Goal: Answer question/provide support: Share knowledge or assist other users

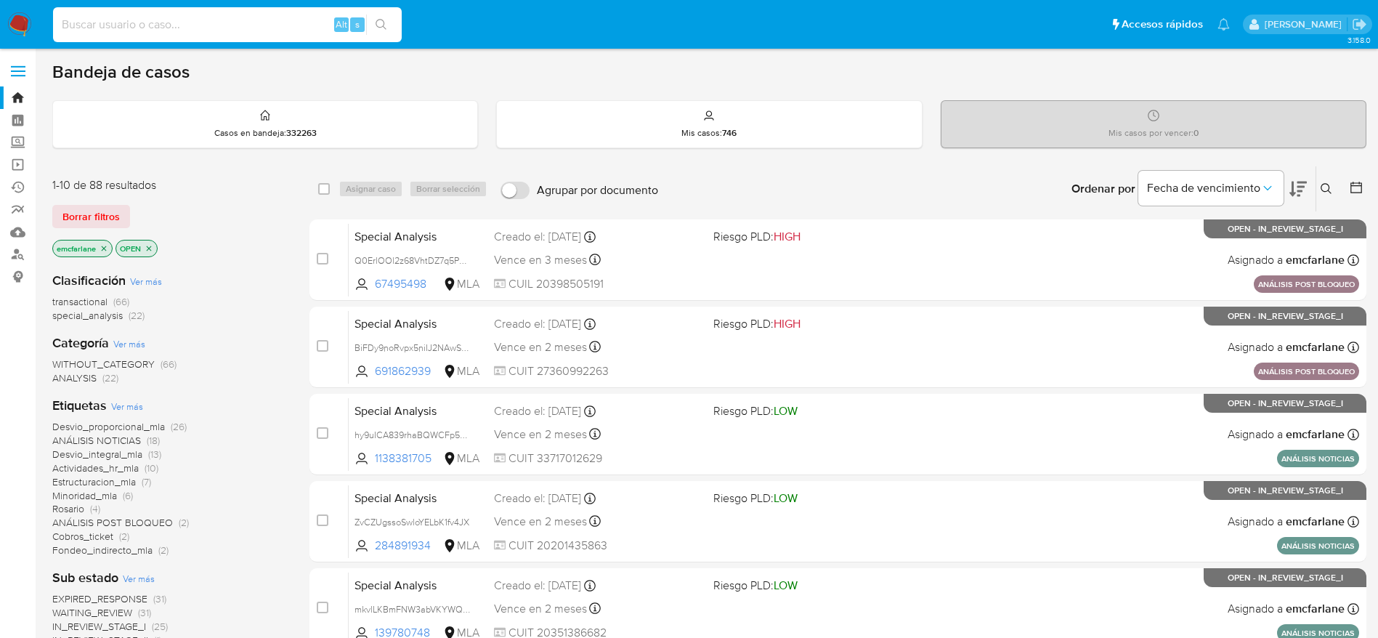
click at [130, 21] on input at bounding box center [227, 24] width 349 height 19
paste input "184190900"
type input "184190900"
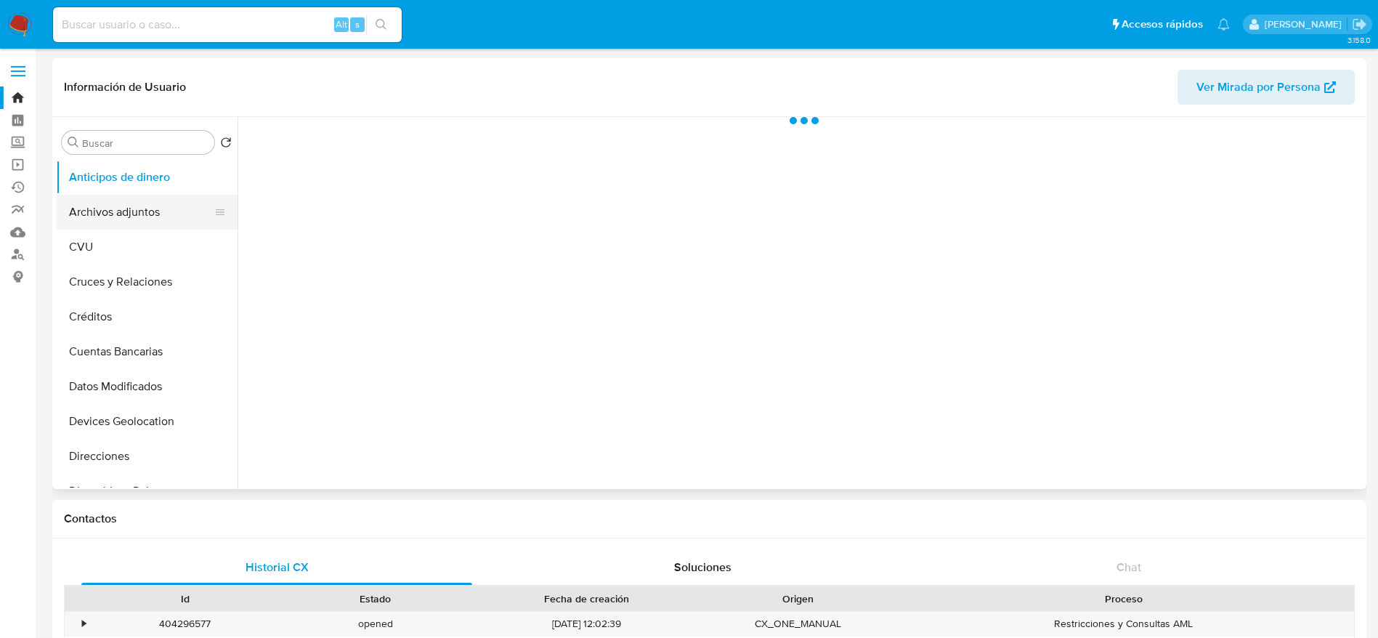
click at [99, 225] on button "Archivos adjuntos" at bounding box center [141, 212] width 170 height 35
select select "10"
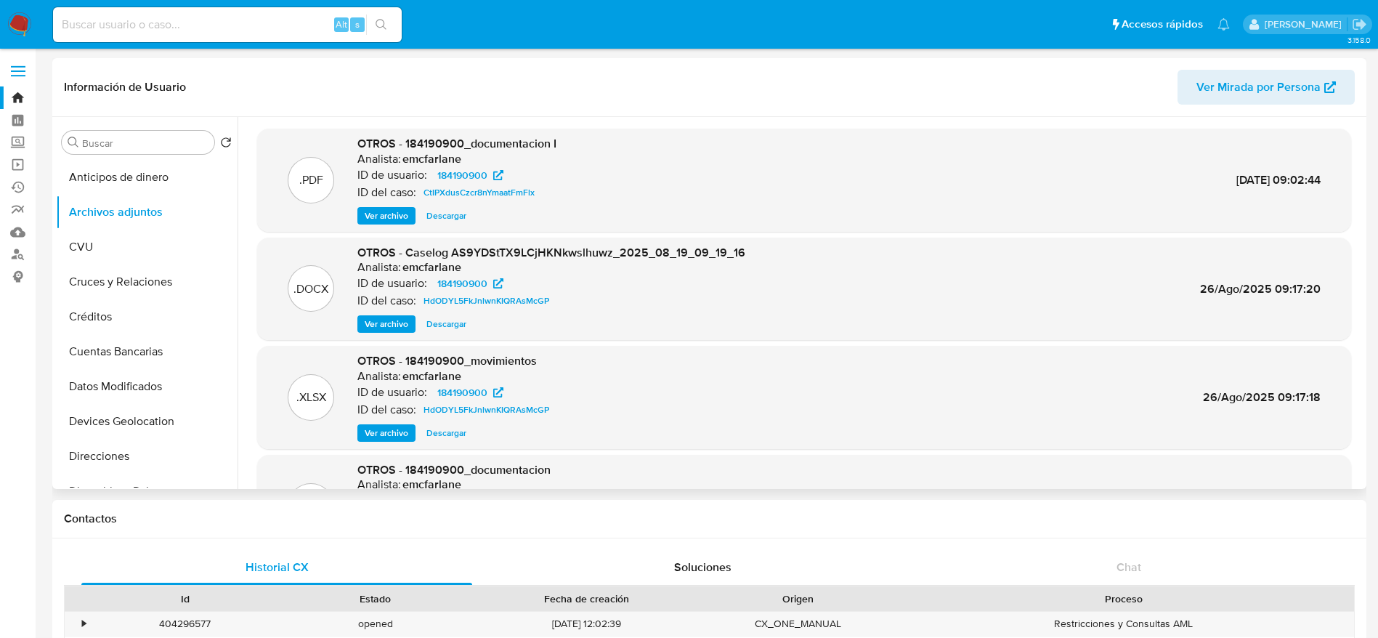
click at [395, 216] on span "Ver archivo" at bounding box center [387, 215] width 44 height 15
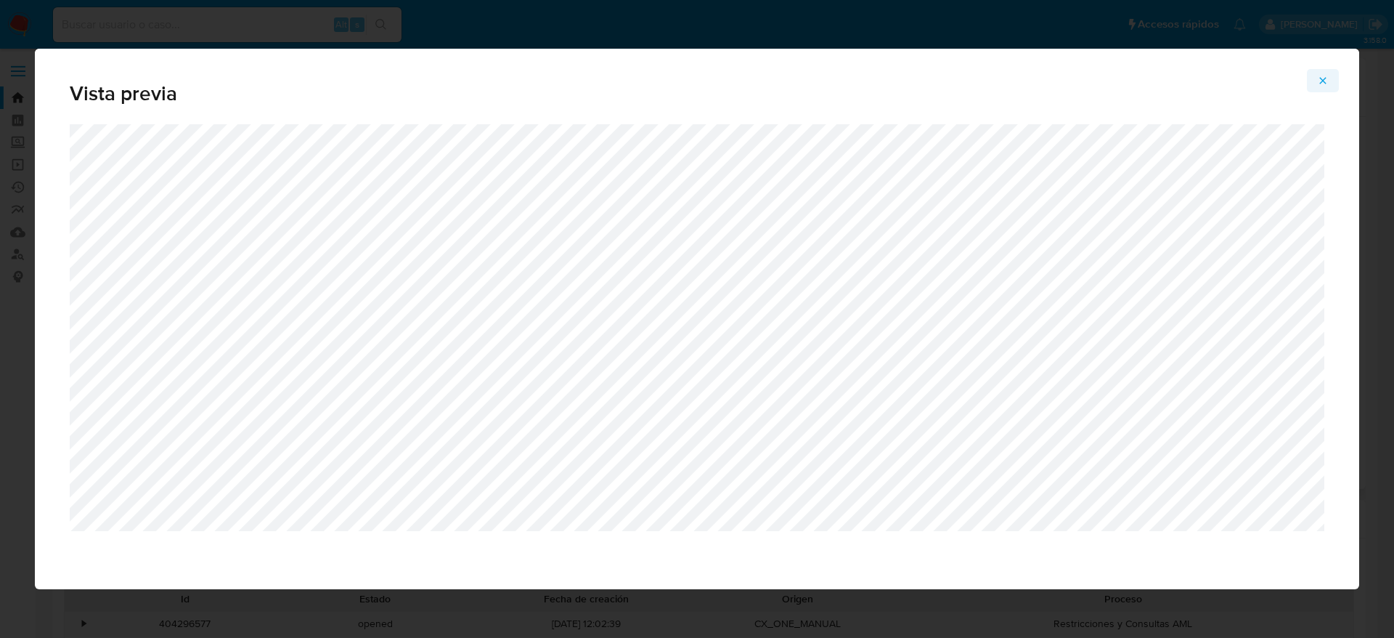
click at [1322, 86] on icon "Attachment preview" at bounding box center [1323, 81] width 12 height 12
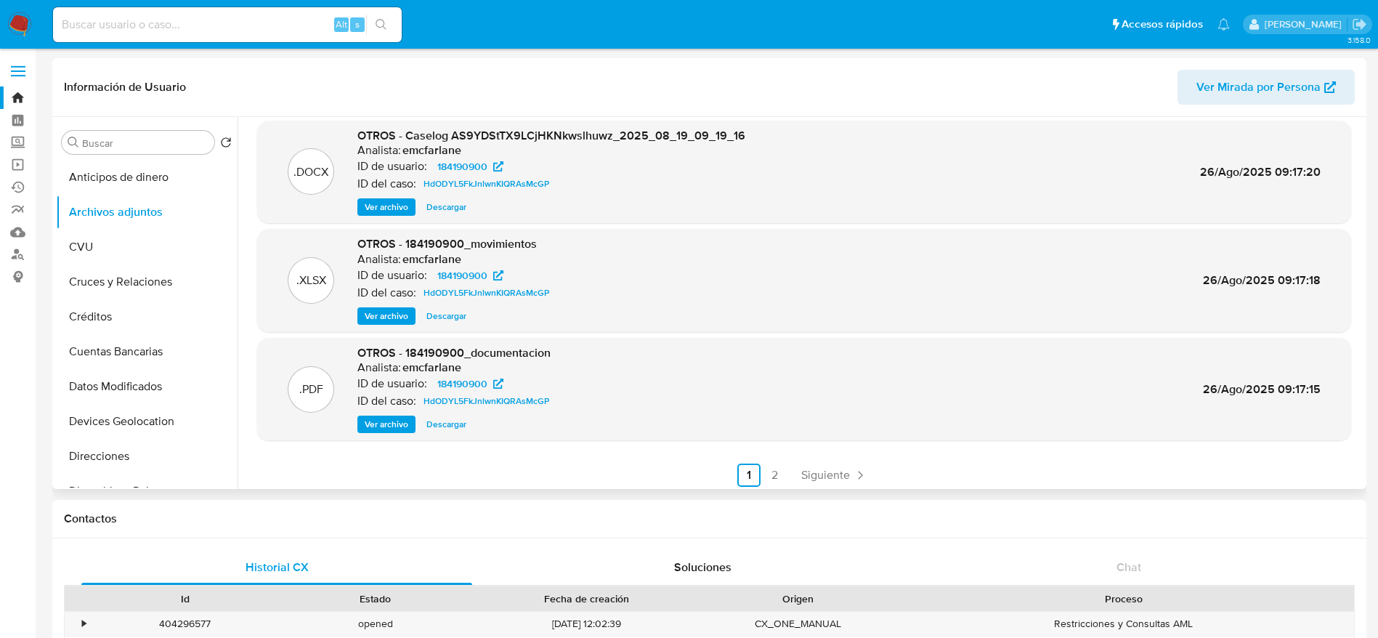
scroll to position [122, 0]
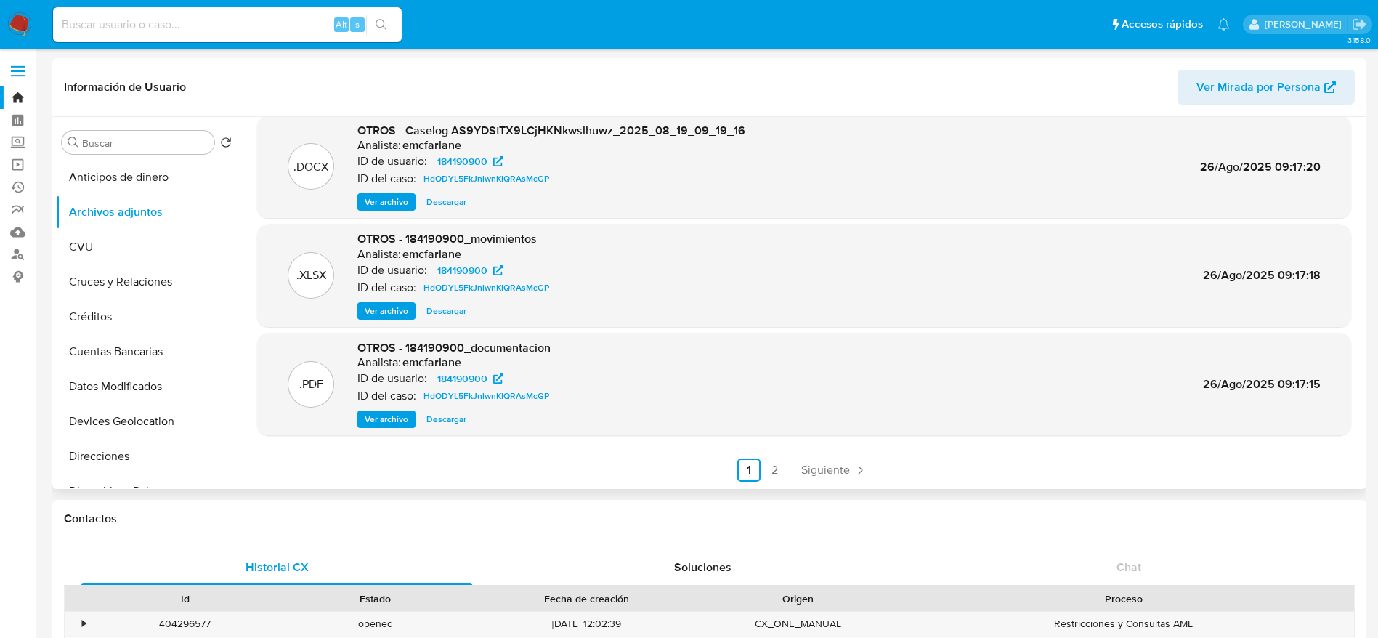
click at [378, 418] on span "Ver archivo" at bounding box center [387, 419] width 44 height 15
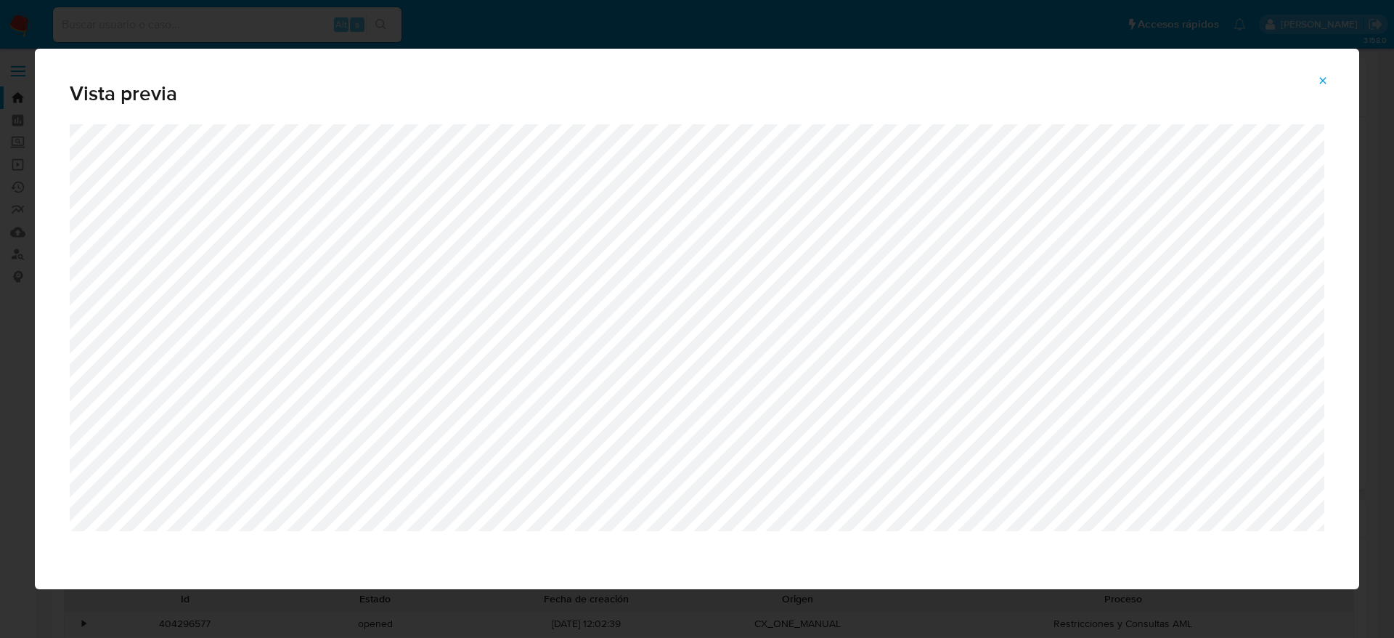
click at [1320, 79] on icon "Attachment preview" at bounding box center [1323, 81] width 12 height 12
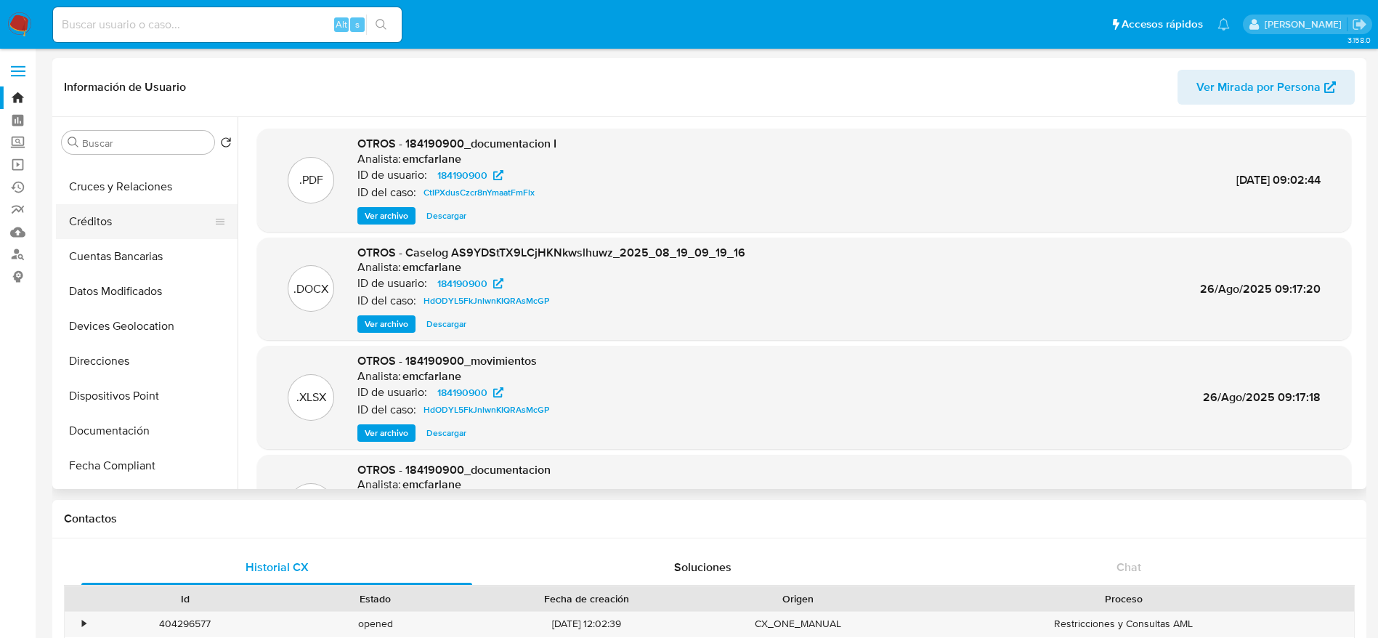
scroll to position [218, 0]
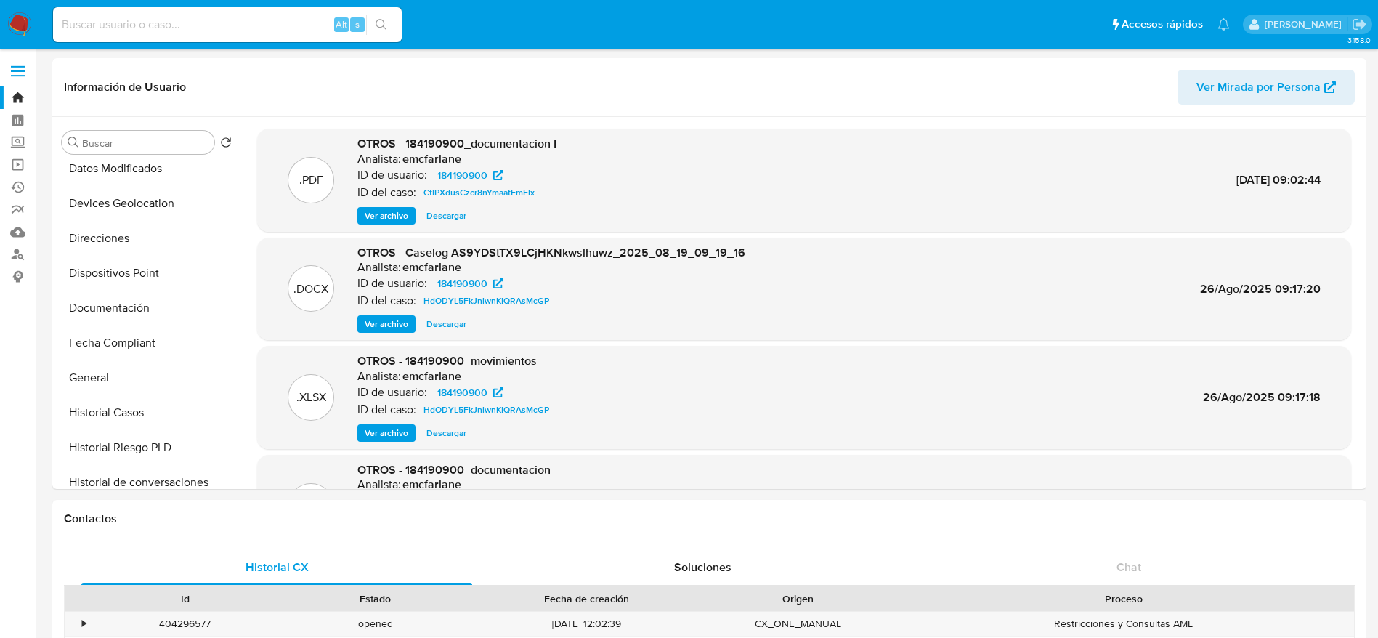
drag, startPoint x: 117, startPoint y: 418, endPoint x: 787, endPoint y: 186, distance: 708.8
click at [117, 418] on button "Historial Casos" at bounding box center [147, 412] width 182 height 35
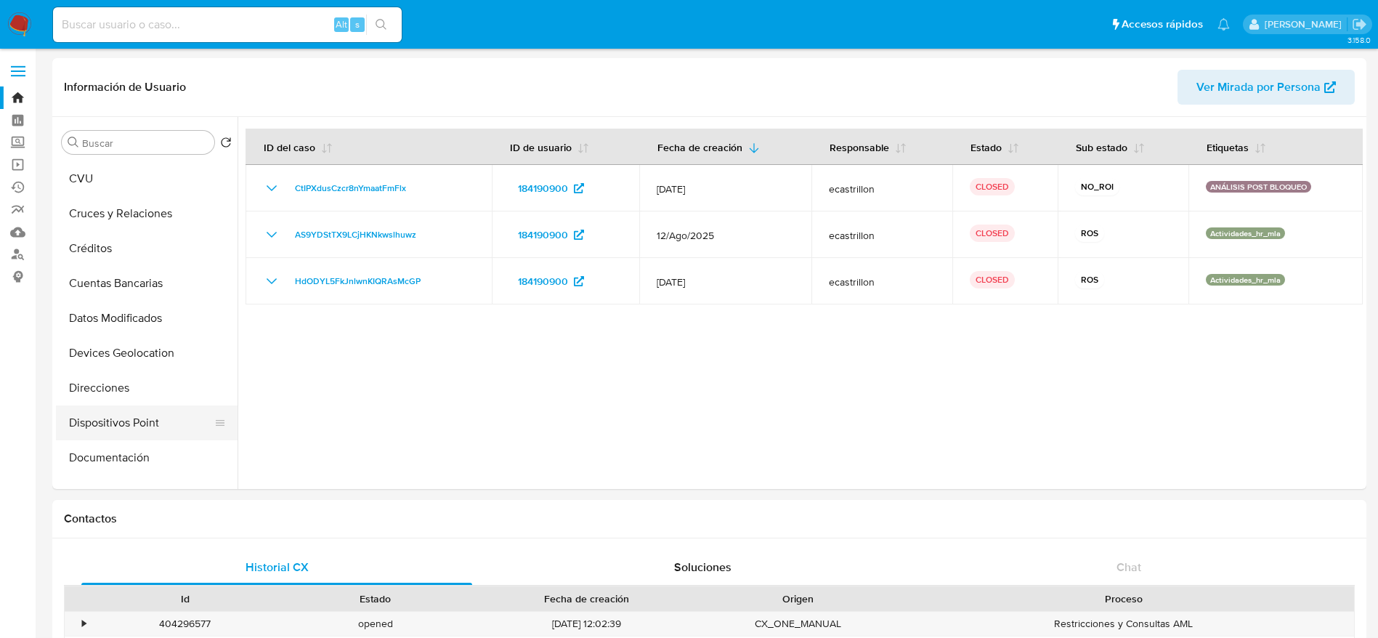
scroll to position [0, 0]
click at [131, 221] on button "Archivos adjuntos" at bounding box center [141, 212] width 170 height 35
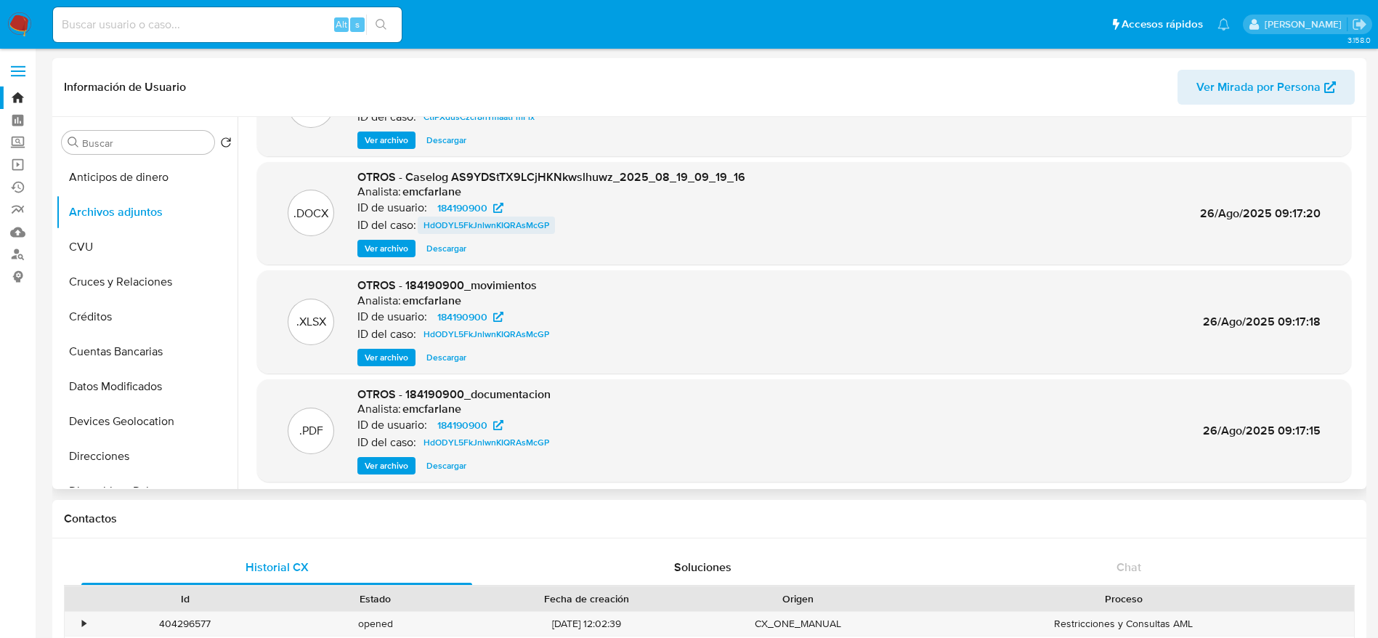
scroll to position [122, 0]
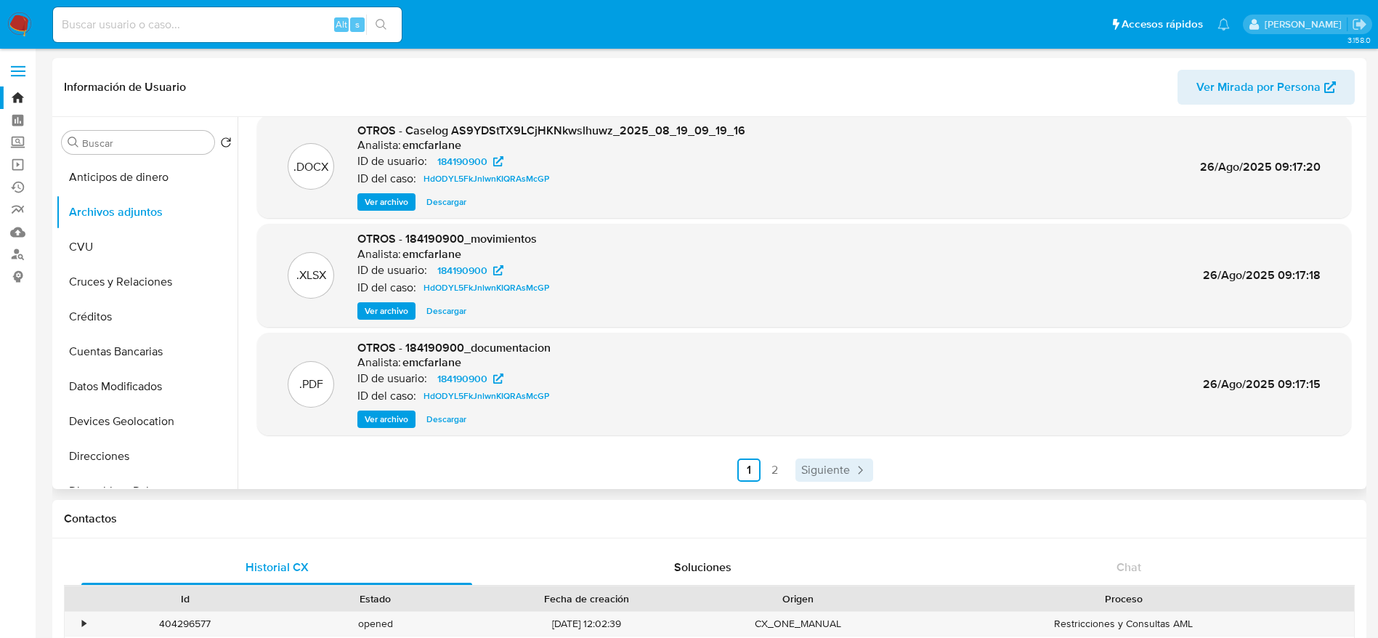
click at [830, 466] on span "Siguiente" at bounding box center [825, 470] width 49 height 12
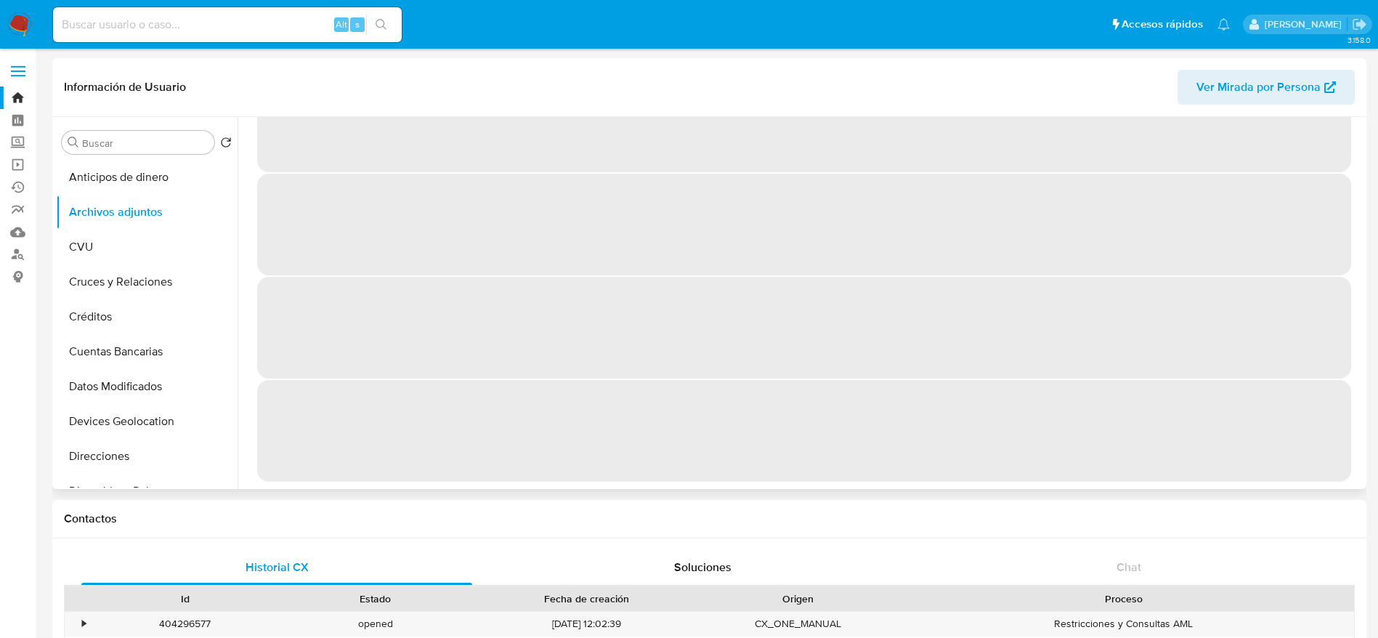
scroll to position [0, 0]
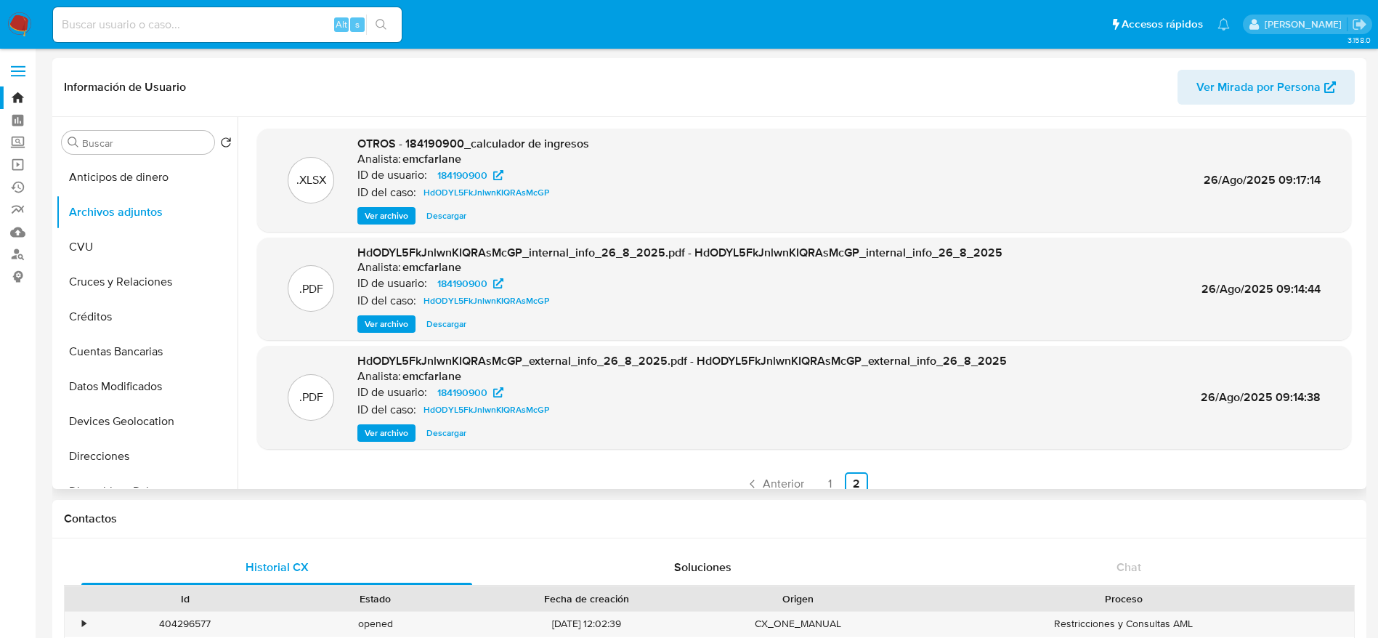
drag, startPoint x: 395, startPoint y: 214, endPoint x: 585, endPoint y: 249, distance: 192.9
click at [395, 214] on span "Ver archivo" at bounding box center [387, 215] width 44 height 15
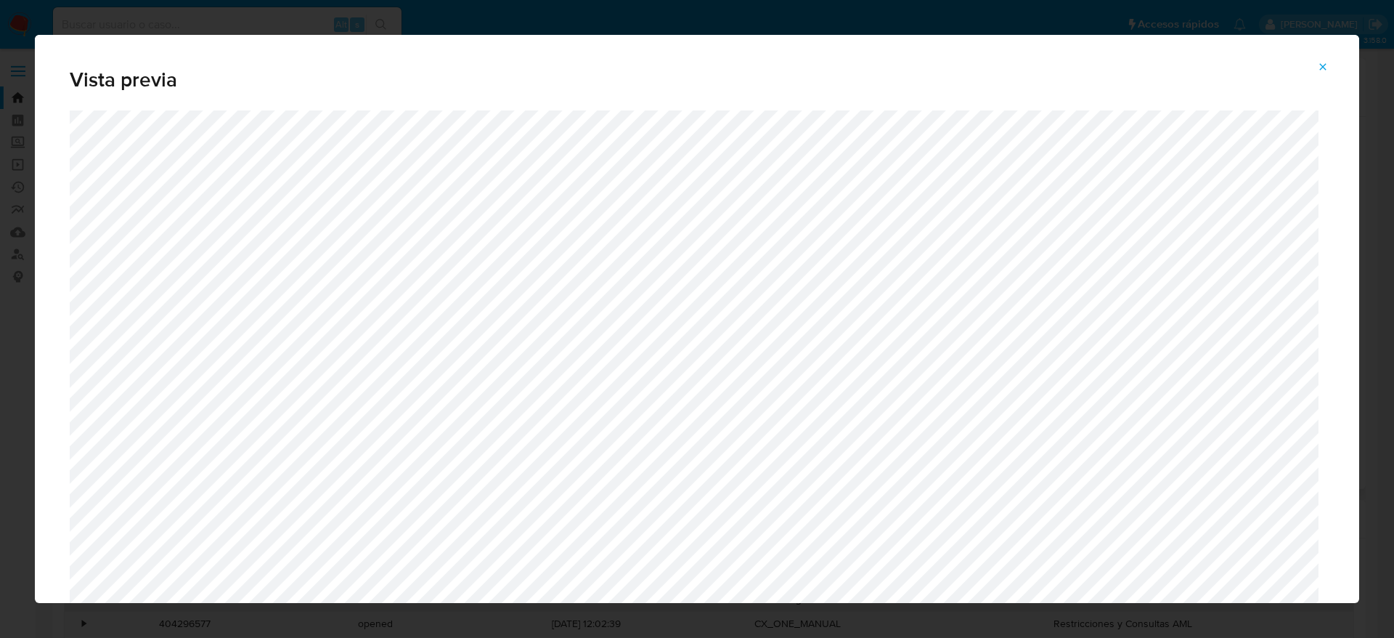
drag, startPoint x: 1333, startPoint y: 72, endPoint x: 1304, endPoint y: 71, distance: 29.8
click at [1333, 71] on button "Attachment preview" at bounding box center [1323, 66] width 32 height 23
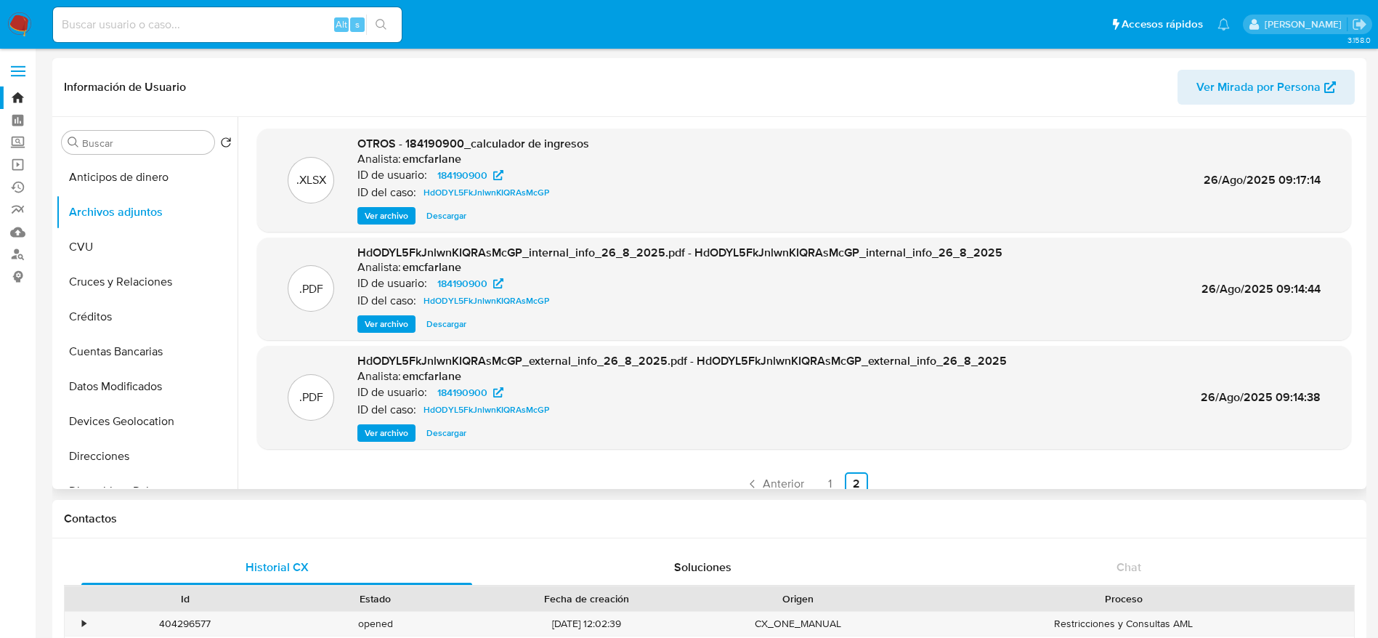
click at [138, 20] on input at bounding box center [227, 24] width 349 height 19
paste input "464300075"
type input "464300075"
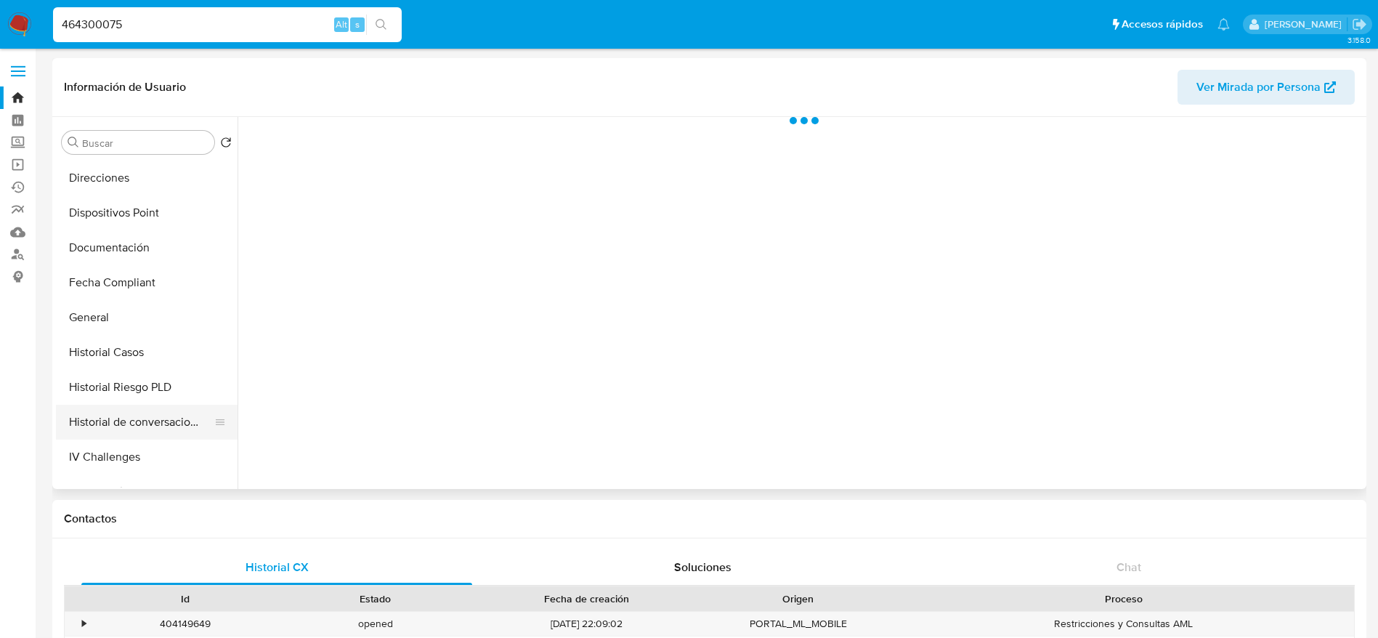
scroll to position [327, 0]
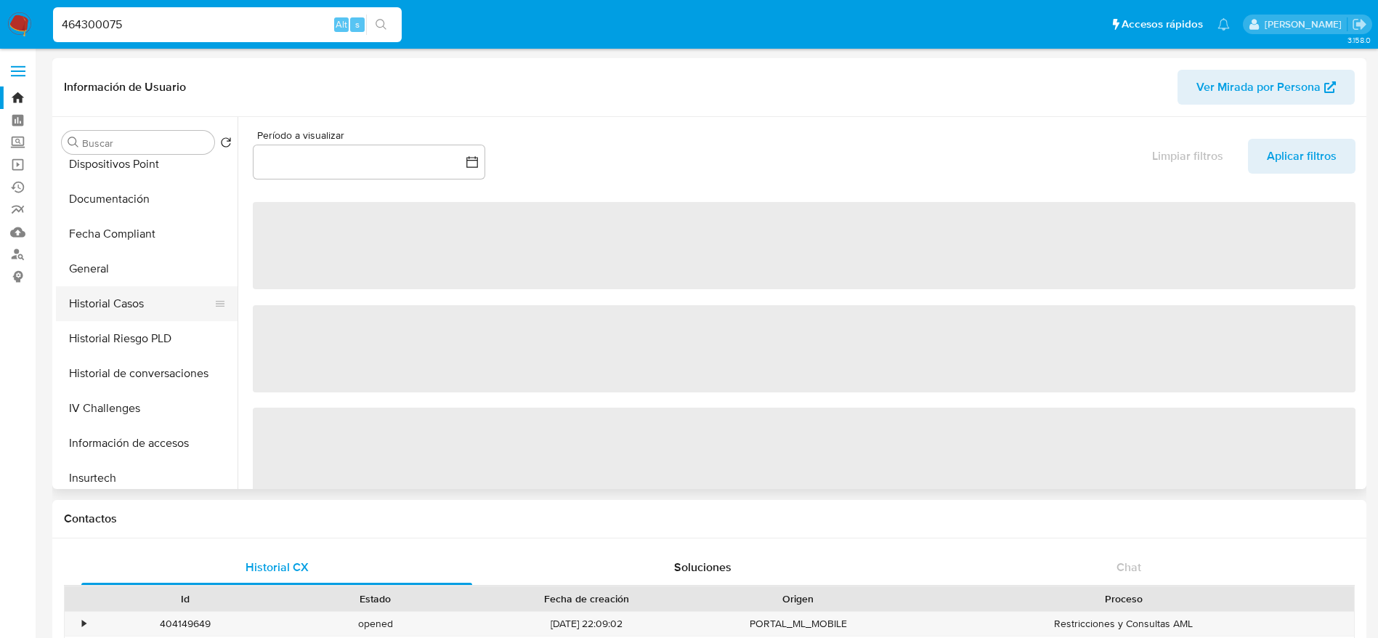
click at [115, 292] on button "Historial Casos" at bounding box center [141, 303] width 170 height 35
select select "10"
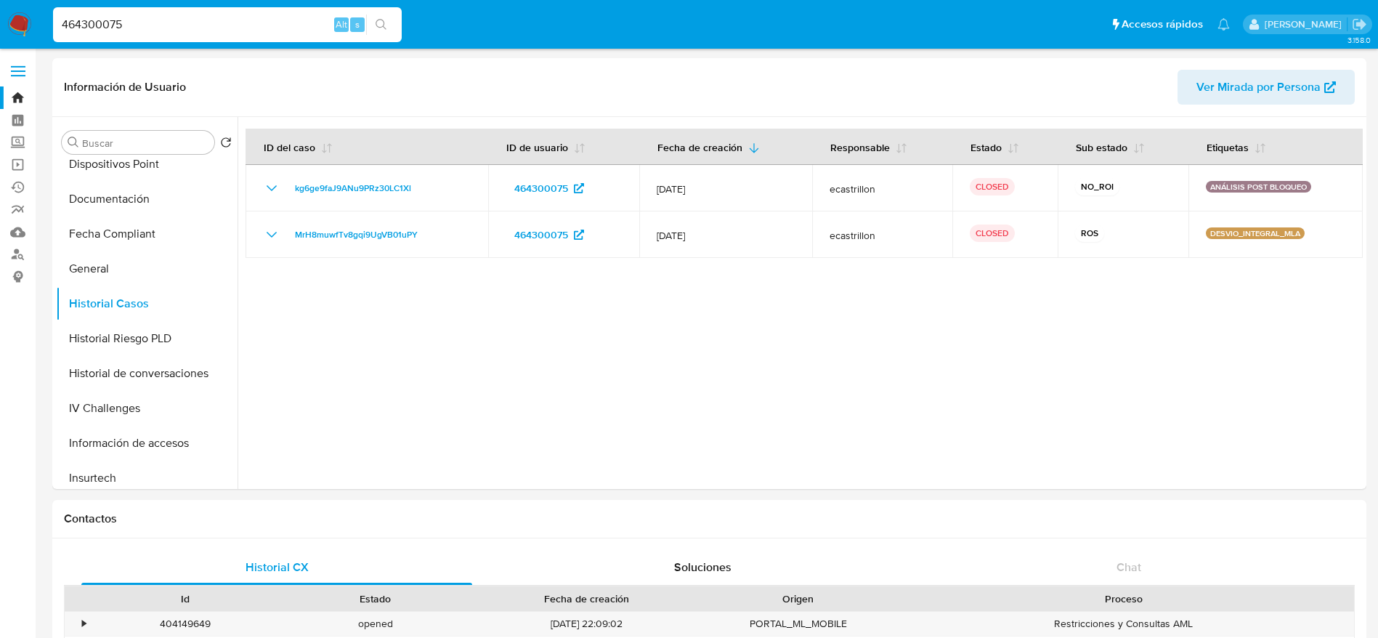
click at [224, 31] on input "464300075" at bounding box center [227, 24] width 349 height 19
paste input "qNxgetjvzjm8AwgeN9ffWdyt"
type input "qNxgetjvzjm8AwgeN9ffWdyt"
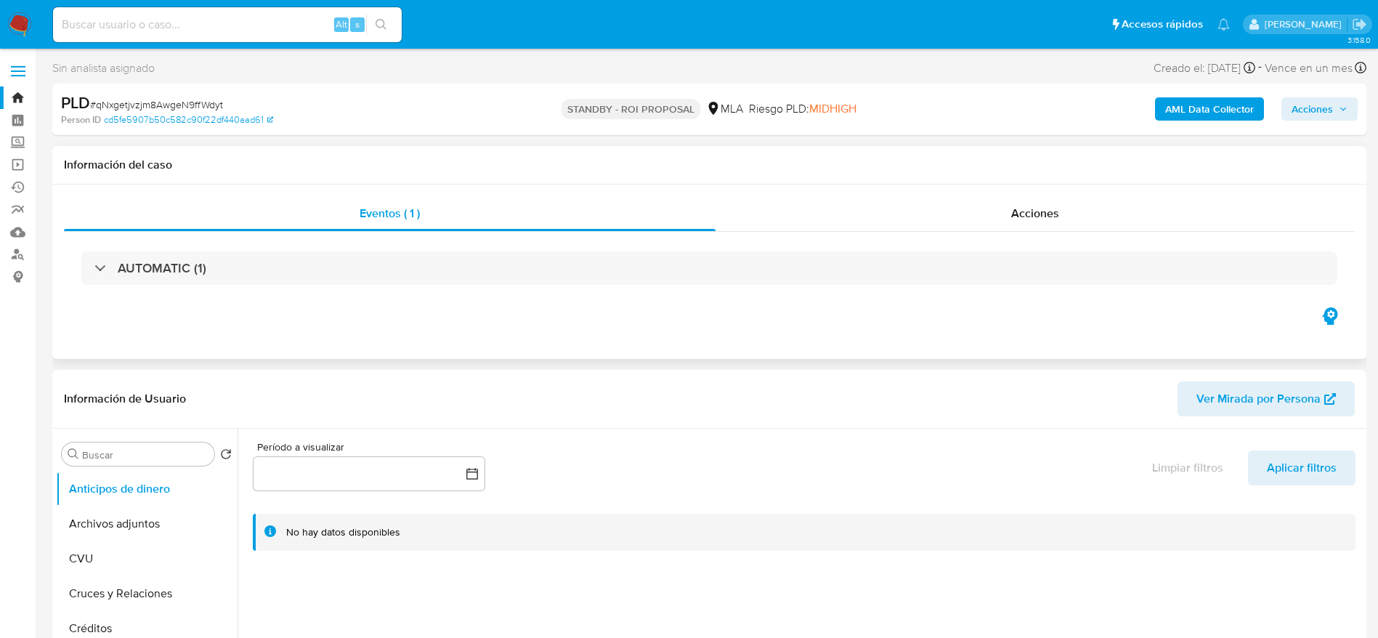
select select "10"
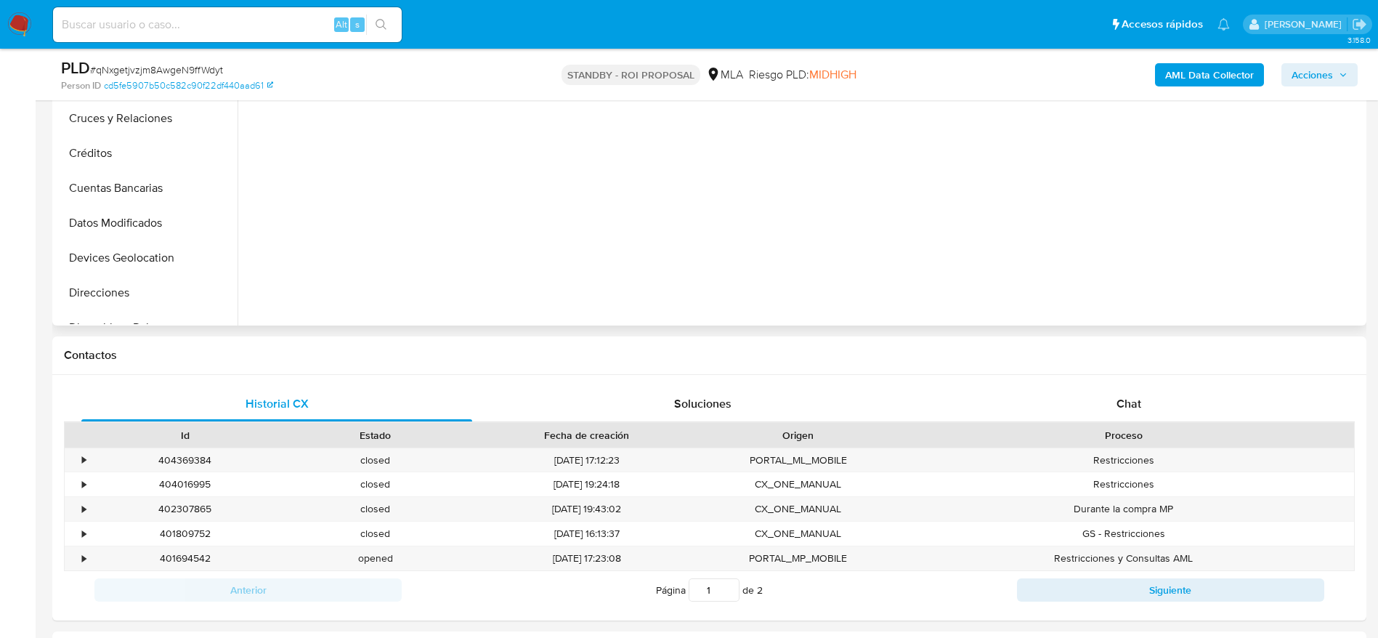
scroll to position [545, 0]
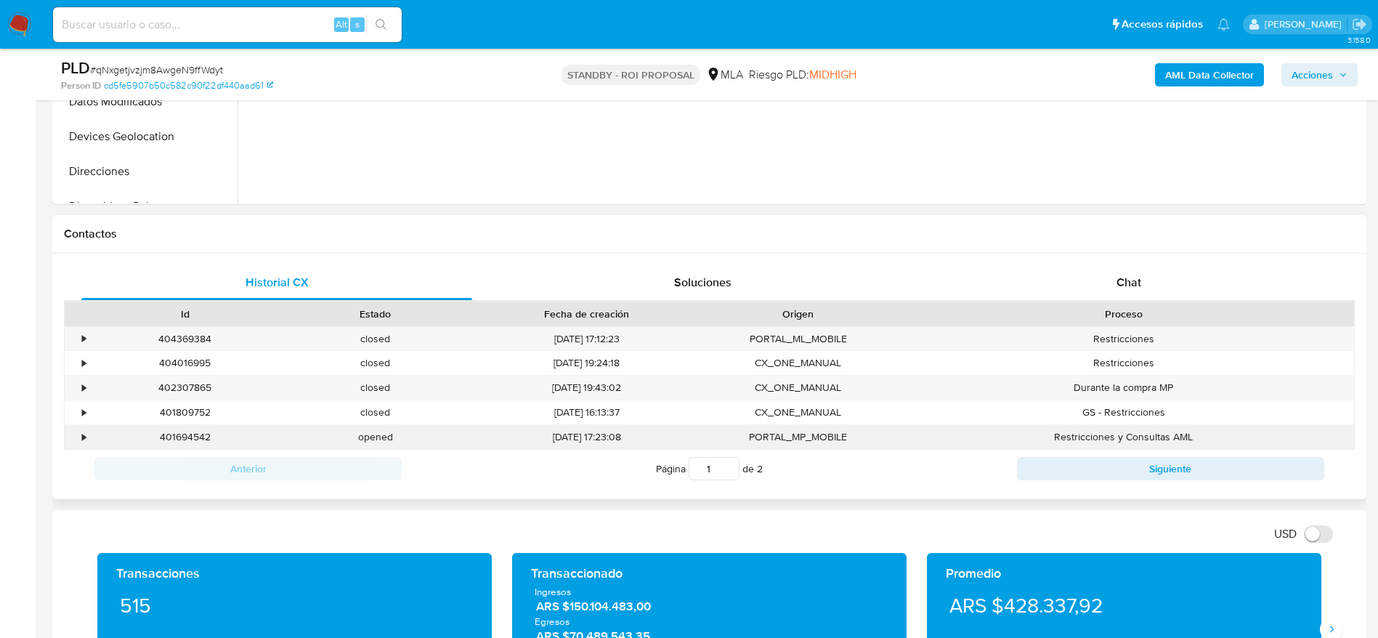
click at [186, 442] on div "401694542" at bounding box center [185, 437] width 190 height 24
copy div "401694542"
click at [151, 28] on input at bounding box center [227, 24] width 349 height 19
paste input "hal1oeTxcEiDZ0bczSFRbHUx"
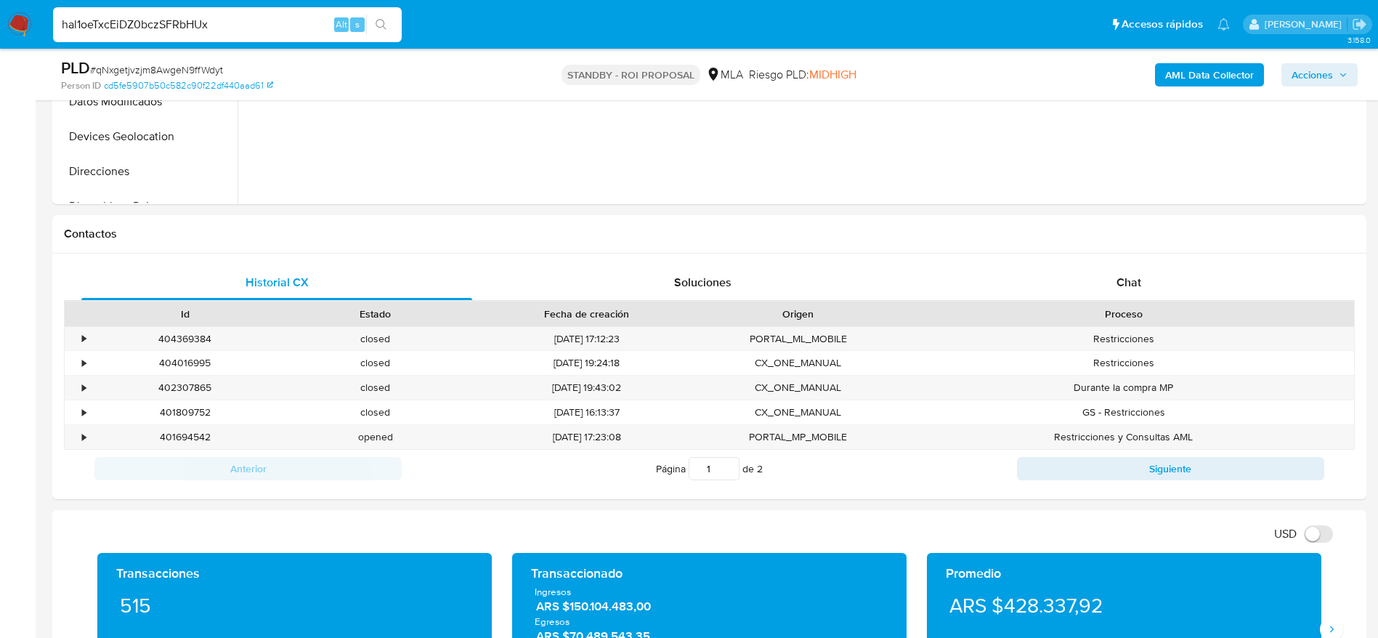
type input "hal1oeTxcEiDZ0bczSFRbHUx"
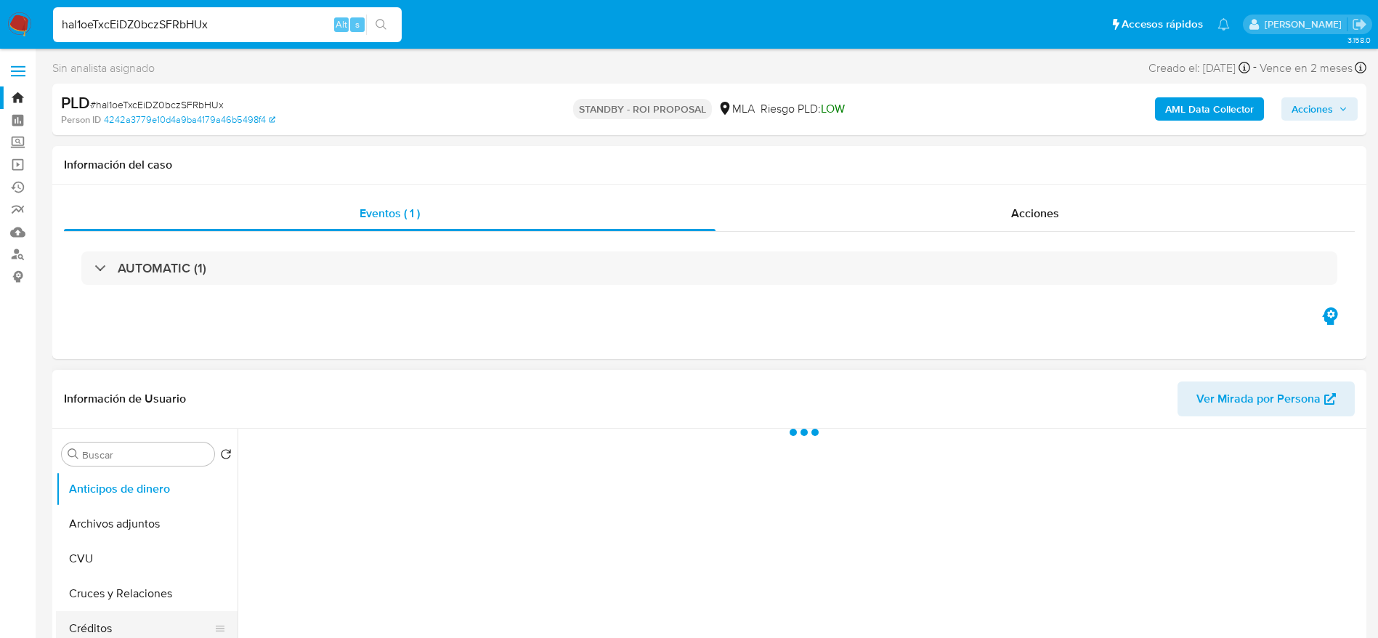
scroll to position [109, 0]
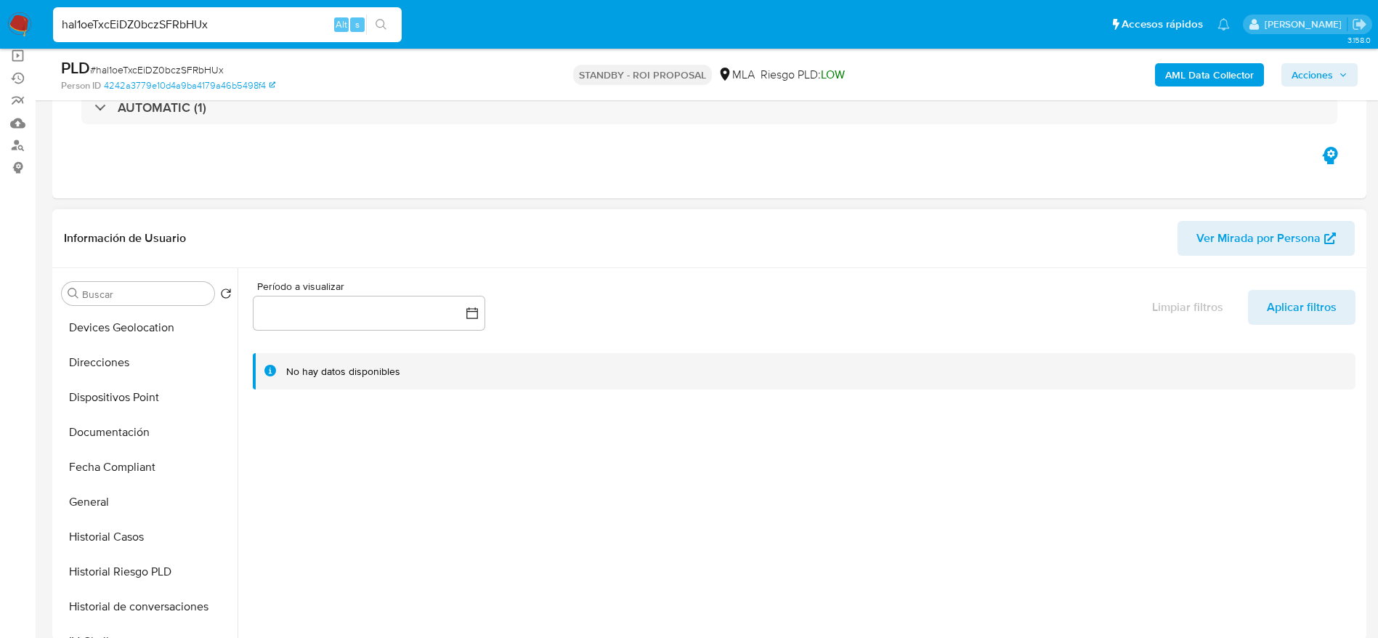
select select "10"
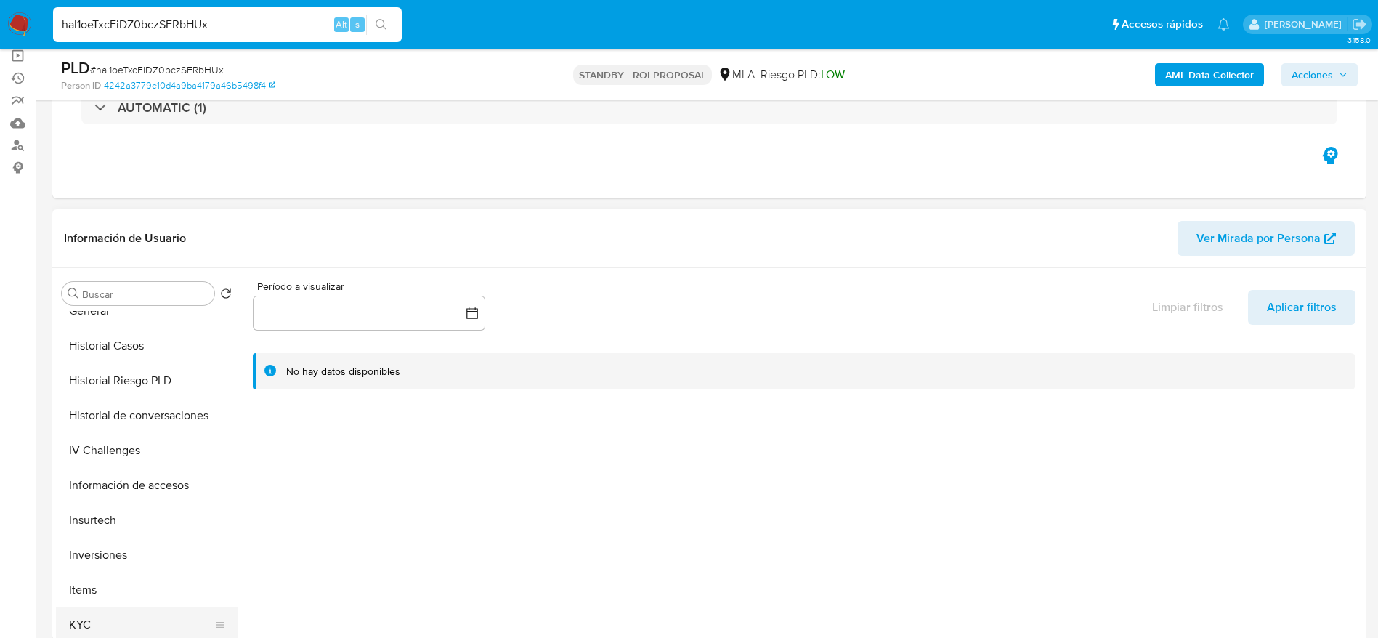
click at [104, 619] on button "KYC" at bounding box center [141, 624] width 170 height 35
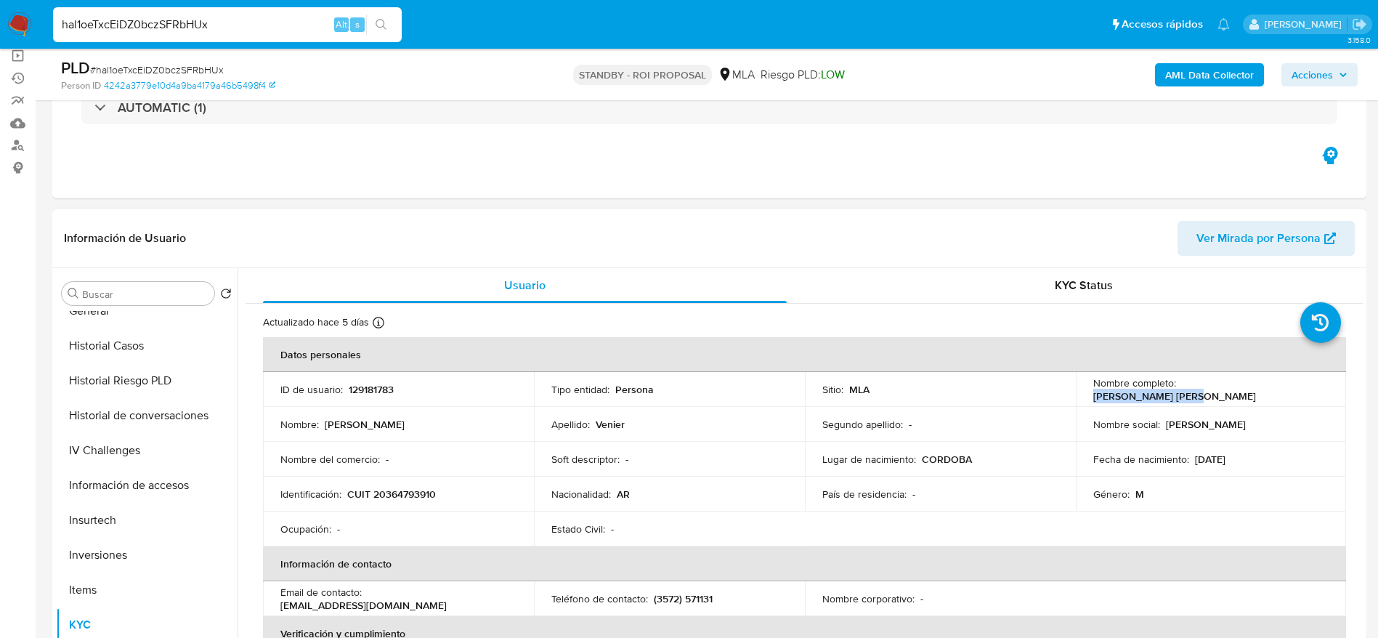
drag, startPoint x: 1177, startPoint y: 394, endPoint x: 1267, endPoint y: 389, distance: 90.2
click at [1267, 389] on div "Nombre completo : Pablo Leonel Venier" at bounding box center [1211, 389] width 236 height 26
copy p "Pablo Leonel Venier"
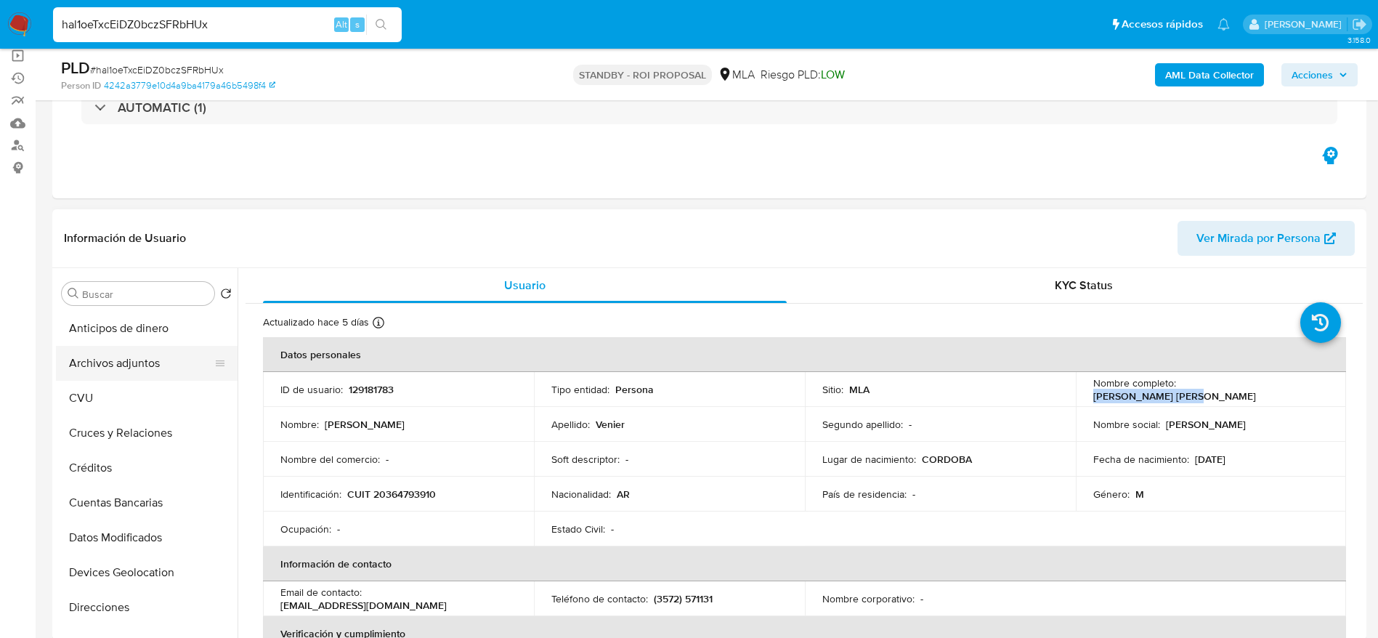
click at [155, 367] on button "Archivos adjuntos" at bounding box center [141, 363] width 170 height 35
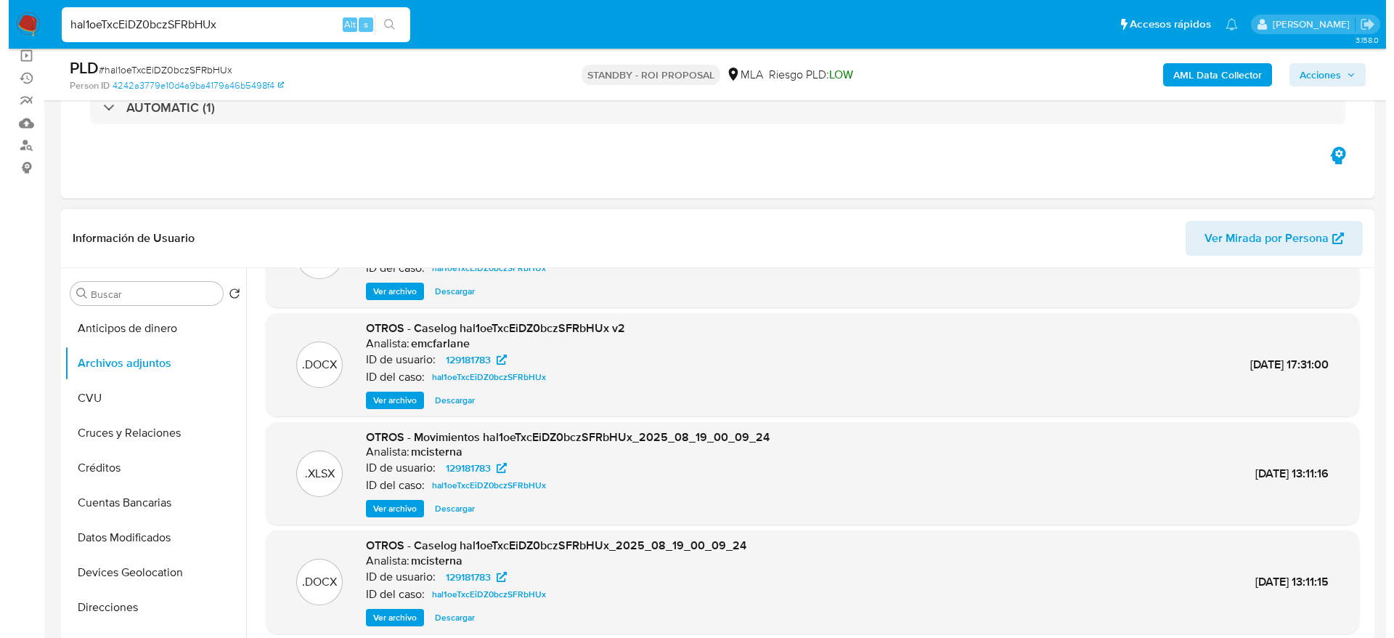
scroll to position [109, 0]
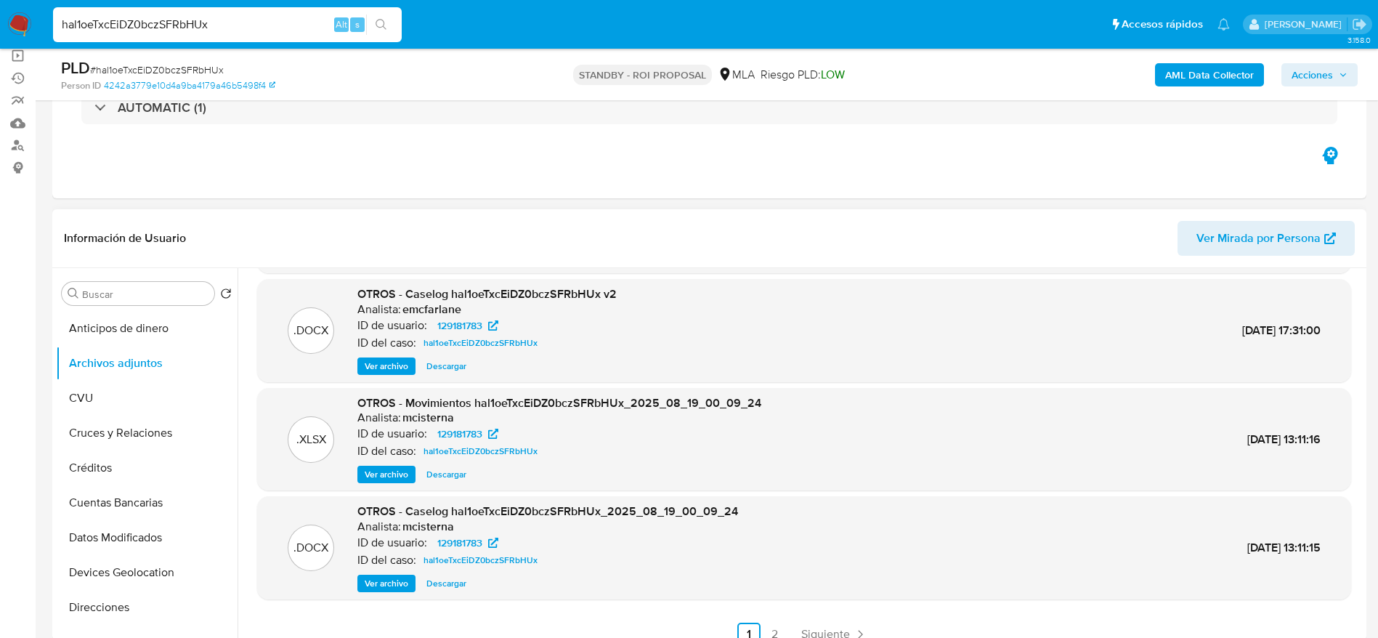
click at [386, 461] on div "OTROS - Movimientos hal1oeTxcEiDZ0bczSFRbHUx_2025_08_19_00_09_24 Analista: mcis…" at bounding box center [559, 439] width 404 height 89
click at [386, 474] on span "Ver archivo" at bounding box center [387, 474] width 44 height 15
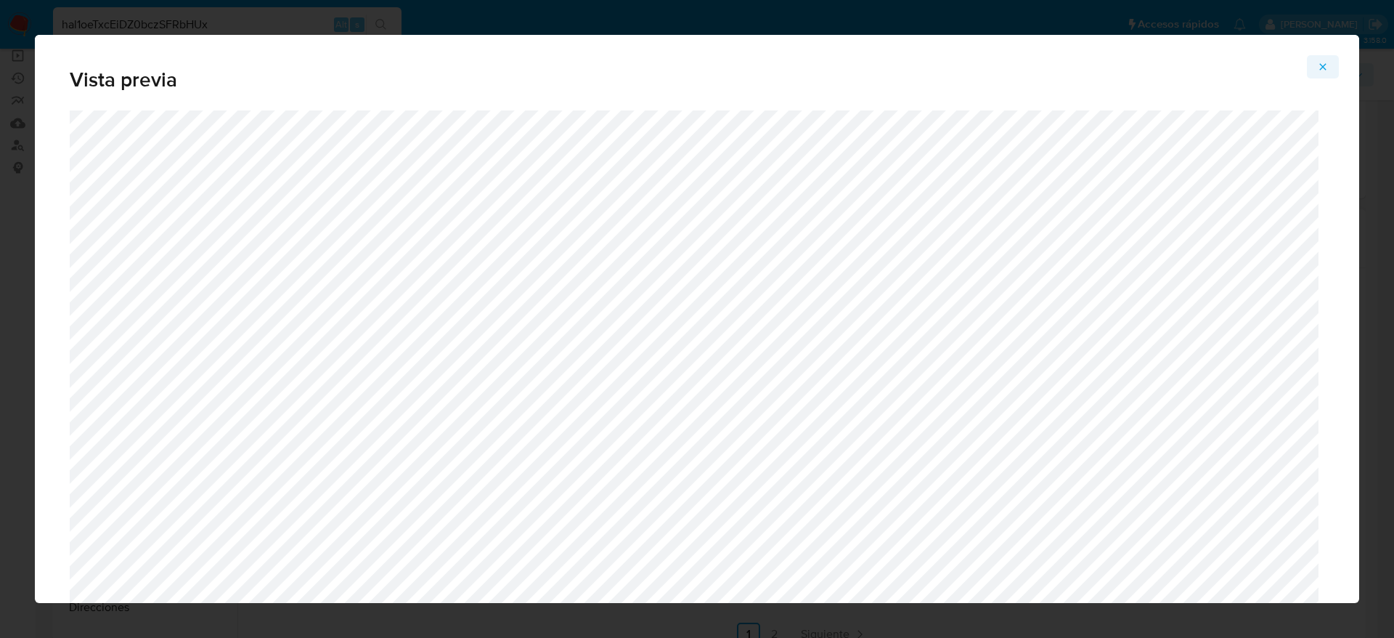
click at [1314, 68] on button "Attachment preview" at bounding box center [1323, 66] width 32 height 23
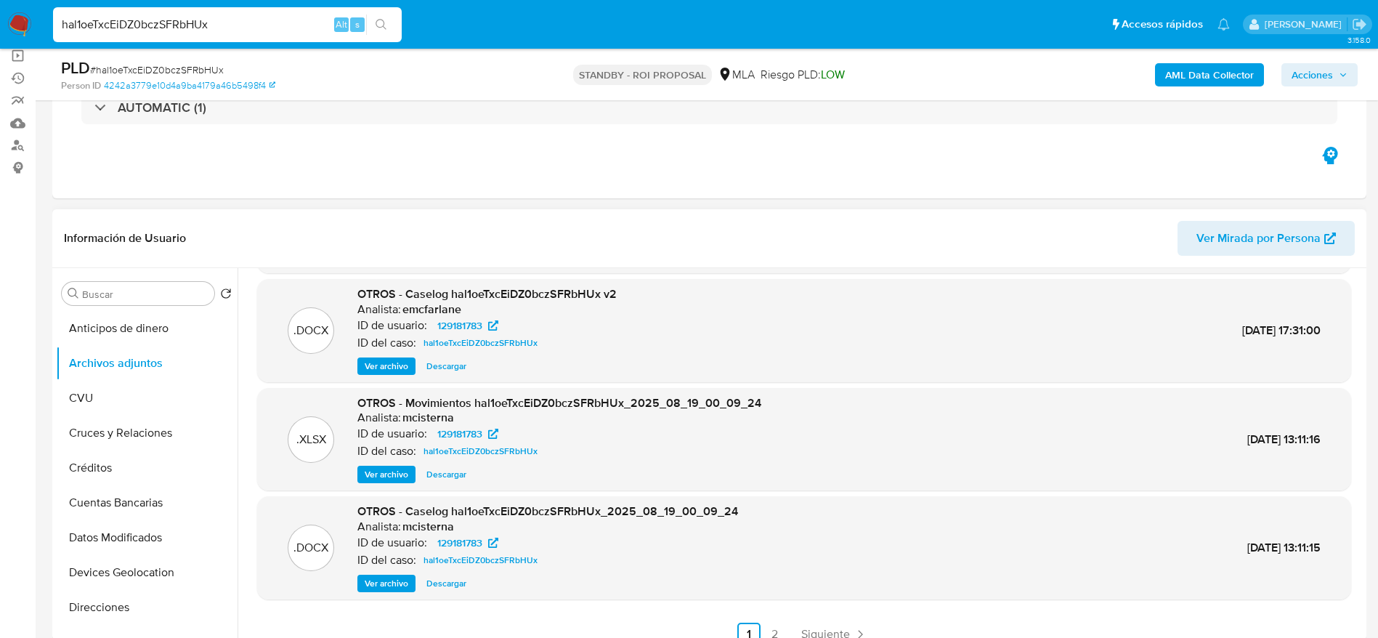
click at [374, 589] on span "Ver archivo" at bounding box center [387, 583] width 44 height 15
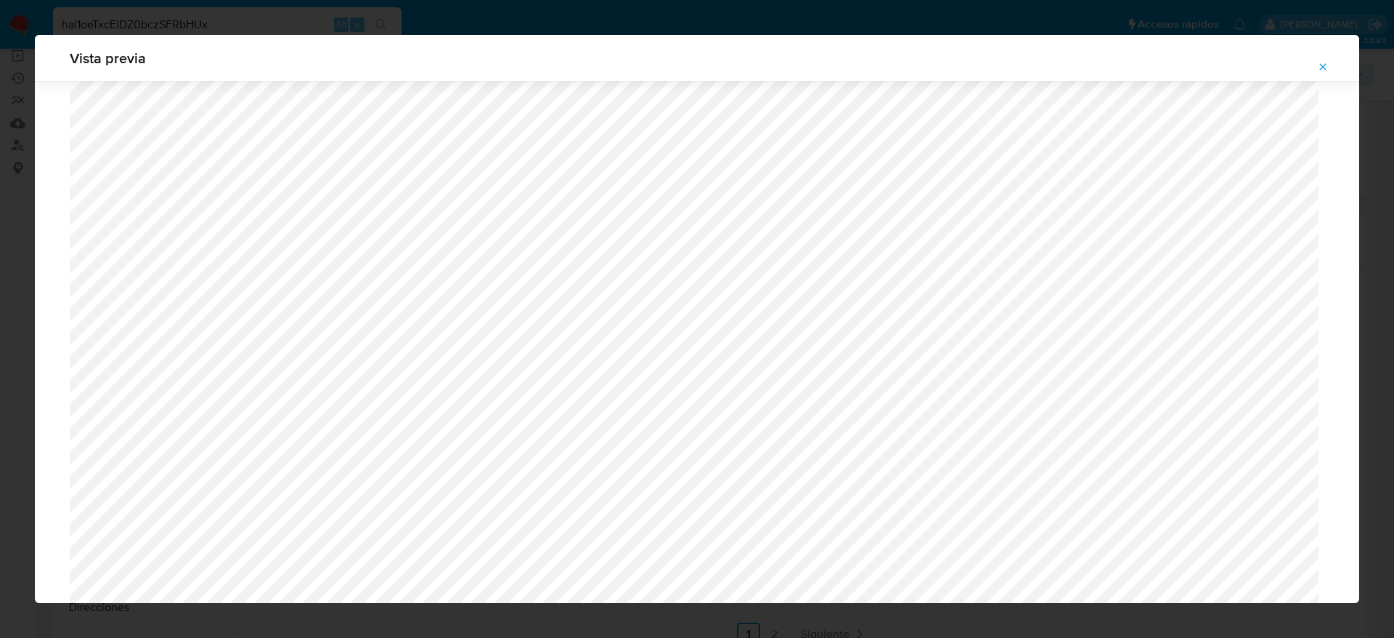
scroll to position [625, 0]
click at [1336, 65] on button "Attachment preview" at bounding box center [1323, 66] width 32 height 23
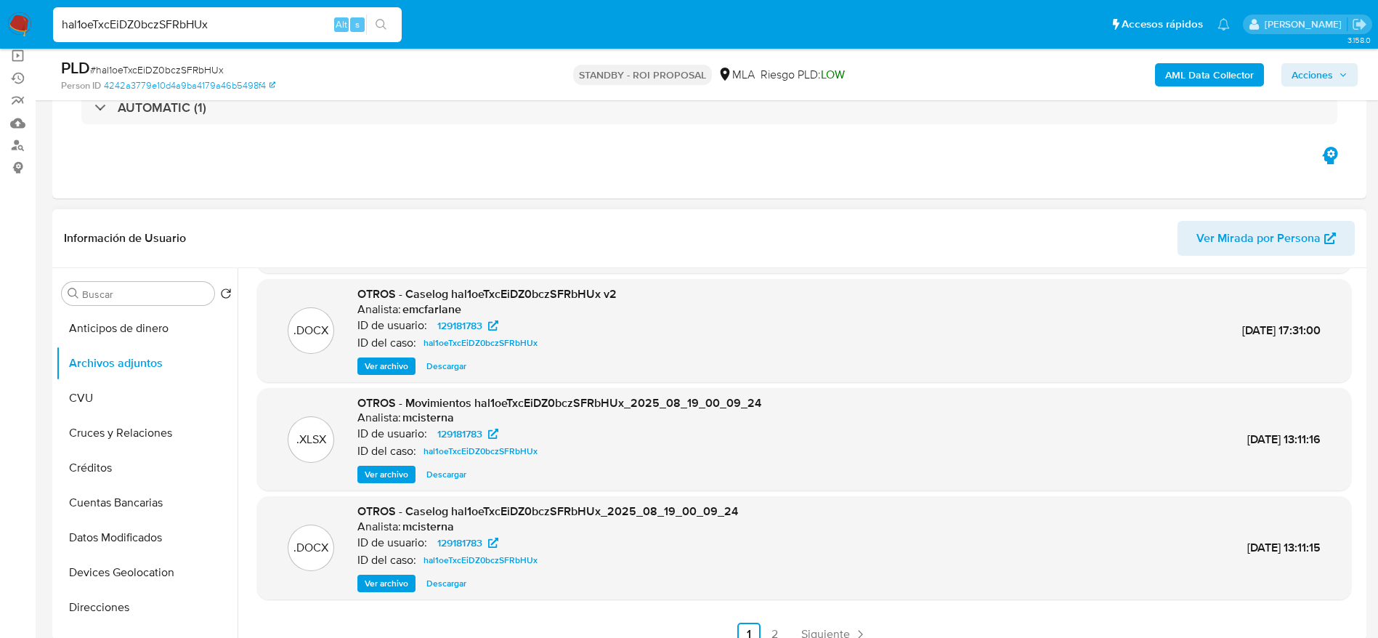
click at [449, 476] on span "Descargar" at bounding box center [446, 474] width 40 height 15
click at [402, 362] on span "Ver archivo" at bounding box center [387, 366] width 44 height 15
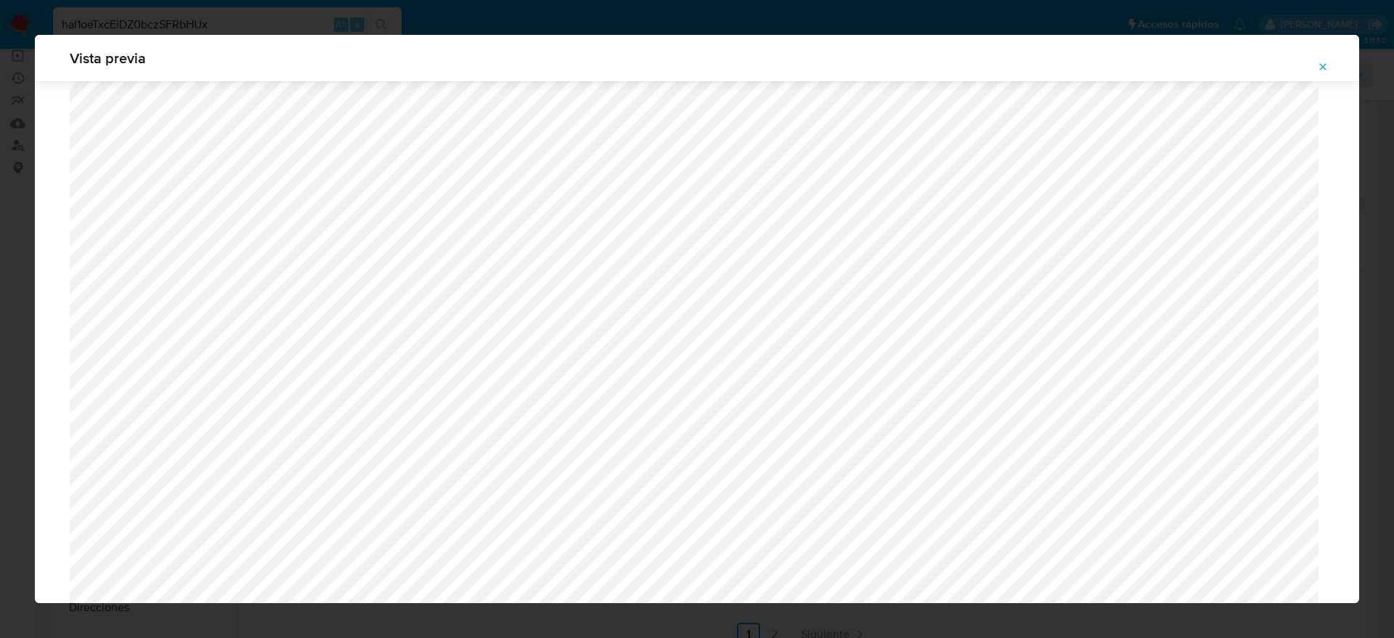
scroll to position [1060, 0]
click at [1323, 65] on icon "Attachment preview" at bounding box center [1323, 67] width 12 height 12
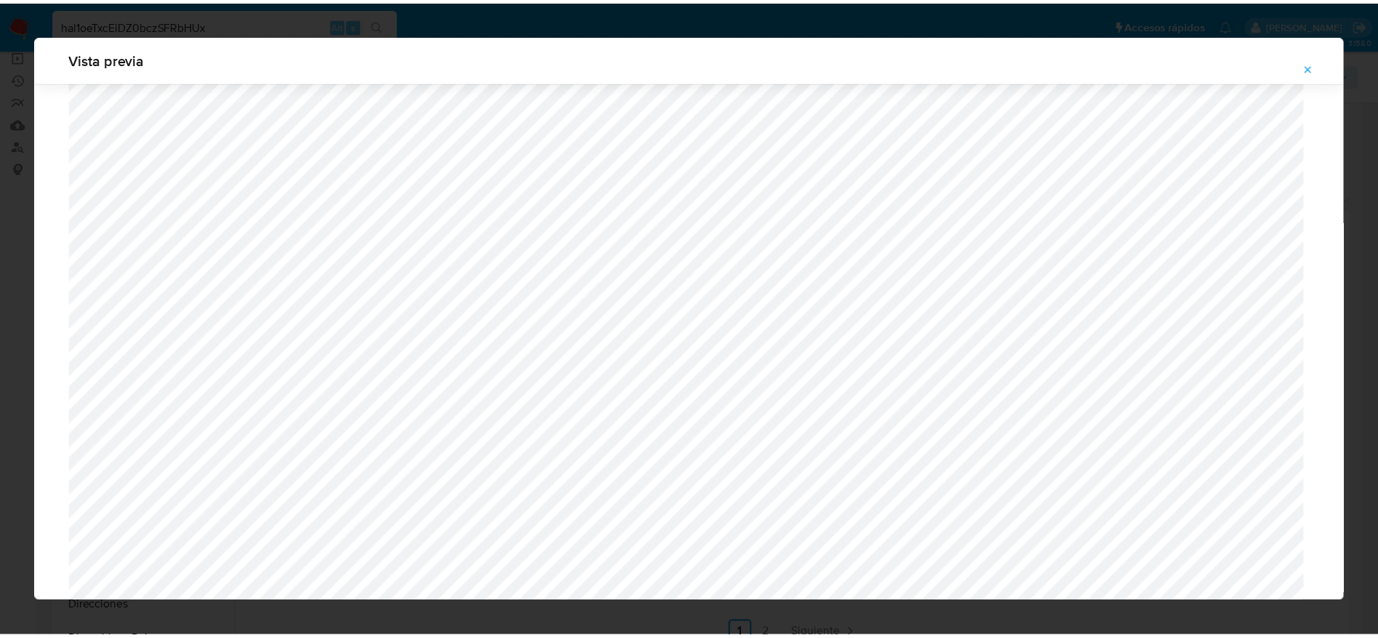
scroll to position [0, 0]
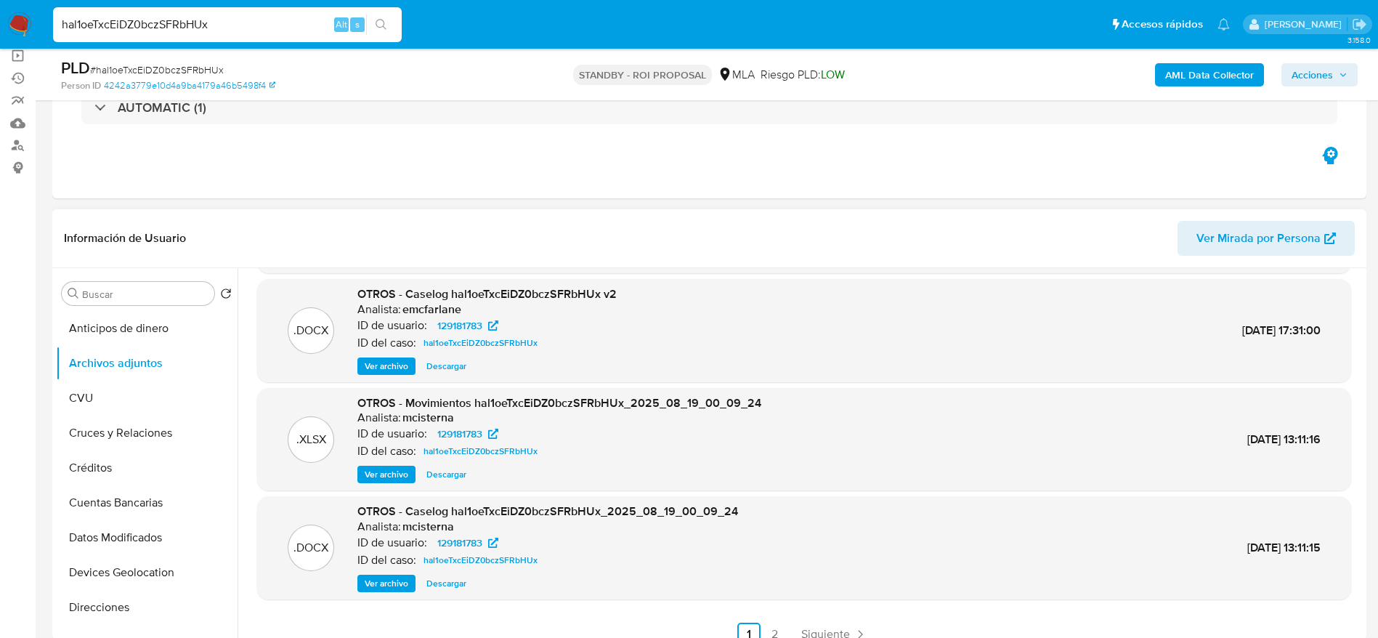
click at [248, 12] on div "hal1oeTxcEiDZ0bczSFRbHUx Alt s" at bounding box center [227, 24] width 349 height 35
click at [248, 23] on input "hal1oeTxcEiDZ0bczSFRbHUx" at bounding box center [227, 24] width 349 height 19
paste input "m9qs98MgZw9XBGCxah7WNgg4"
type input "m9qs98MgZw9XBGCxah7WNgg4"
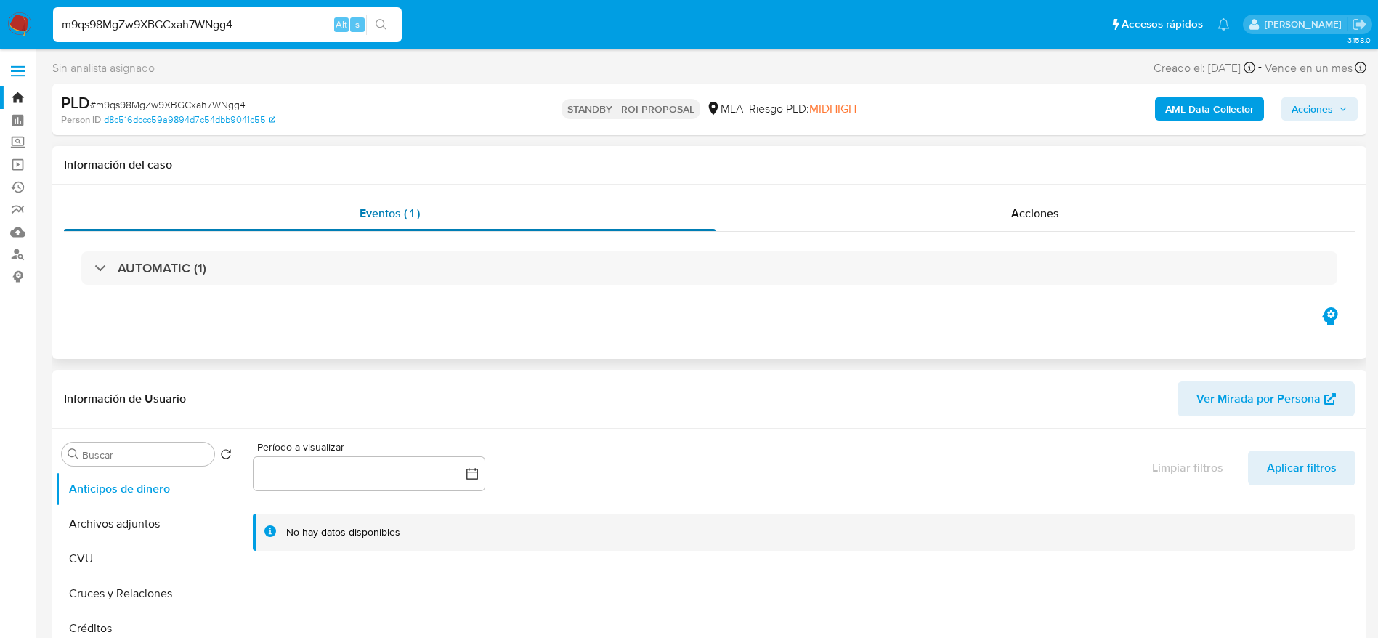
select select "10"
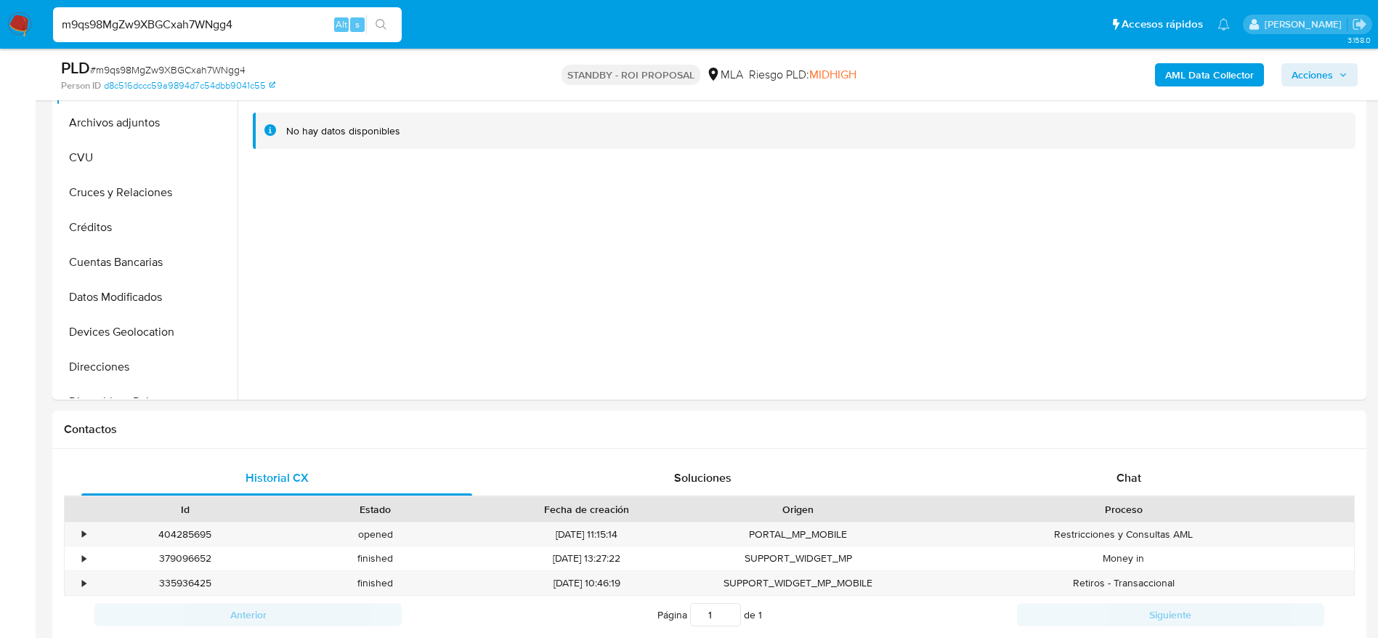
scroll to position [545, 0]
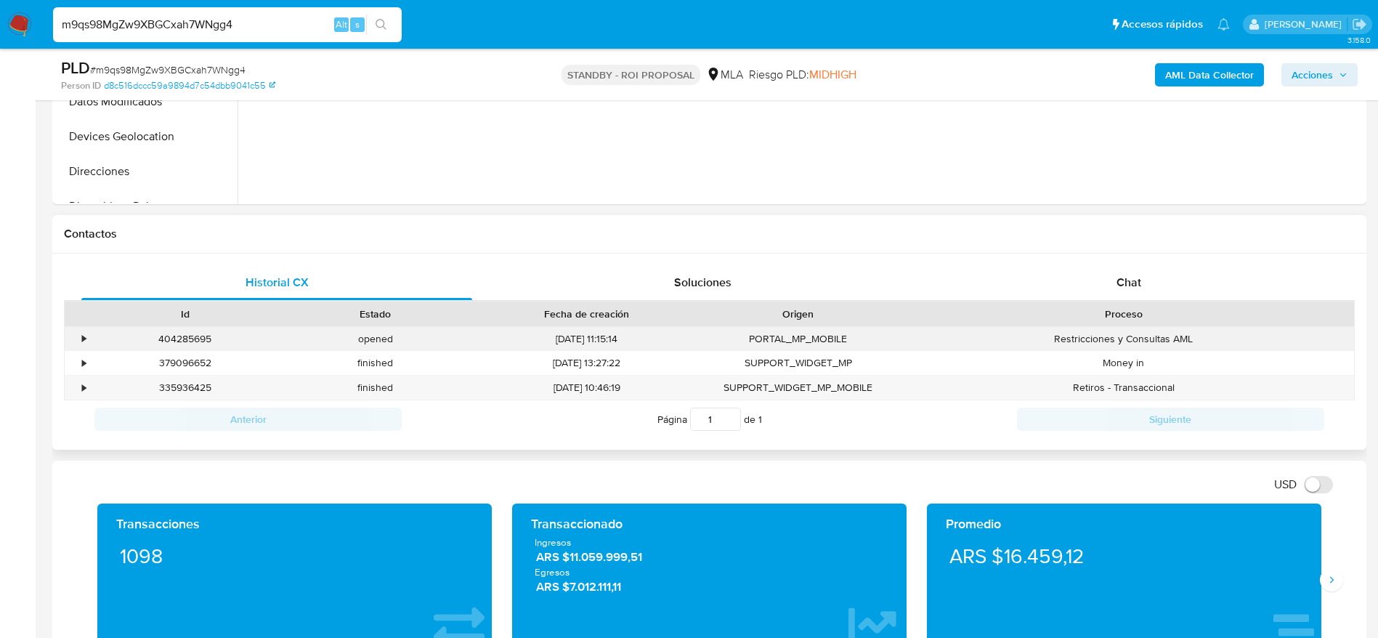
click at [197, 343] on div "404285695" at bounding box center [185, 339] width 190 height 24
copy div "404285695"
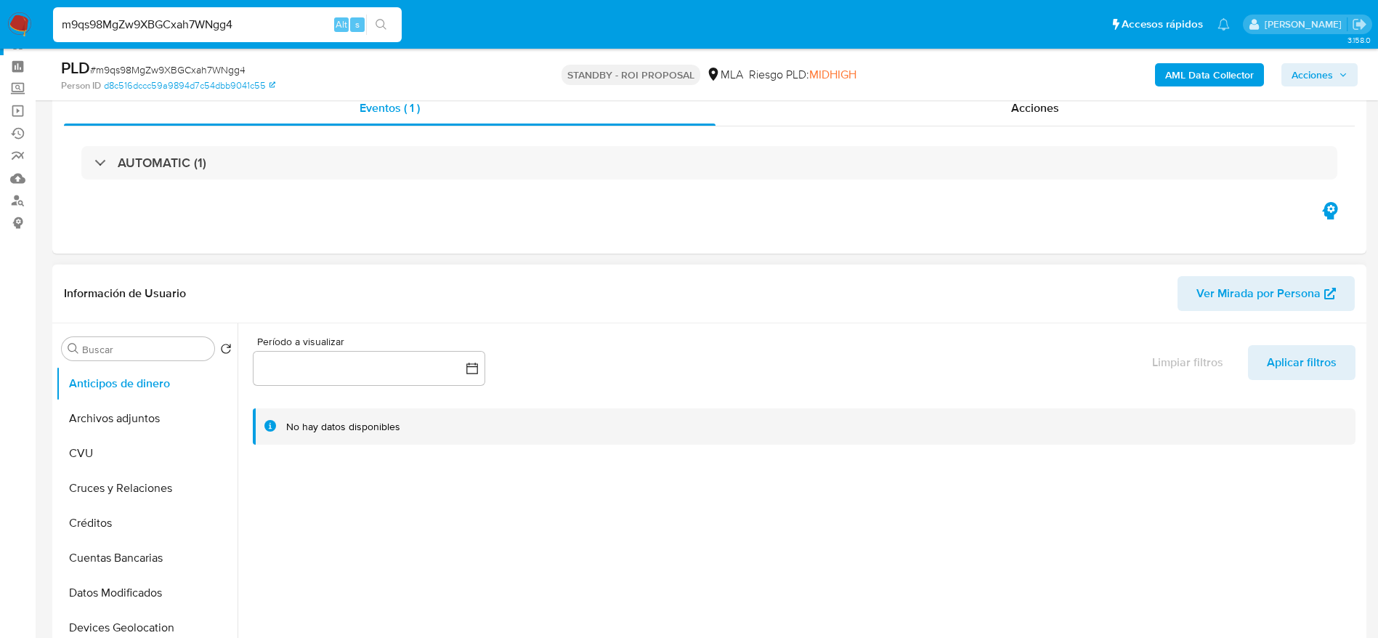
scroll to position [0, 0]
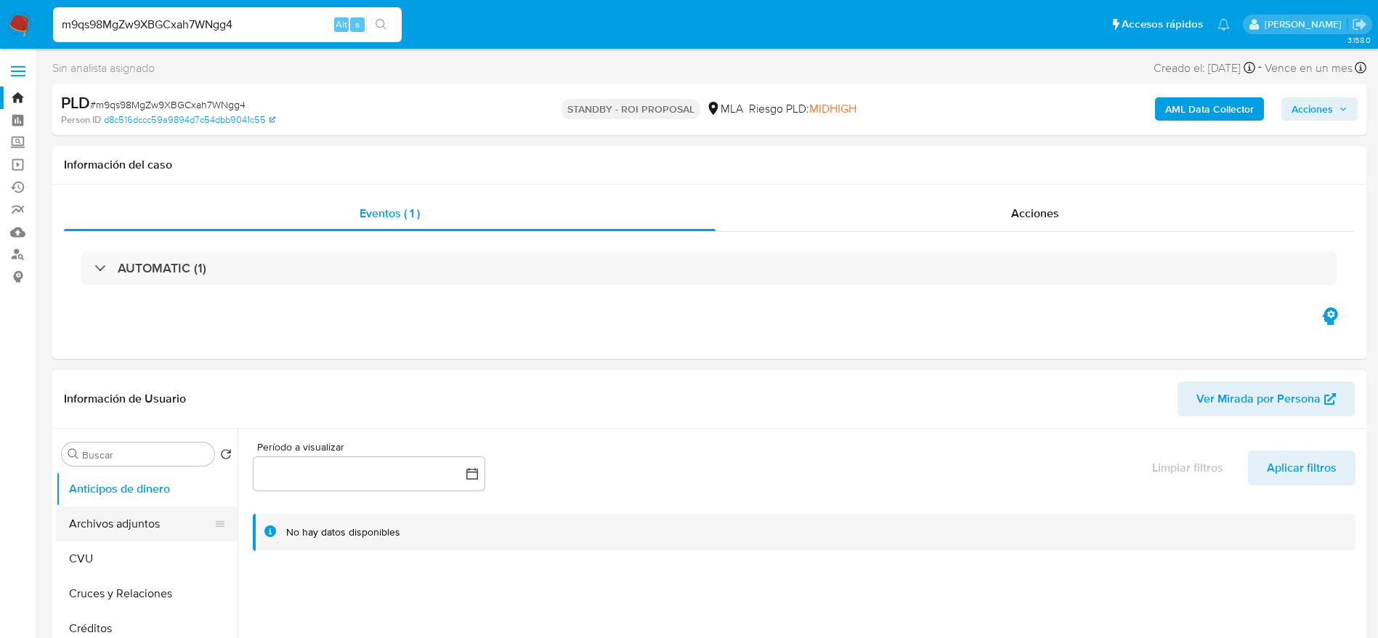
click at [142, 521] on button "Archivos adjuntos" at bounding box center [141, 523] width 170 height 35
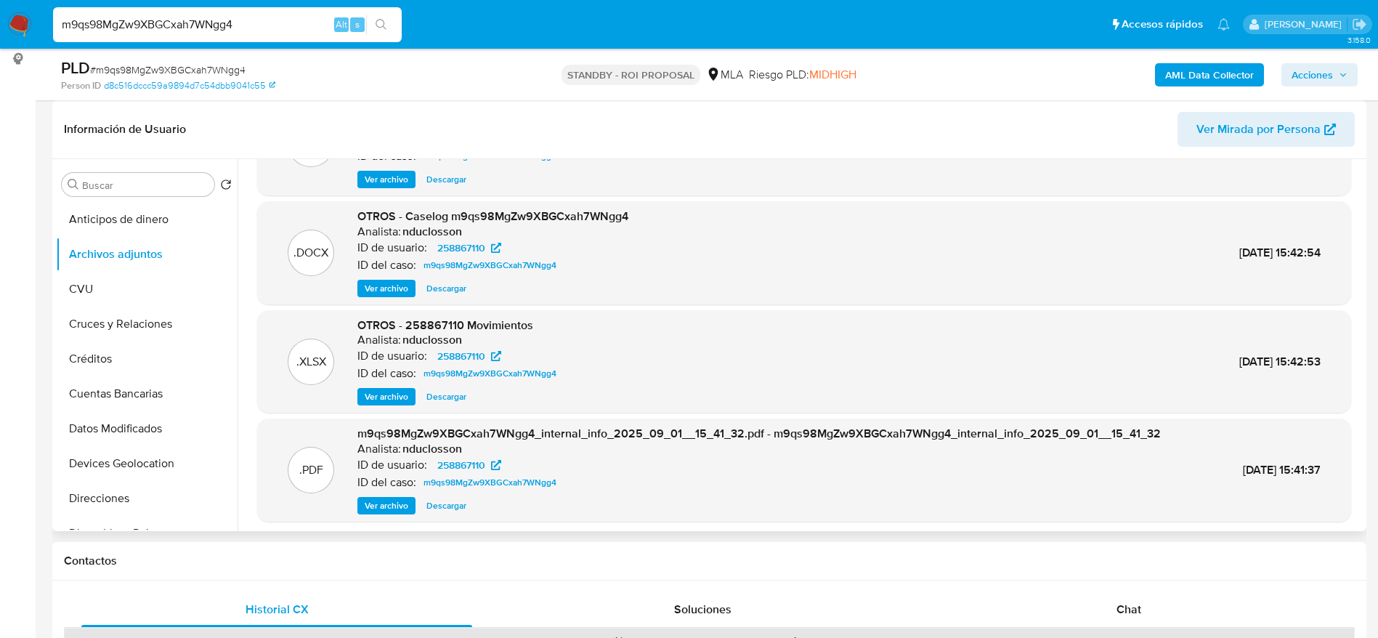
scroll to position [109, 0]
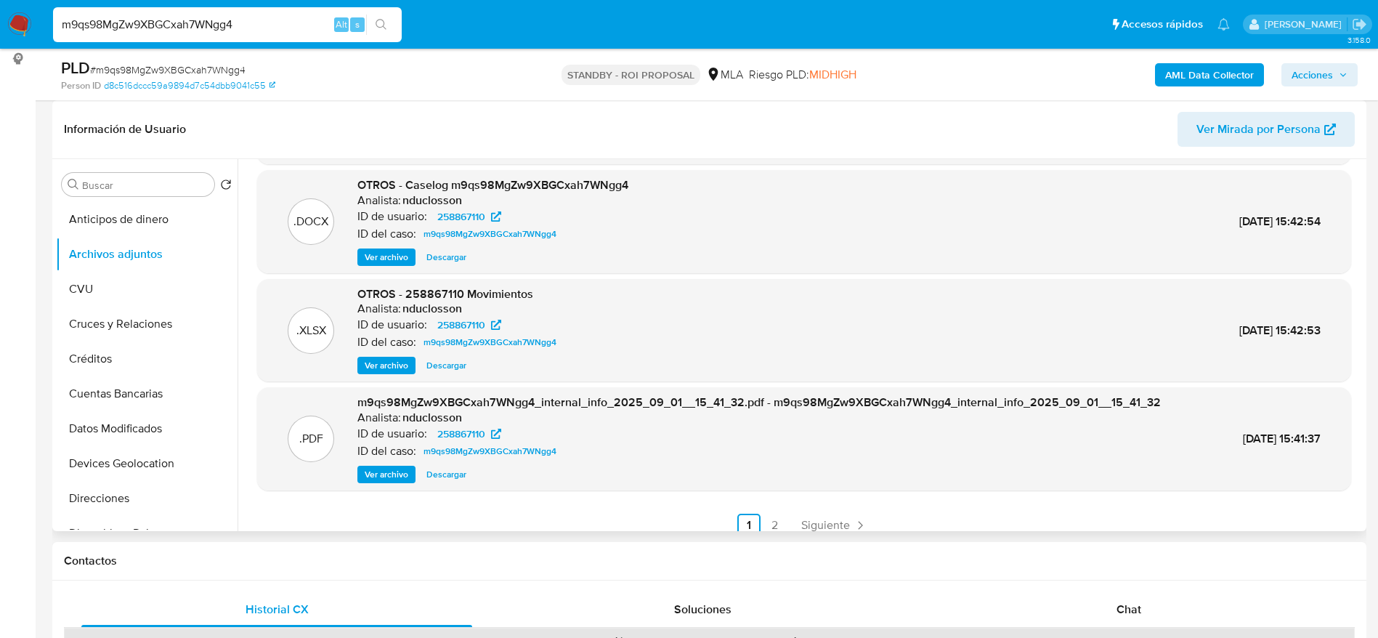
click at [450, 258] on span "Descargar" at bounding box center [446, 257] width 40 height 15
click at [455, 366] on span "Descargar" at bounding box center [446, 365] width 40 height 15
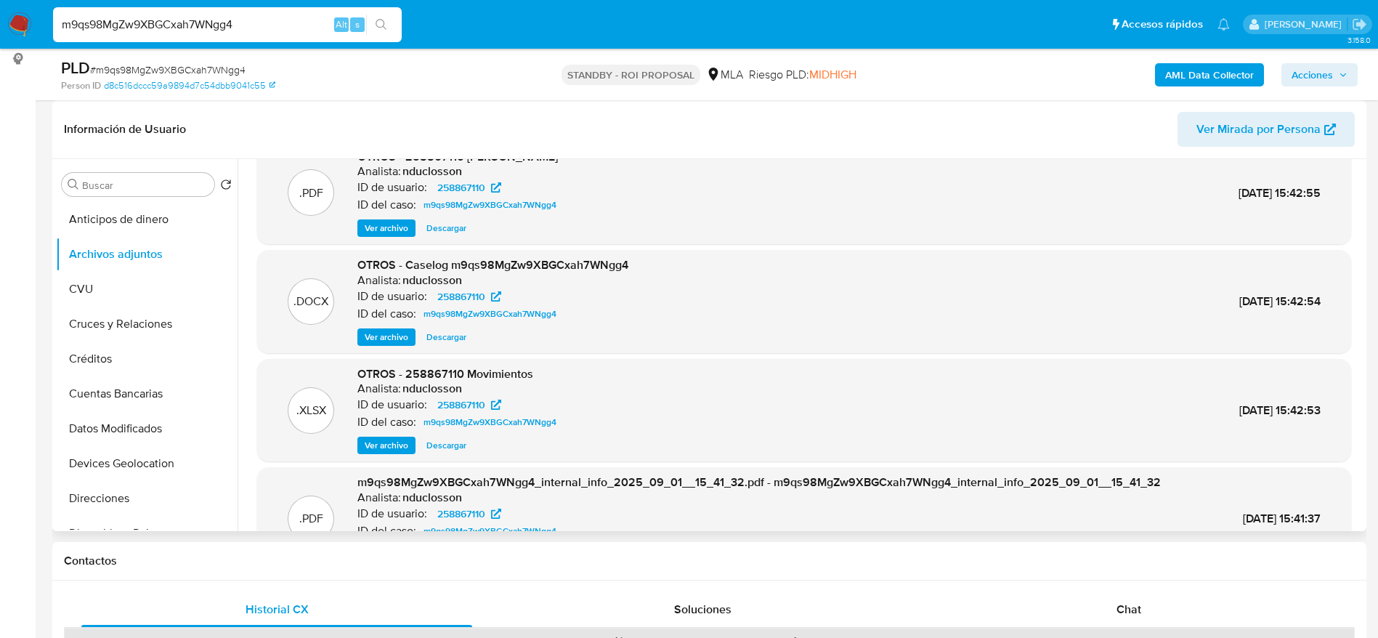
scroll to position [0, 0]
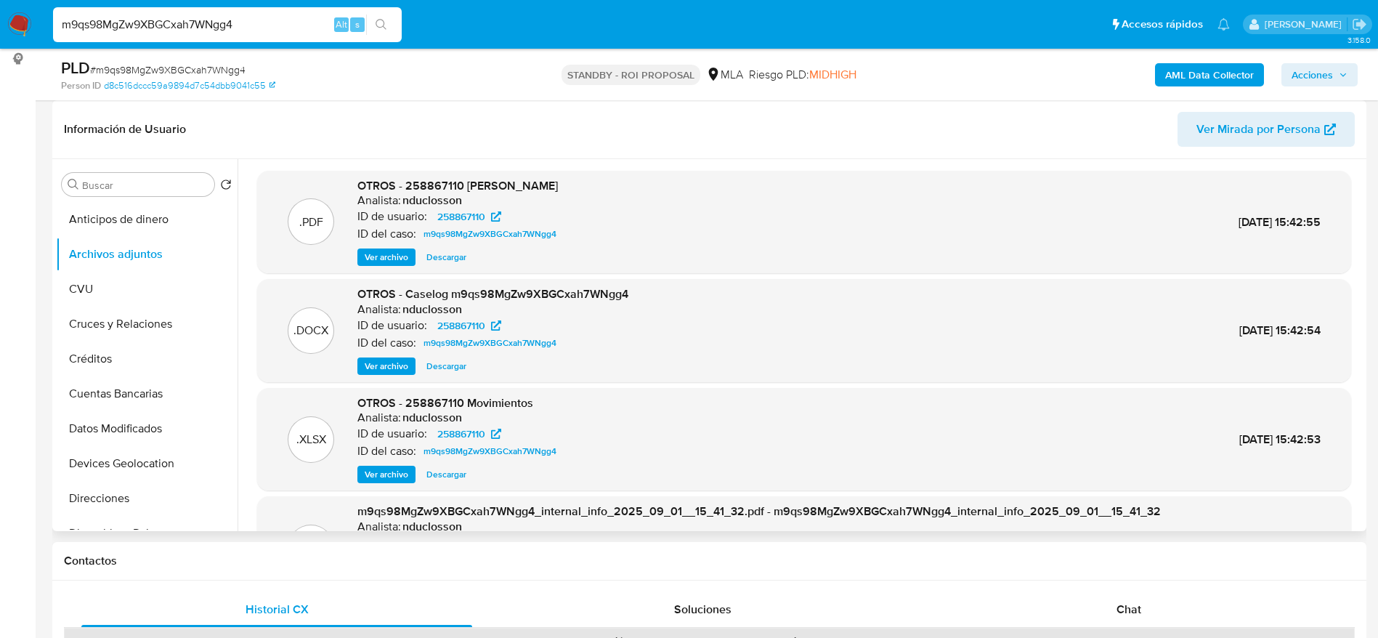
click at [378, 263] on span "Ver archivo" at bounding box center [387, 257] width 44 height 15
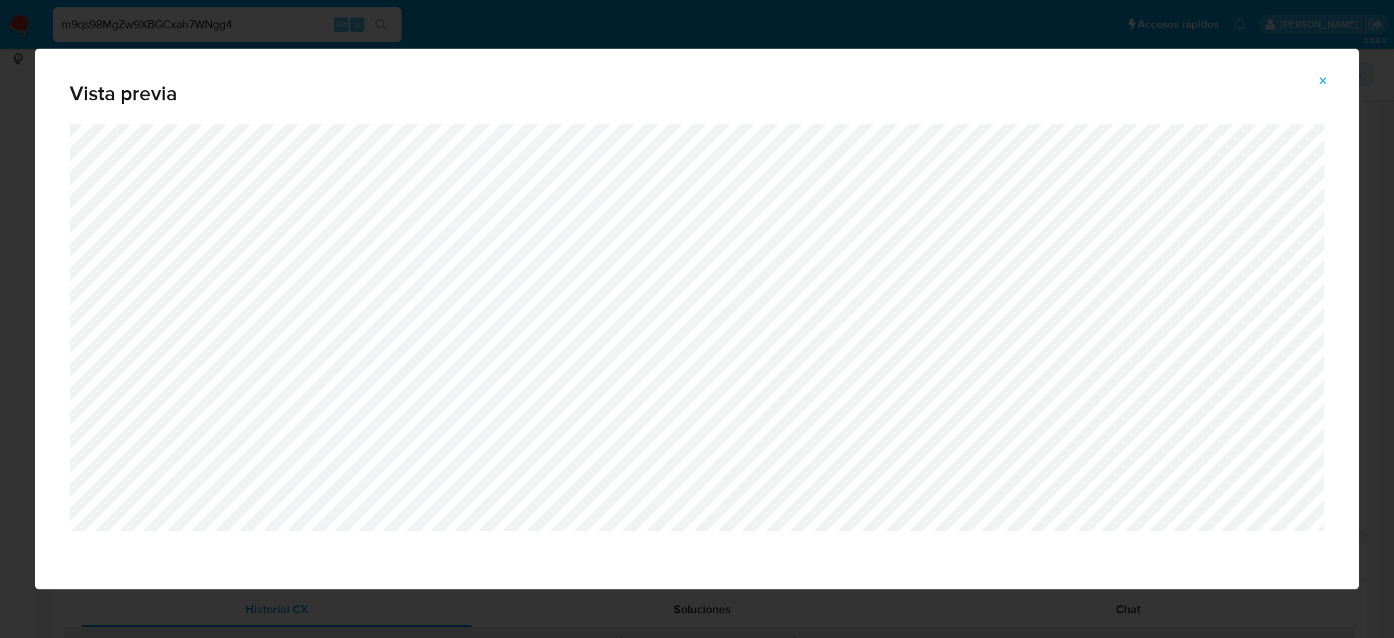
drag, startPoint x: 1320, startPoint y: 74, endPoint x: 1303, endPoint y: 81, distance: 17.9
click at [1320, 73] on span "Attachment preview" at bounding box center [1323, 80] width 12 height 20
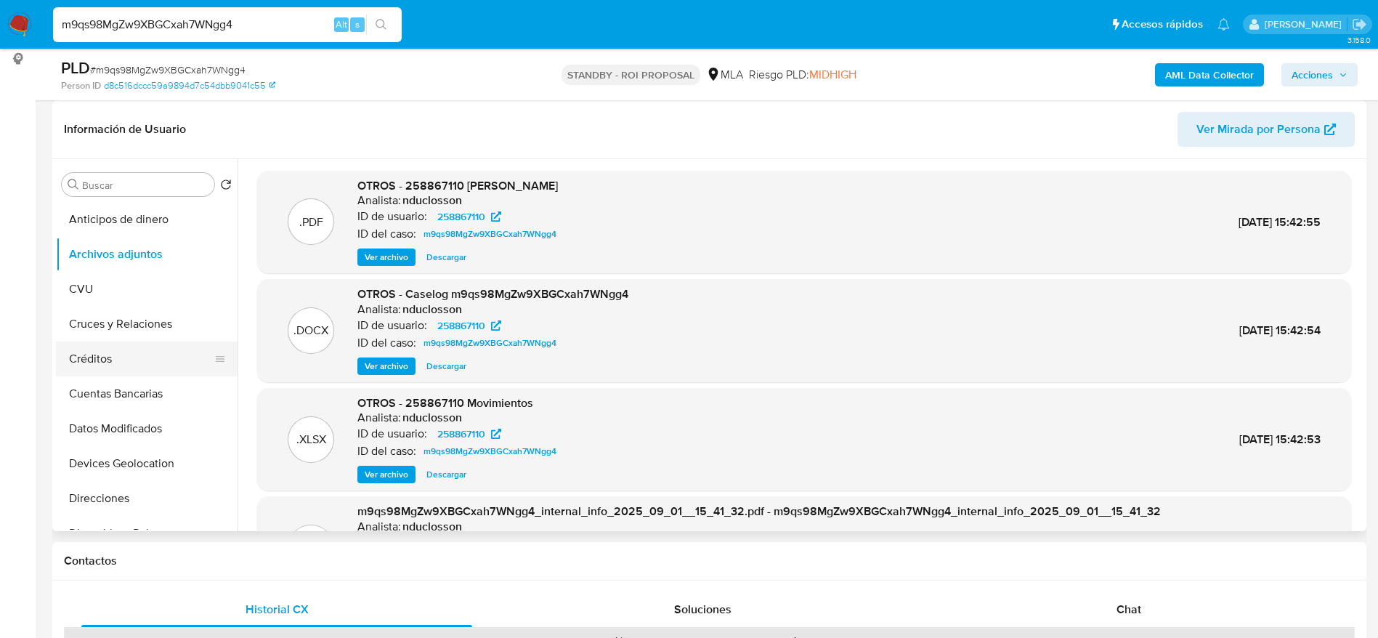
scroll to position [436, 0]
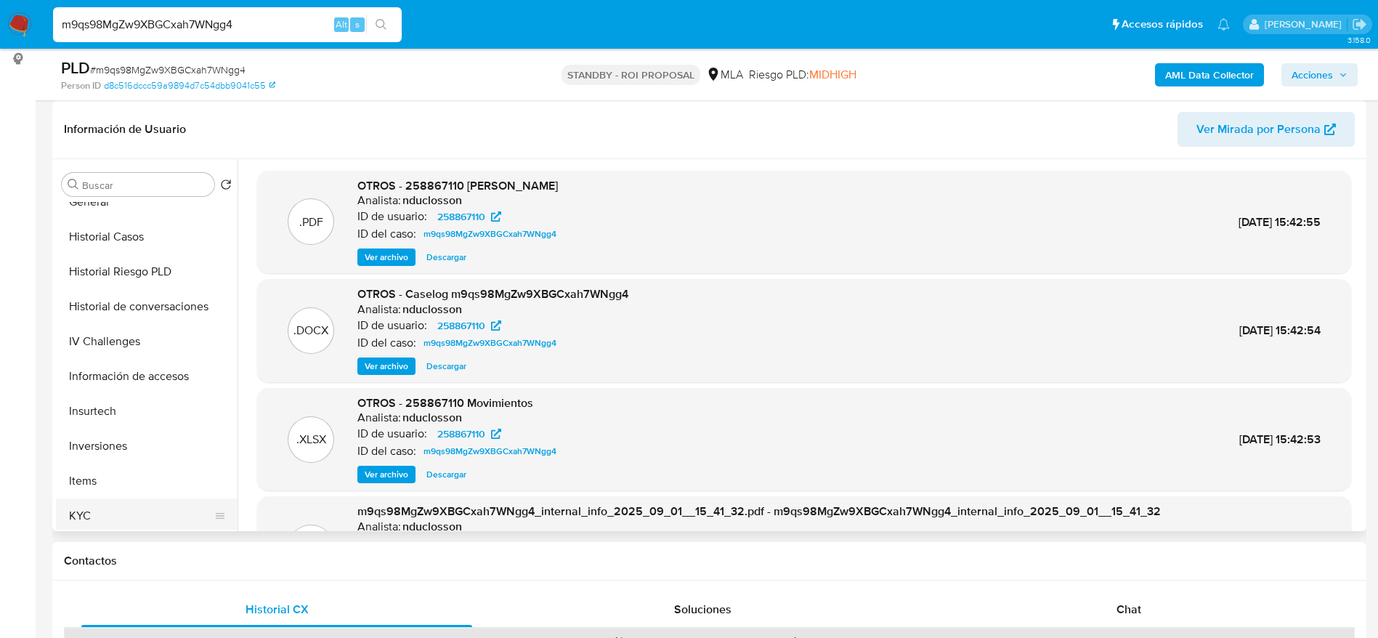
click at [99, 504] on button "KYC" at bounding box center [141, 515] width 170 height 35
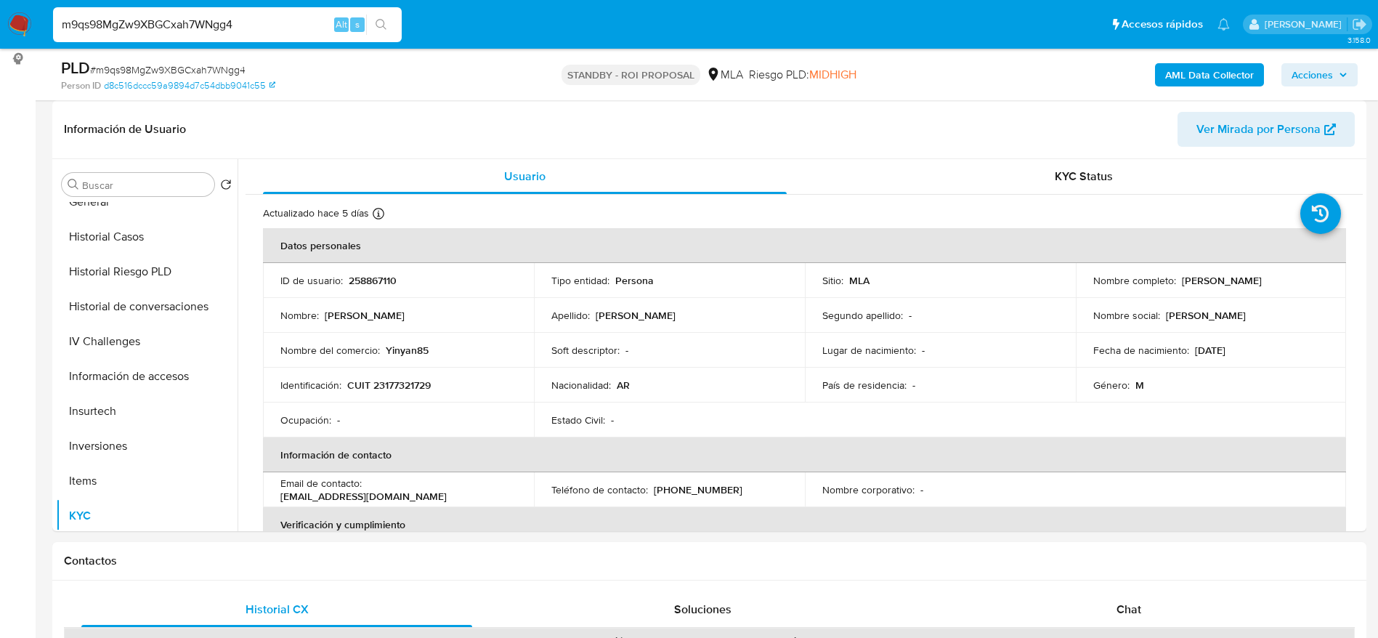
click at [405, 387] on p "CUIT 23177321729" at bounding box center [389, 384] width 84 height 13
copy p "23177321729"
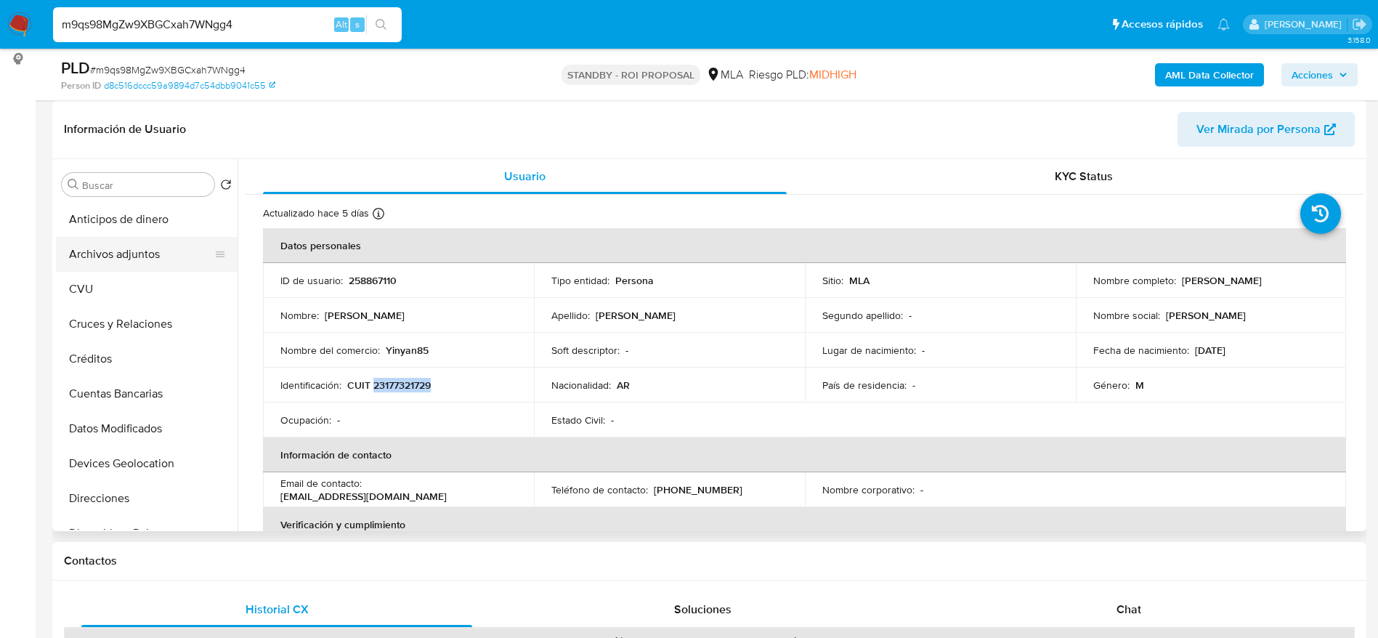
click at [141, 237] on button "Archivos adjuntos" at bounding box center [141, 254] width 170 height 35
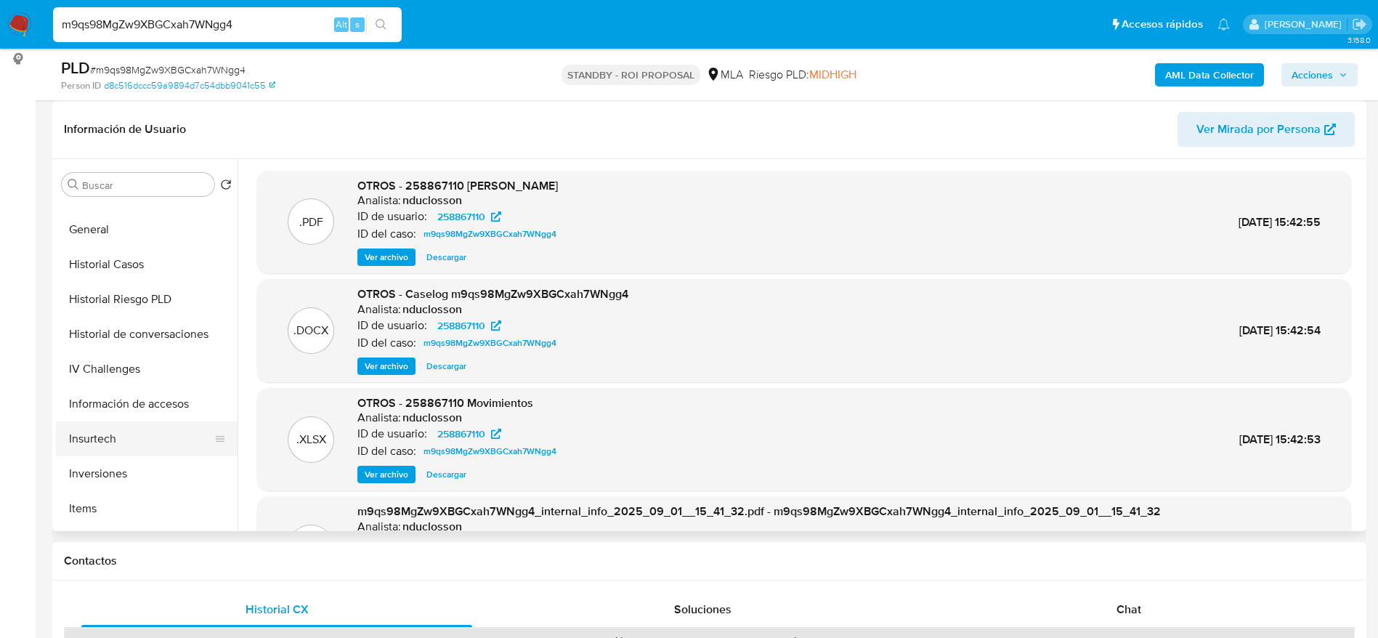
scroll to position [436, 0]
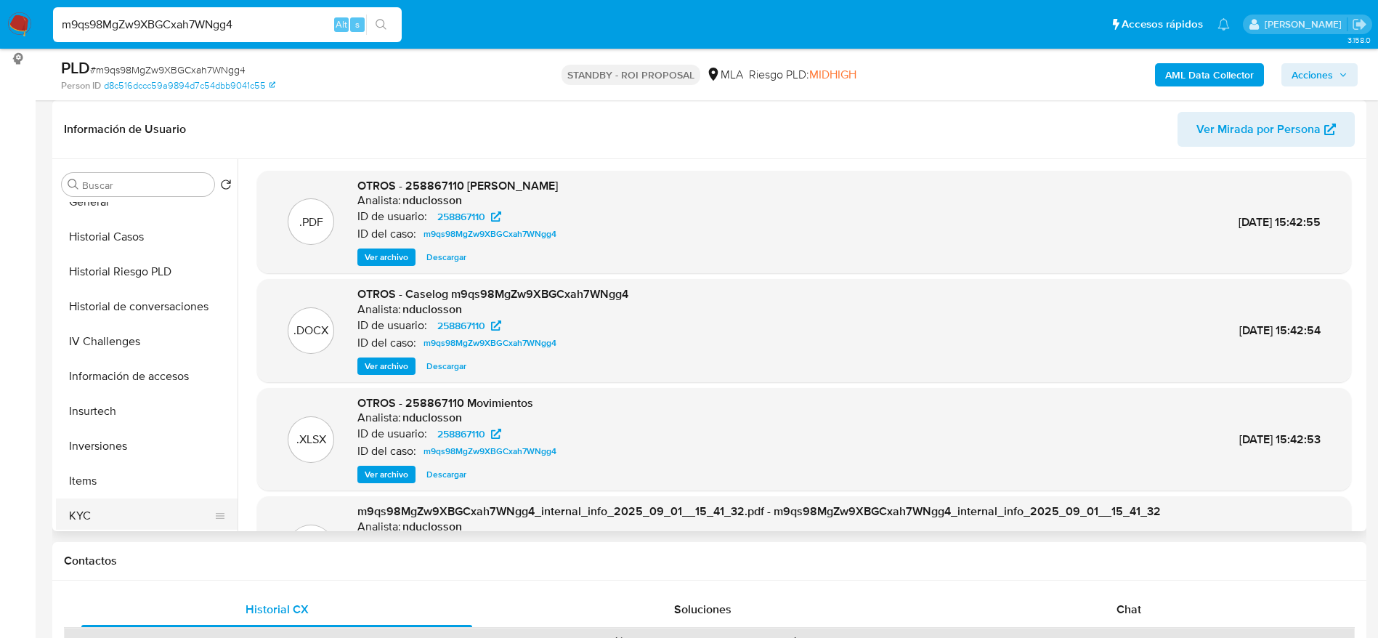
click at [78, 528] on button "KYC" at bounding box center [141, 515] width 170 height 35
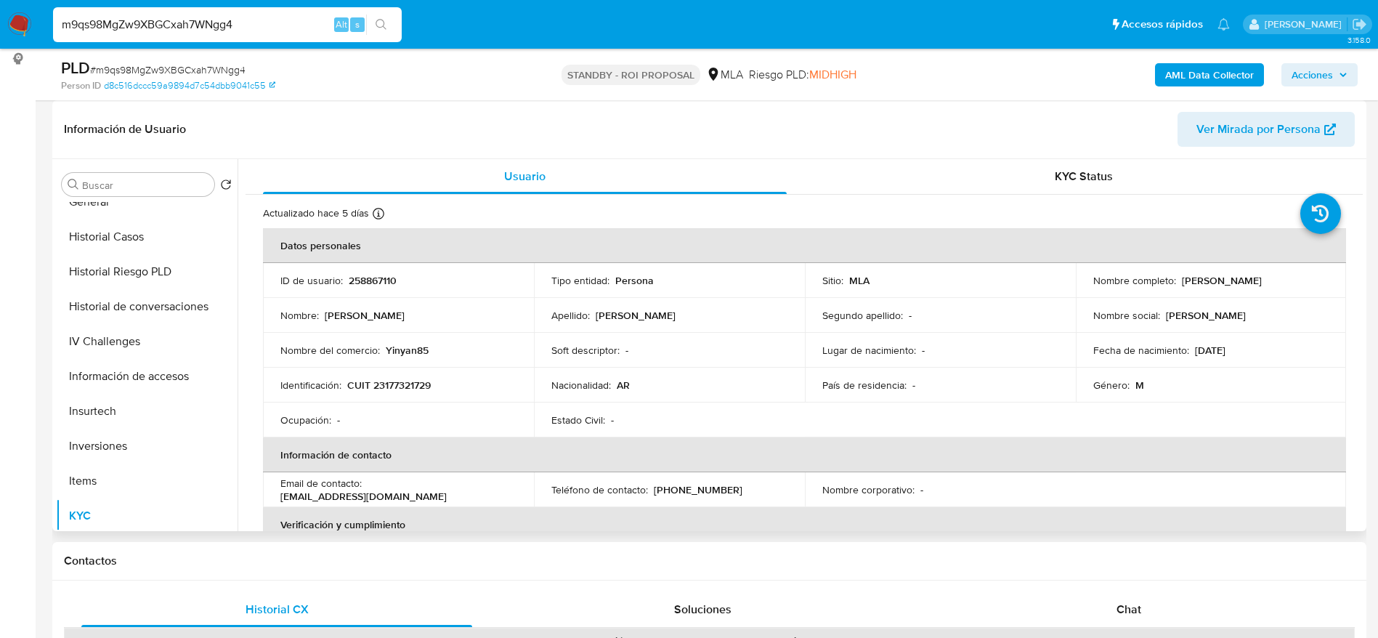
click at [408, 384] on p "CUIT 23177321729" at bounding box center [389, 384] width 84 height 13
copy p "23177321729"
click at [375, 286] on p "258867110" at bounding box center [373, 280] width 48 height 13
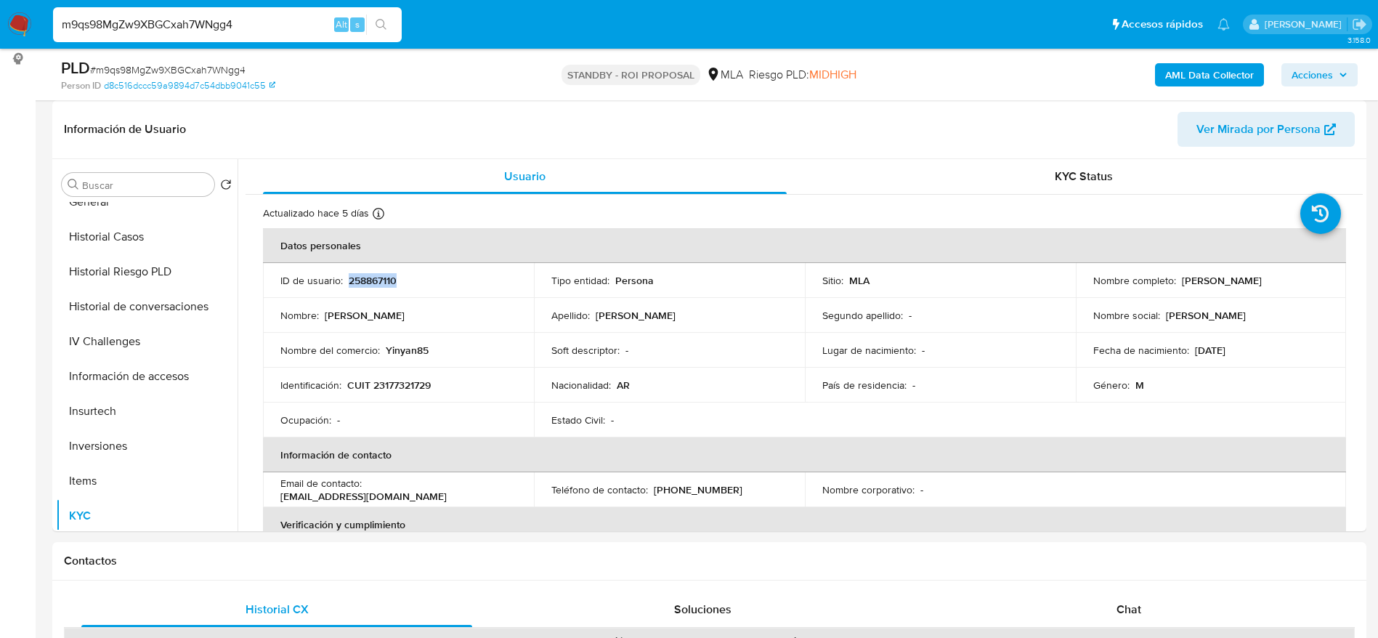
copy p "258867110"
click at [168, 71] on span "# m9qs98MgZw9XBGCxah7WNgg4" at bounding box center [167, 69] width 155 height 15
copy span "m9qs98MgZw9XBGCxah7WNgg4"
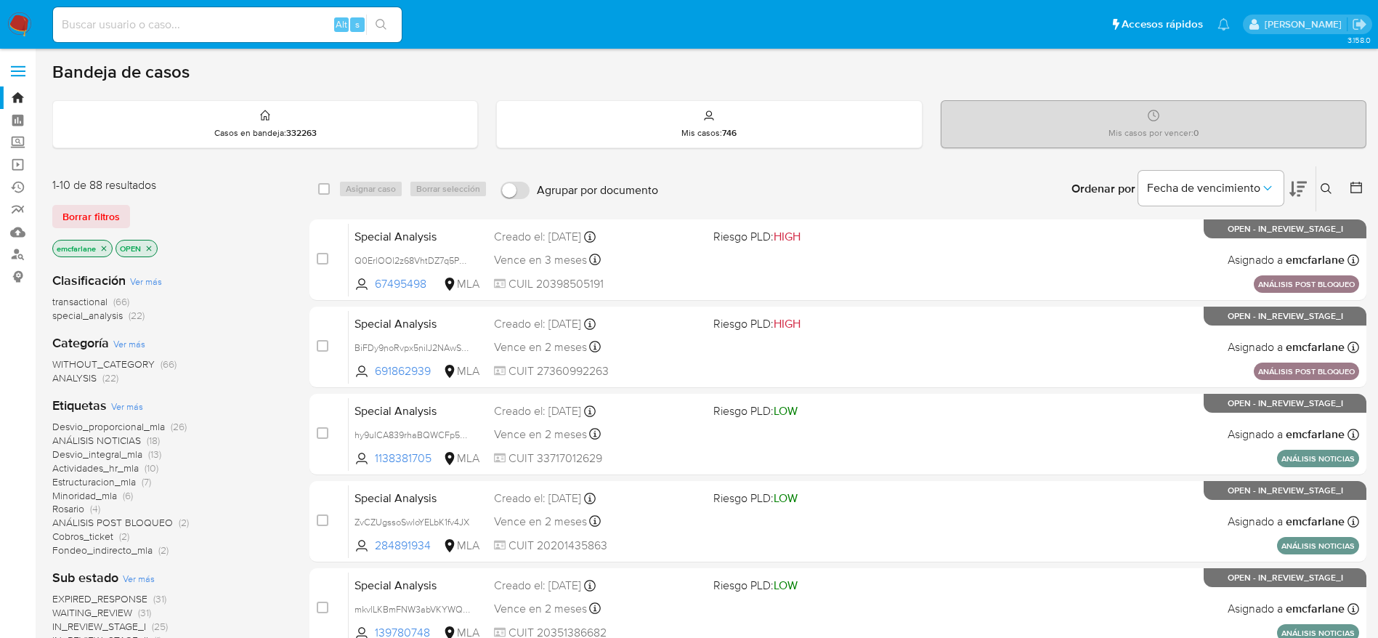
scroll to position [109, 0]
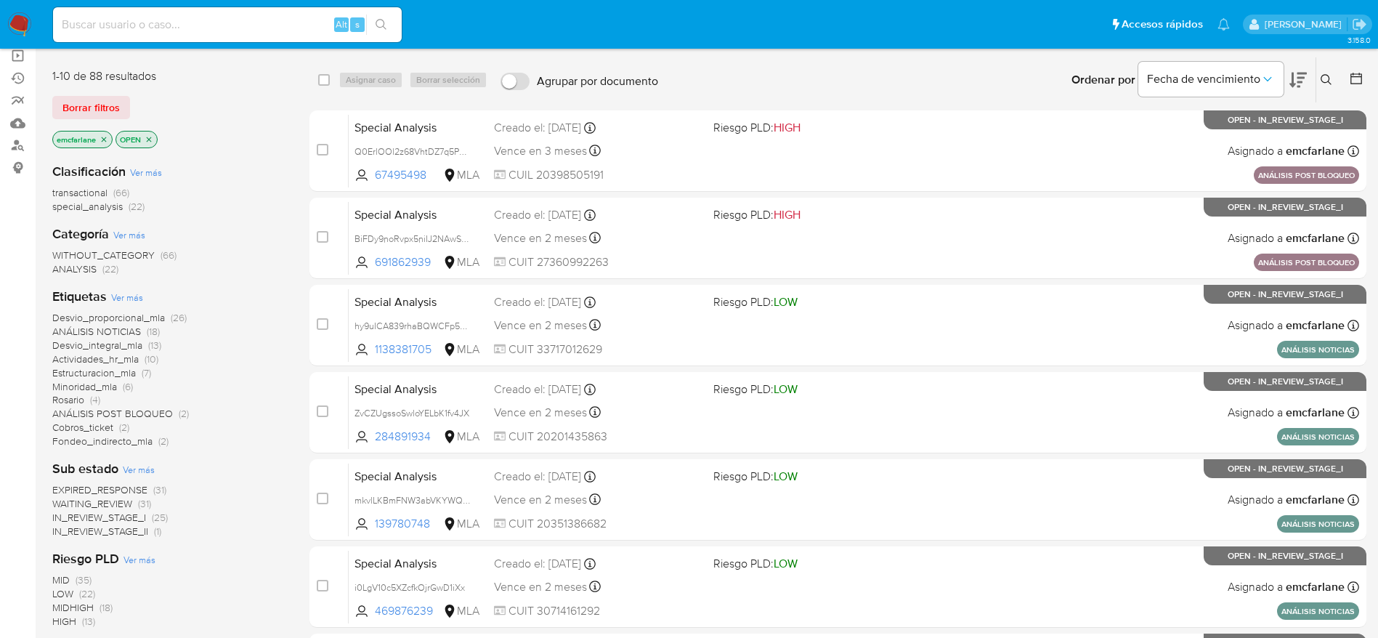
click at [163, 520] on span "(25)" at bounding box center [160, 517] width 16 height 15
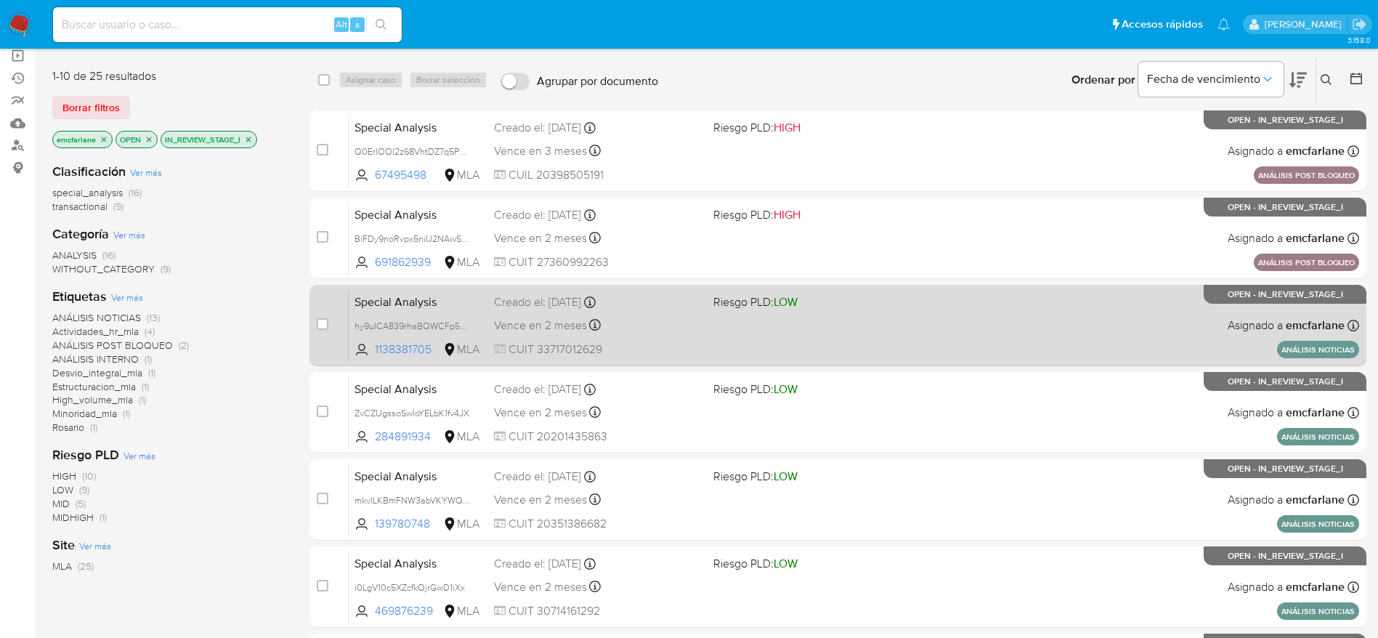
click at [866, 321] on div "Special Analysis hy9uICA839rhaBQWCFp5ED9u 1138381705 MLA Riesgo PLD: LOW Creado…" at bounding box center [854, 324] width 1010 height 73
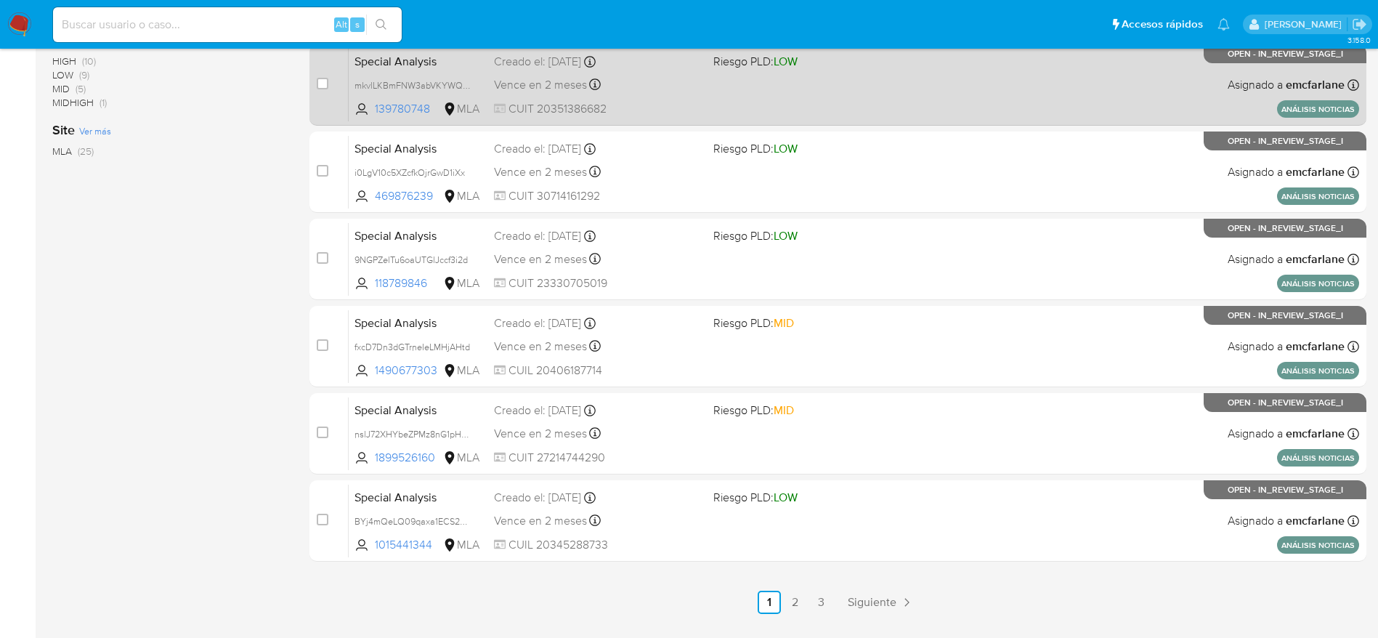
scroll to position [561, 0]
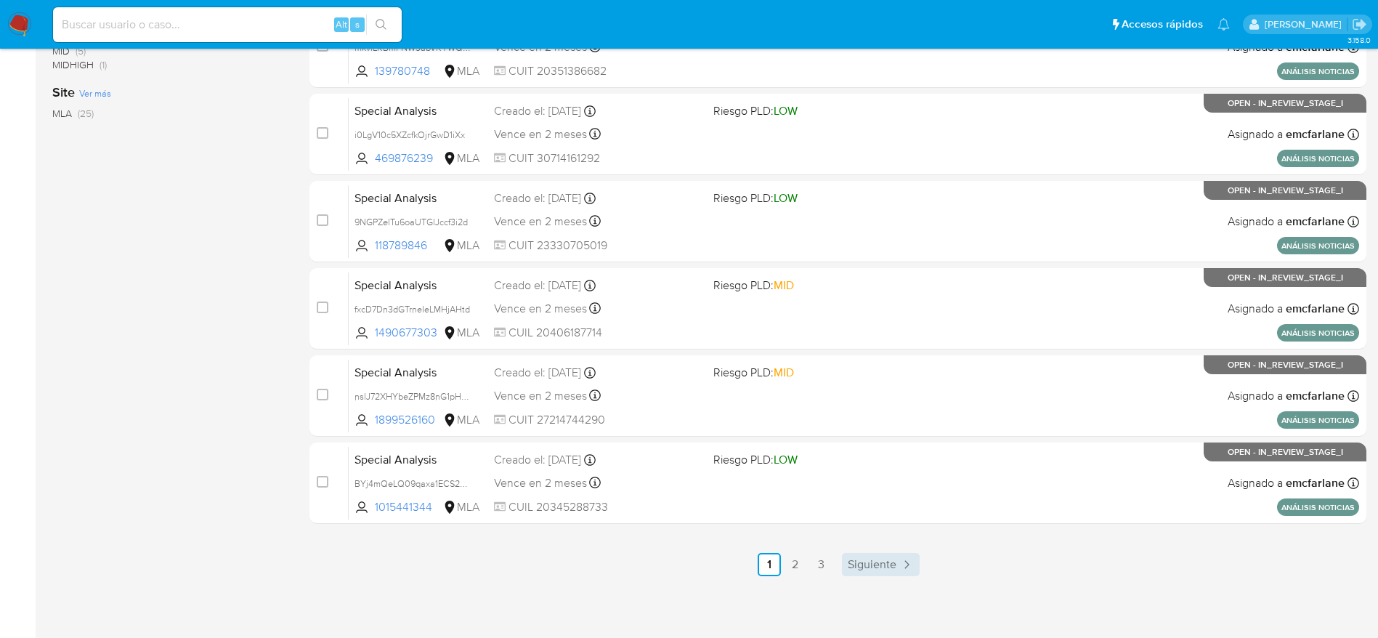
click at [885, 558] on span "Siguiente" at bounding box center [872, 564] width 49 height 12
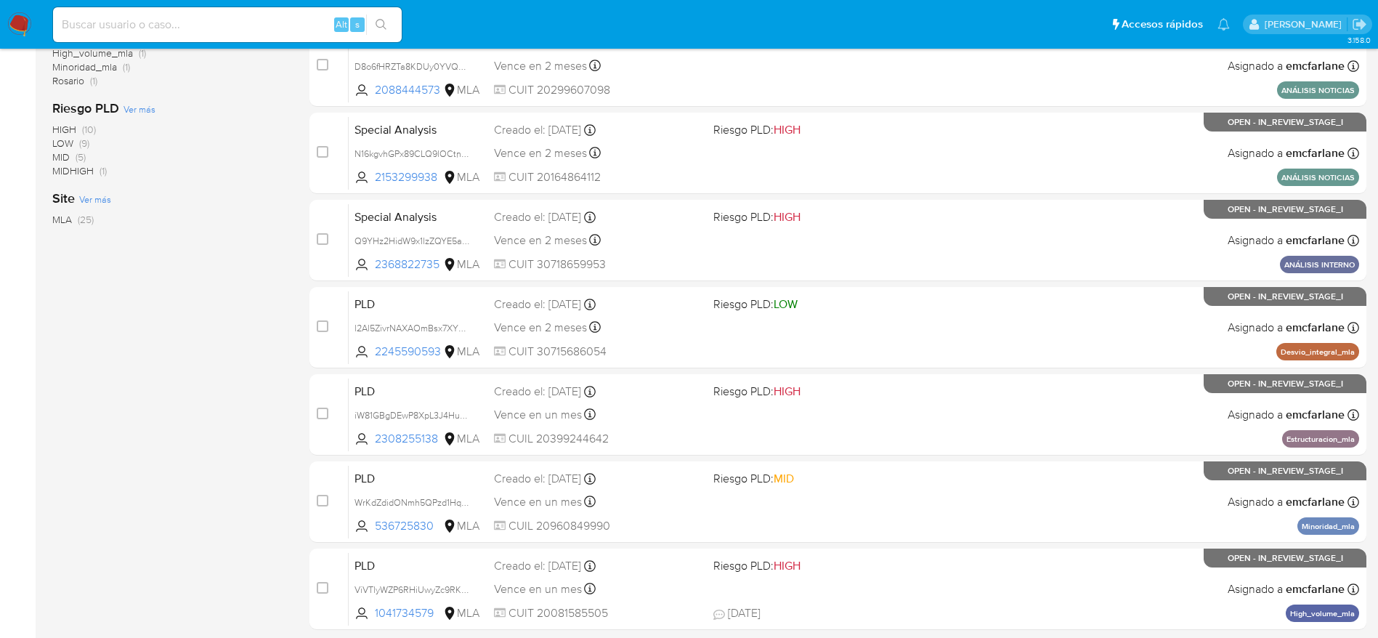
scroll to position [561, 0]
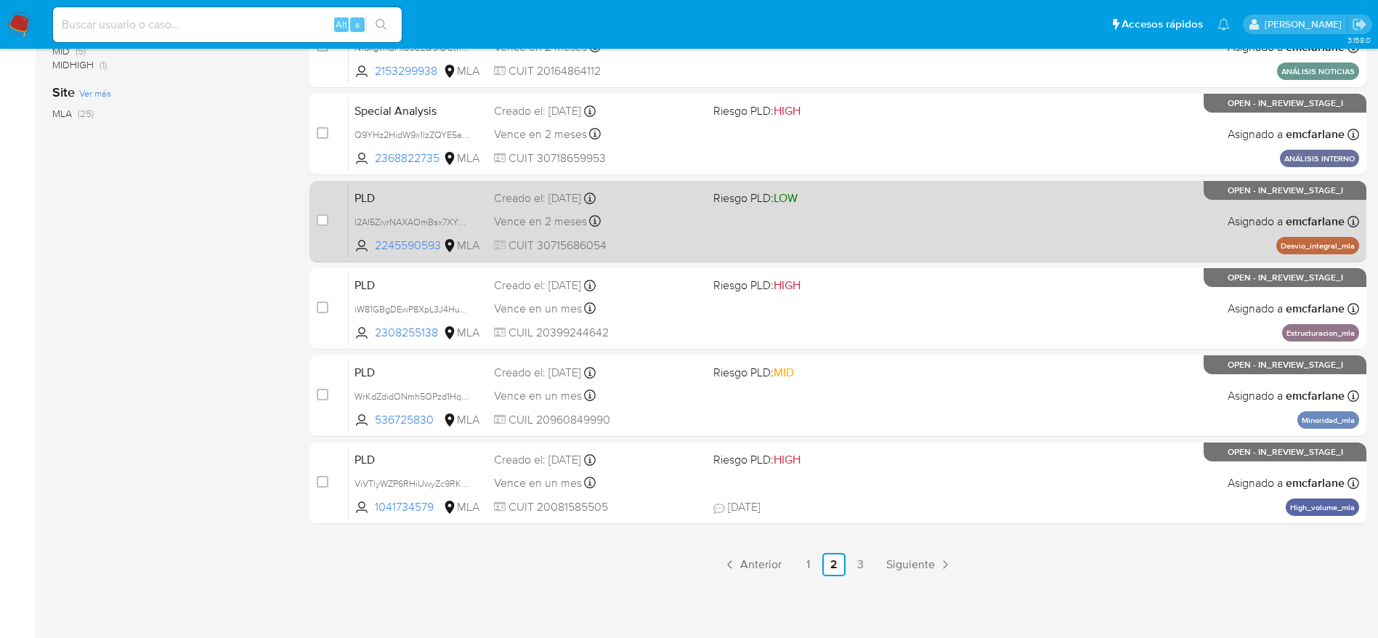
click at [883, 199] on span "Riesgo PLD: LOW" at bounding box center [817, 196] width 208 height 19
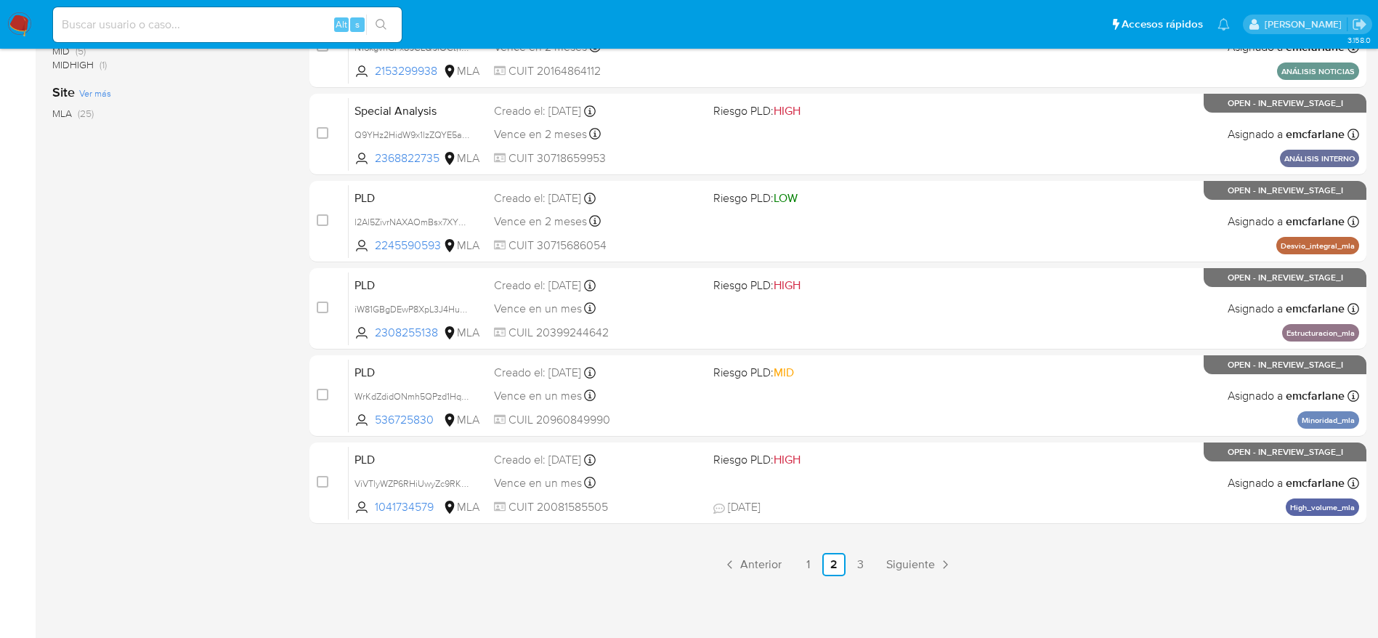
click at [224, 31] on input at bounding box center [227, 24] width 349 height 19
paste input "TovIoCCUDeiJX14wW8ZWyfzk"
type input "TovIoCCUDeiJX14wW8ZWyfzk"
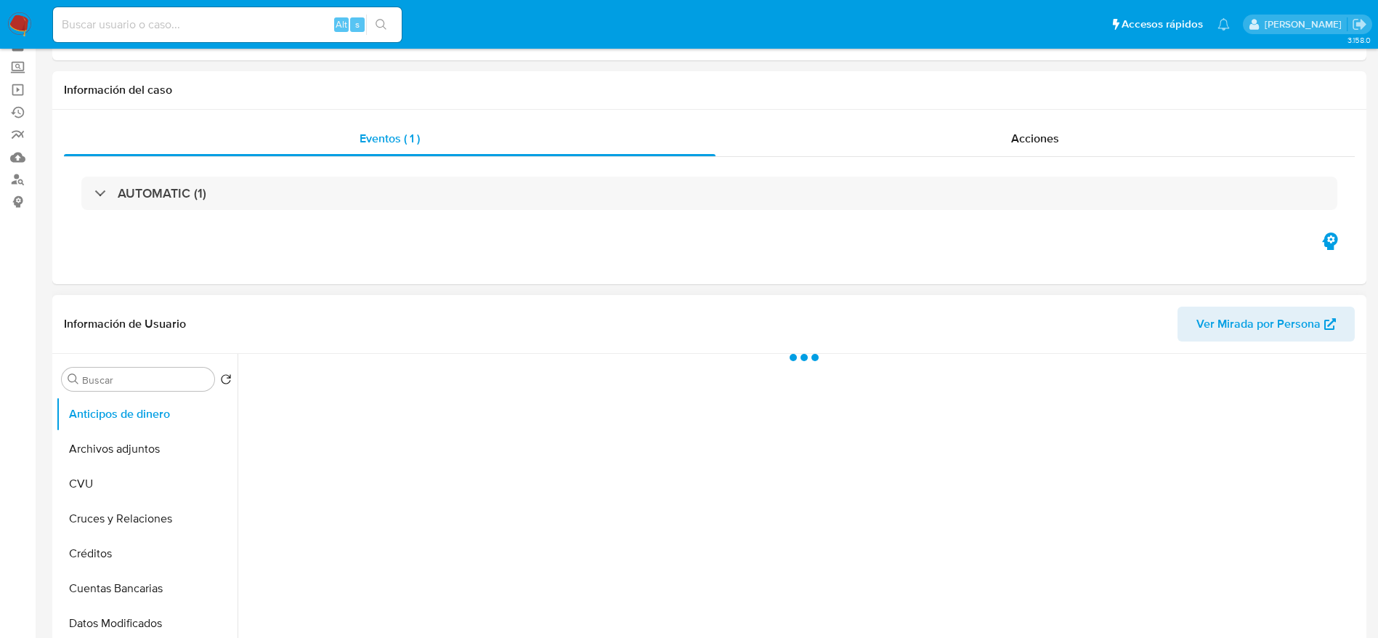
scroll to position [109, 0]
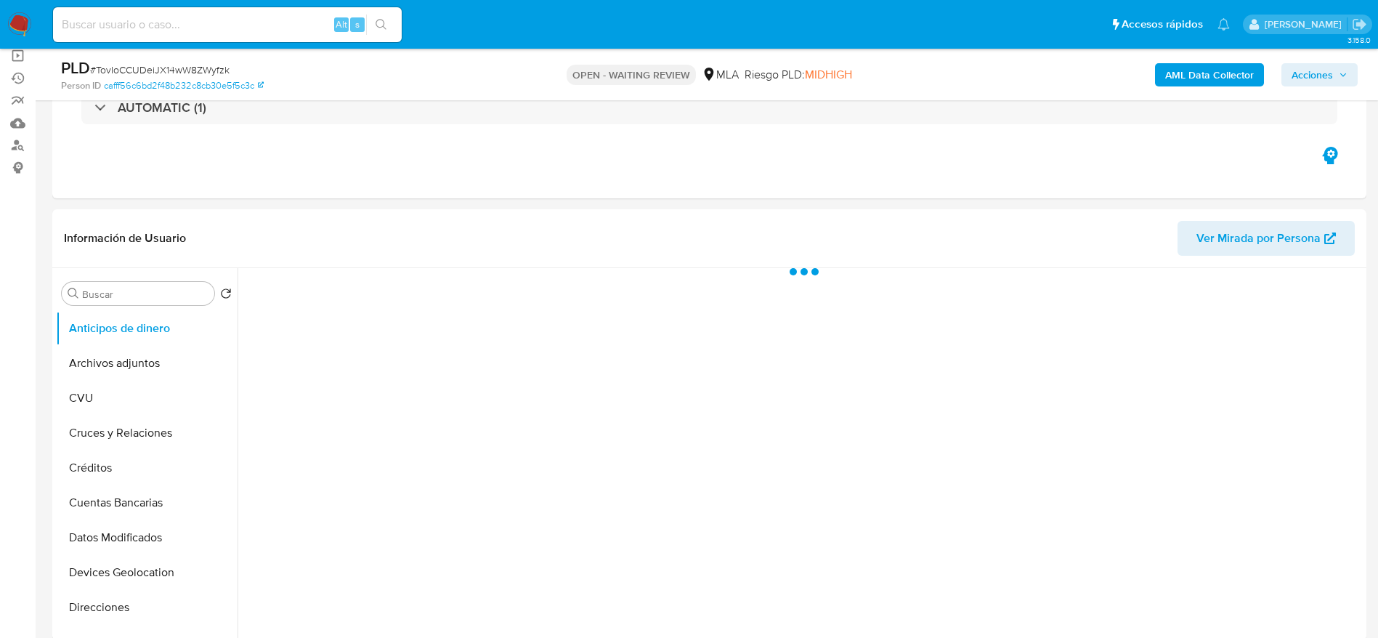
click at [105, 68] on span "# TovIoCCUDeiJX14wW8ZWyfzk" at bounding box center [159, 69] width 139 height 15
copy span "TovIoCCUDeiJX14wW8ZWyfzk"
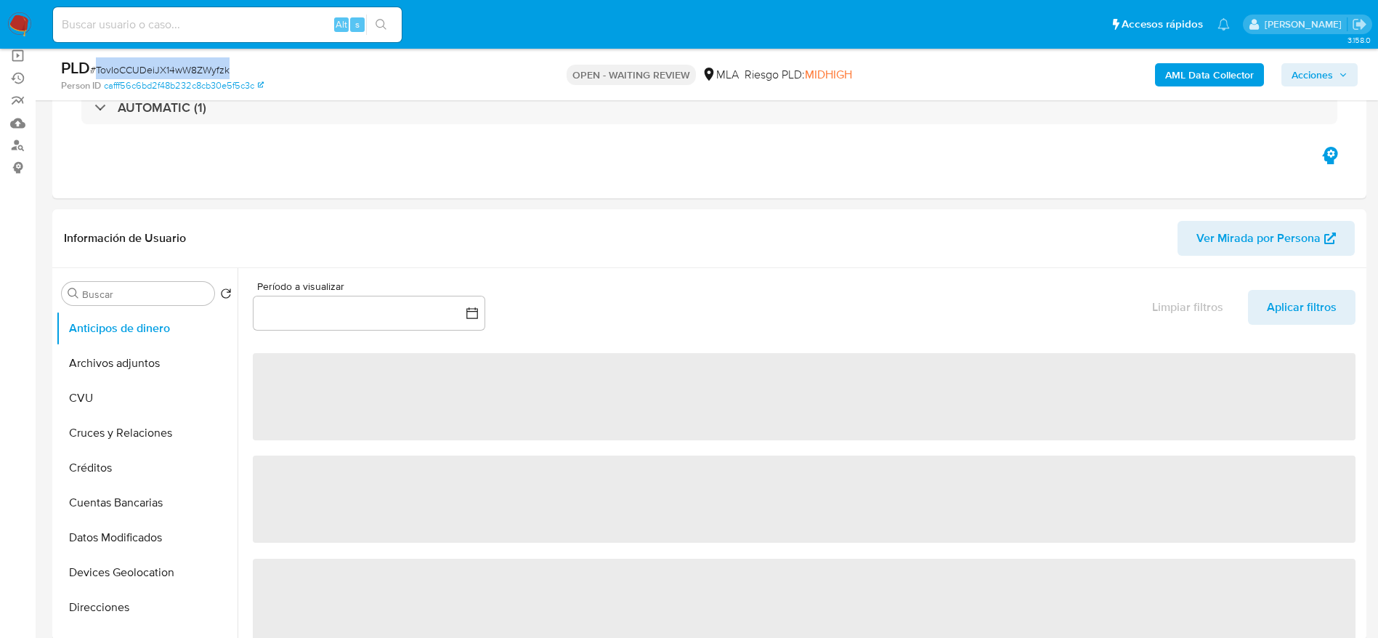
select select "10"
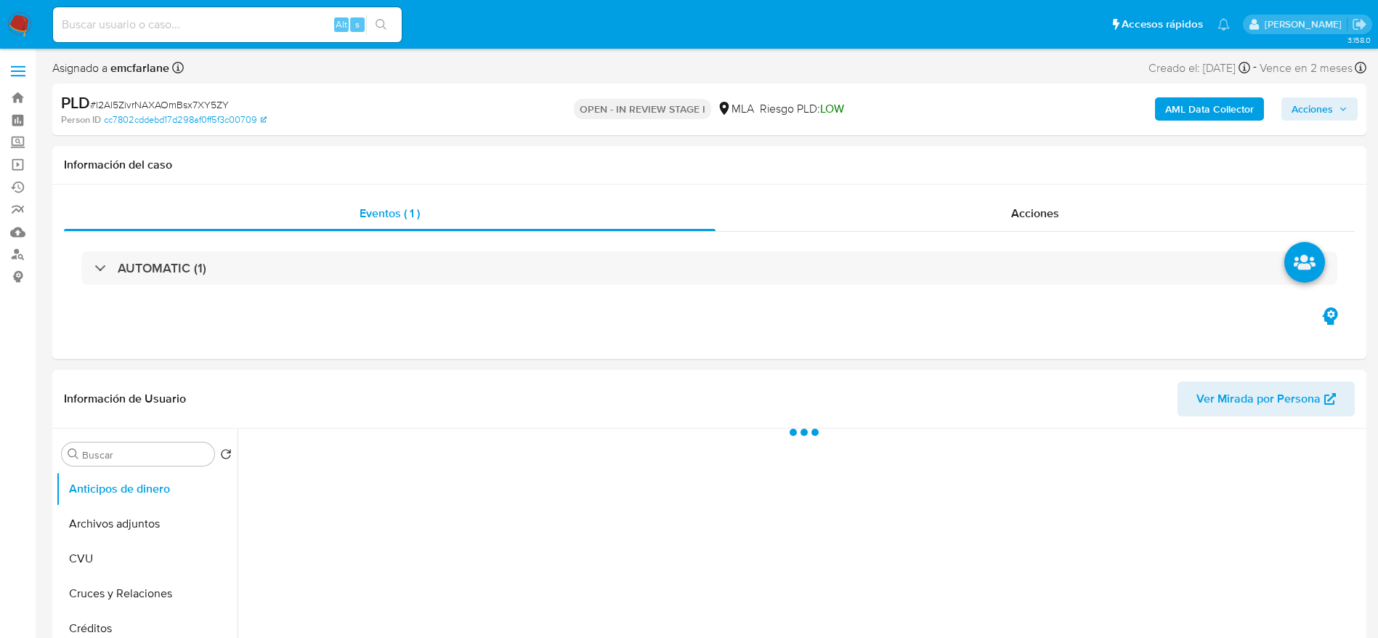
click at [1211, 104] on b "AML Data Collector" at bounding box center [1209, 108] width 89 height 23
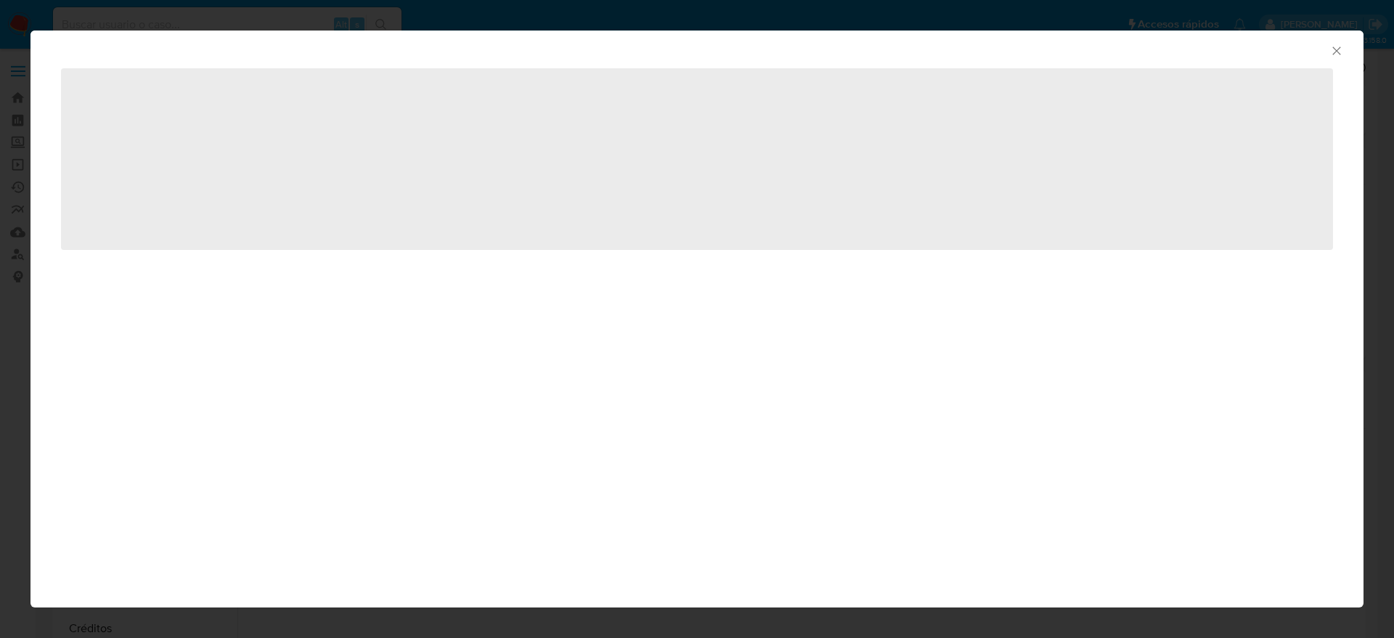
select select "10"
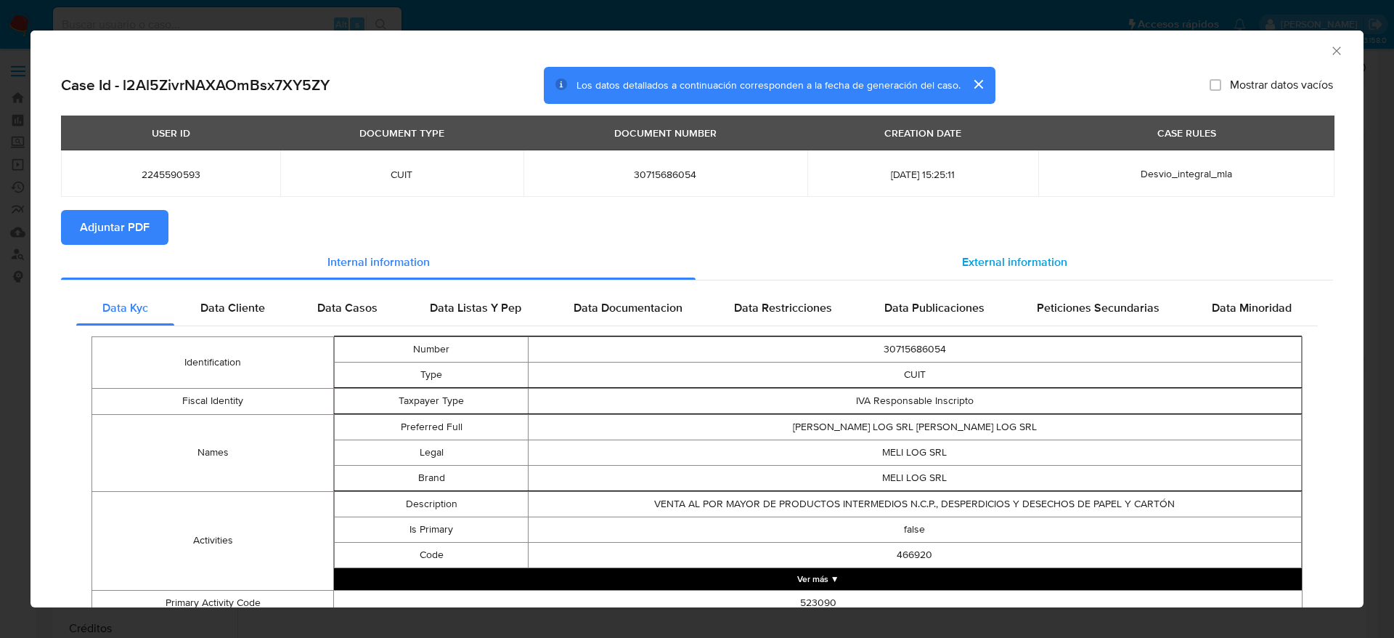
click at [1002, 265] on span "External information" at bounding box center [1014, 261] width 105 height 17
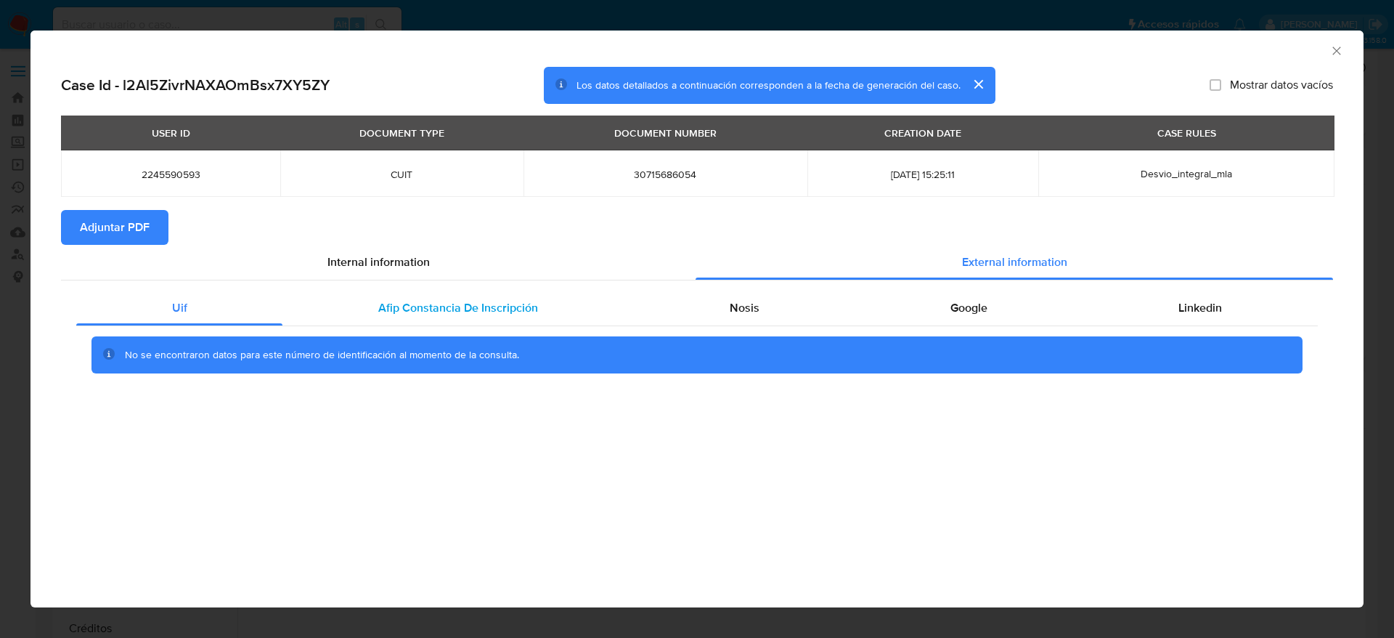
click at [430, 320] on div "Afip Constancia De Inscripción" at bounding box center [458, 307] width 351 height 35
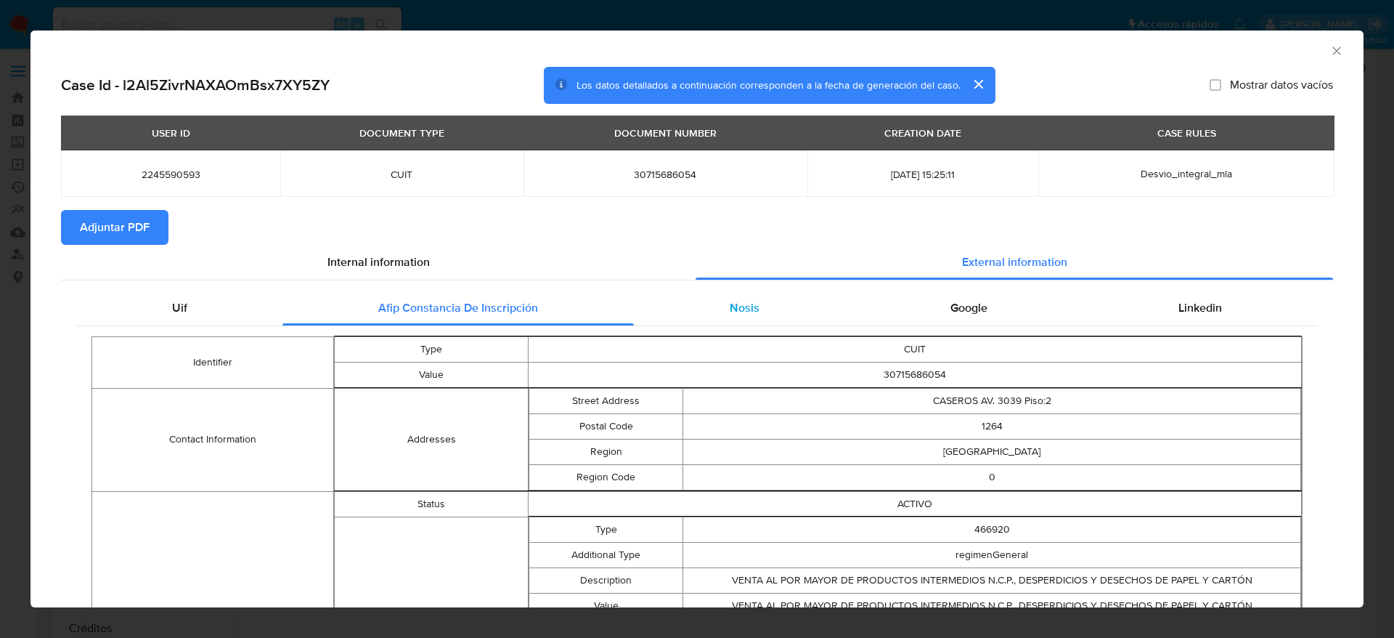
click at [746, 316] on div "Nosis" at bounding box center [744, 307] width 221 height 35
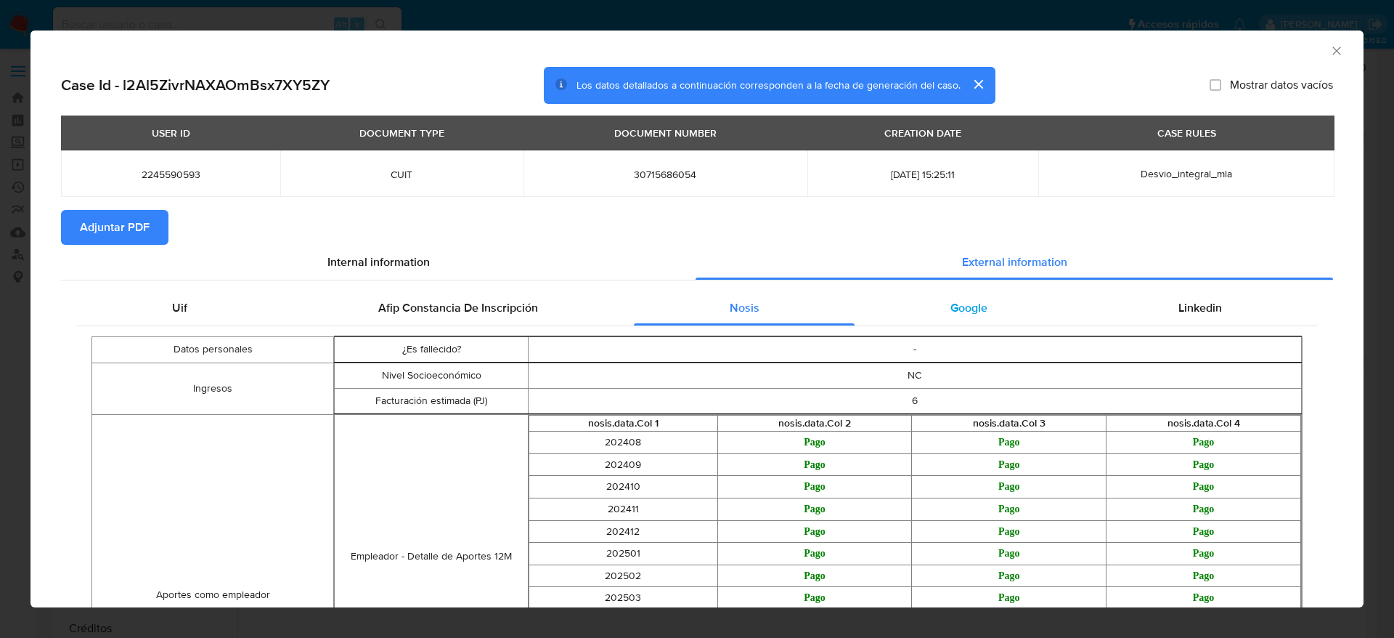
click at [964, 296] on div "Google" at bounding box center [969, 307] width 228 height 35
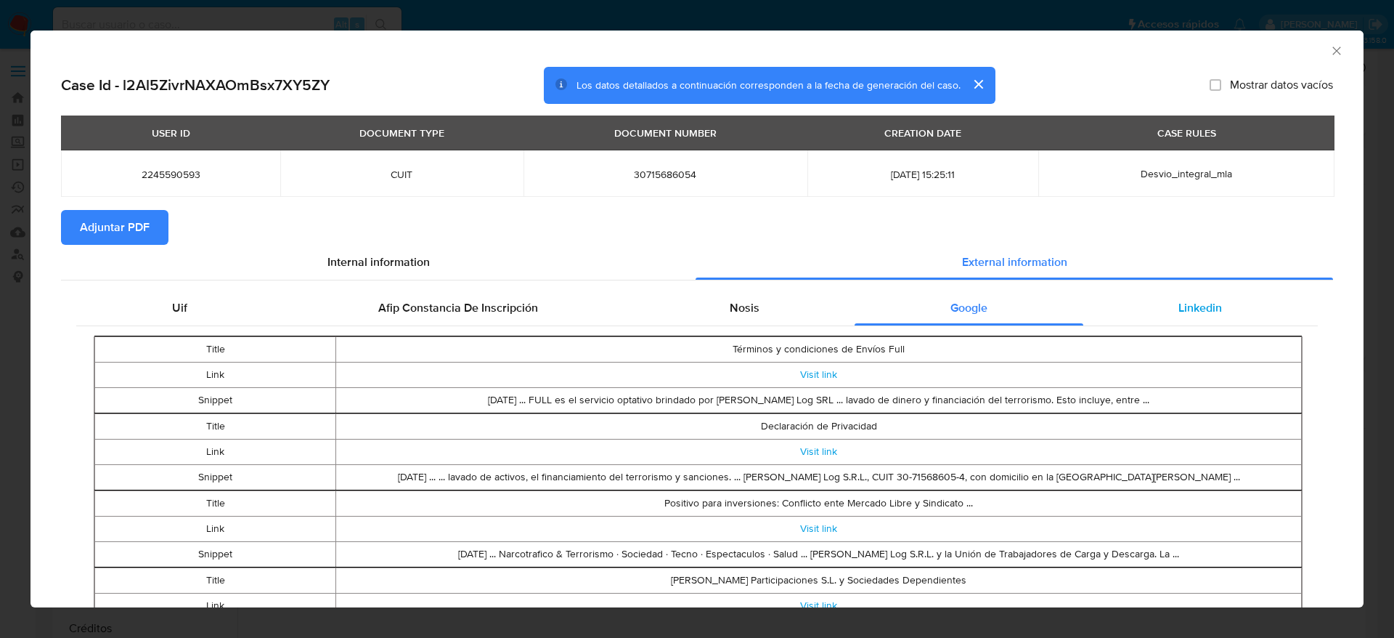
click at [1187, 313] on span "Linkedin" at bounding box center [1201, 307] width 44 height 17
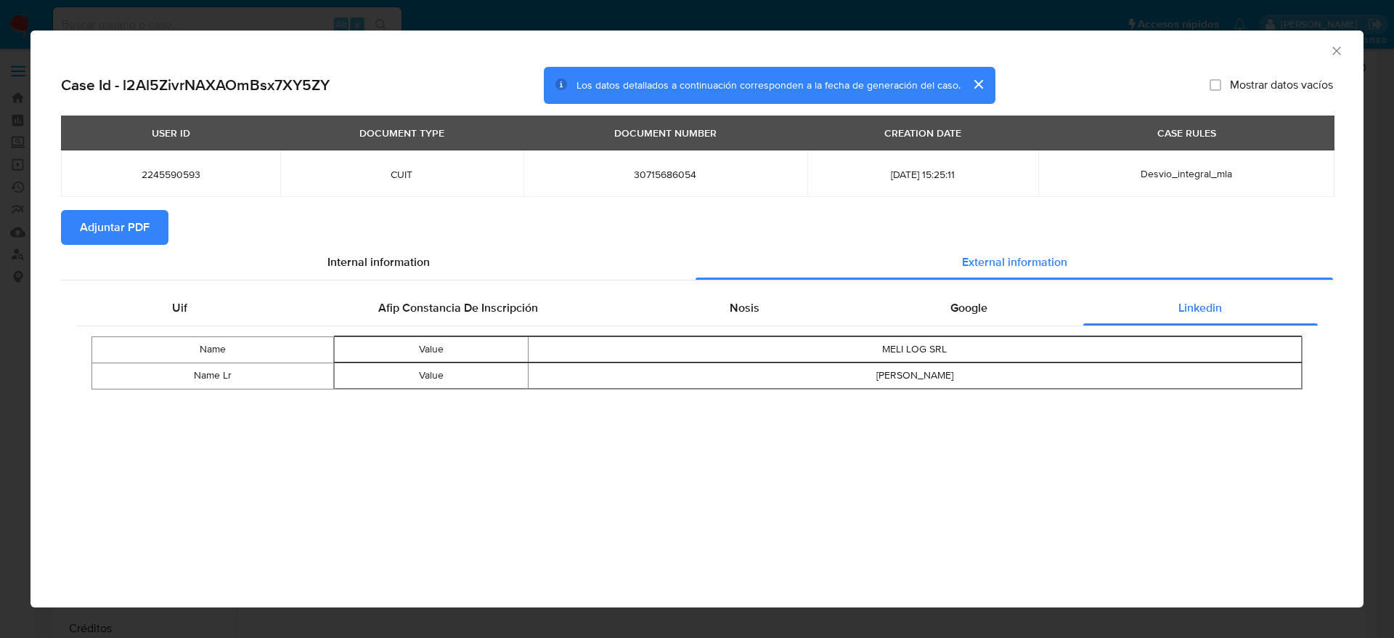
click at [1344, 52] on div "AML Data Collector" at bounding box center [697, 49] width 1333 height 36
click at [1339, 46] on icon "Cerrar ventana" at bounding box center [1337, 51] width 15 height 15
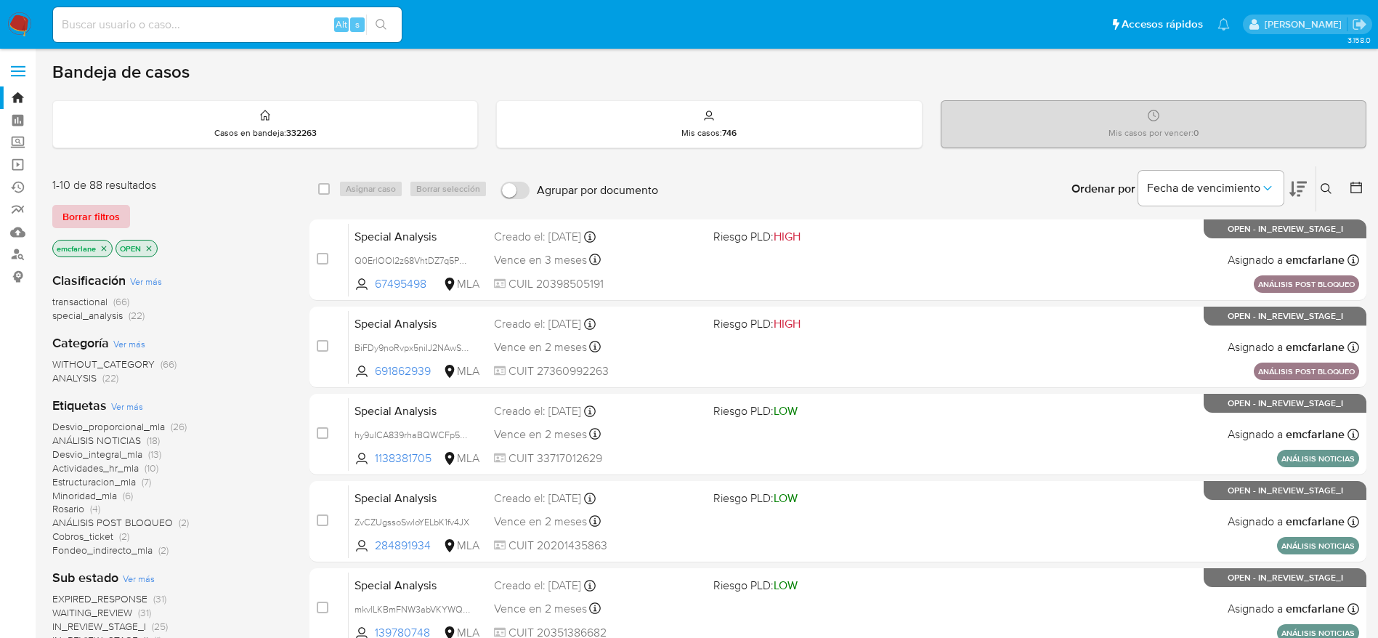
click at [100, 206] on span "Borrar filtros" at bounding box center [90, 216] width 57 height 20
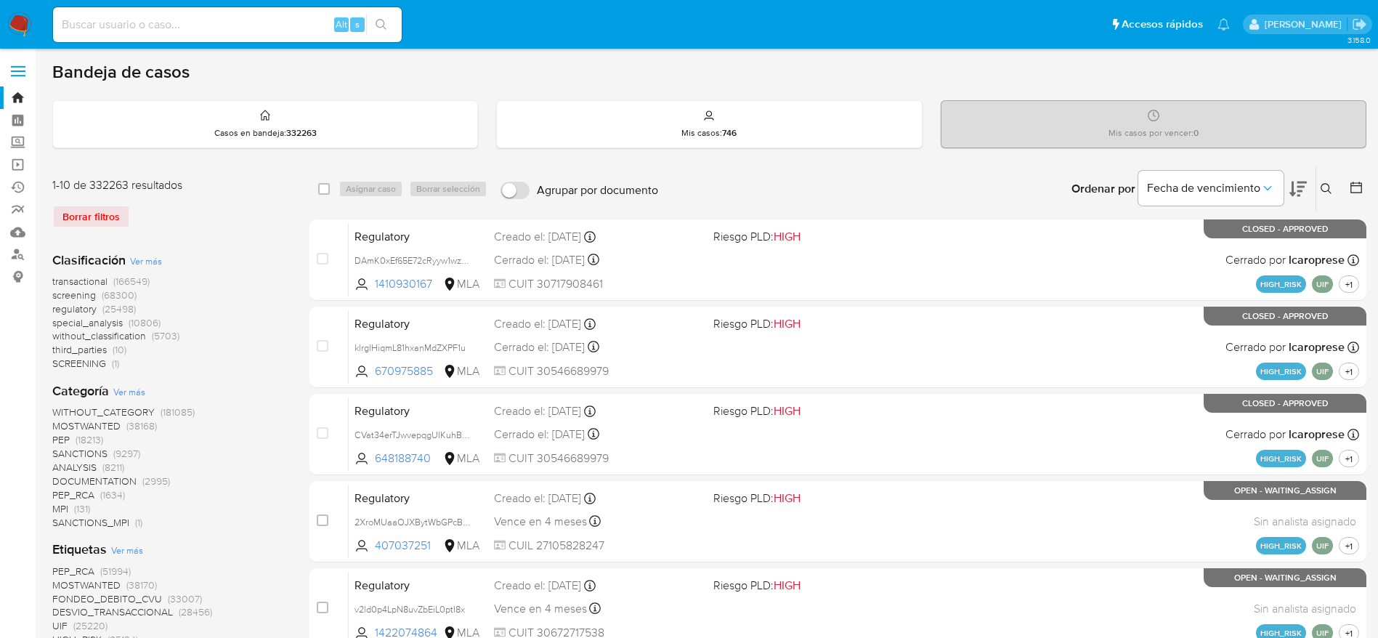
click at [1328, 187] on icon at bounding box center [1326, 189] width 12 height 12
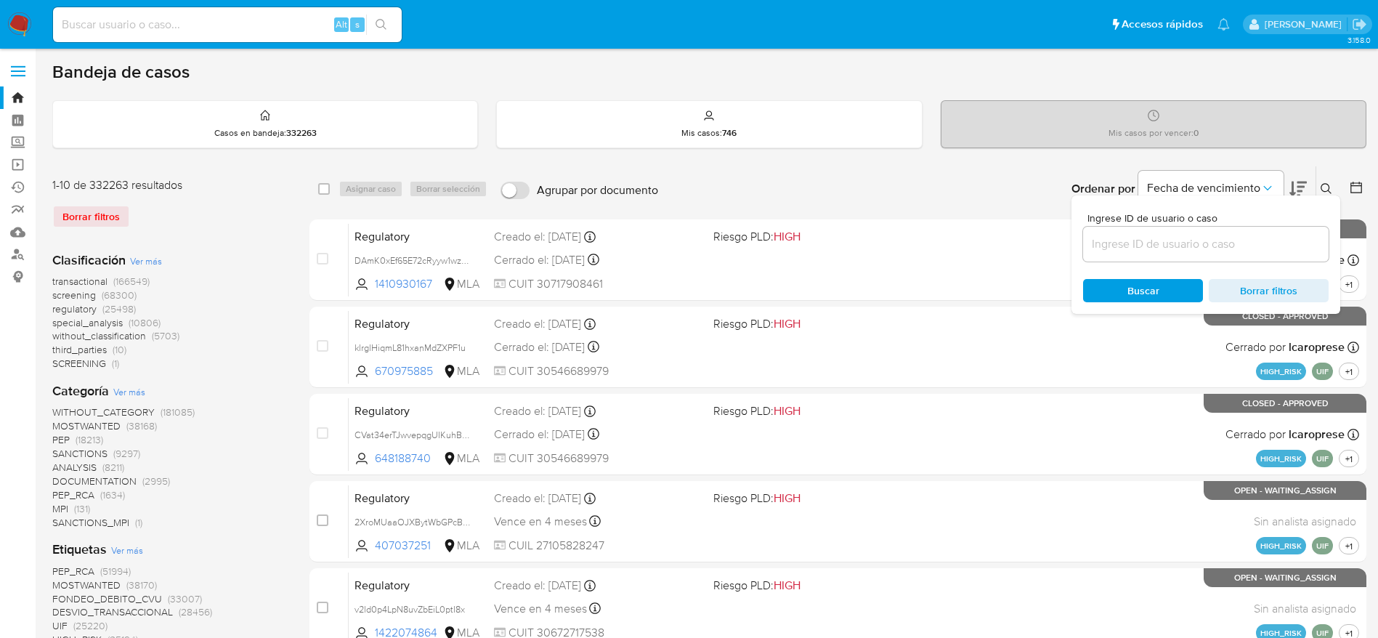
drag, startPoint x: 1194, startPoint y: 232, endPoint x: 1191, endPoint y: 243, distance: 11.3
click at [1194, 237] on div at bounding box center [1205, 244] width 245 height 35
click at [1189, 248] on input at bounding box center [1205, 244] width 245 height 19
paste input "TovIoCCUDeiJX14wW8ZWyfzk"
type input "TovIoCCUDeiJX14wW8ZWyfzk"
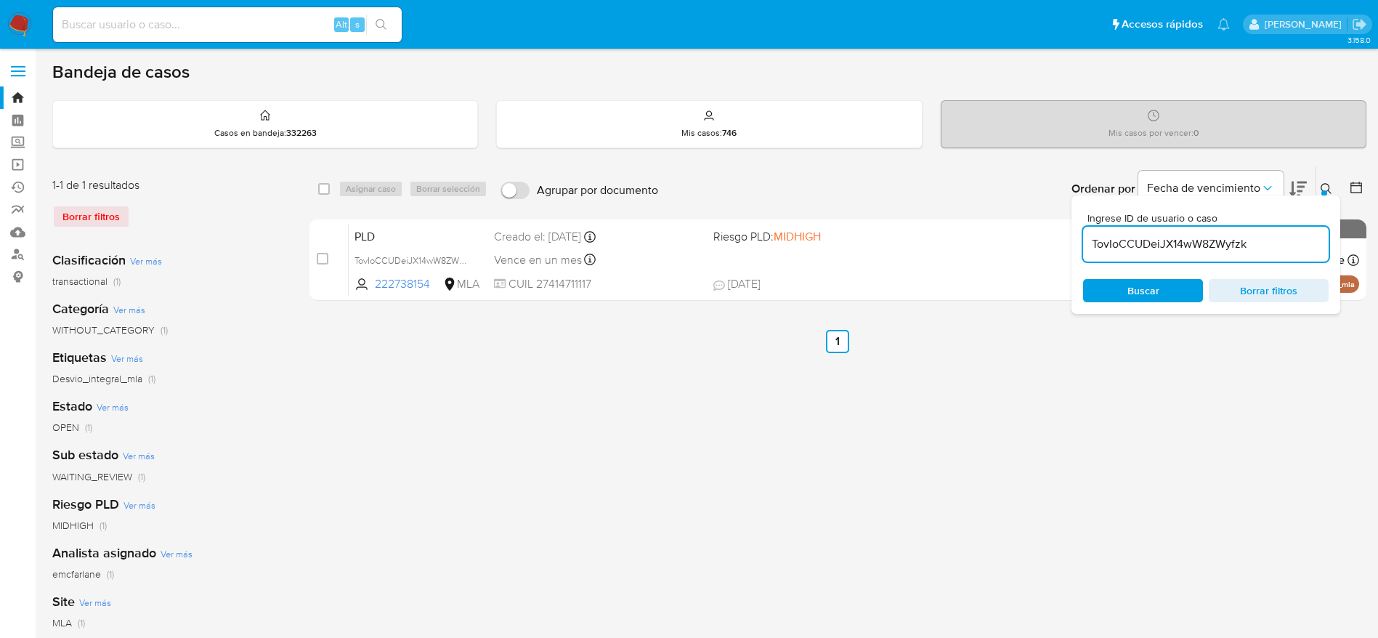
click at [320, 194] on input "checkbox" at bounding box center [324, 189] width 12 height 12
checkbox input "true"
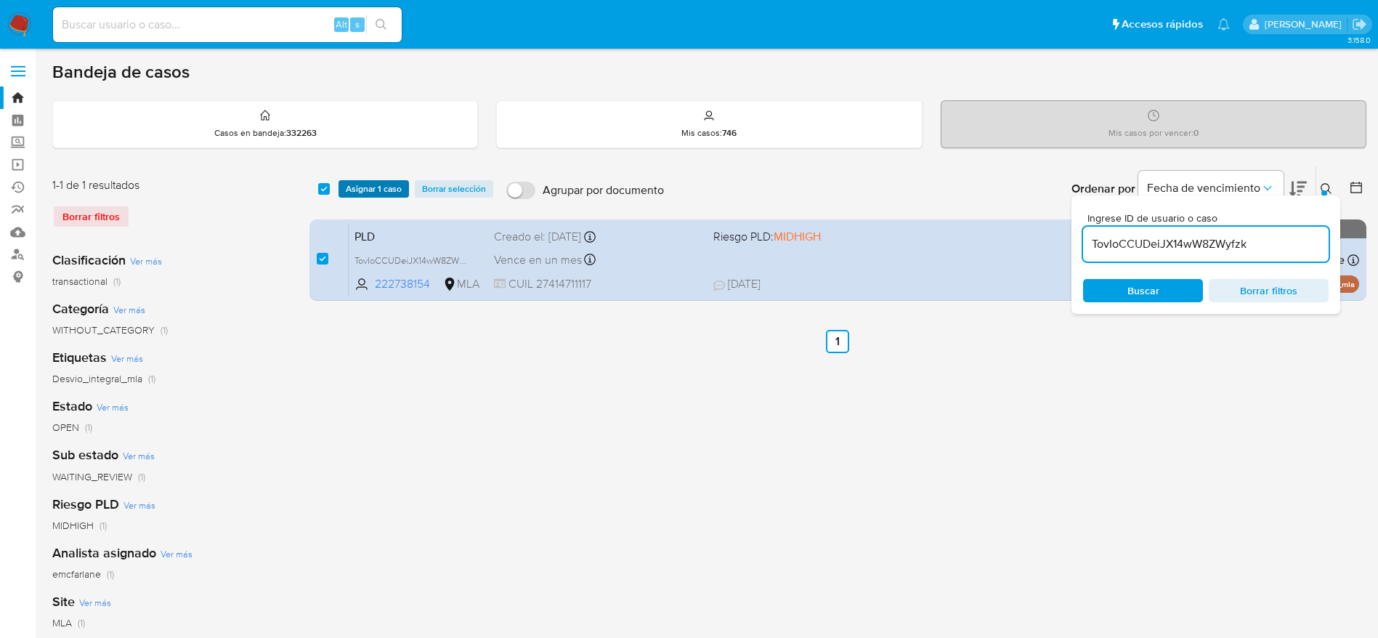
click at [353, 196] on span "Asignar 1 caso" at bounding box center [374, 189] width 56 height 15
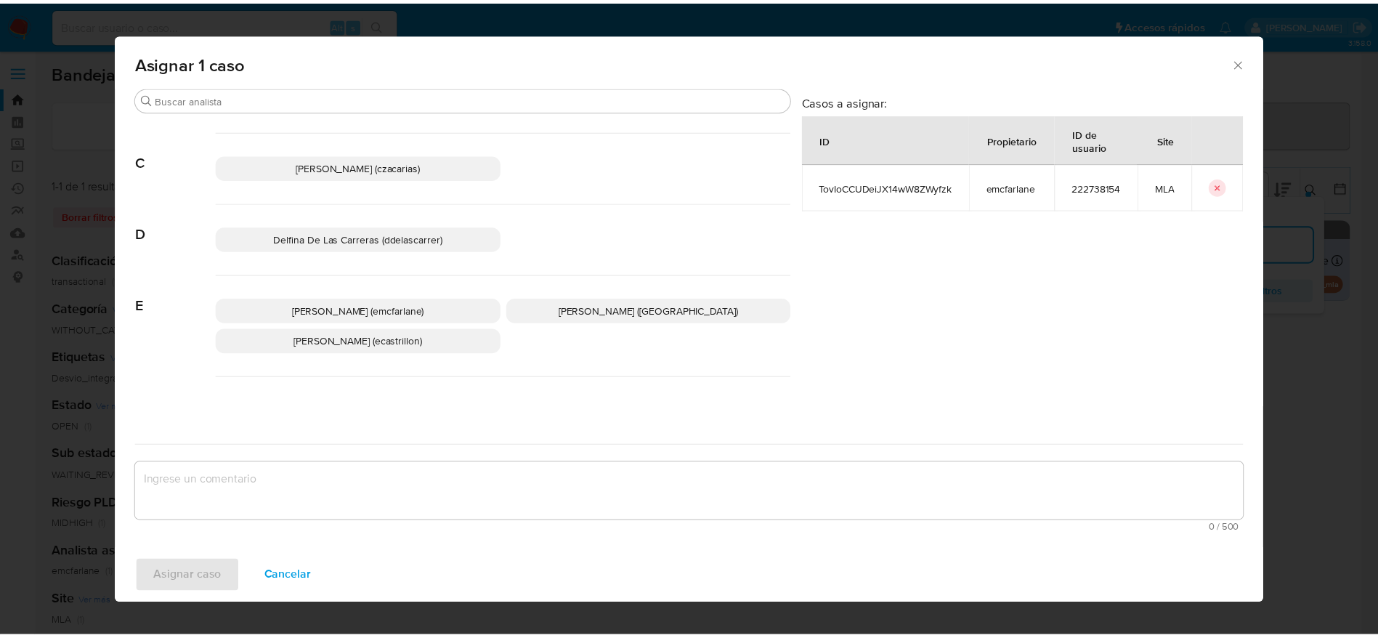
scroll to position [218, 0]
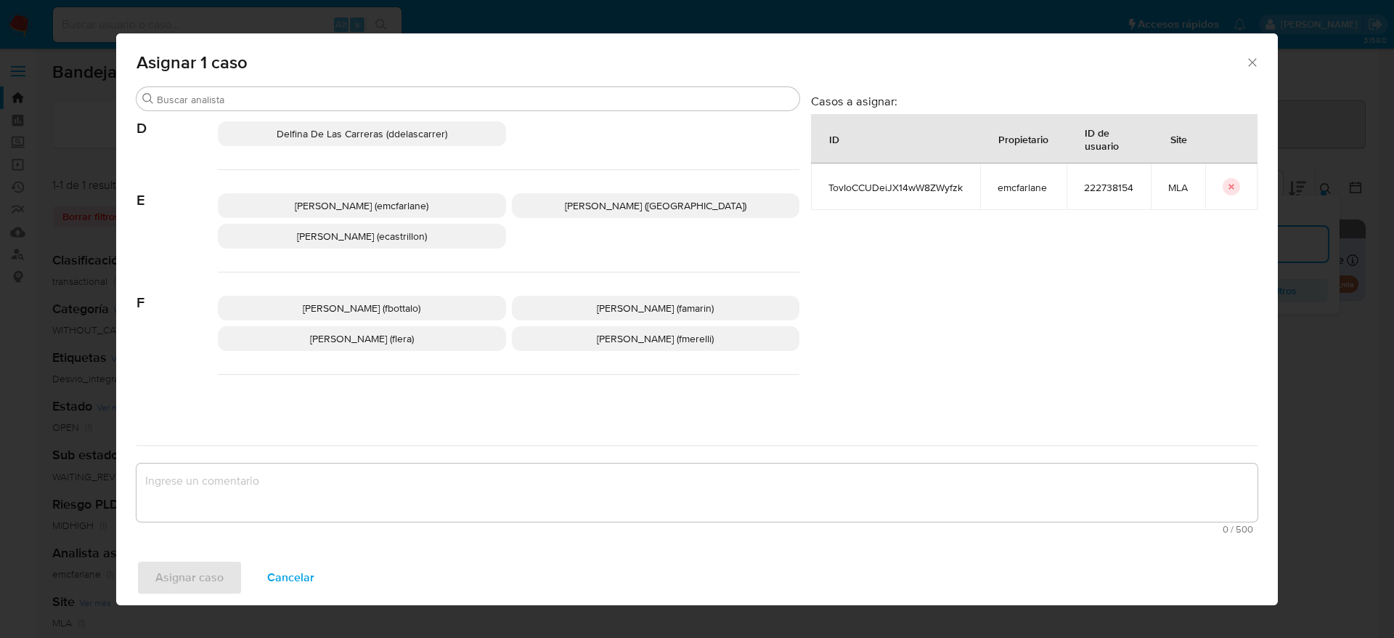
click at [363, 192] on div "Elaine Mc Farlane (emcfarlane) Emmanuel Hernan Vitiello (evitiello) Ezequiel Go…" at bounding box center [509, 221] width 582 height 102
click at [373, 201] on span "Elaine Mc Farlane (emcfarlane)" at bounding box center [362, 205] width 134 height 15
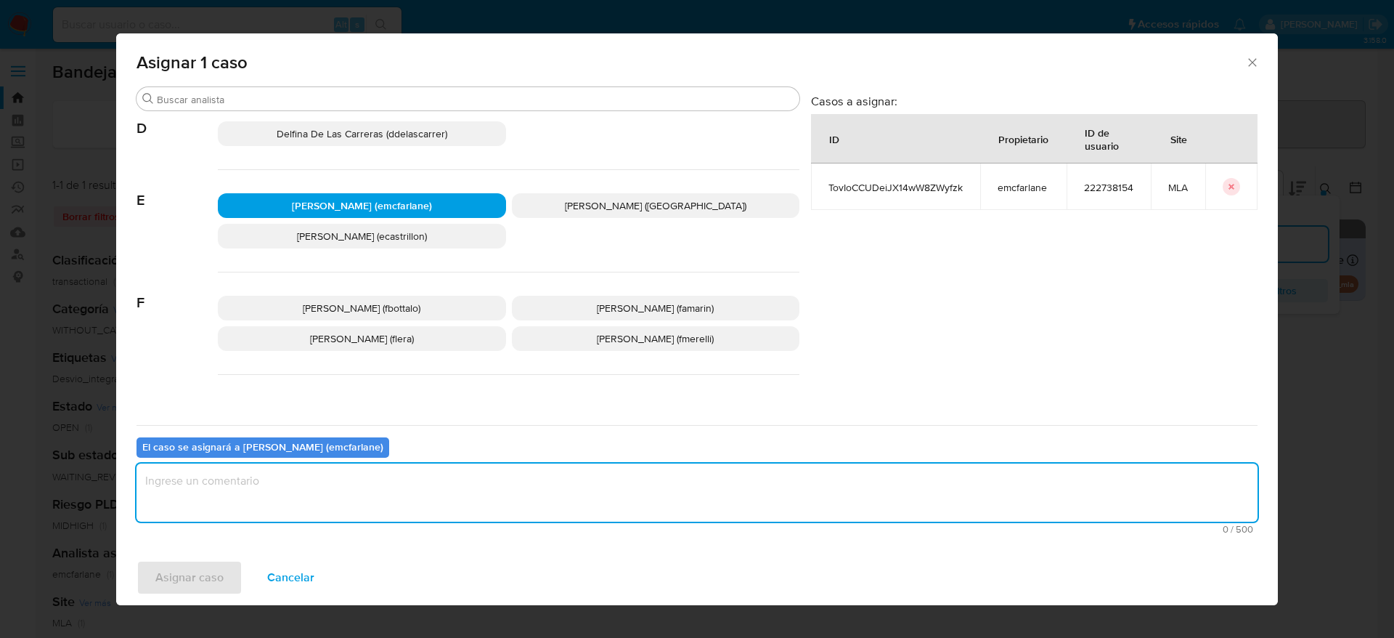
click at [272, 515] on textarea "assign-modal" at bounding box center [697, 492] width 1121 height 58
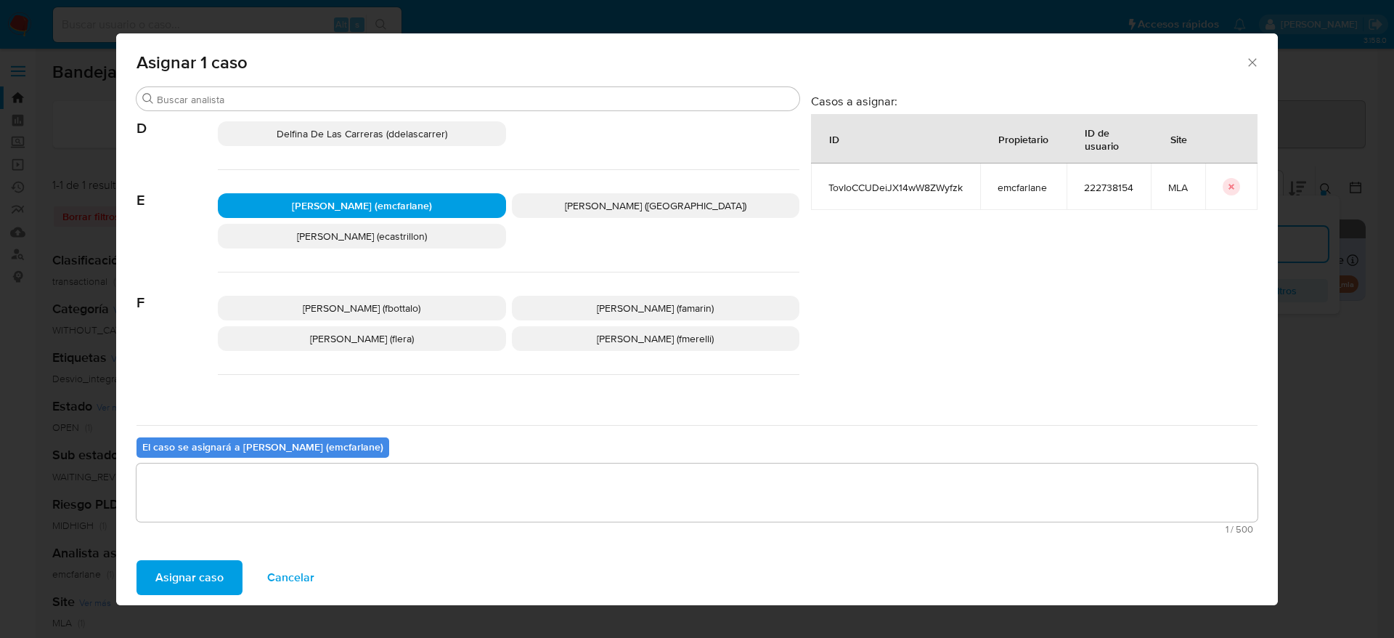
click at [189, 562] on span "Asignar caso" at bounding box center [189, 577] width 68 height 32
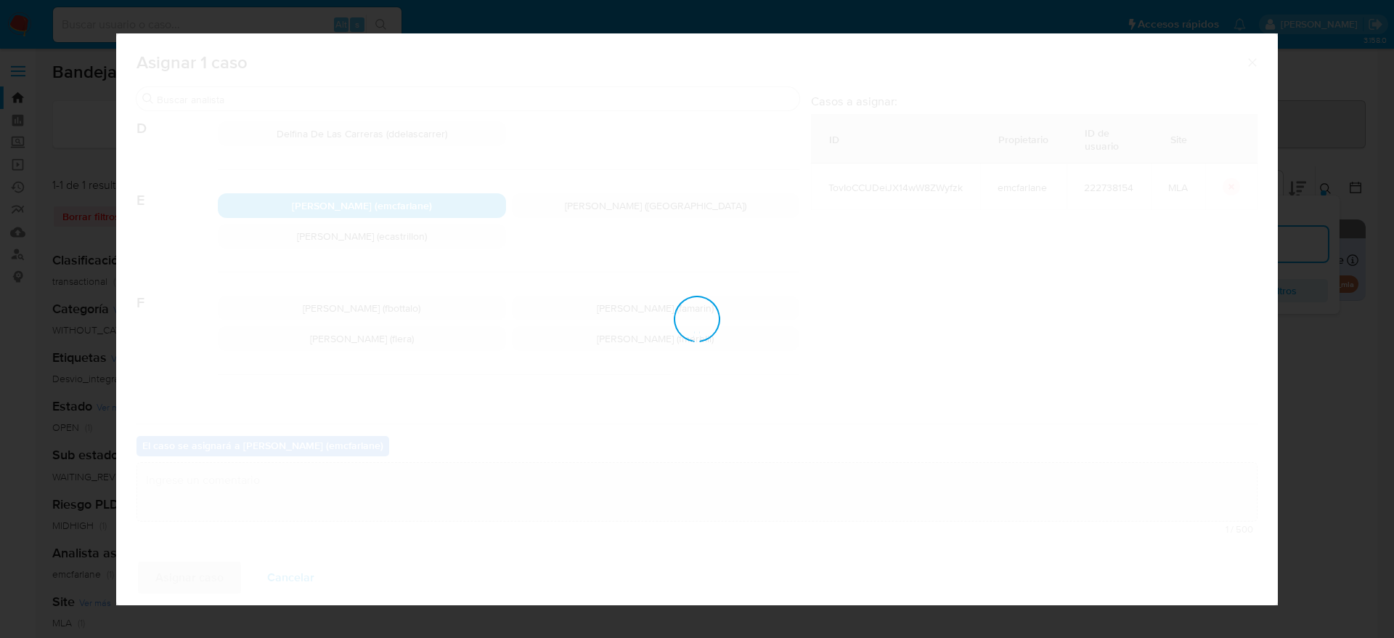
checkbox input "false"
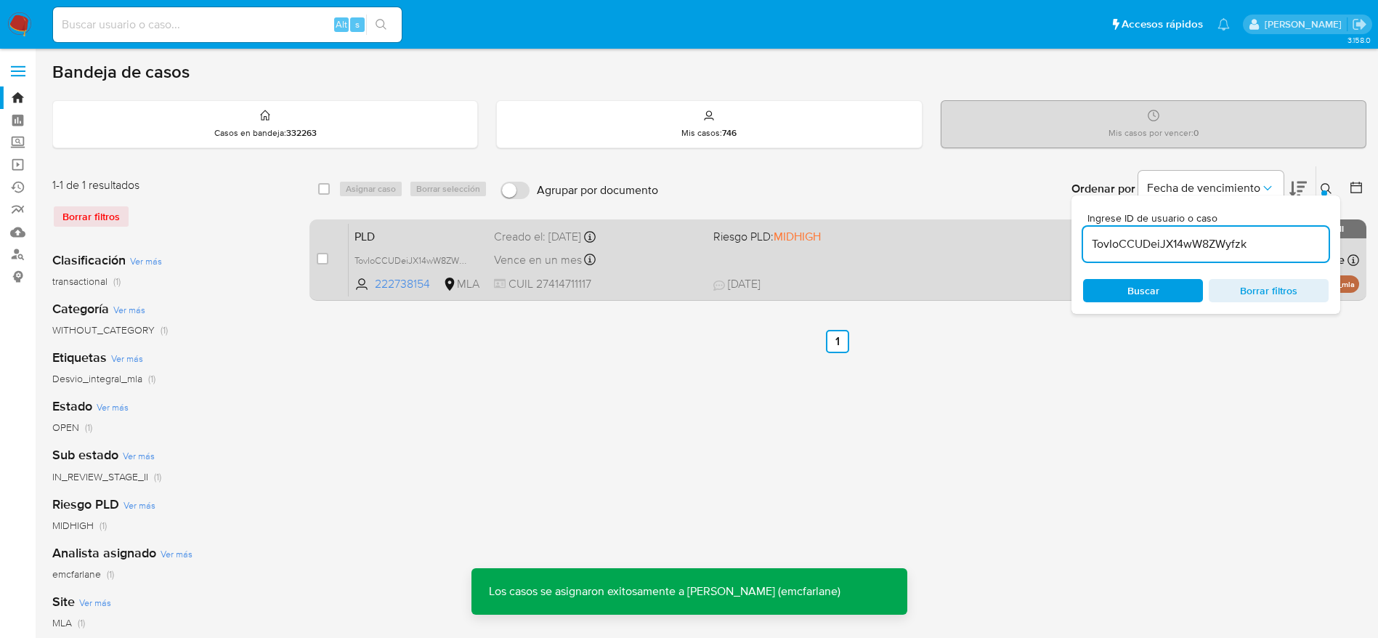
click at [669, 278] on span "CUIL 27414711117" at bounding box center [598, 284] width 208 height 16
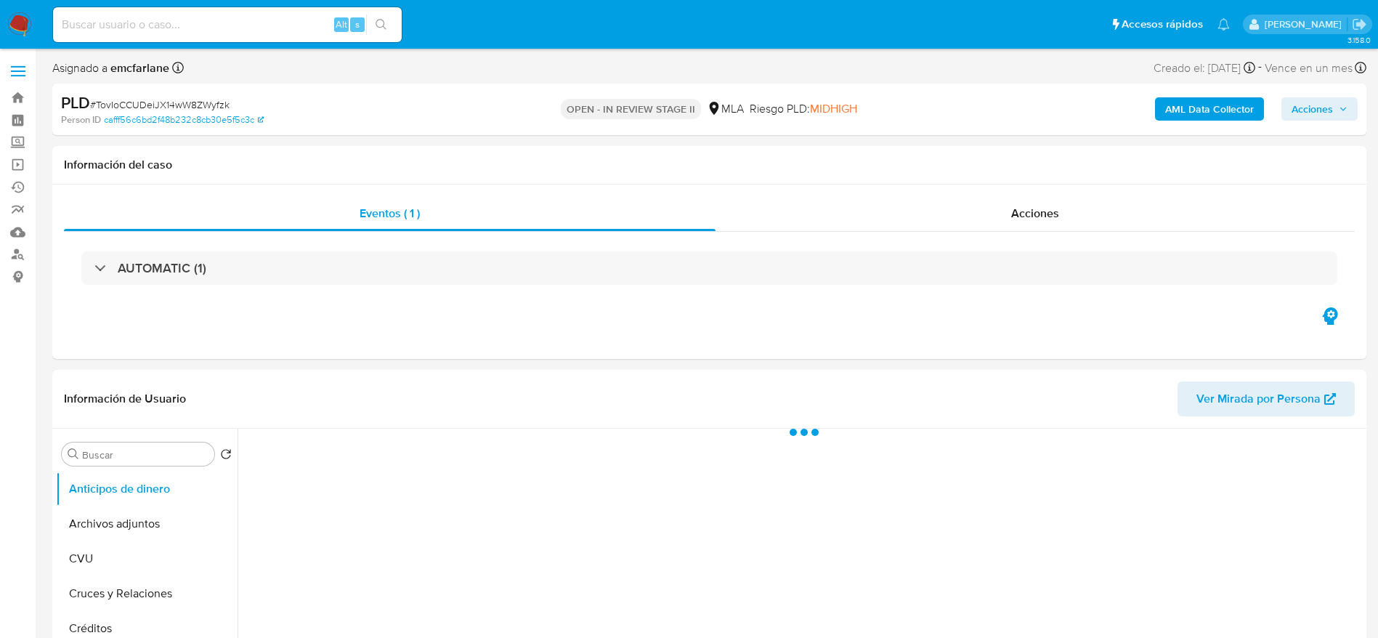
click at [1328, 97] on span "Acciones" at bounding box center [1311, 108] width 41 height 23
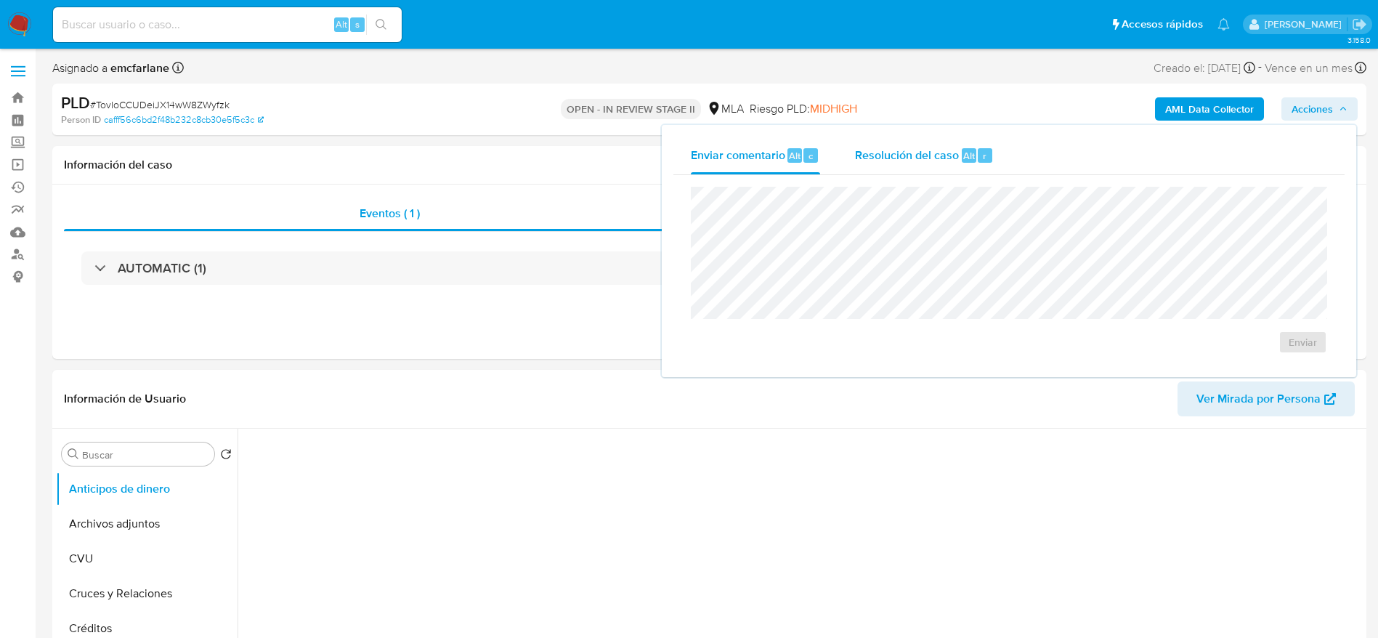
click at [963, 166] on div "Resolución del caso Alt r" at bounding box center [924, 156] width 139 height 38
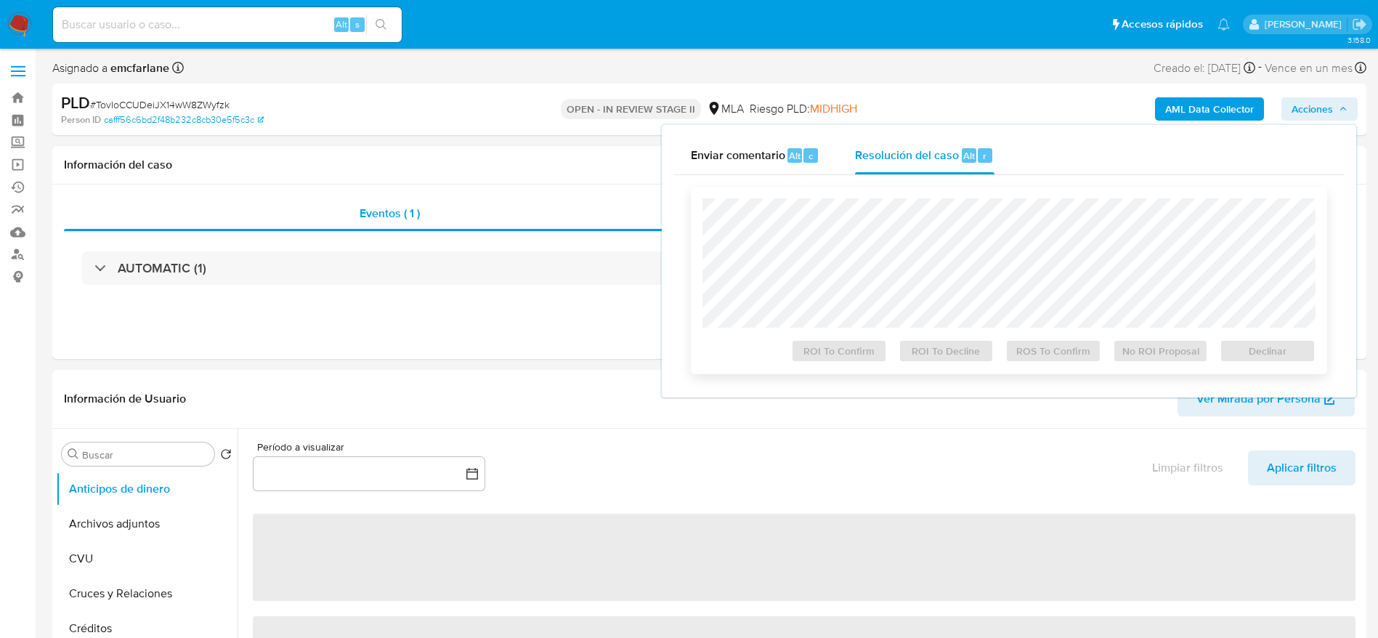
select select "10"
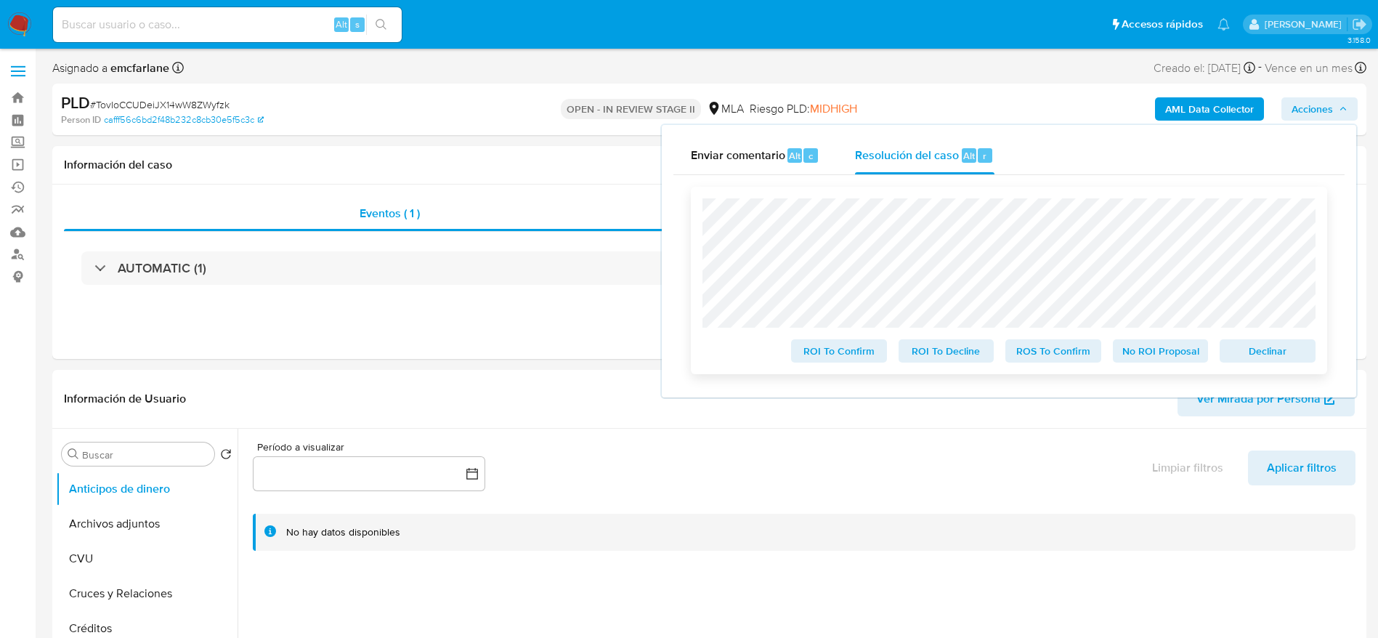
click at [1267, 353] on span "Declinar" at bounding box center [1268, 351] width 76 height 20
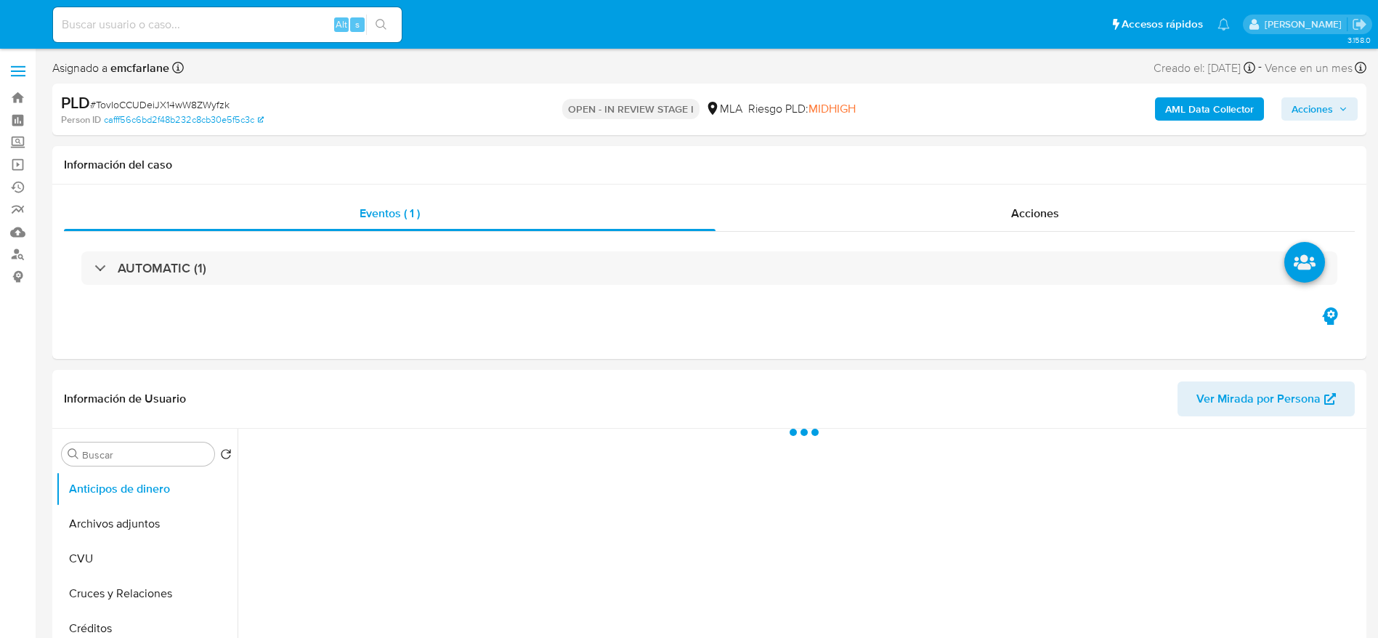
select select "10"
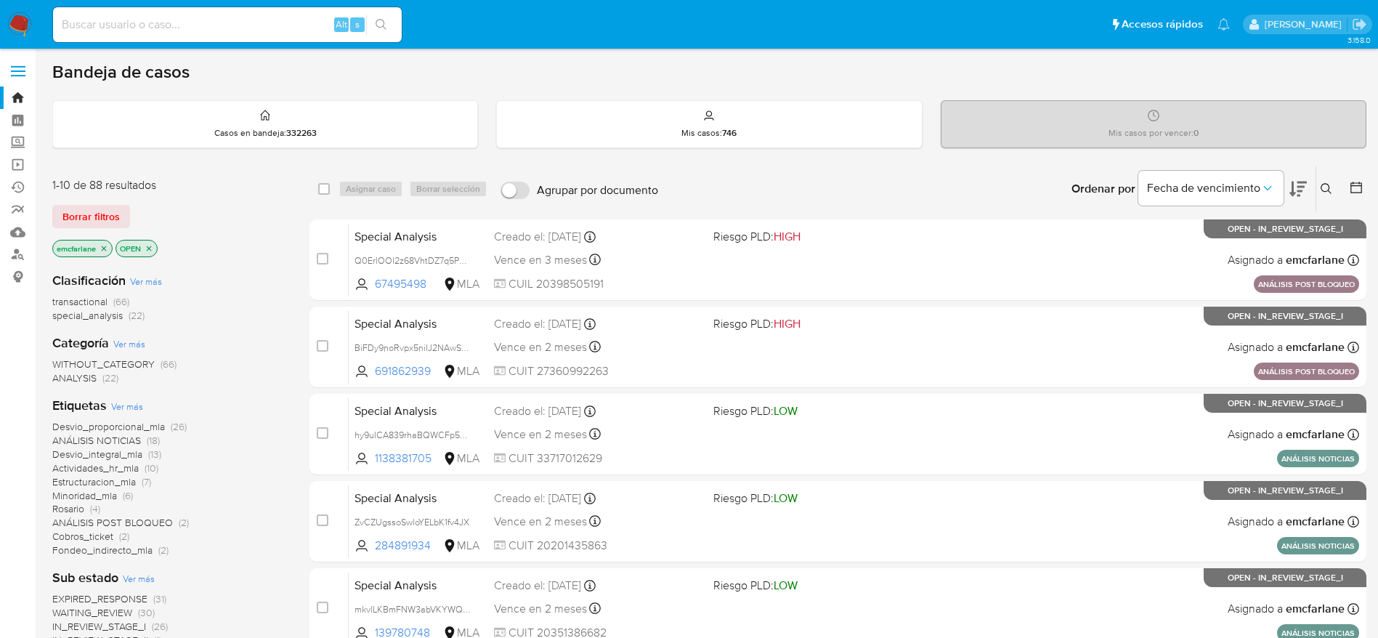
drag, startPoint x: 81, startPoint y: 212, endPoint x: 364, endPoint y: 209, distance: 282.5
click at [81, 212] on span "Borrar filtros" at bounding box center [90, 216] width 57 height 20
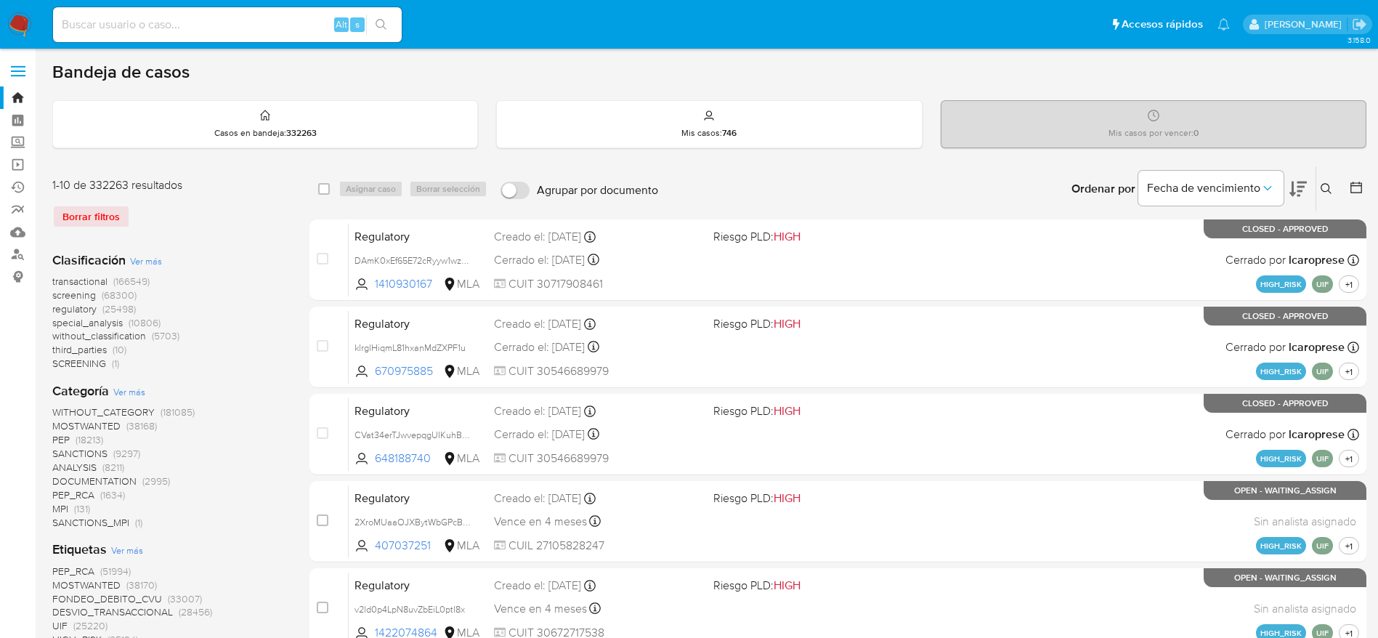
click at [1324, 181] on button at bounding box center [1328, 188] width 24 height 17
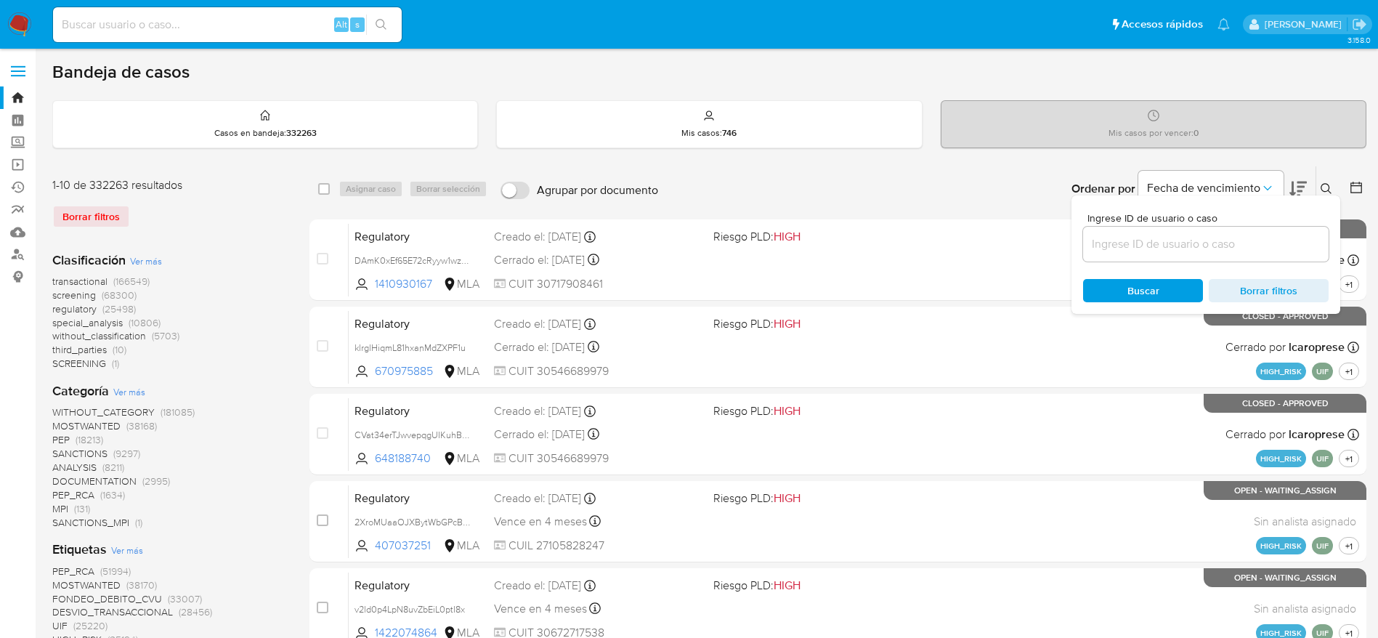
click at [1145, 236] on input at bounding box center [1205, 244] width 245 height 19
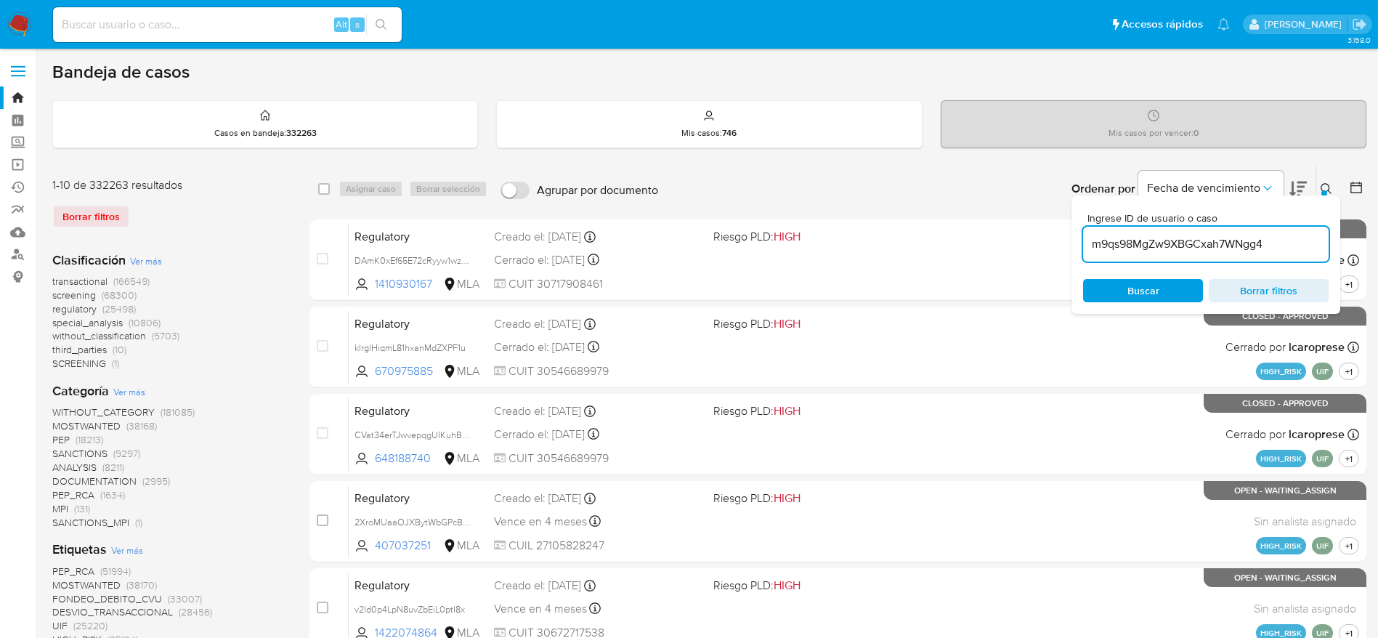
type input "m9qs98MgZw9XBGCxah7WNgg4"
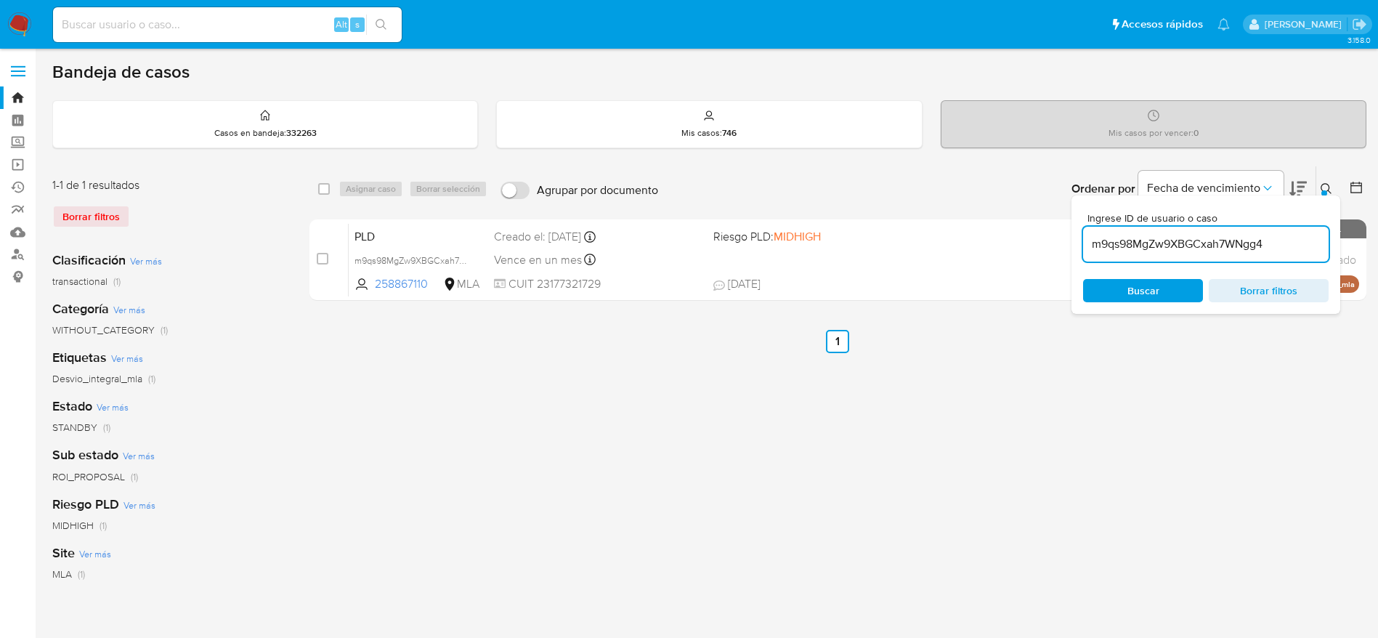
drag, startPoint x: 327, startPoint y: 184, endPoint x: 381, endPoint y: 202, distance: 57.4
click at [328, 185] on input "checkbox" at bounding box center [324, 189] width 12 height 12
checkbox input "true"
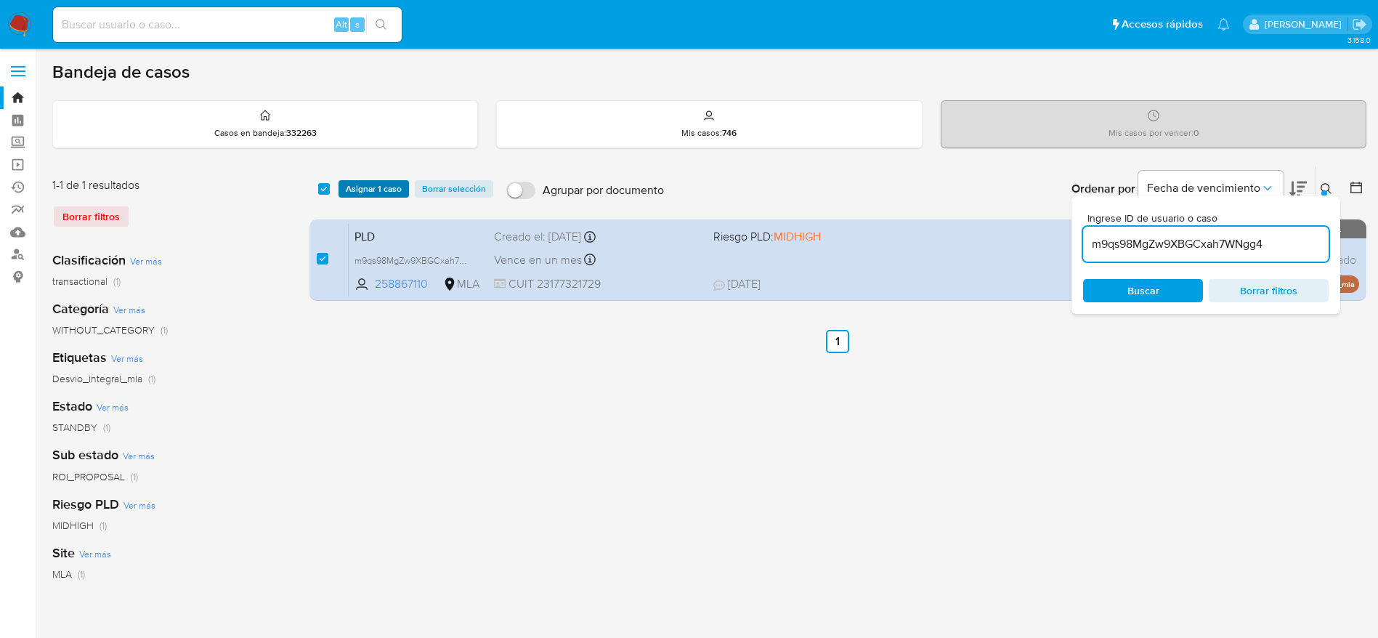
click at [378, 187] on span "Asignar 1 caso" at bounding box center [374, 189] width 56 height 15
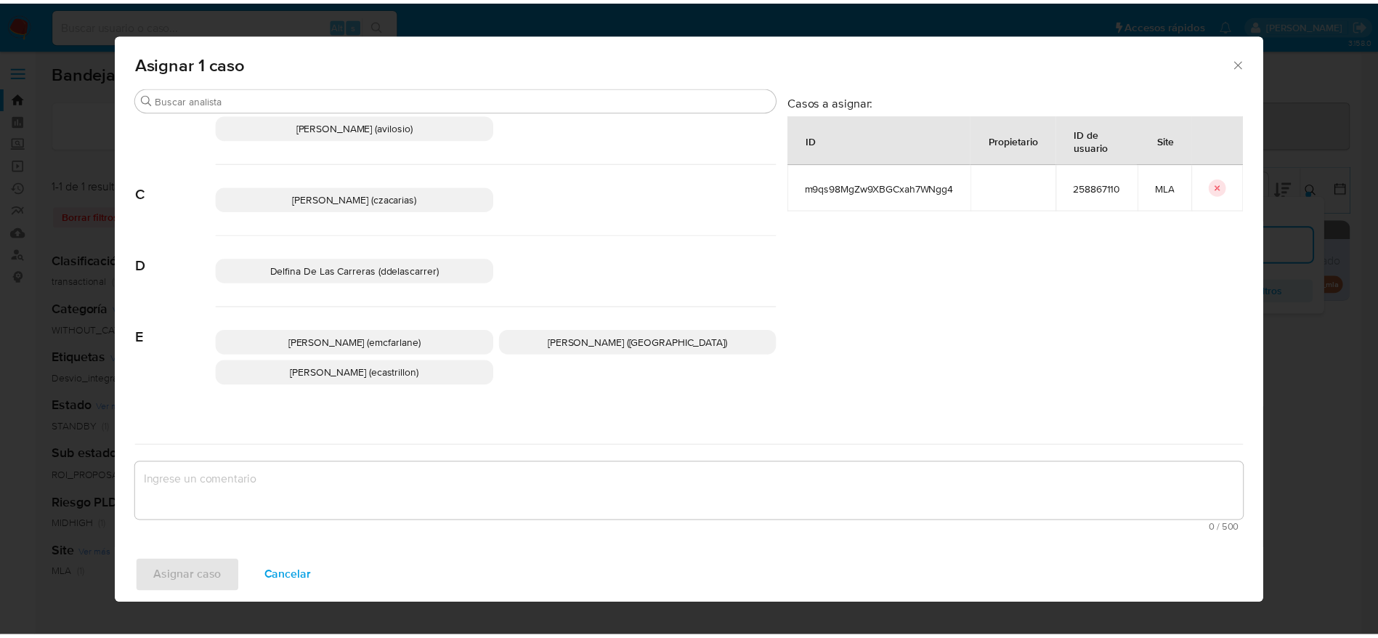
scroll to position [109, 0]
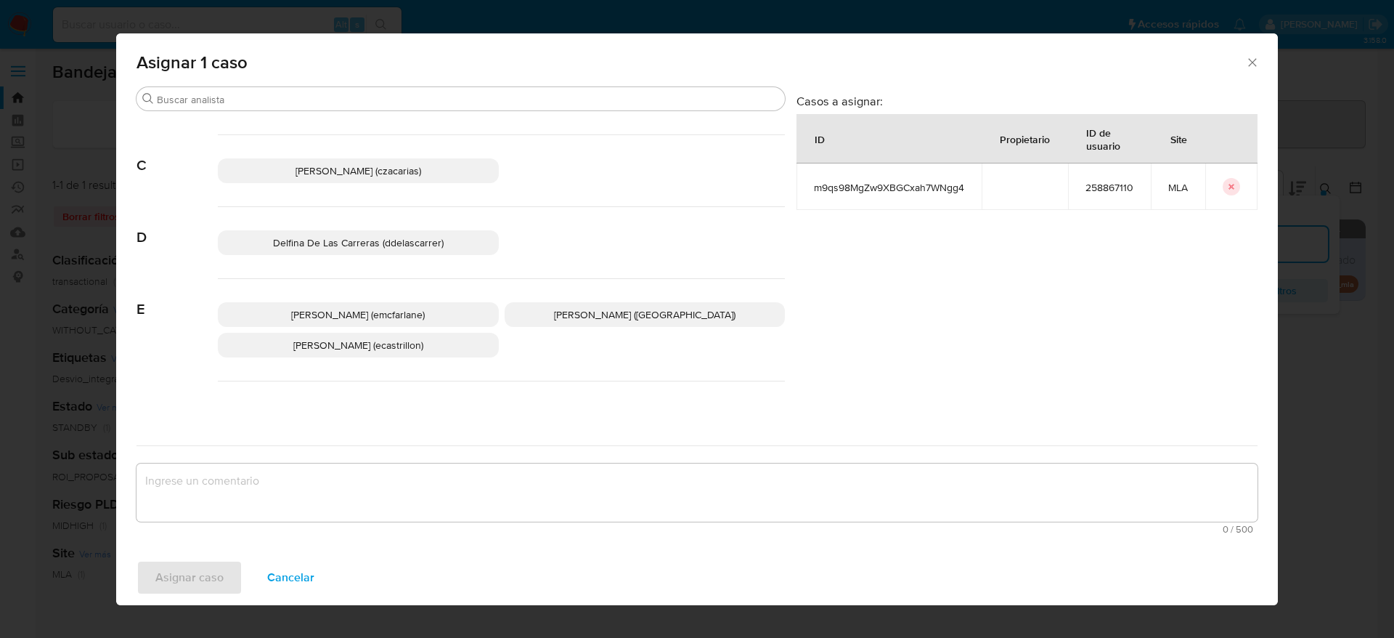
click at [350, 317] on span "[PERSON_NAME] (emcfarlane)" at bounding box center [358, 314] width 134 height 15
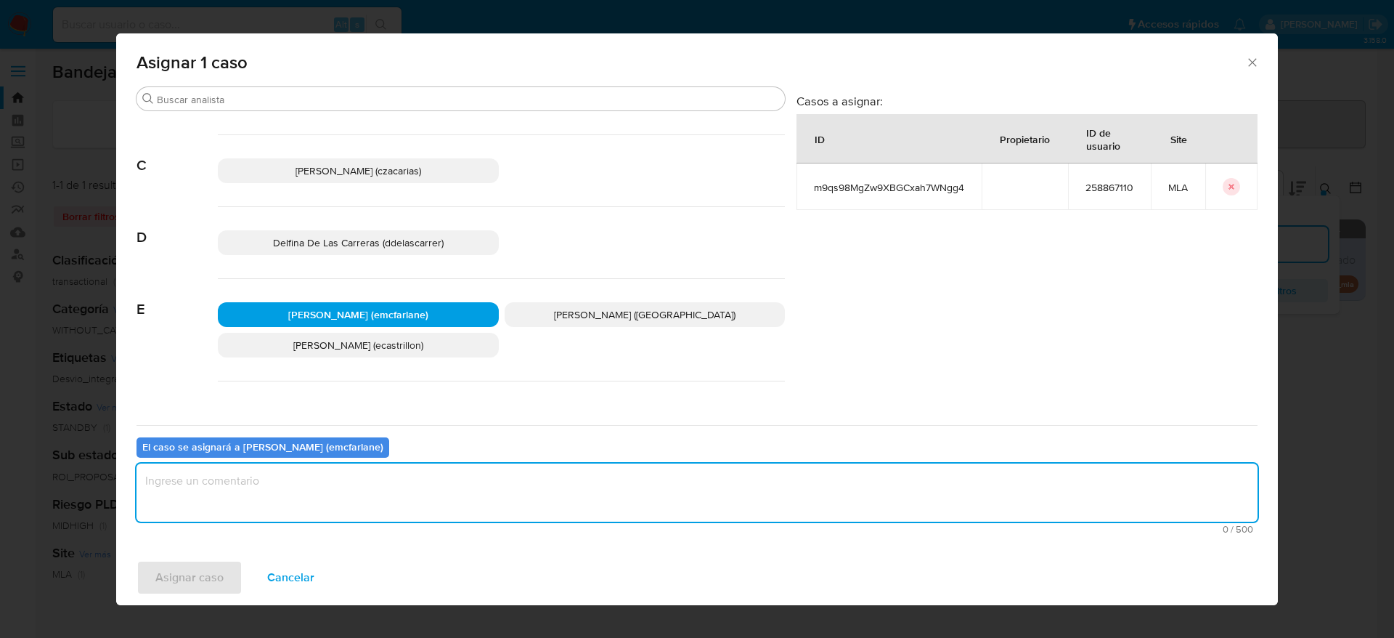
click at [332, 473] on textarea "assign-modal" at bounding box center [697, 492] width 1121 height 58
click at [201, 570] on span "Asignar caso" at bounding box center [189, 577] width 68 height 32
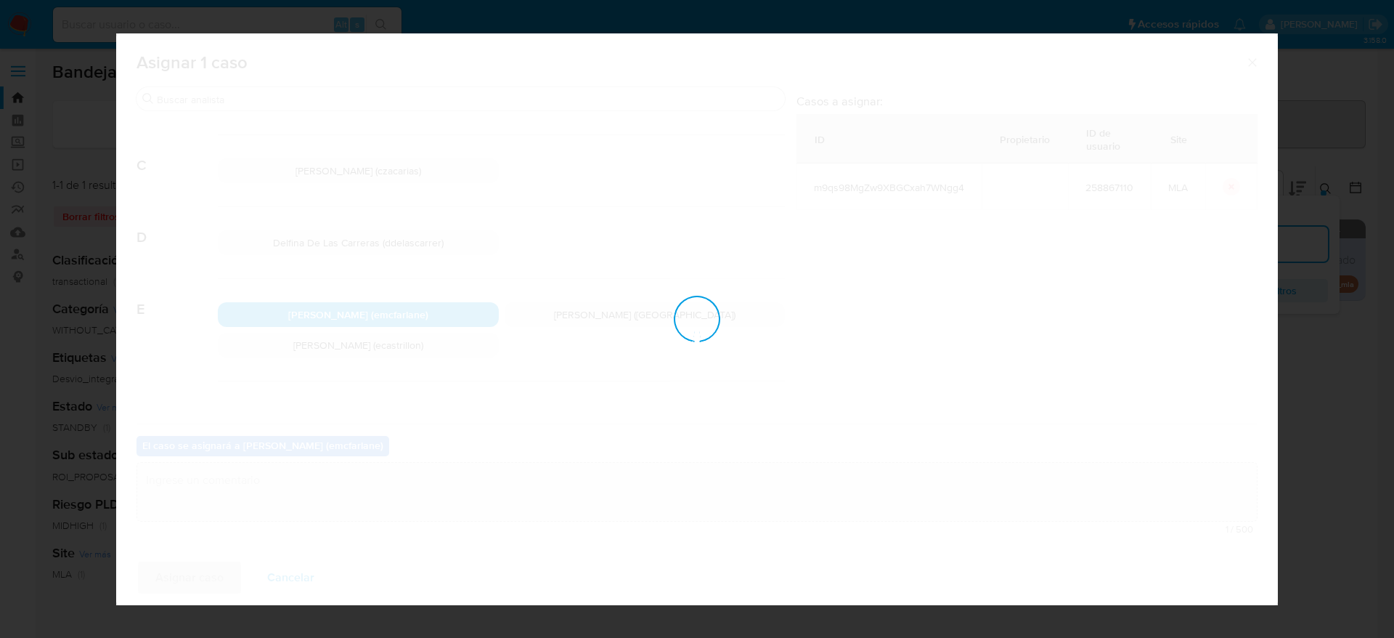
checkbox input "false"
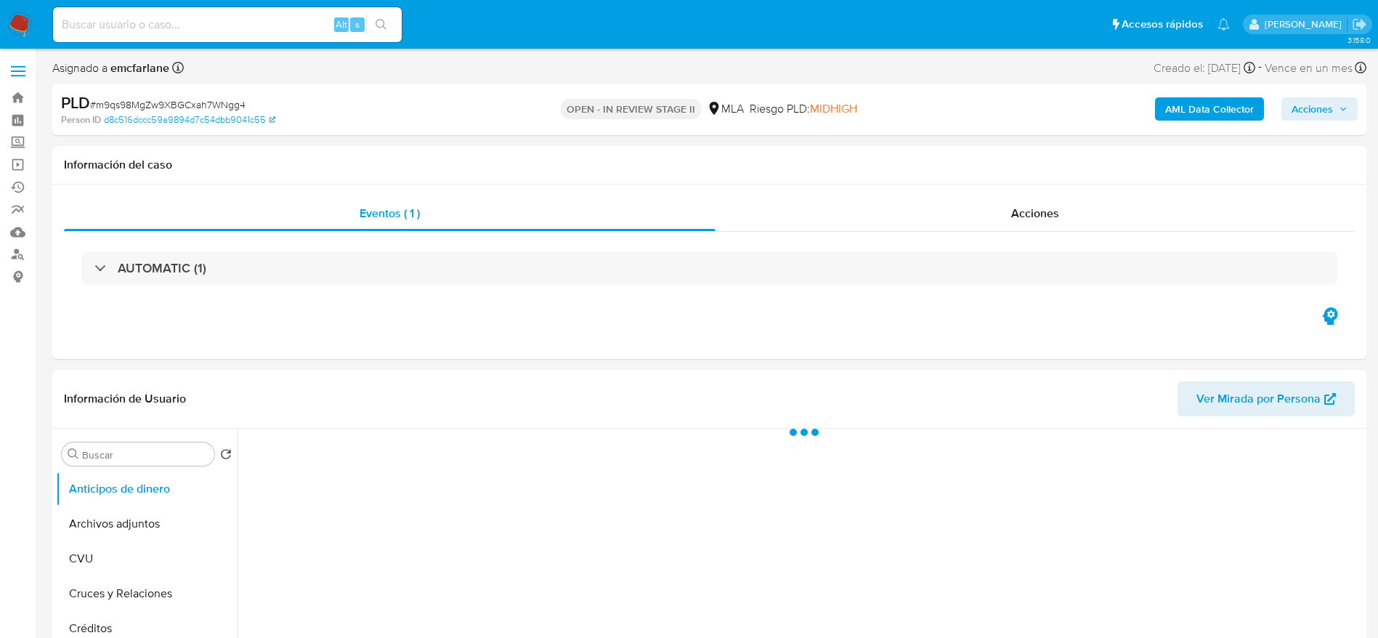
click at [1314, 109] on span "Acciones" at bounding box center [1311, 108] width 41 height 23
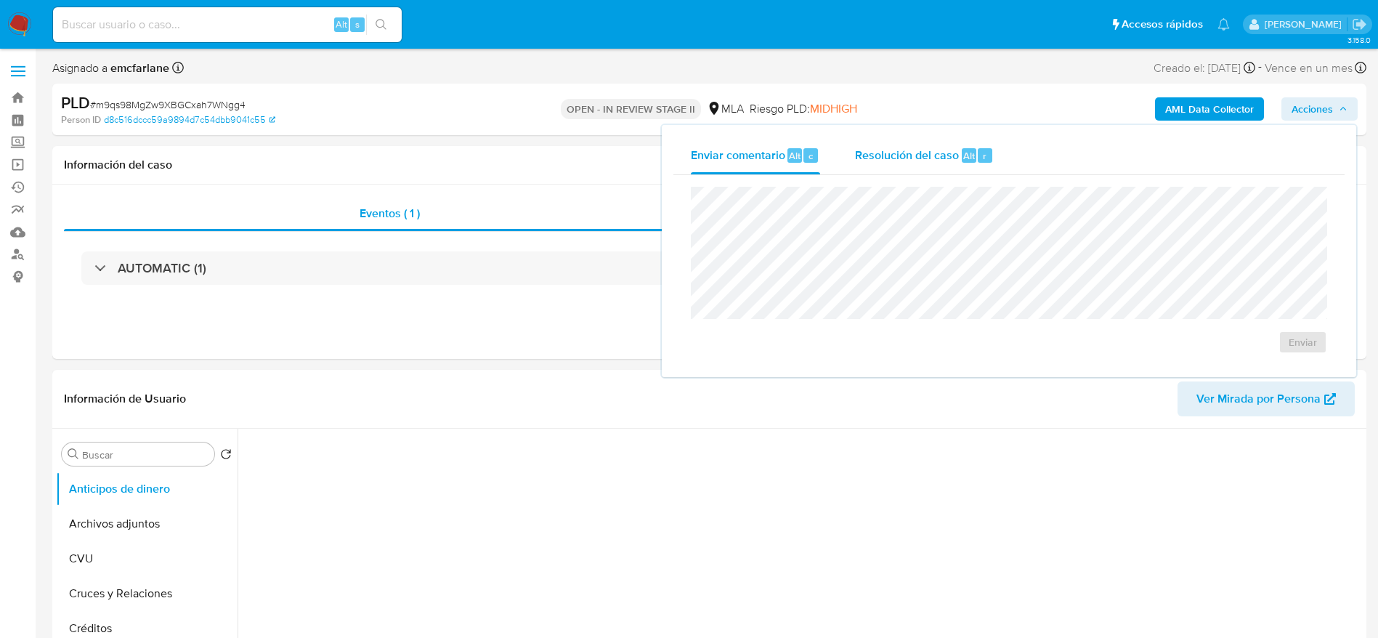
drag, startPoint x: 963, startPoint y: 161, endPoint x: 970, endPoint y: 181, distance: 20.7
click at [963, 162] on span "Alt" at bounding box center [969, 156] width 12 height 14
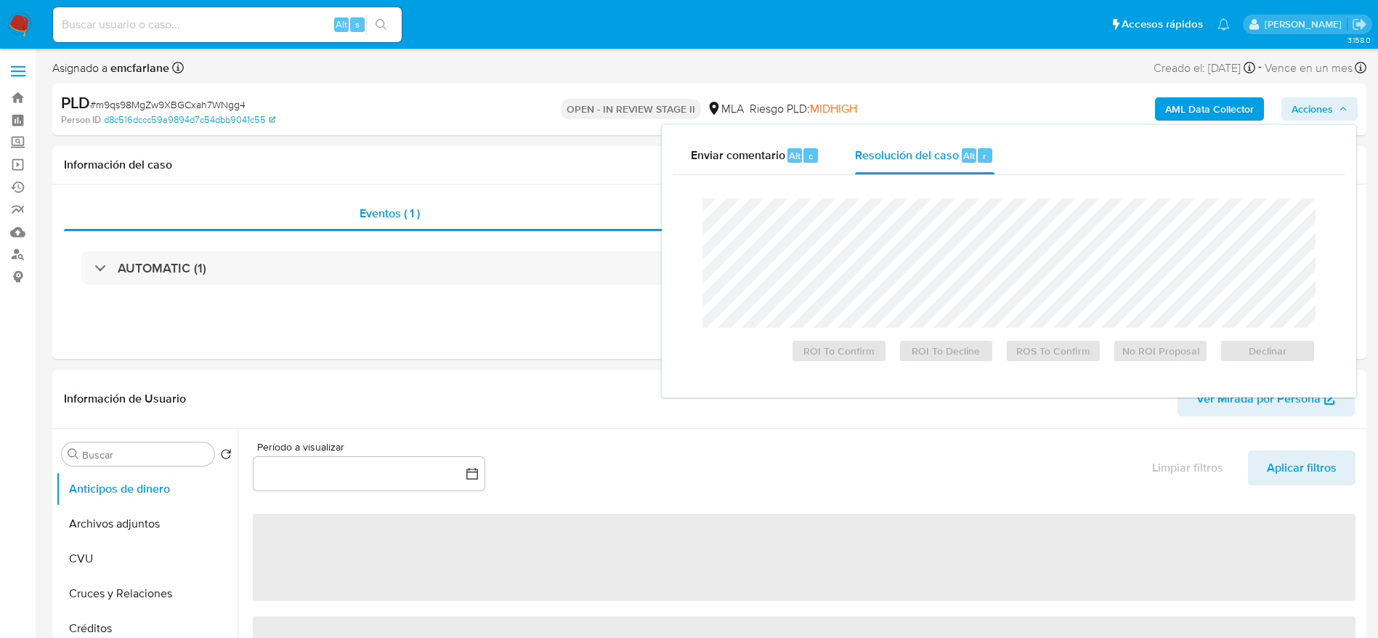
select select "10"
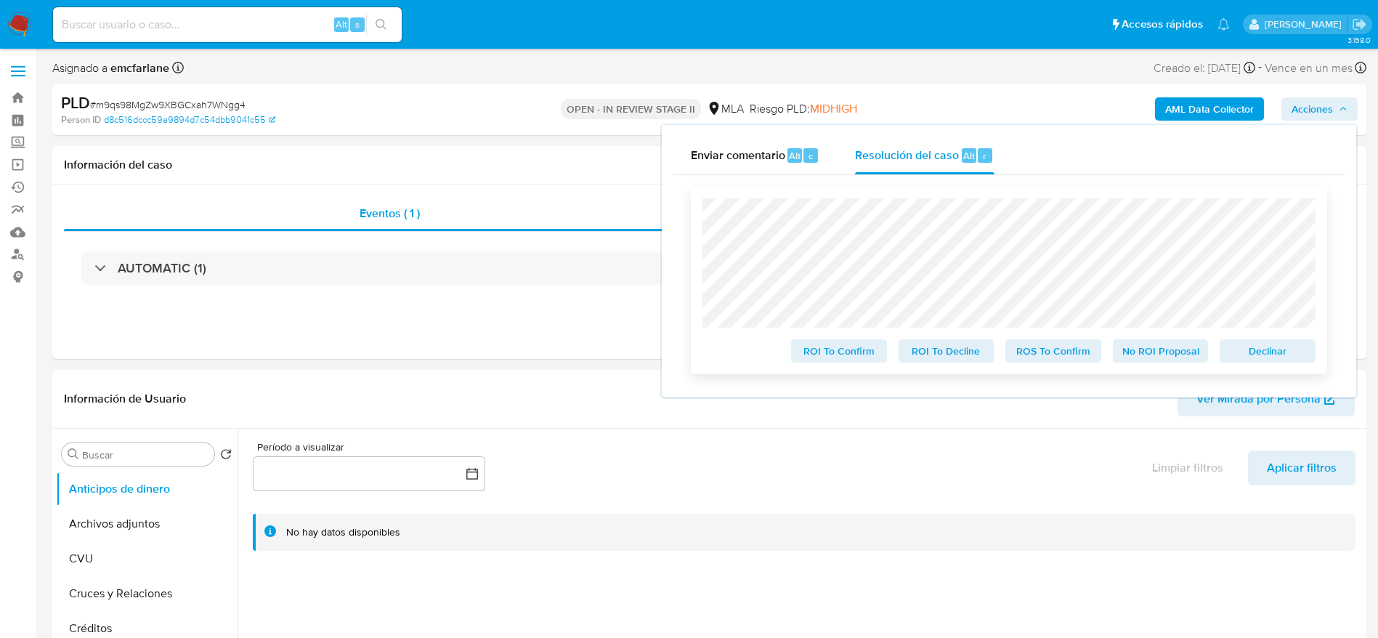
click at [1265, 336] on div "Declinar" at bounding box center [1265, 347] width 102 height 29
click at [1267, 354] on span "Declinar" at bounding box center [1268, 351] width 76 height 20
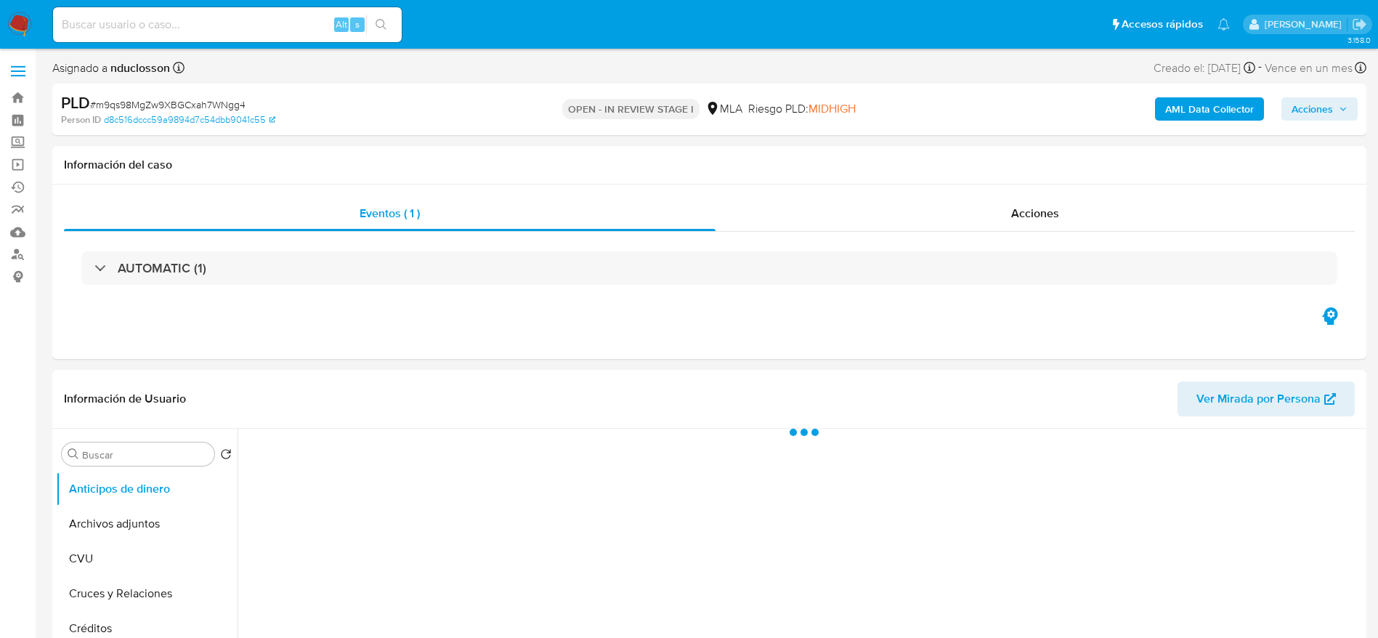
click at [149, 99] on span "# m9qs98MgZw9XBGCxah7WNgg4" at bounding box center [167, 104] width 155 height 15
copy span "m9qs98MgZw9XBGCxah7WNgg4"
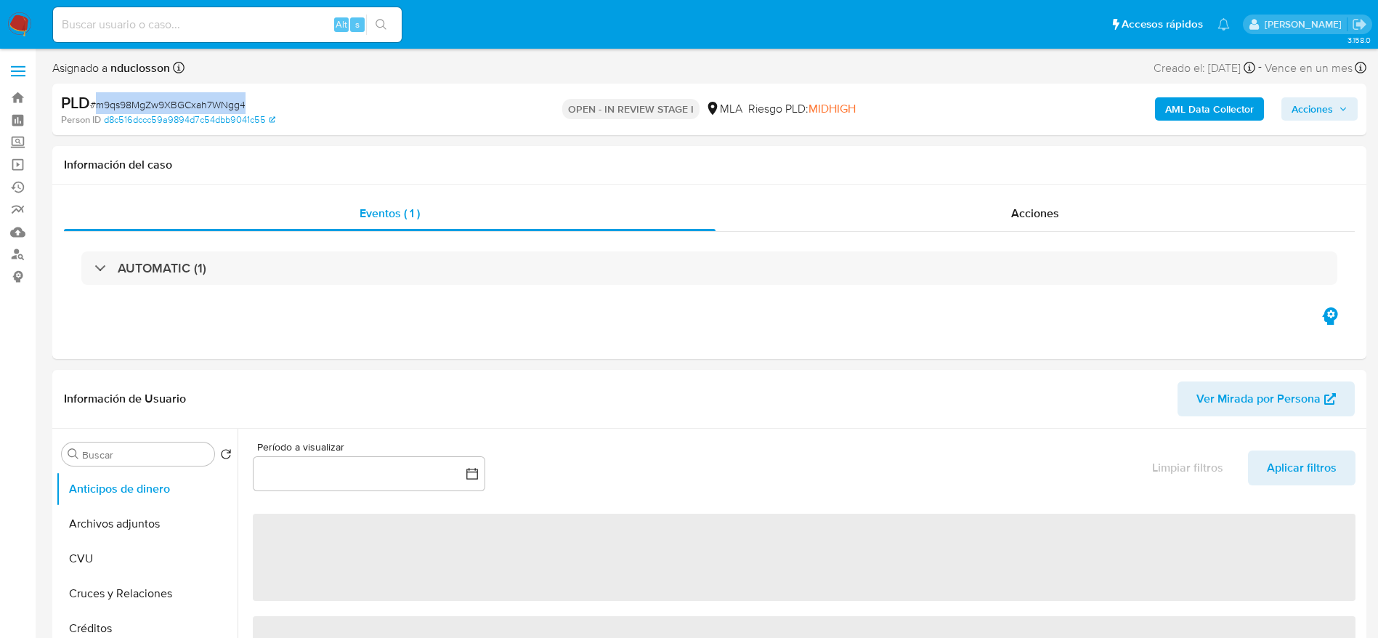
select select "10"
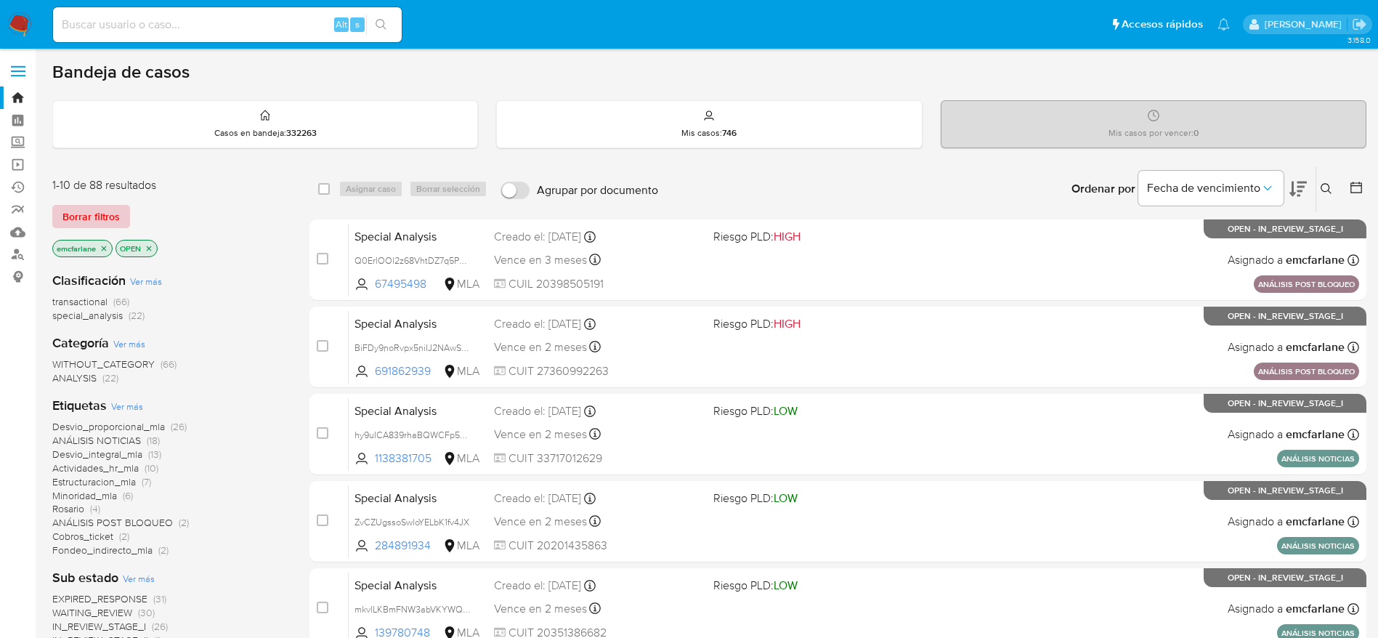
click at [97, 219] on span "Borrar filtros" at bounding box center [90, 216] width 57 height 20
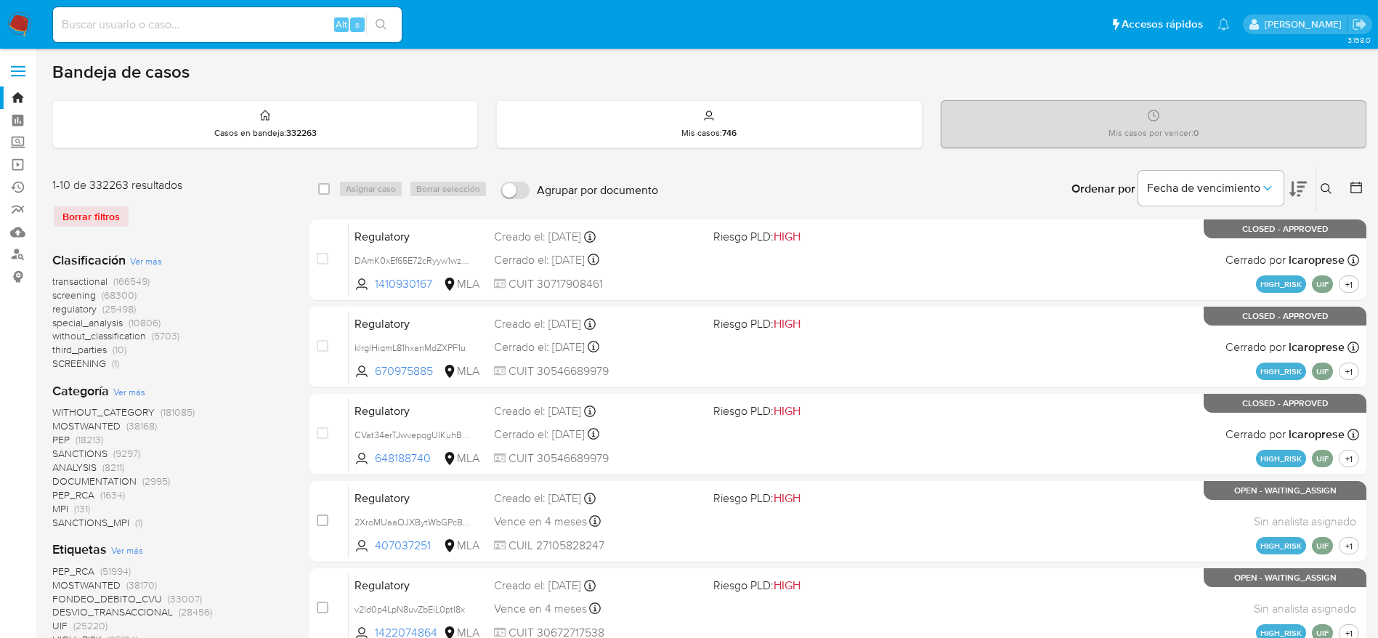
click at [1322, 189] on icon at bounding box center [1326, 189] width 12 height 12
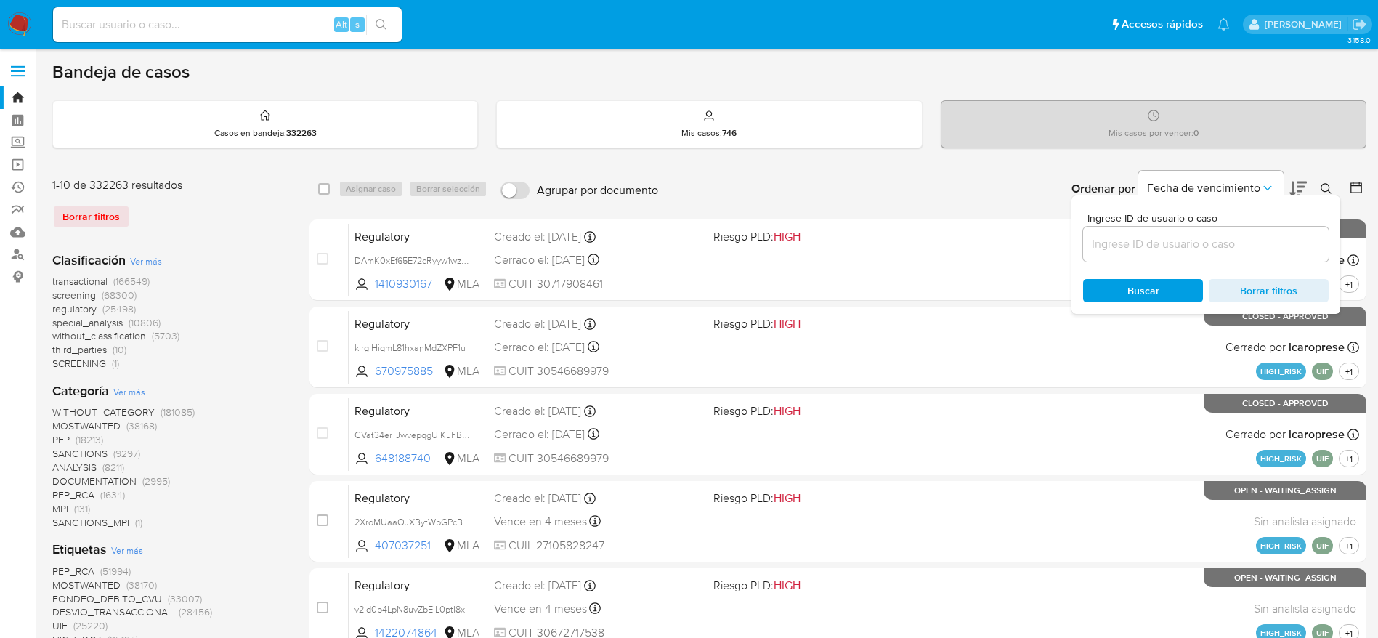
click at [1182, 247] on input at bounding box center [1205, 244] width 245 height 19
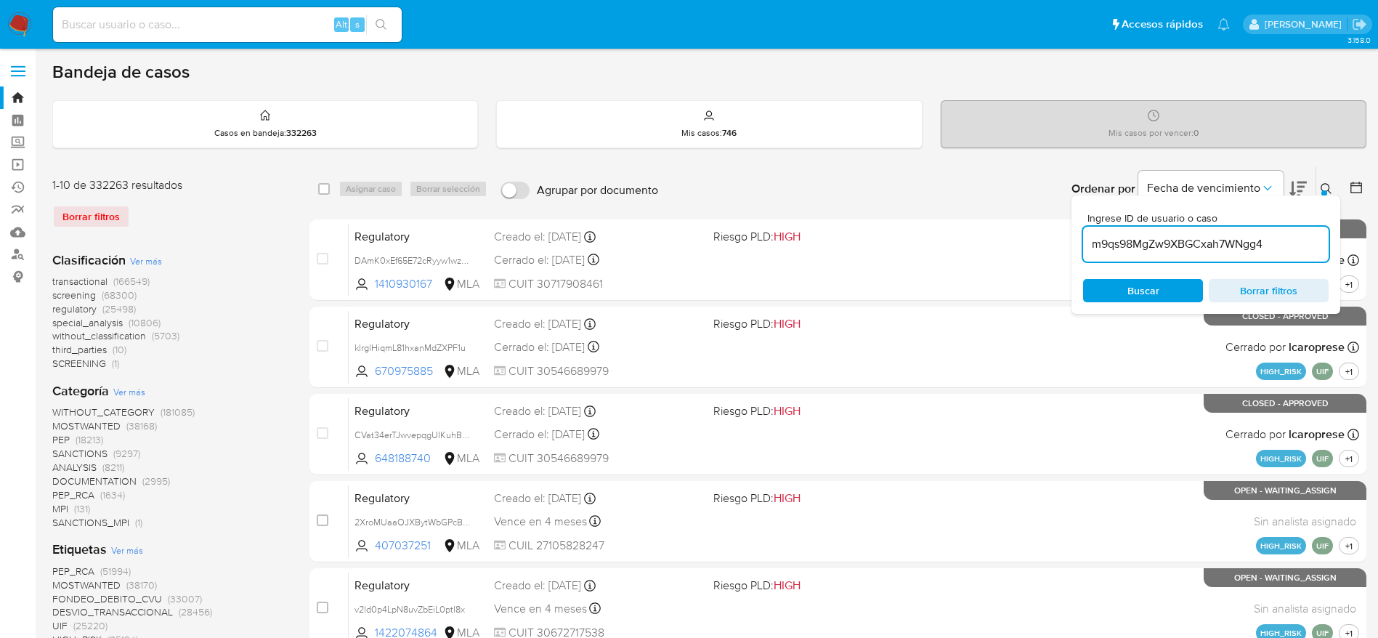
type input "m9qs98MgZw9XBGCxah7WNgg4"
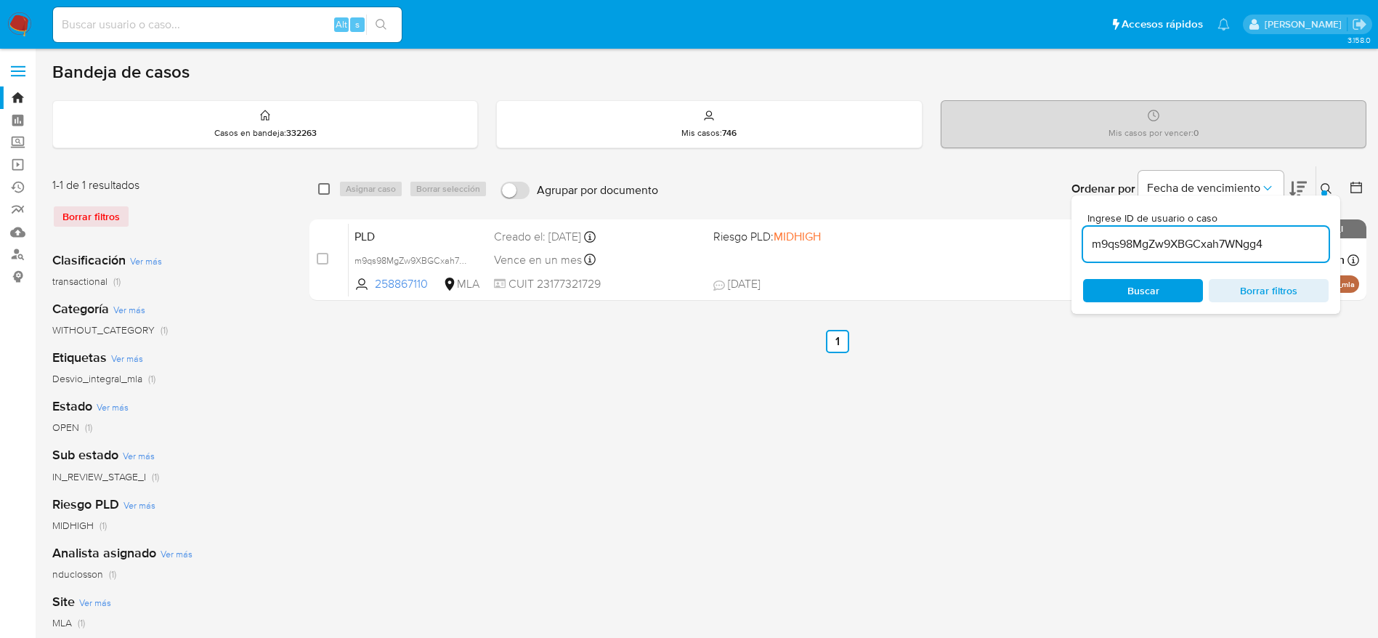
click at [325, 183] on input "checkbox" at bounding box center [324, 189] width 12 height 12
checkbox input "true"
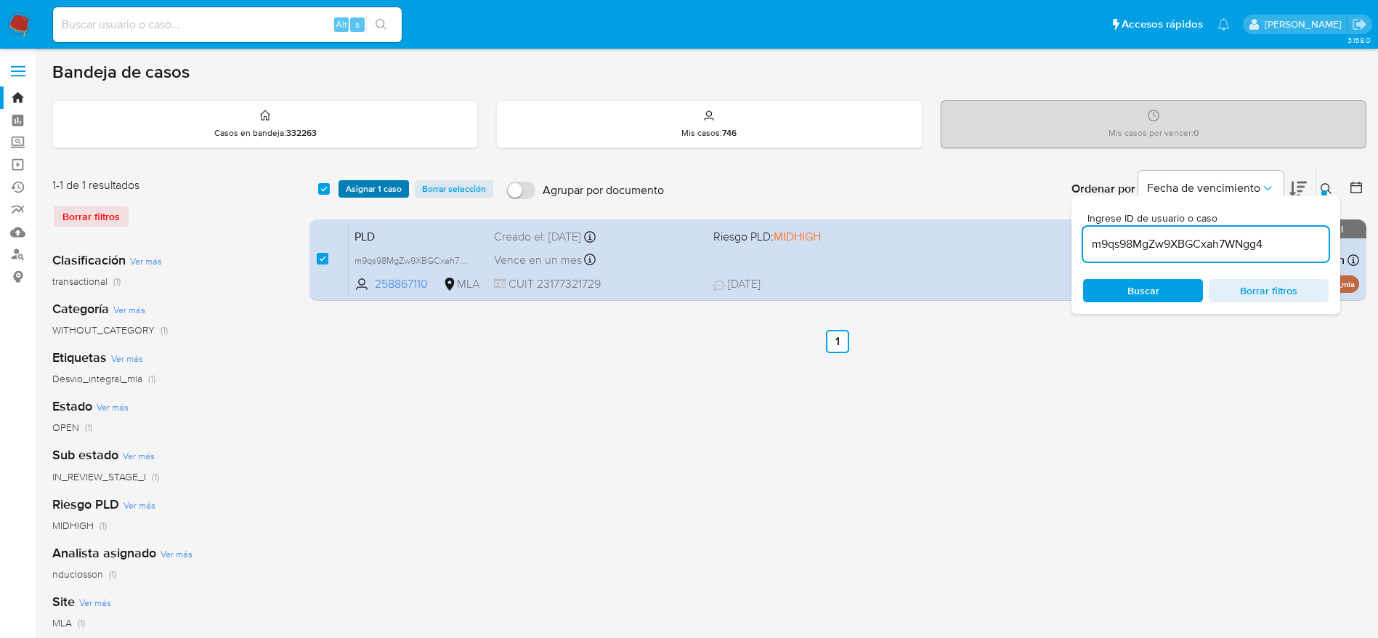
click at [348, 186] on span "Asignar 1 caso" at bounding box center [374, 189] width 56 height 15
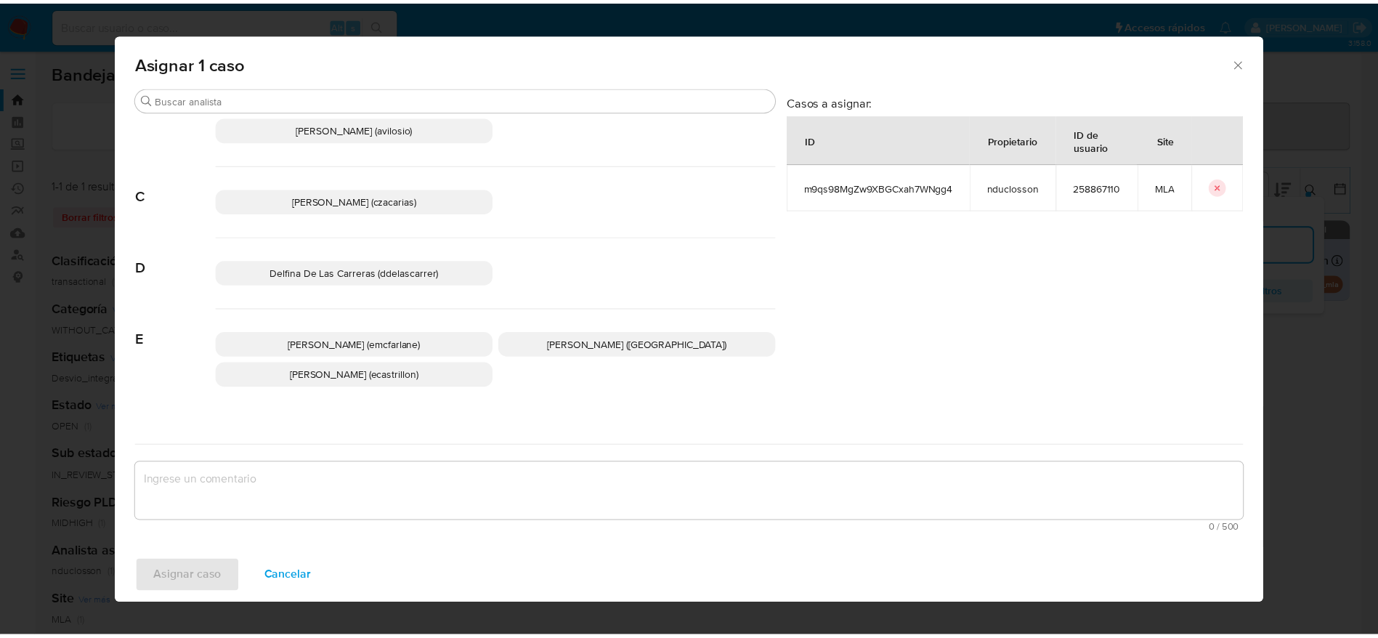
scroll to position [109, 0]
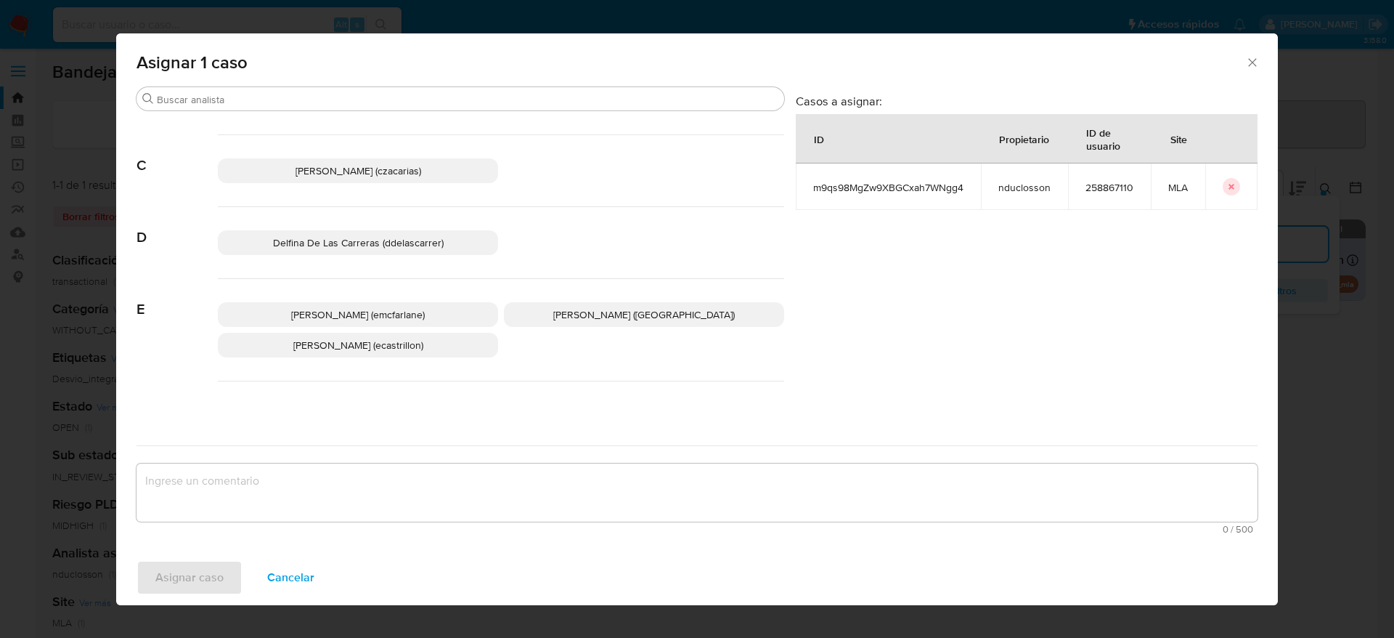
click at [381, 311] on span "Elaine Mc Farlane (emcfarlane)" at bounding box center [358, 314] width 134 height 15
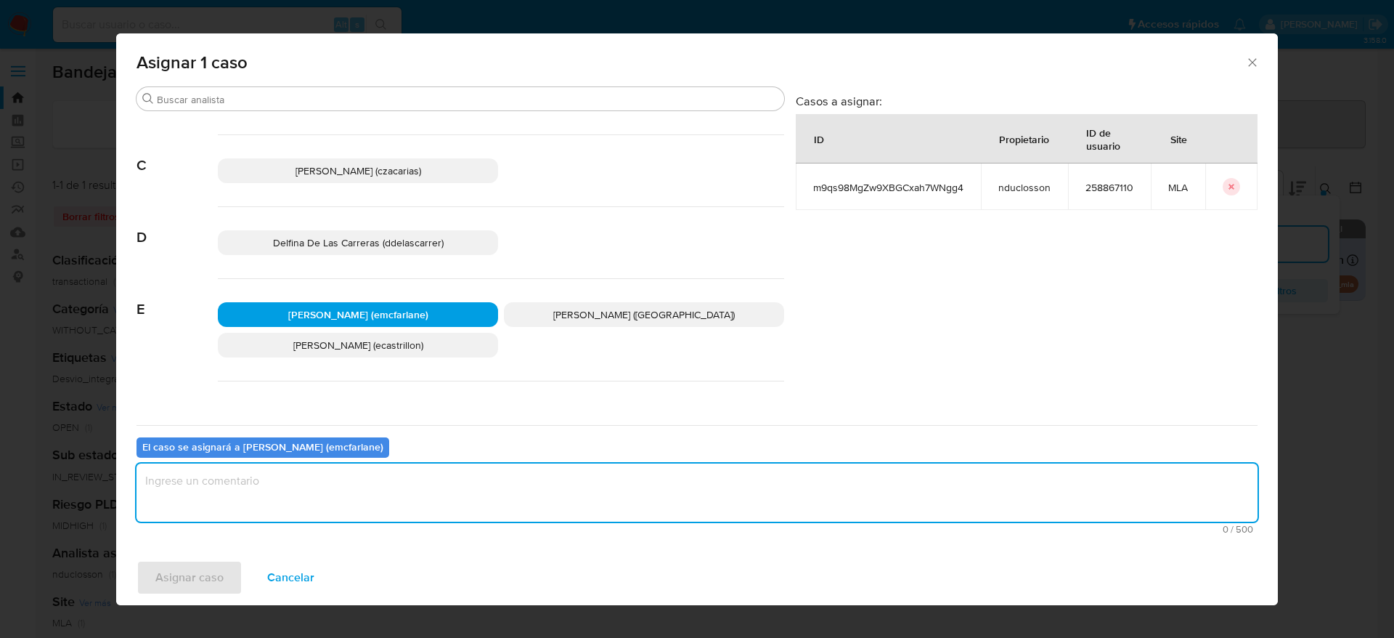
click at [312, 495] on textarea "assign-modal" at bounding box center [697, 492] width 1121 height 58
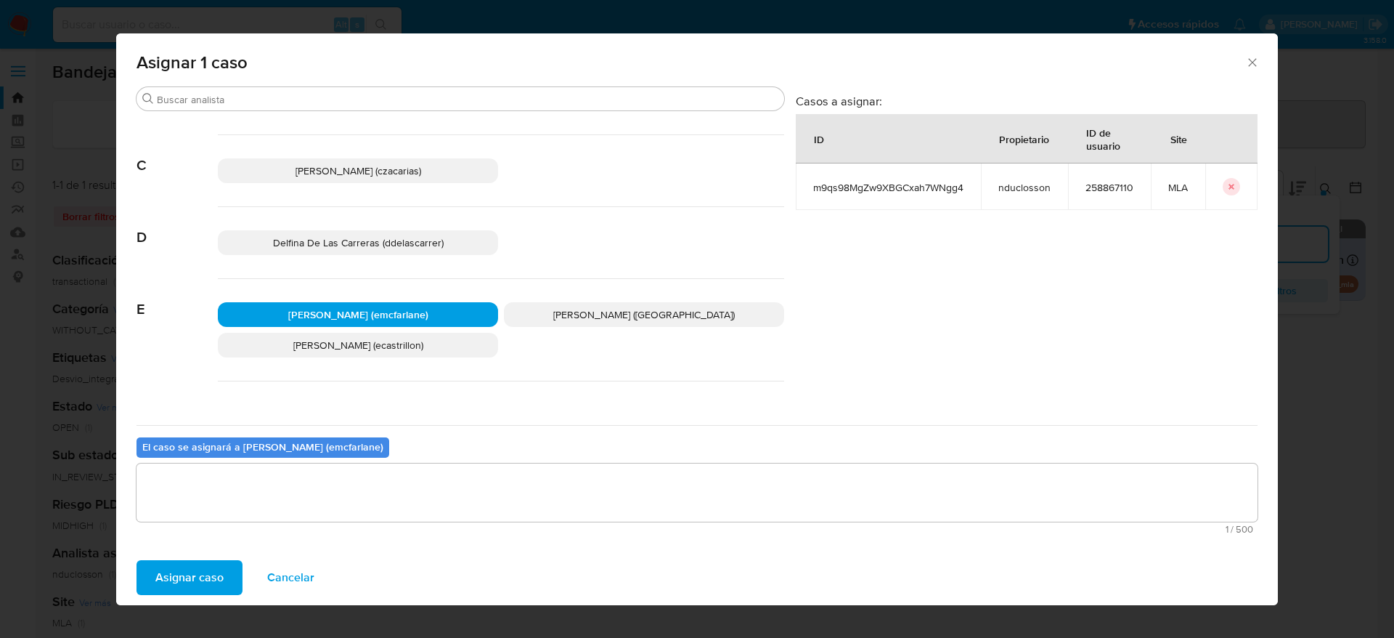
click at [206, 568] on span "Asignar caso" at bounding box center [189, 577] width 68 height 32
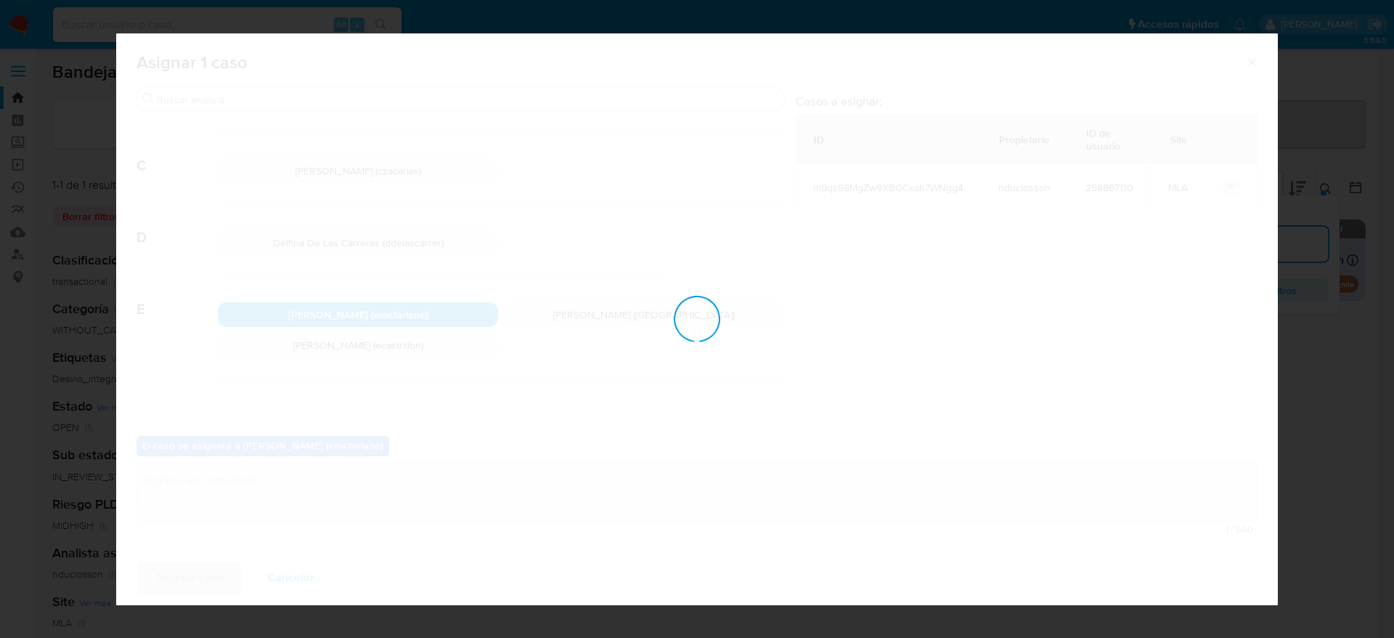
checkbox input "false"
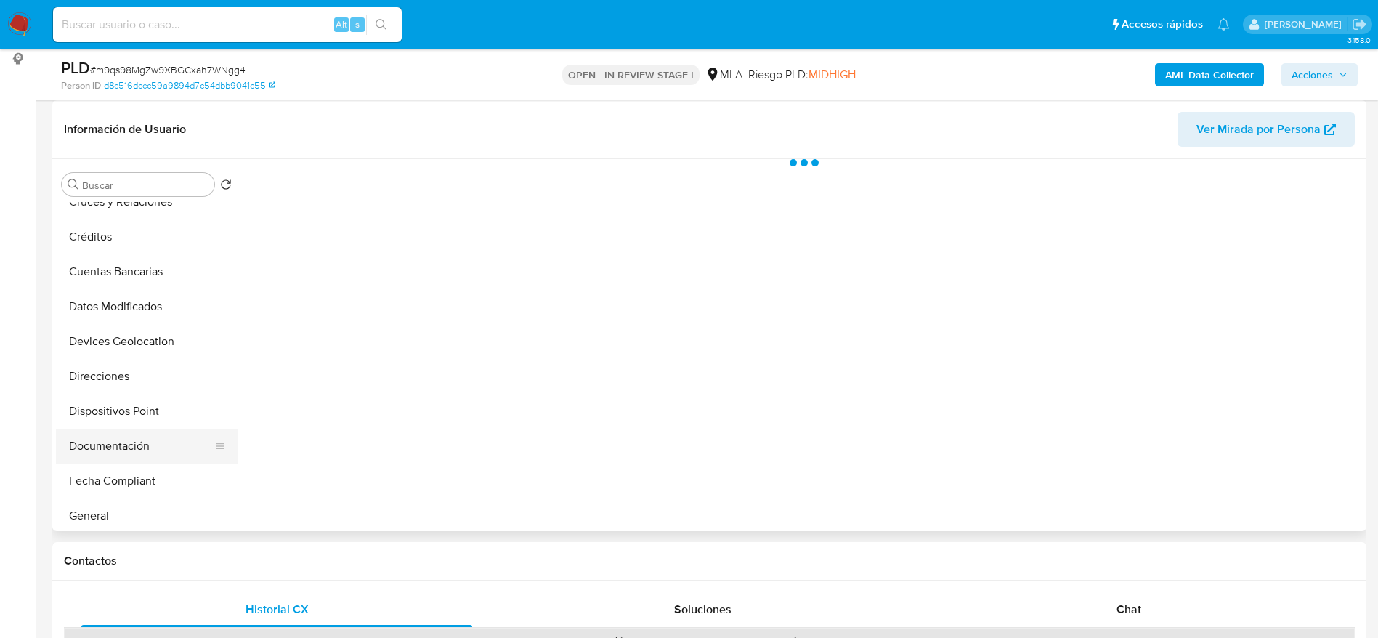
scroll to position [218, 0]
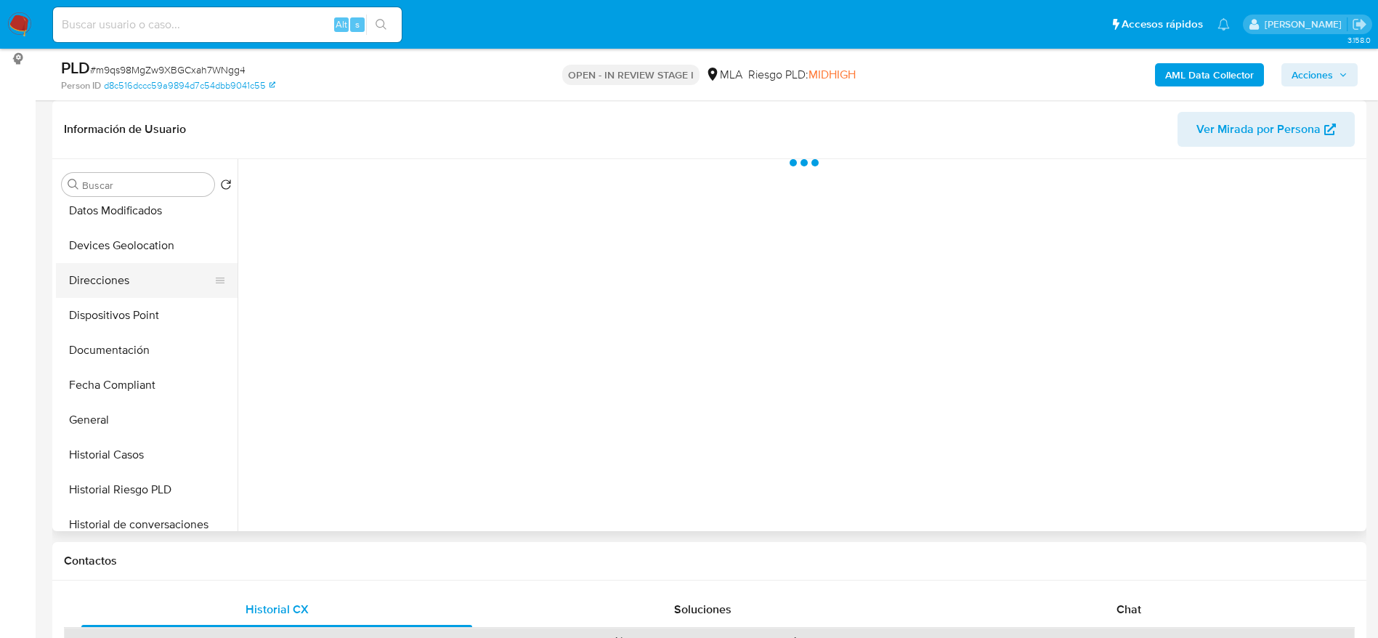
click at [114, 414] on button "General" at bounding box center [147, 419] width 182 height 35
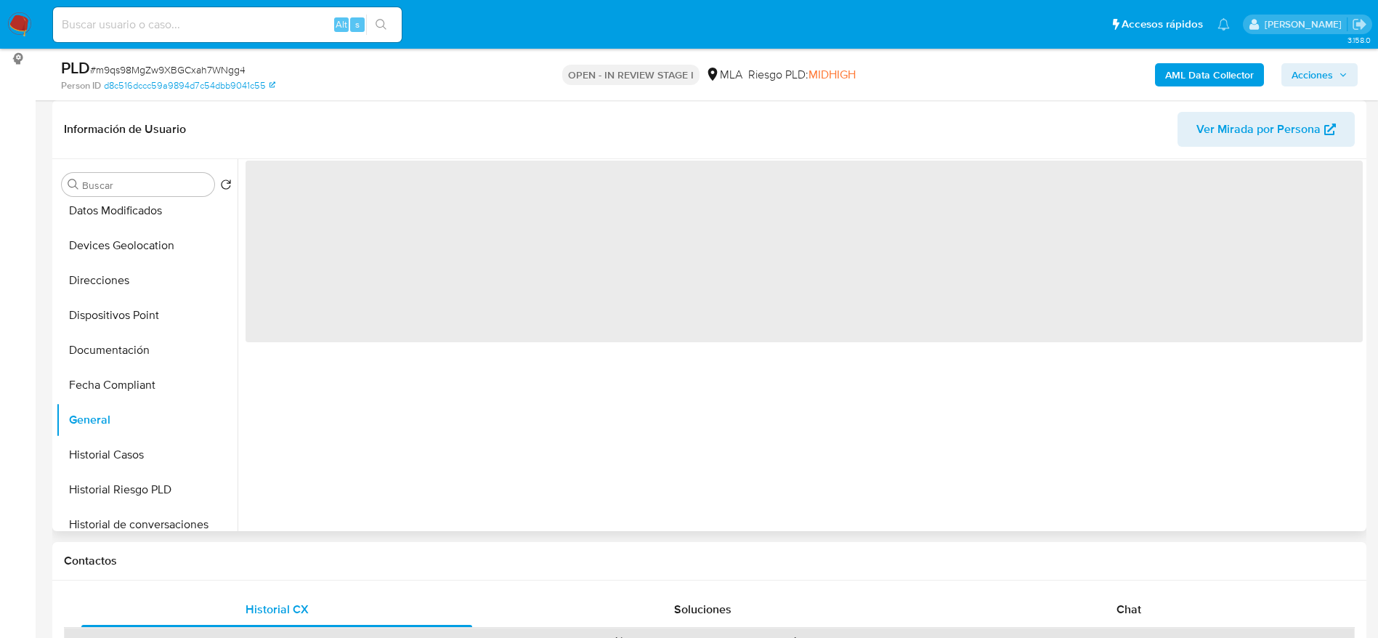
select select "10"
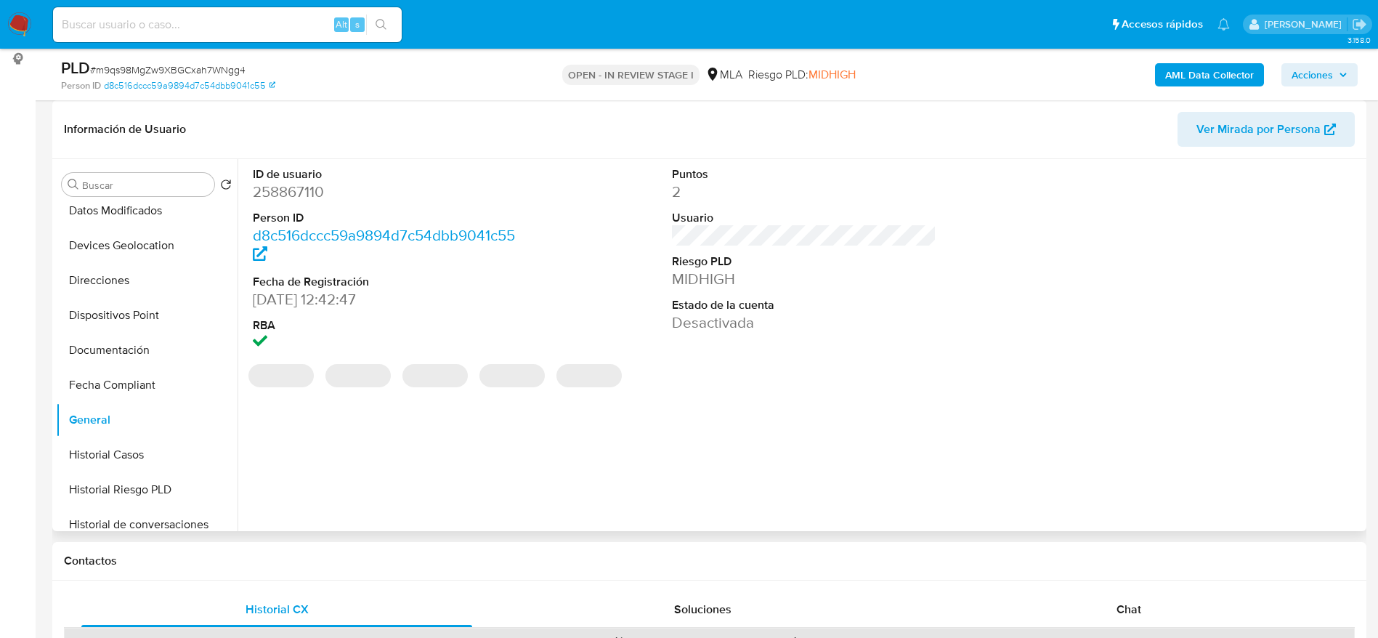
click at [296, 195] on dd "258867110" at bounding box center [385, 192] width 265 height 20
click at [296, 194] on dd "258867110" at bounding box center [385, 192] width 265 height 20
copy dd "258867110"
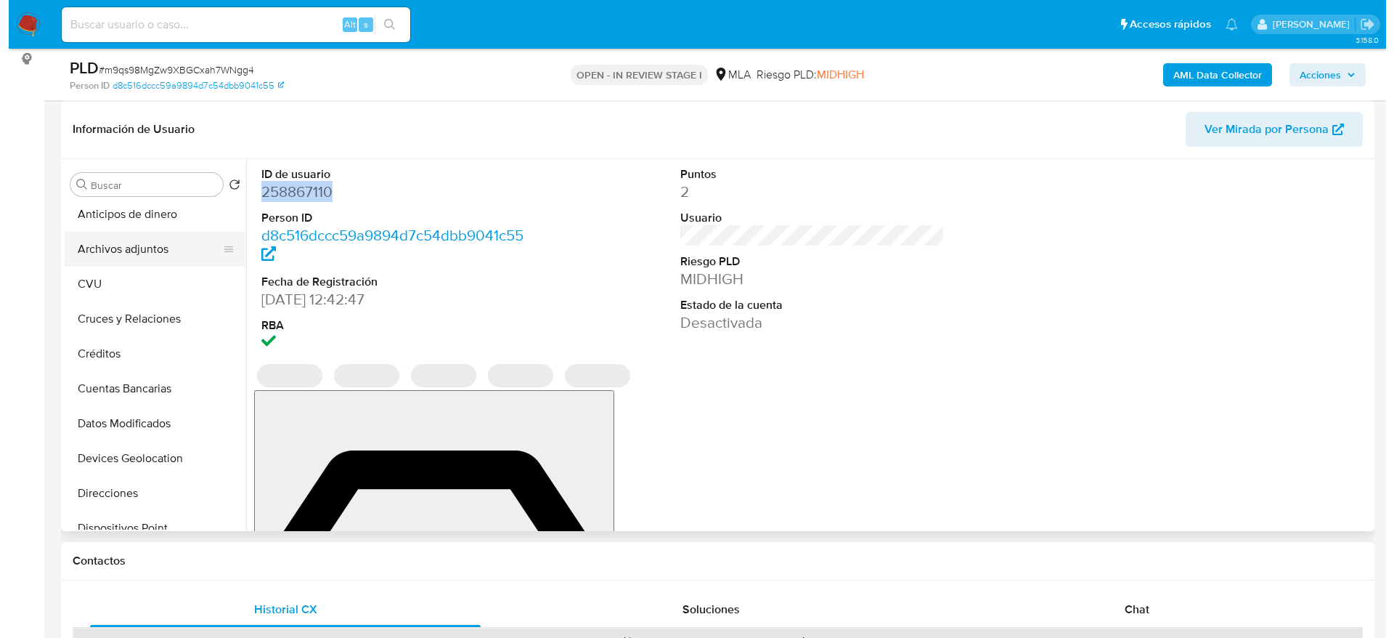
scroll to position [0, 0]
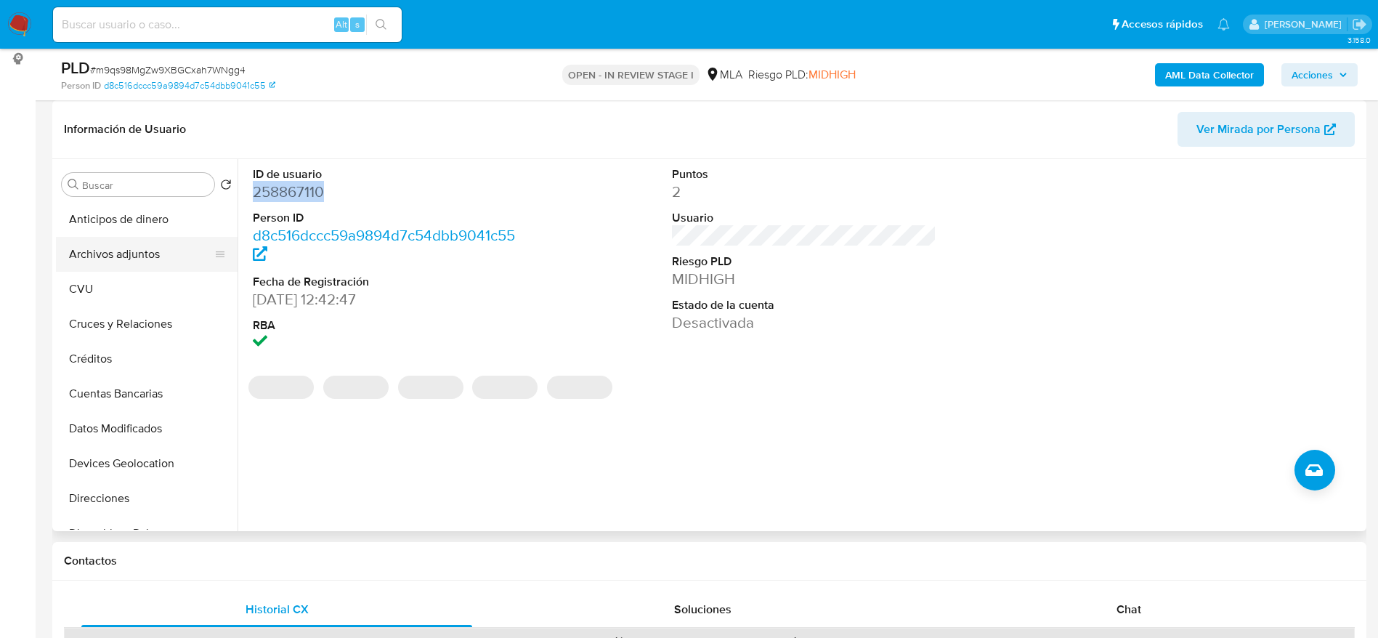
click at [148, 250] on button "Archivos adjuntos" at bounding box center [141, 254] width 170 height 35
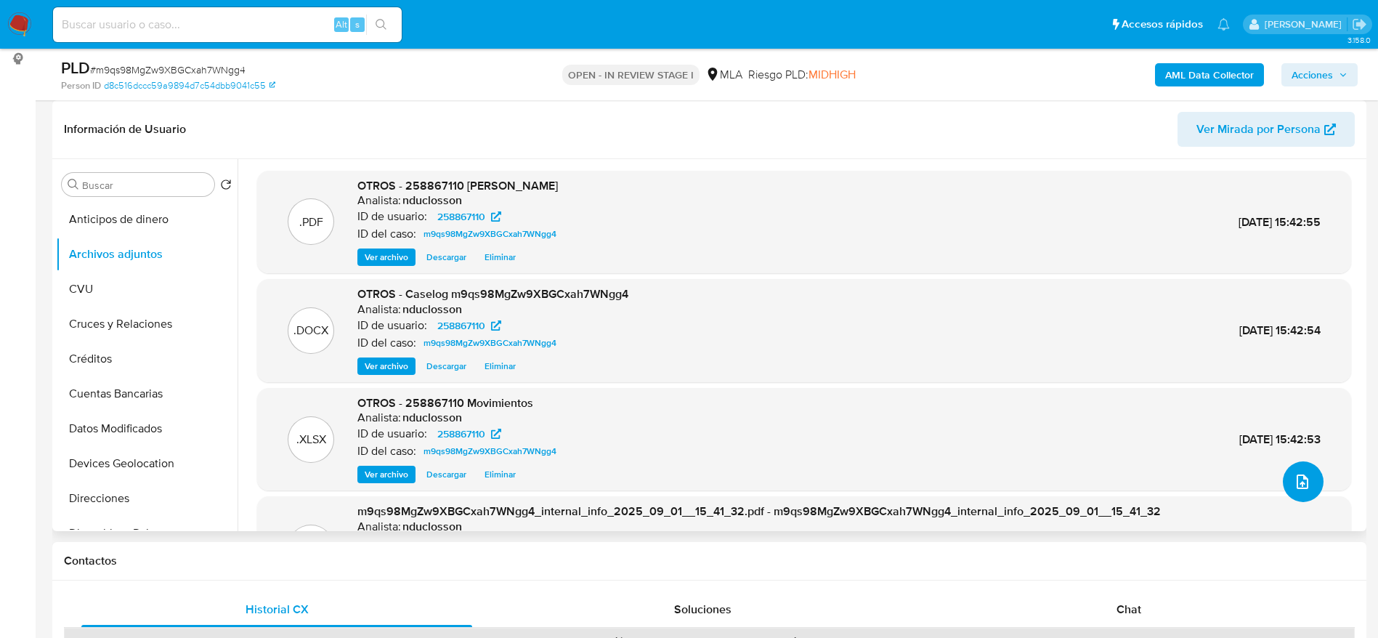
click at [1296, 474] on icon "upload-file" at bounding box center [1301, 481] width 17 height 17
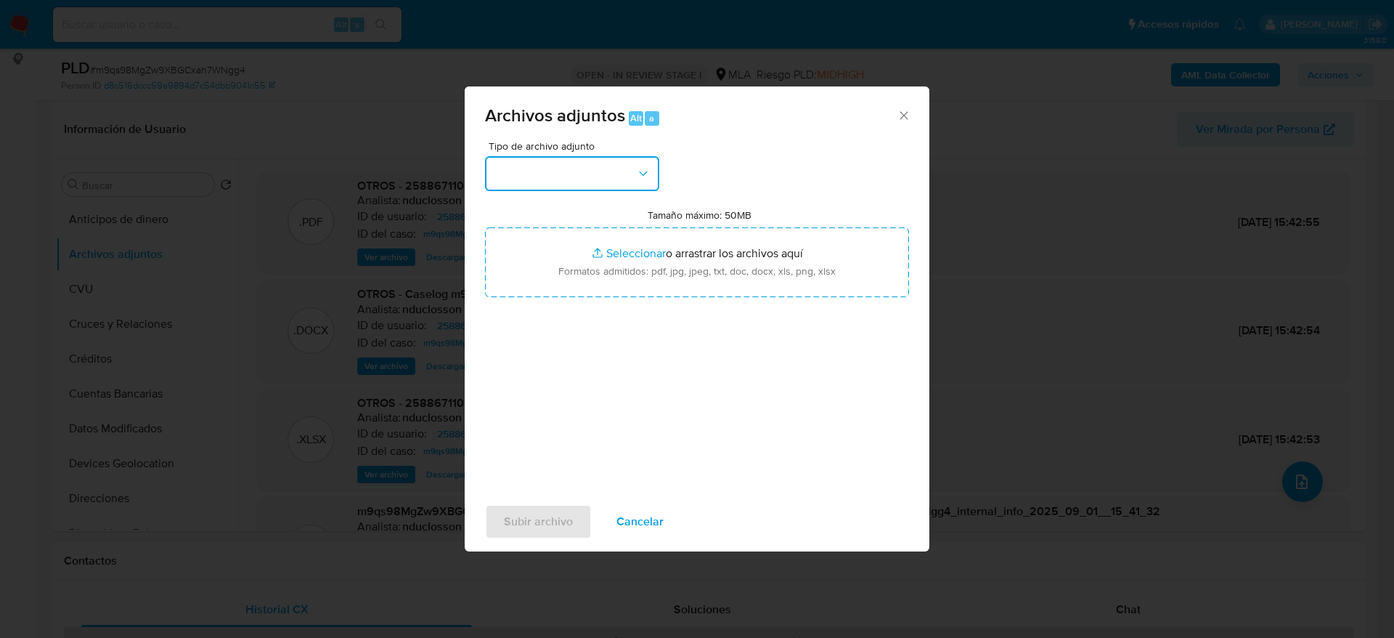
click at [553, 184] on button "button" at bounding box center [572, 173] width 174 height 35
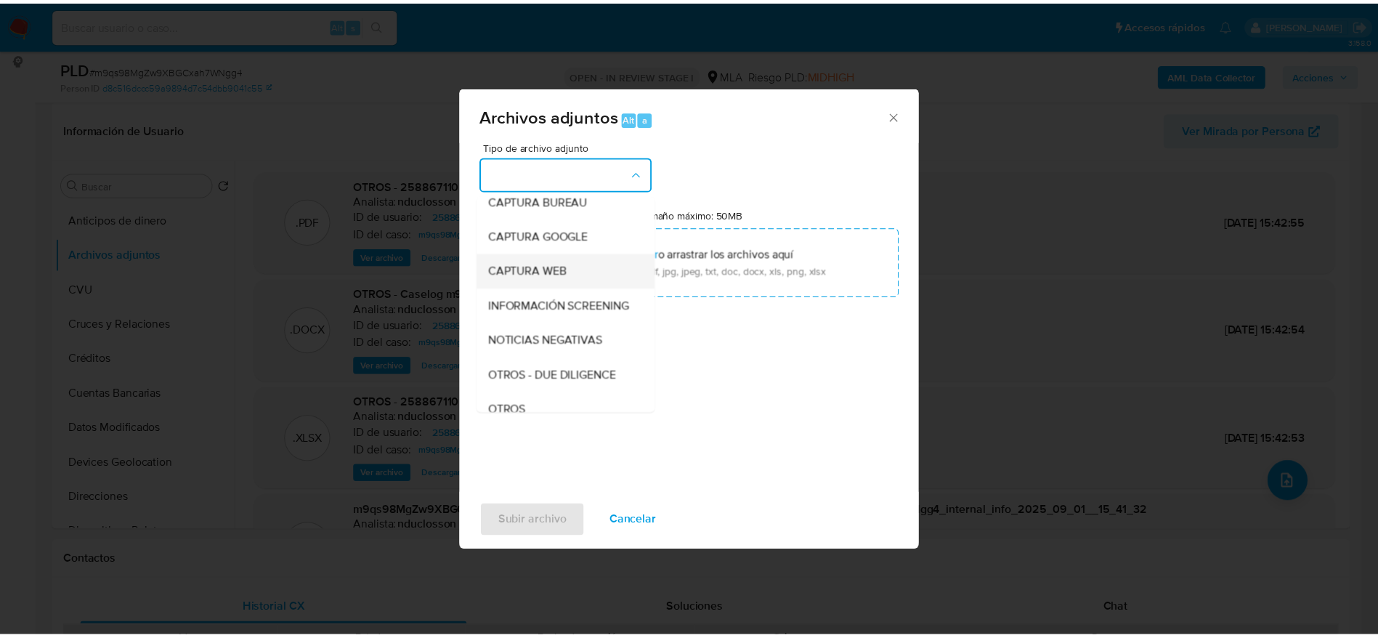
scroll to position [109, 0]
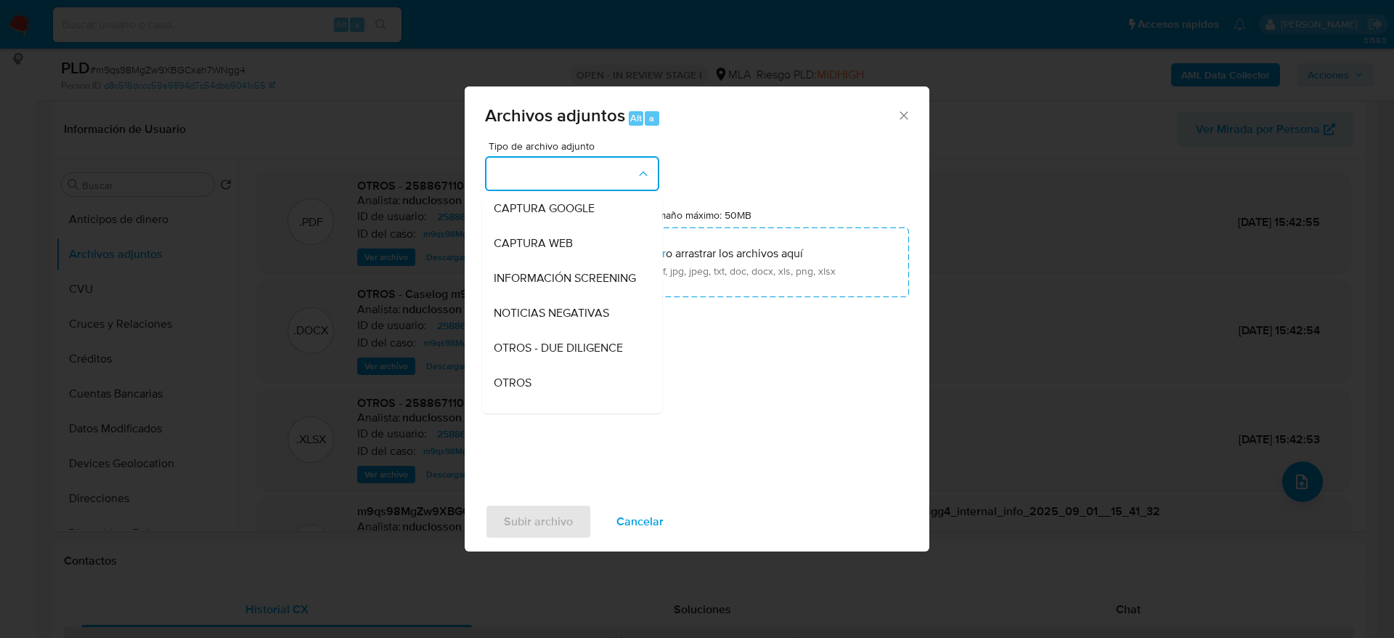
click at [529, 390] on span "OTROS" at bounding box center [513, 382] width 38 height 15
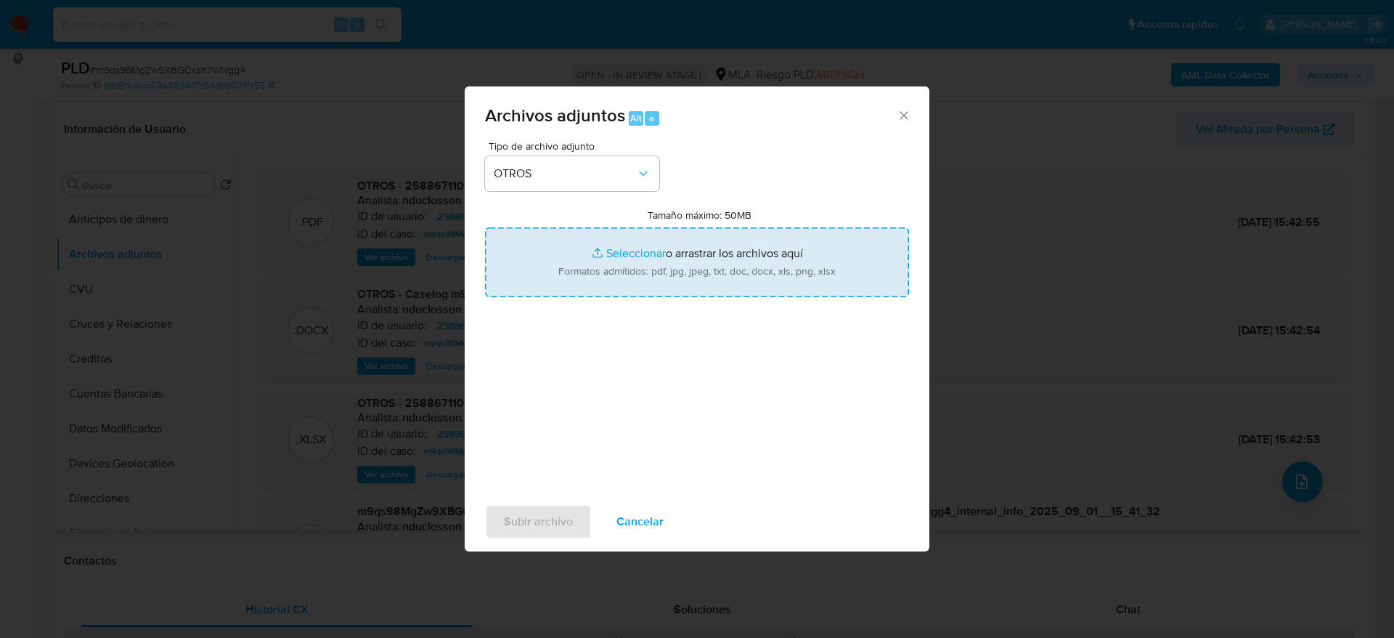
type input "C:\fakepath\258867110_constancia de inscripcion ARCA.pdf"
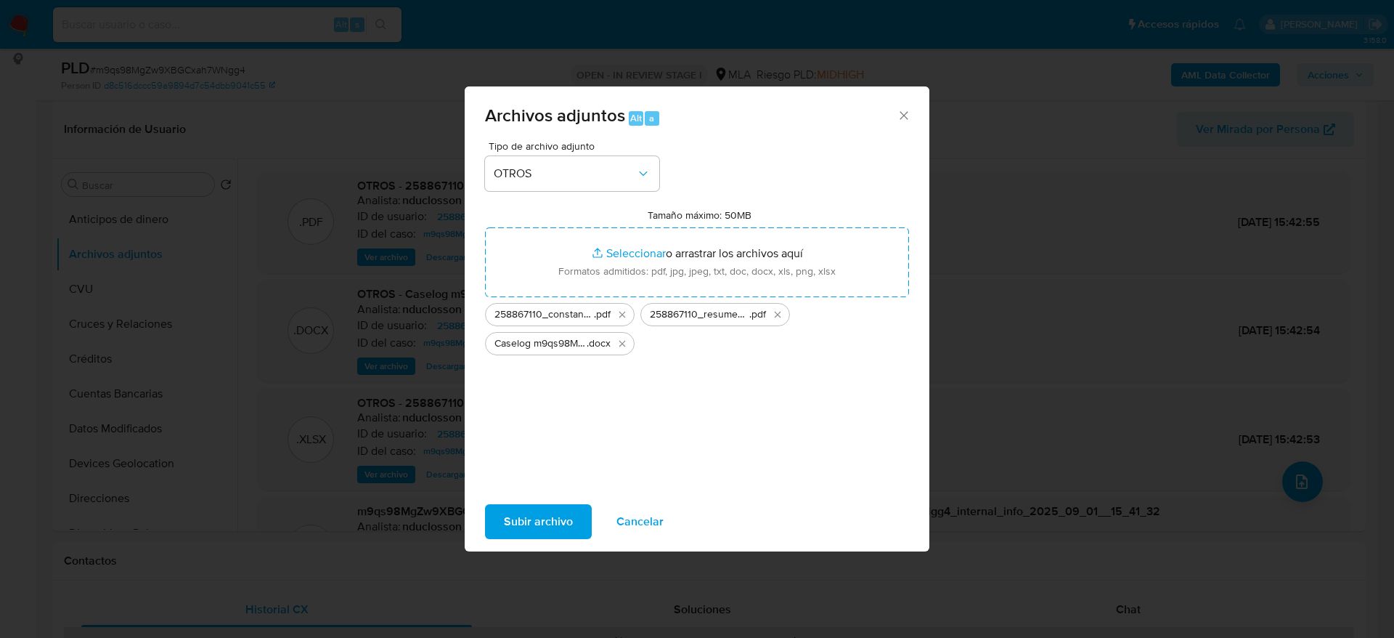
click at [535, 509] on span "Subir archivo" at bounding box center [538, 521] width 69 height 32
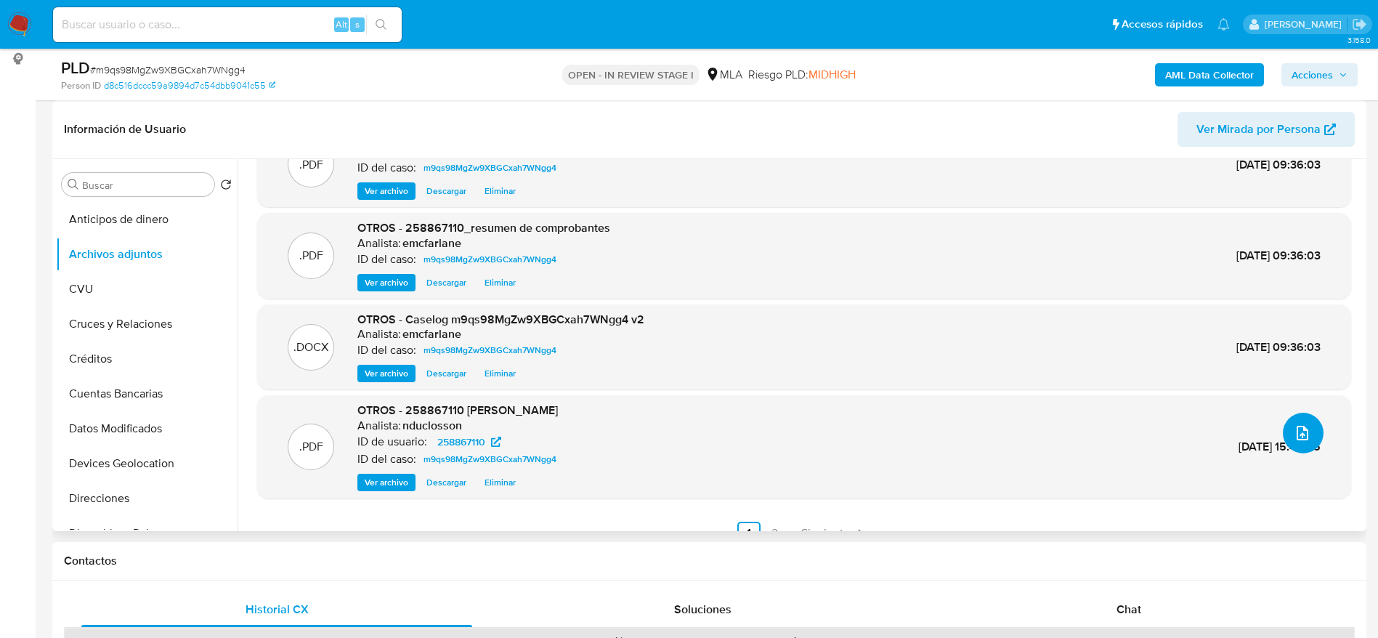
scroll to position [70, 0]
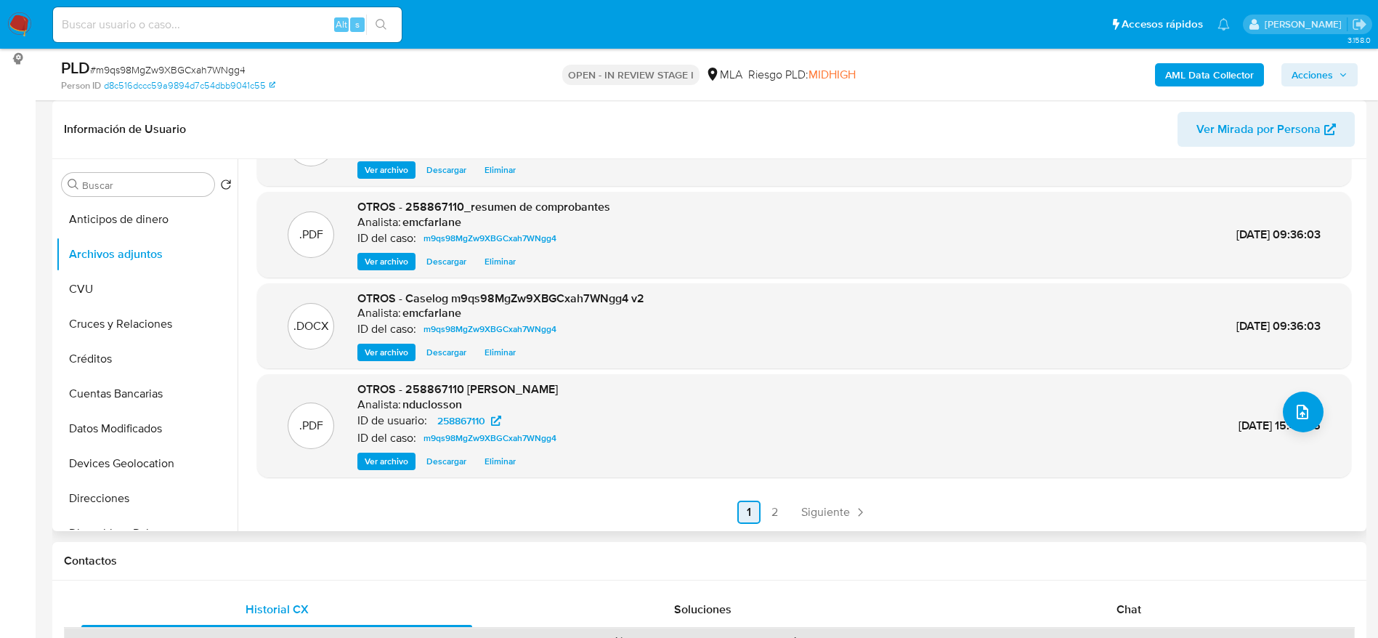
click at [818, 520] on link "Siguiente" at bounding box center [834, 511] width 78 height 23
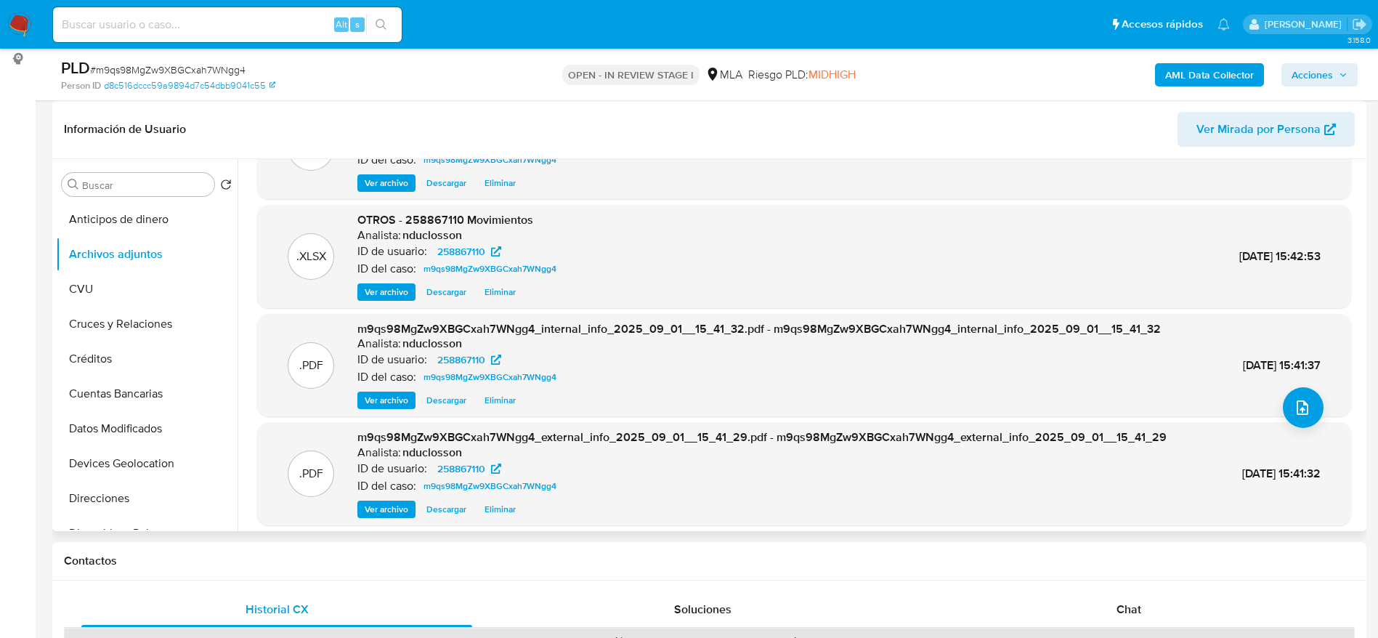
scroll to position [122, 0]
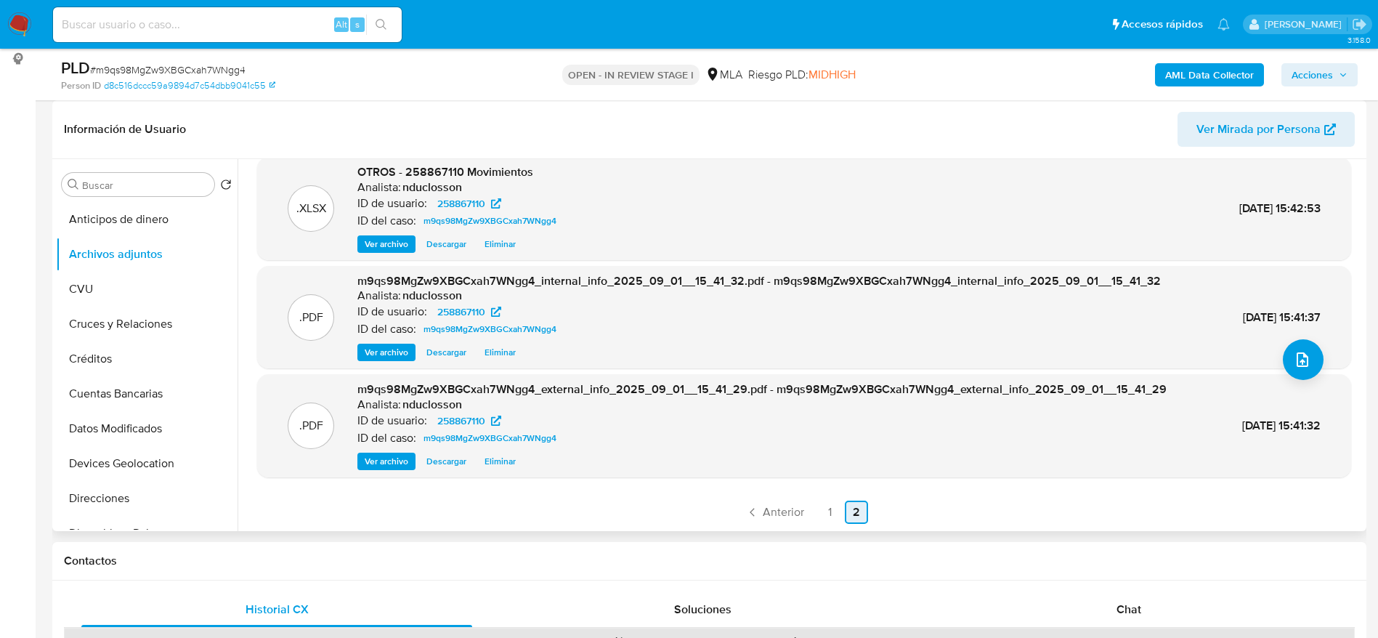
click at [776, 515] on span "Anterior" at bounding box center [783, 512] width 41 height 12
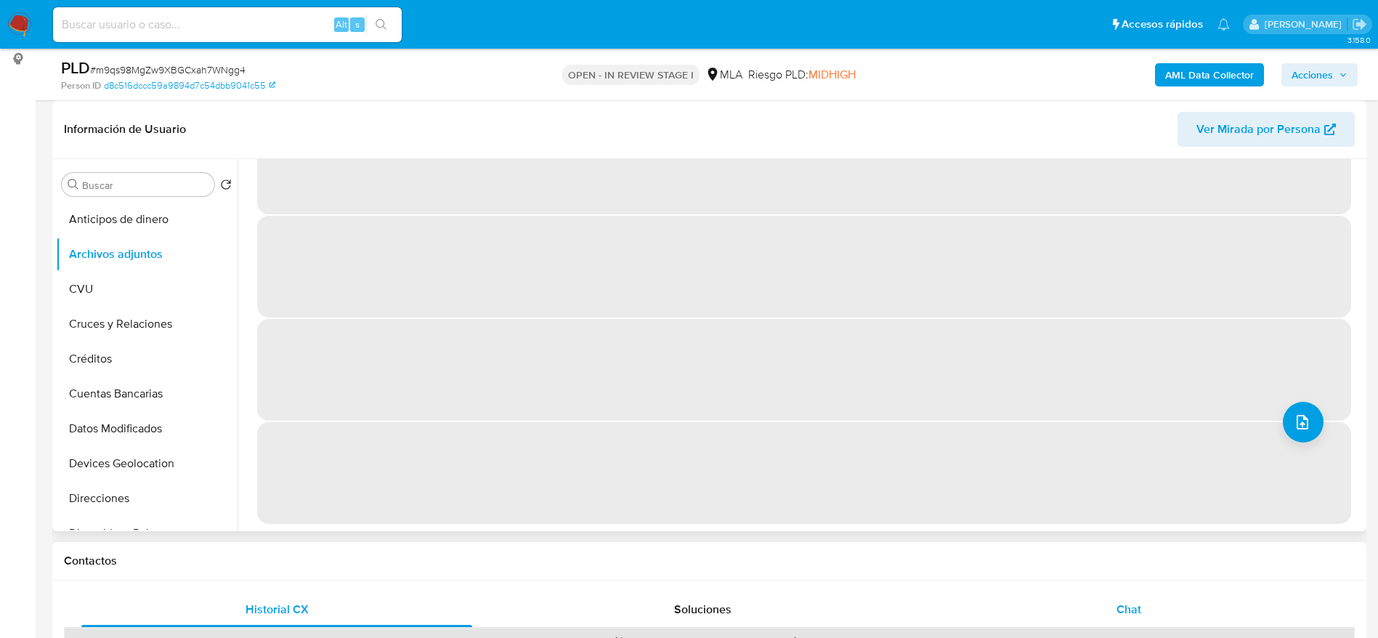
scroll to position [0, 0]
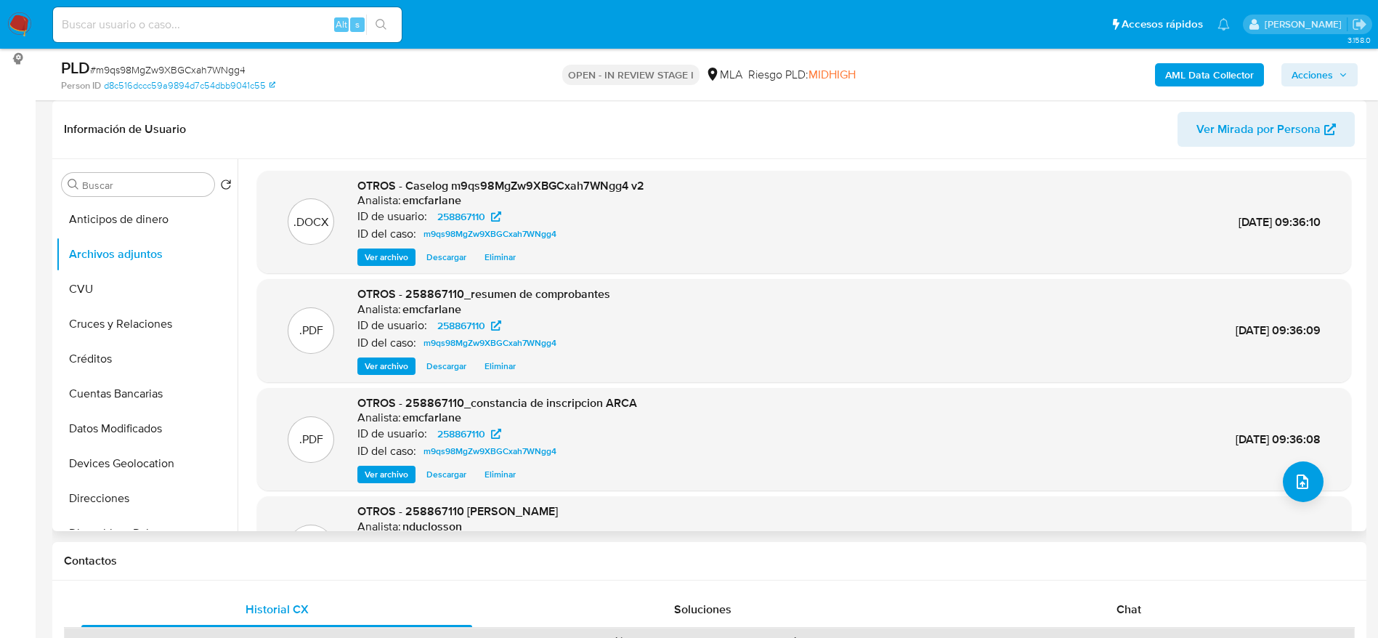
drag, startPoint x: 893, startPoint y: 121, endPoint x: 830, endPoint y: 150, distance: 68.9
click at [892, 121] on header "Información de Usuario Ver Mirada por Persona" at bounding box center [709, 129] width 1291 height 35
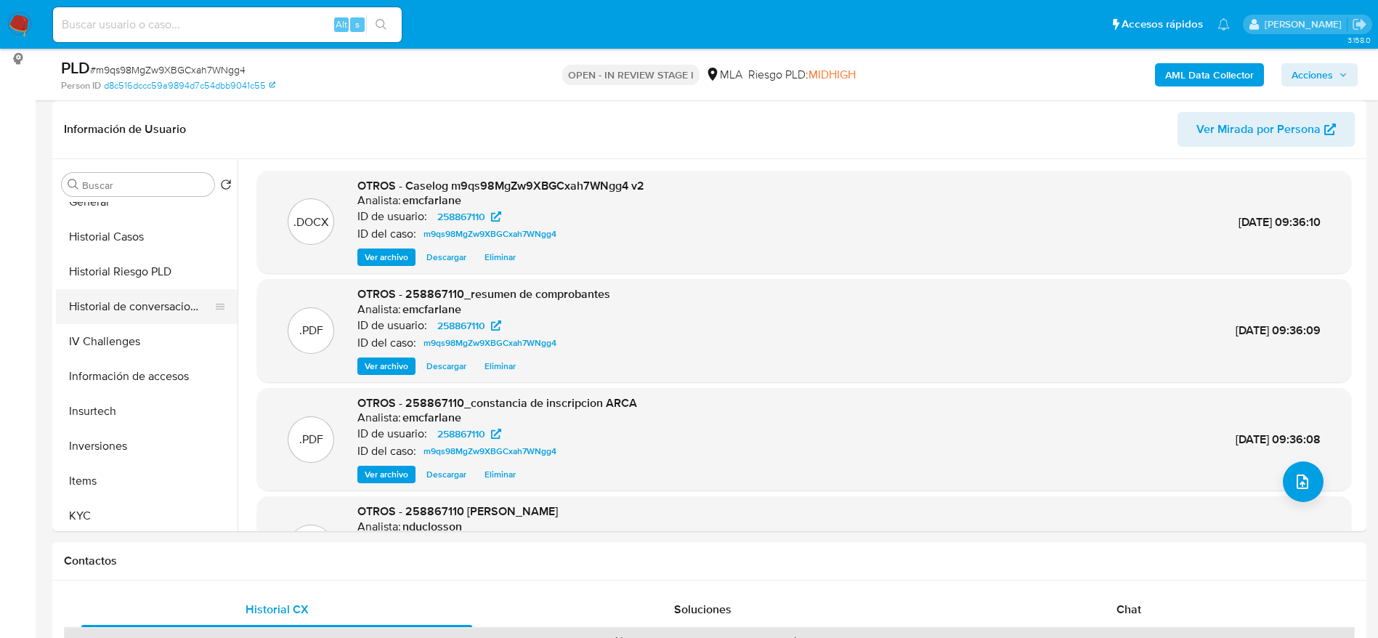
click at [152, 322] on button "Historial de conversaciones" at bounding box center [141, 306] width 170 height 35
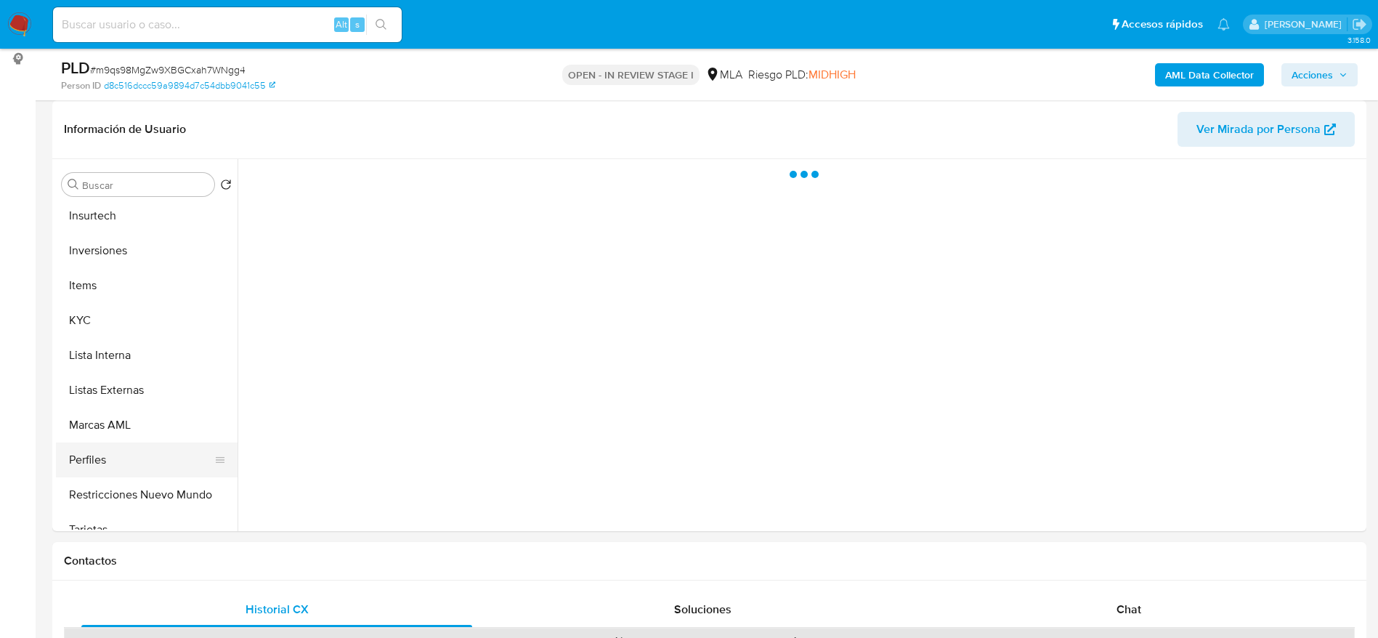
scroll to position [683, 0]
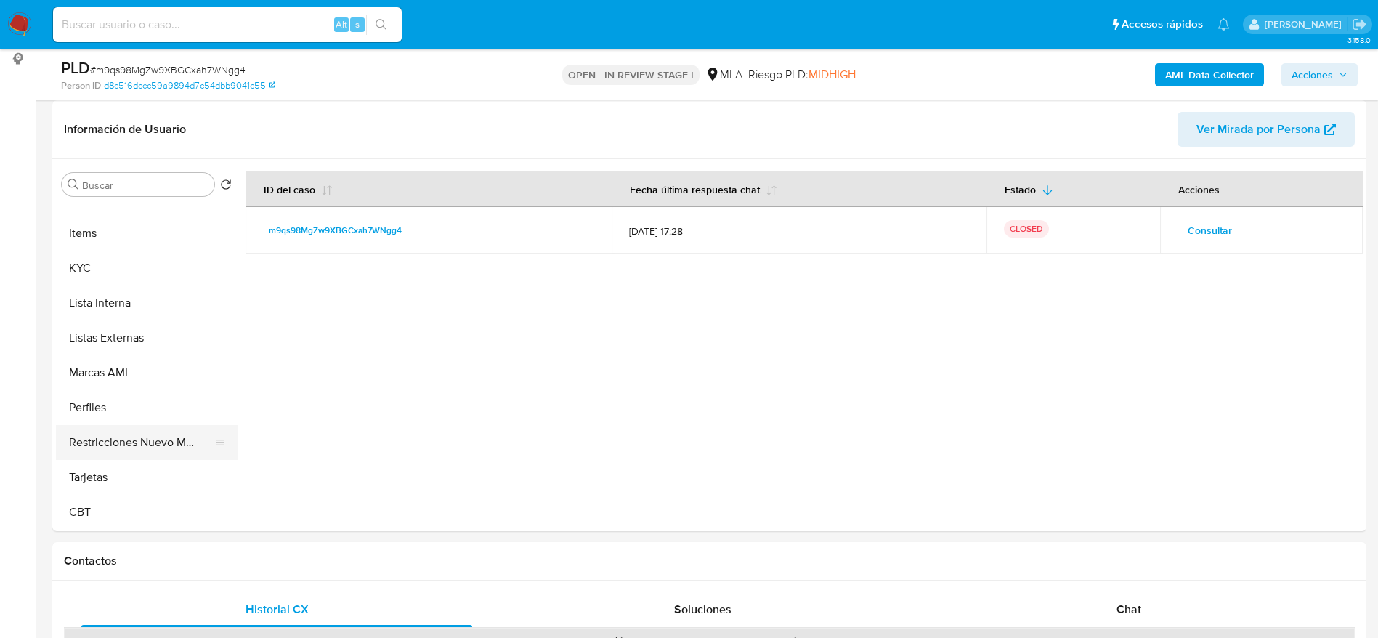
click at [141, 438] on button "Restricciones Nuevo Mundo" at bounding box center [141, 442] width 170 height 35
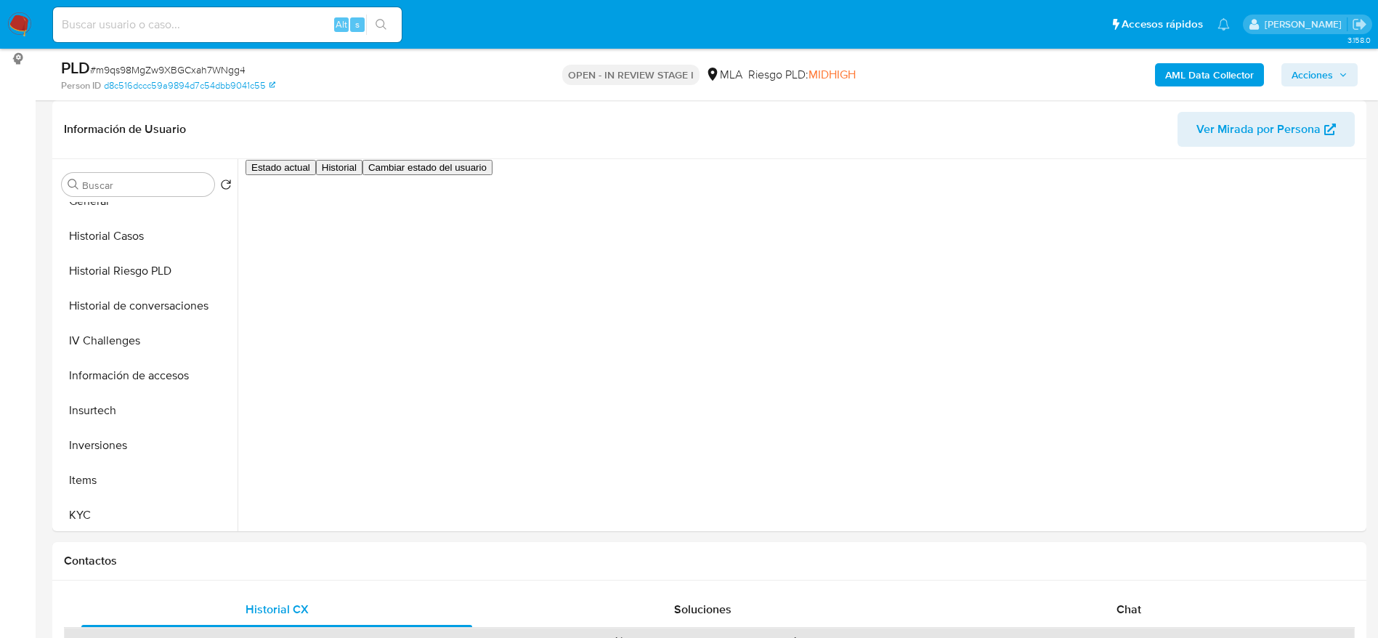
scroll to position [248, 0]
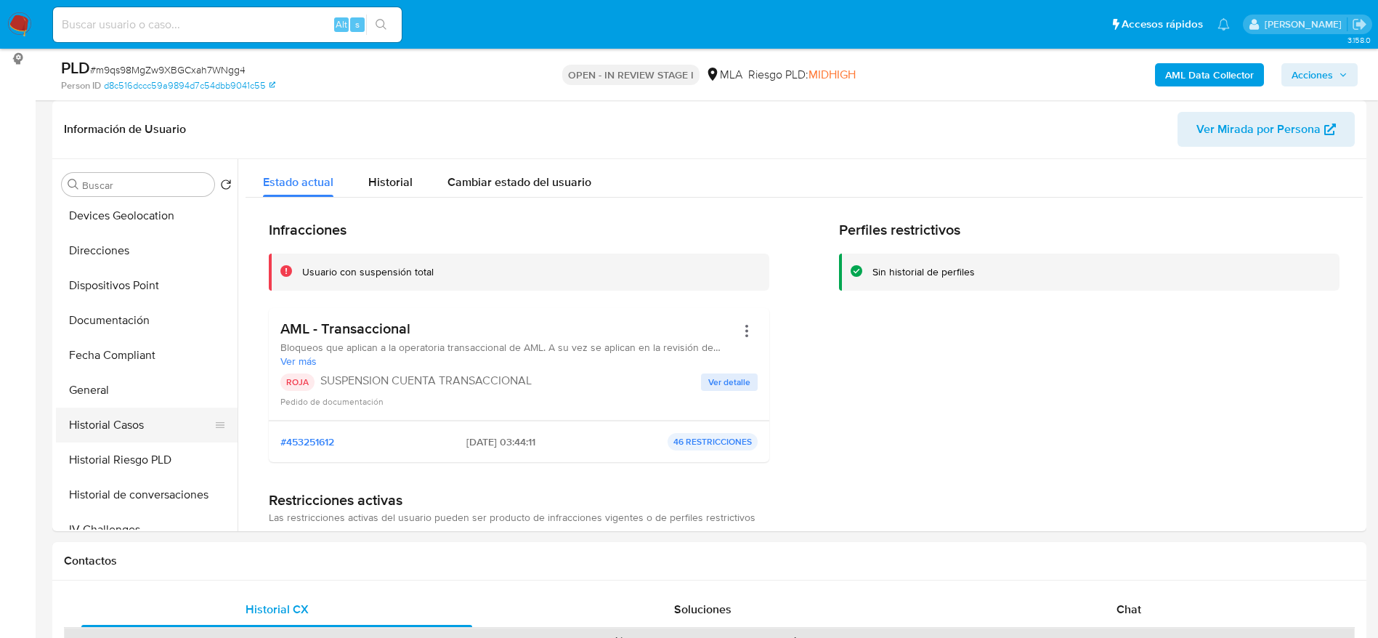
click at [126, 417] on button "Historial Casos" at bounding box center [141, 424] width 170 height 35
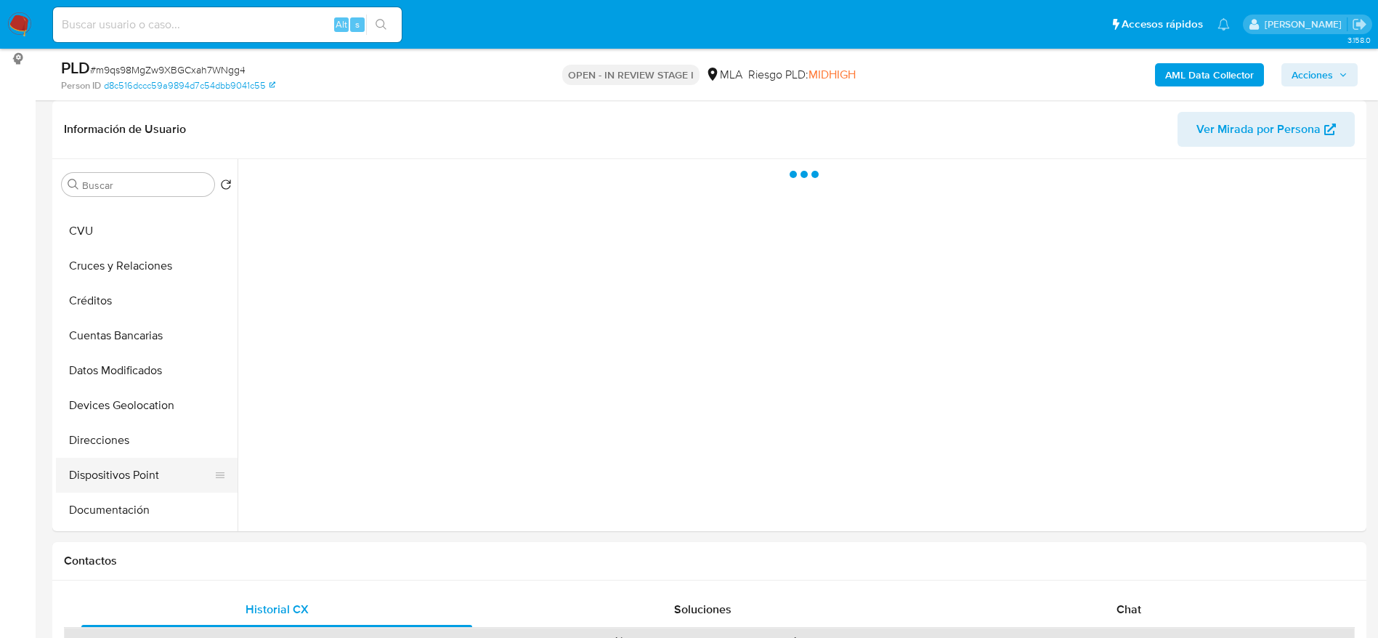
scroll to position [0, 0]
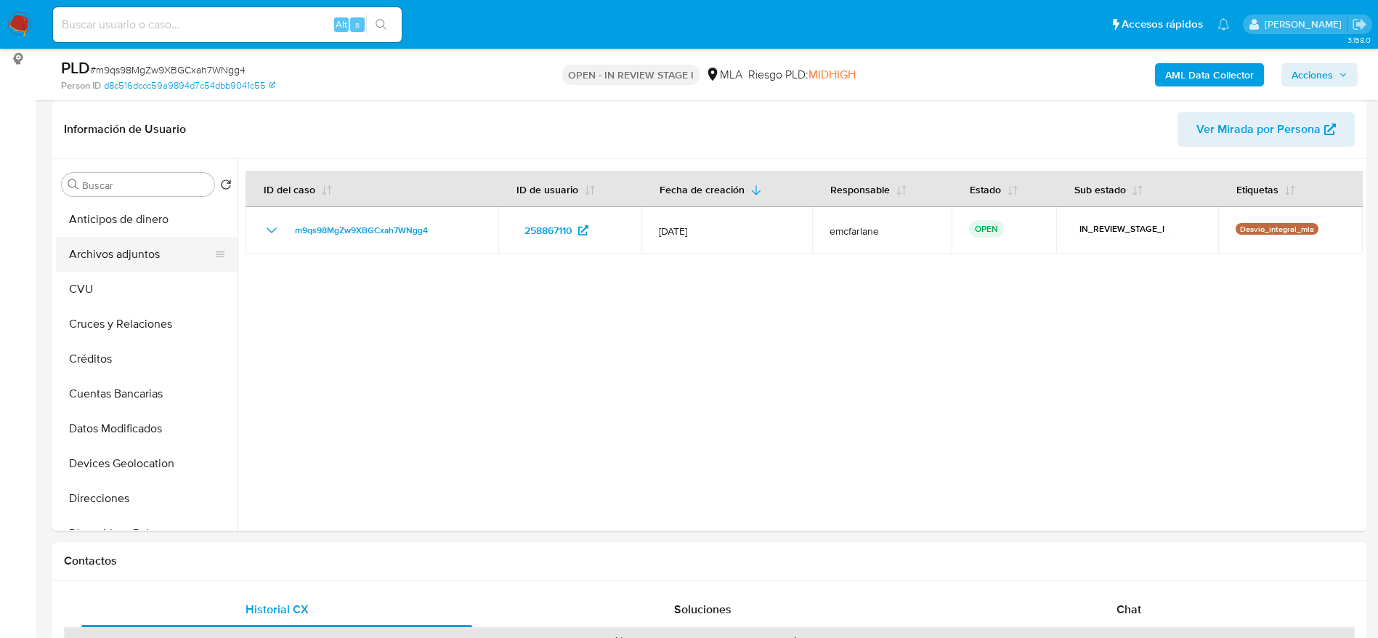
click at [134, 265] on button "Archivos adjuntos" at bounding box center [141, 254] width 170 height 35
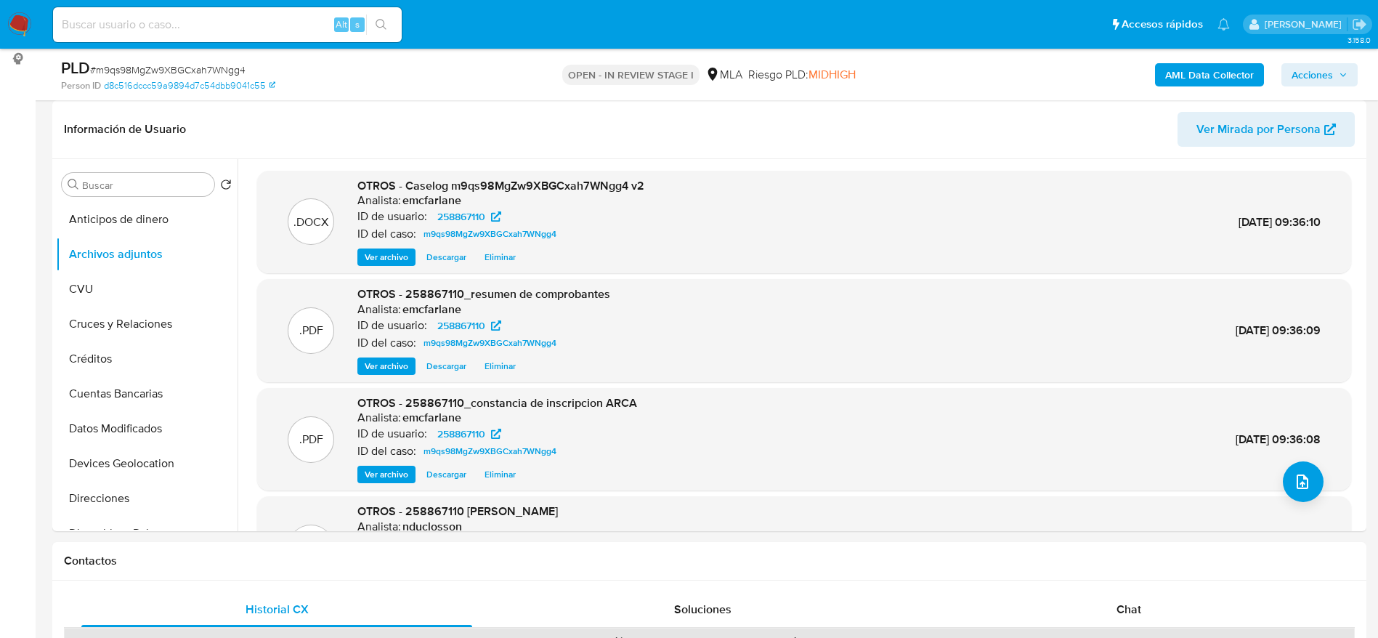
click at [1333, 82] on span "Acciones" at bounding box center [1319, 75] width 56 height 20
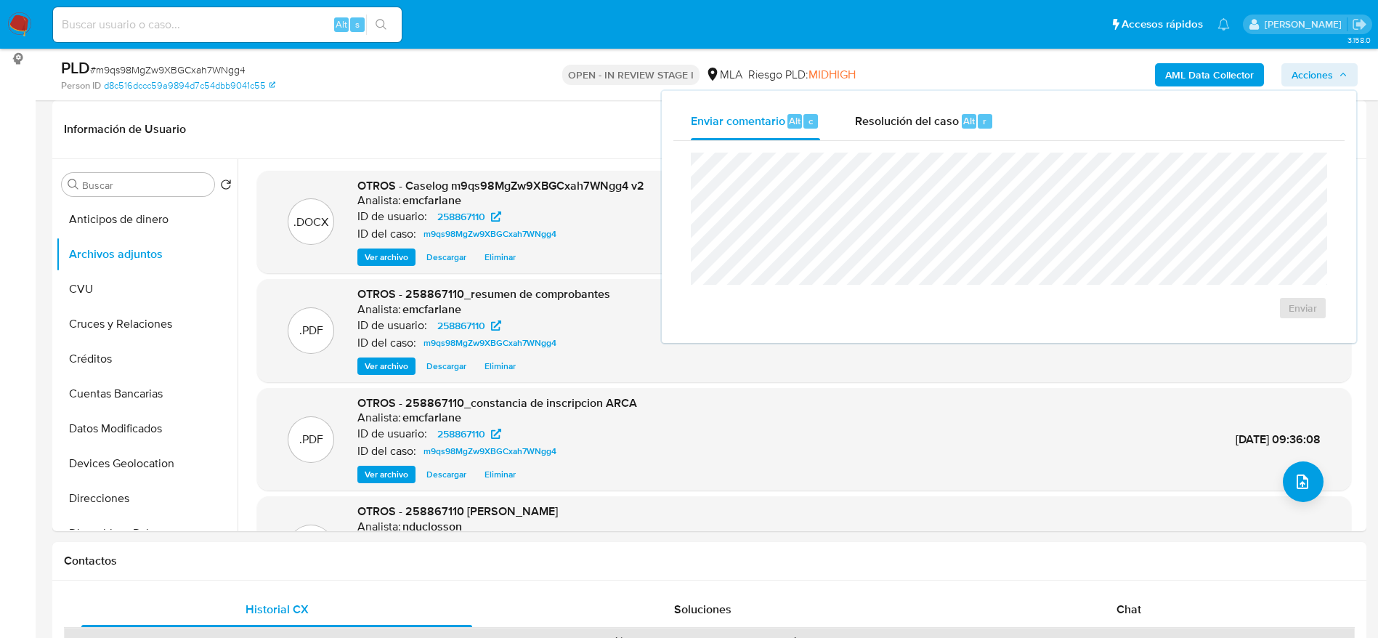
click at [948, 141] on div "Enviar" at bounding box center [1008, 236] width 671 height 190
click at [955, 126] on span "Resolución del caso" at bounding box center [907, 120] width 104 height 17
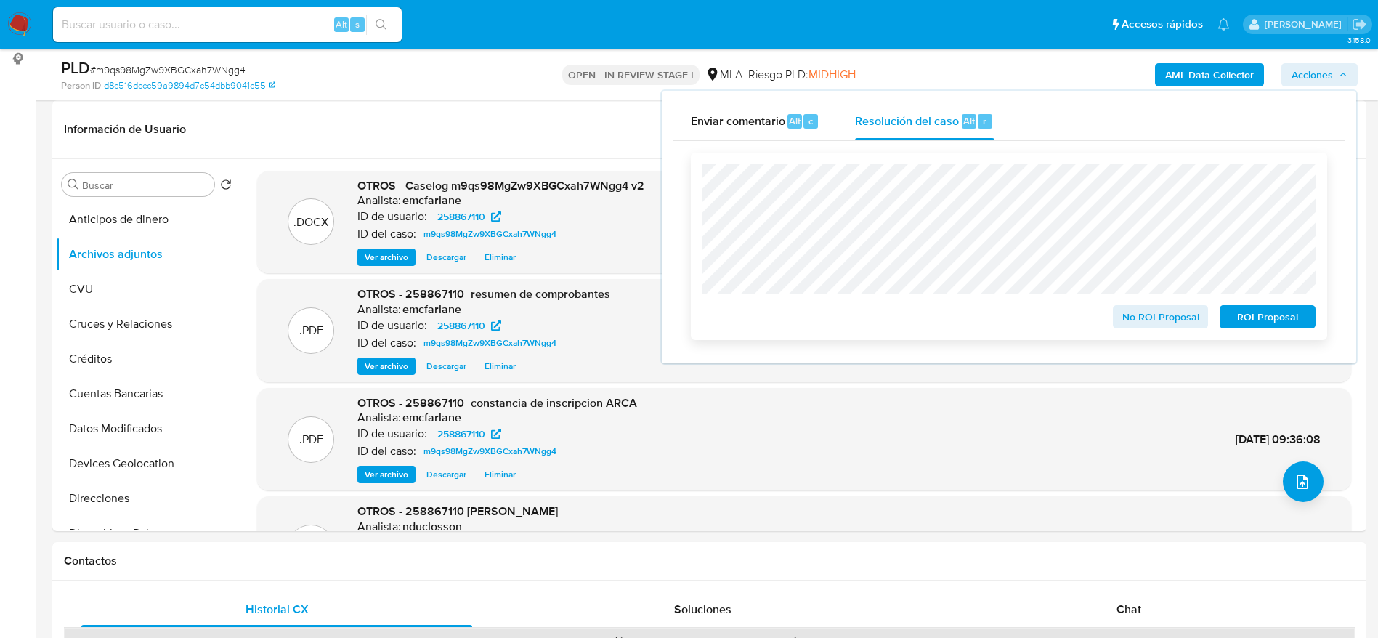
click at [1280, 309] on span "ROI Proposal" at bounding box center [1268, 316] width 76 height 20
click at [1266, 322] on span "ROI Proposal" at bounding box center [1268, 316] width 76 height 20
click at [1277, 312] on span "ROI Proposal" at bounding box center [1268, 316] width 76 height 20
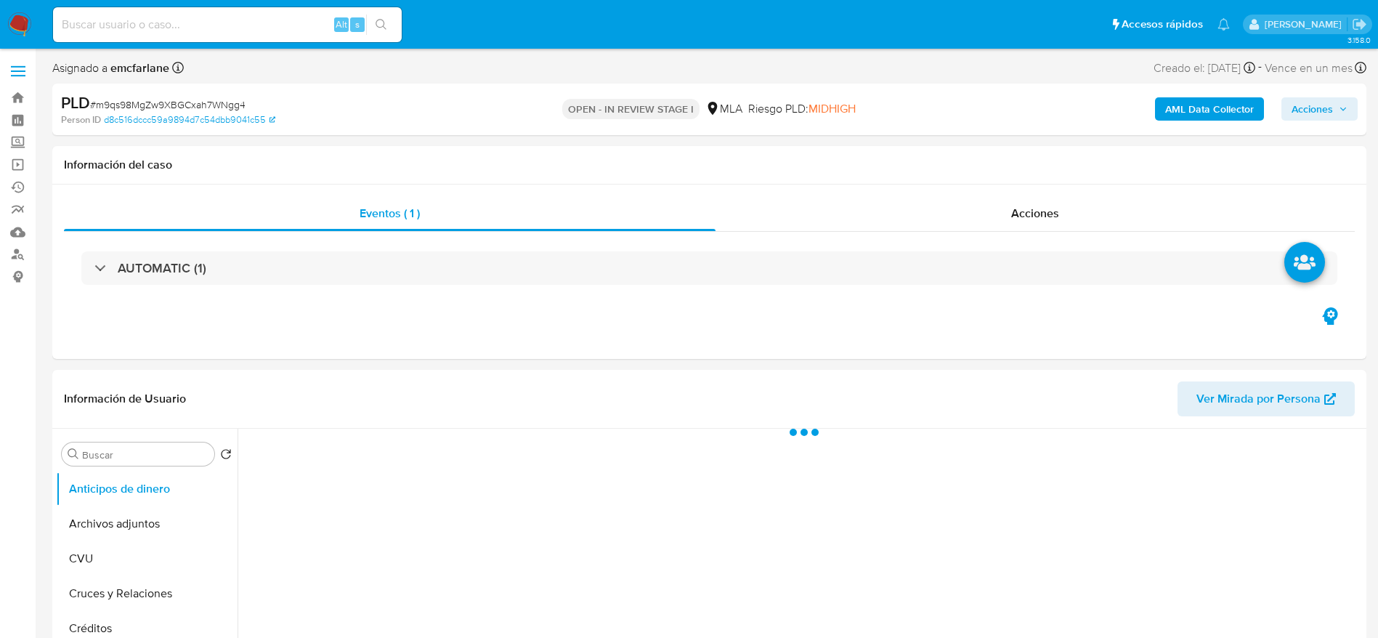
click at [1314, 104] on span "Acciones" at bounding box center [1311, 108] width 41 height 23
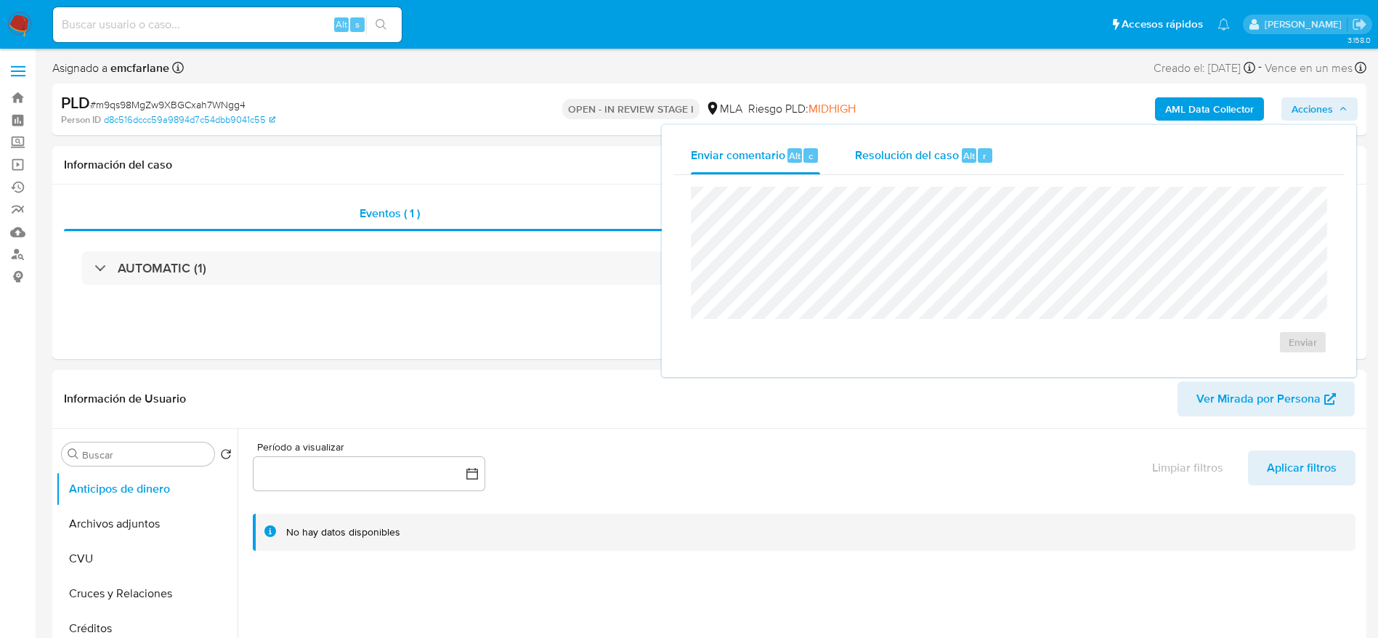
click at [972, 142] on div "Resolución del caso Alt r" at bounding box center [924, 156] width 139 height 38
select select "10"
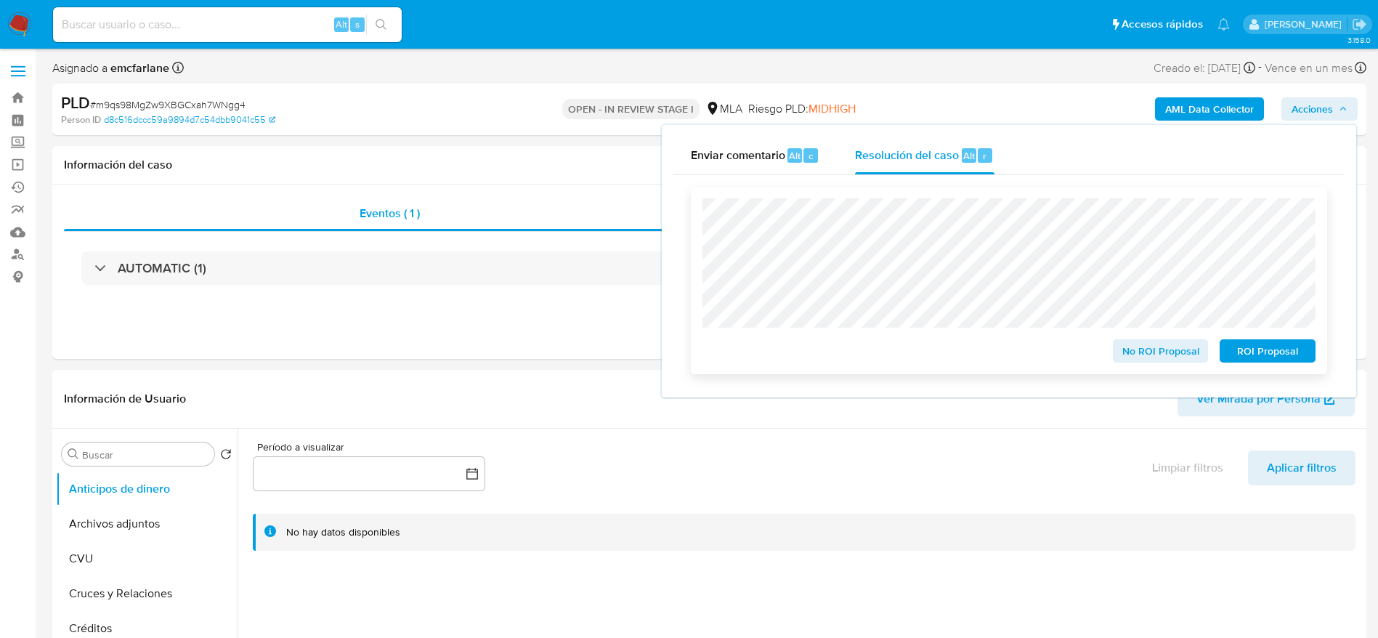
click at [1288, 357] on span "ROI Proposal" at bounding box center [1268, 351] width 76 height 20
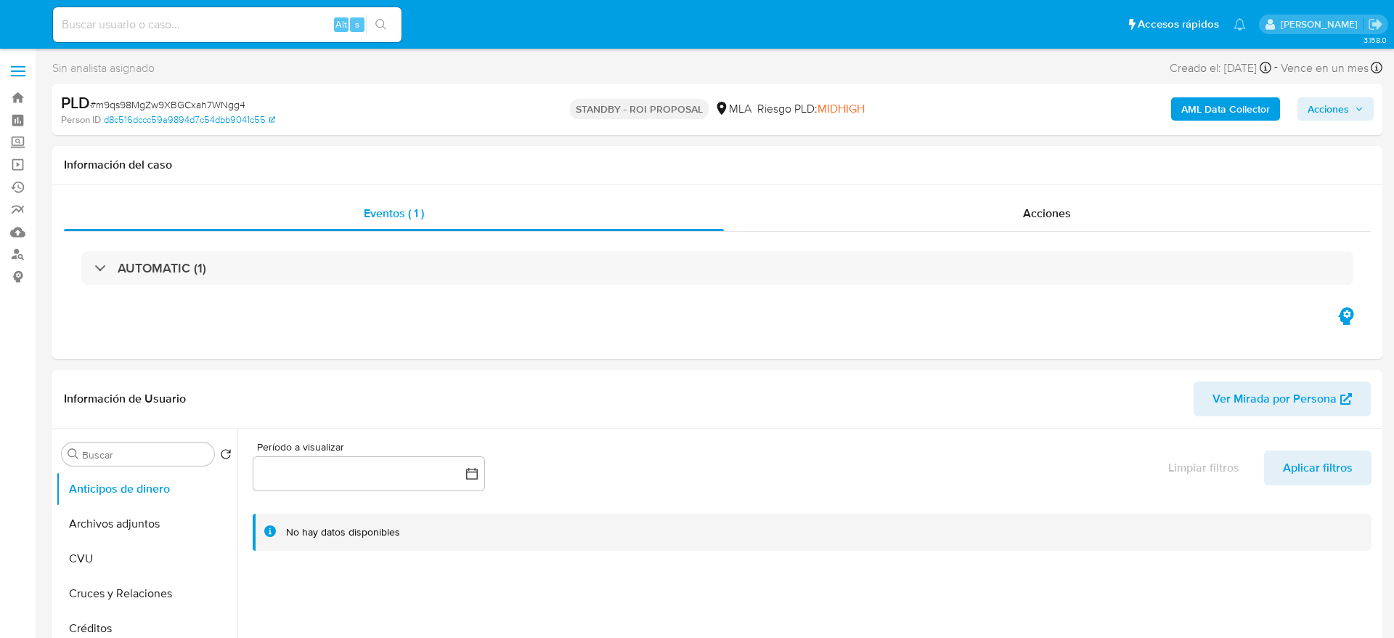
select select "10"
click at [28, 23] on img at bounding box center [19, 24] width 25 height 25
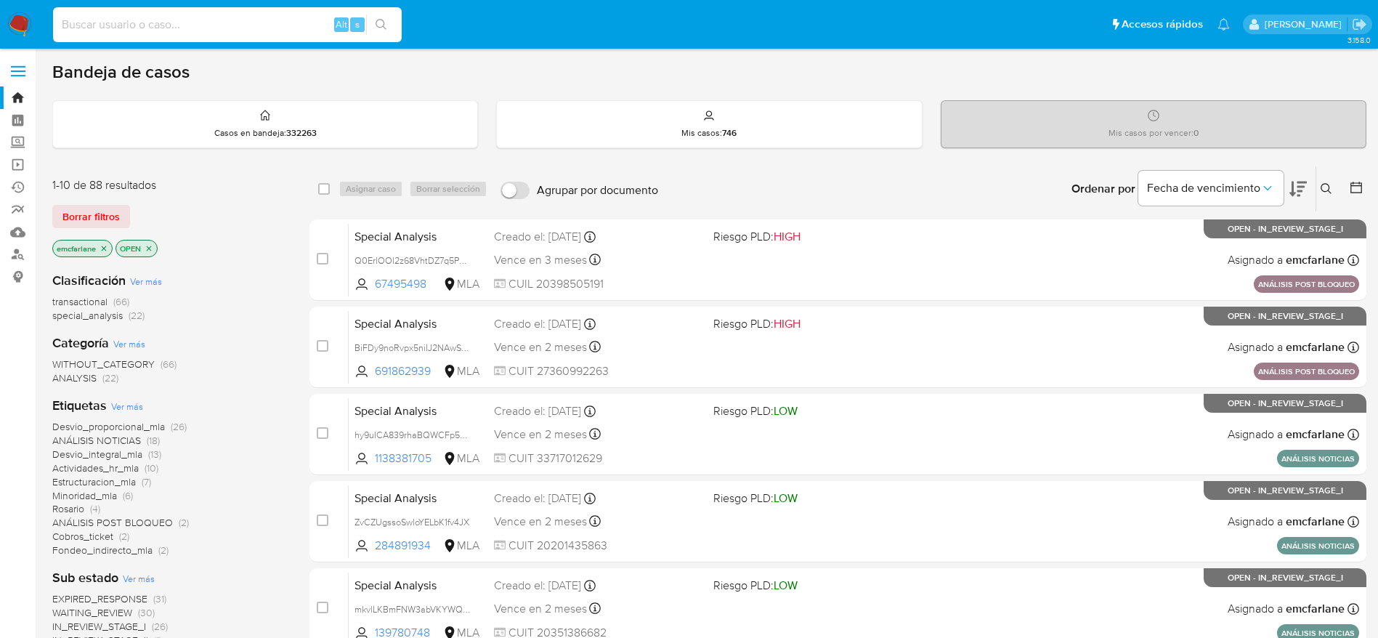
click at [193, 22] on input at bounding box center [227, 24] width 349 height 19
paste input "gNeHvMhIo1gcljgoZWgdyGWV"
type input "gNeHvMhIo1gcljgoZWgdyGWV"
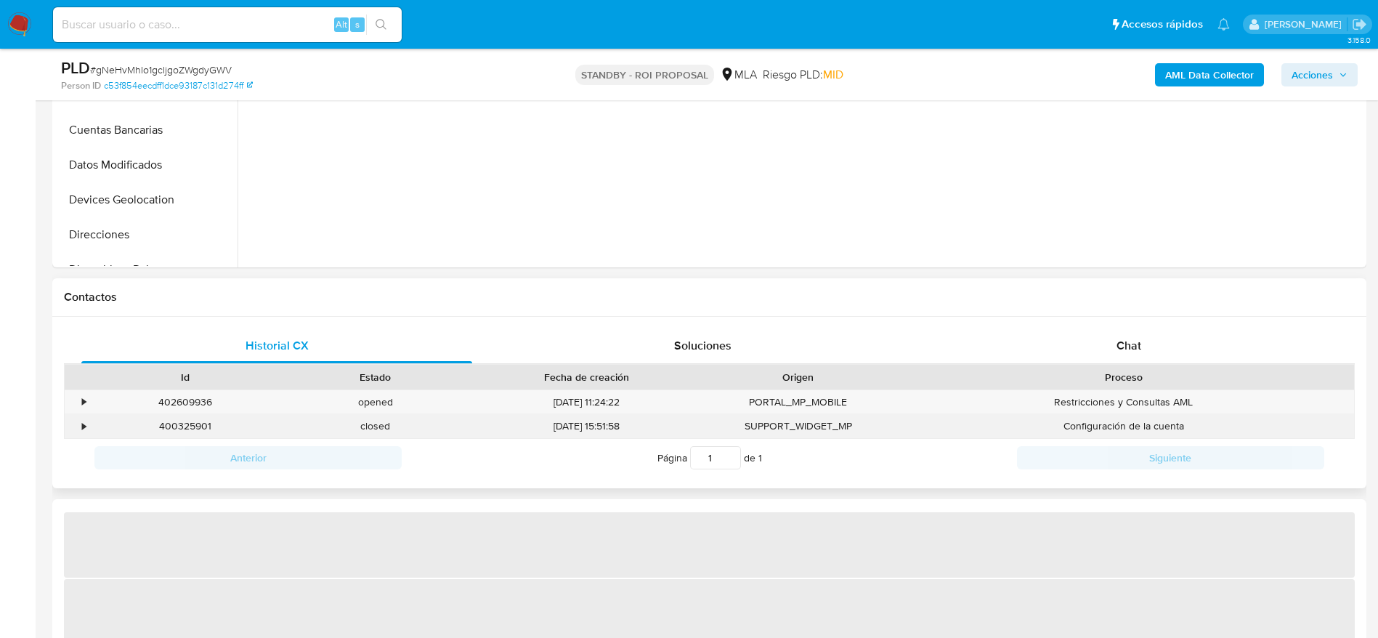
scroll to position [763, 0]
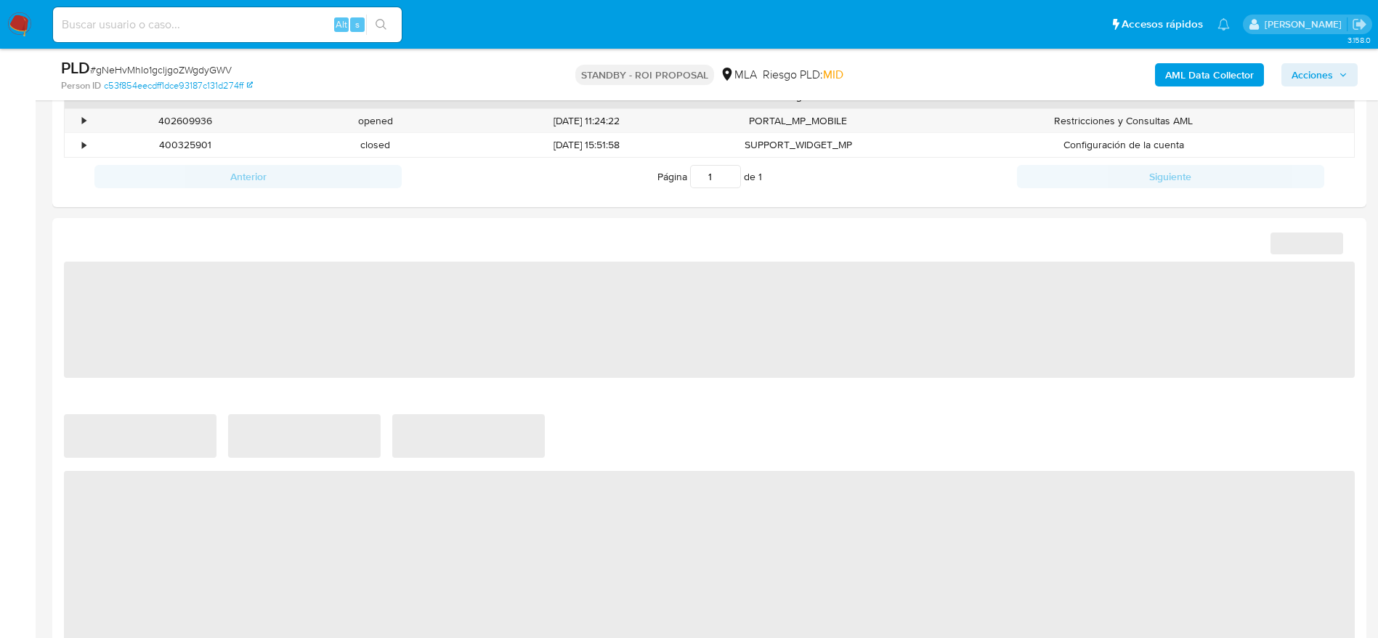
select select "10"
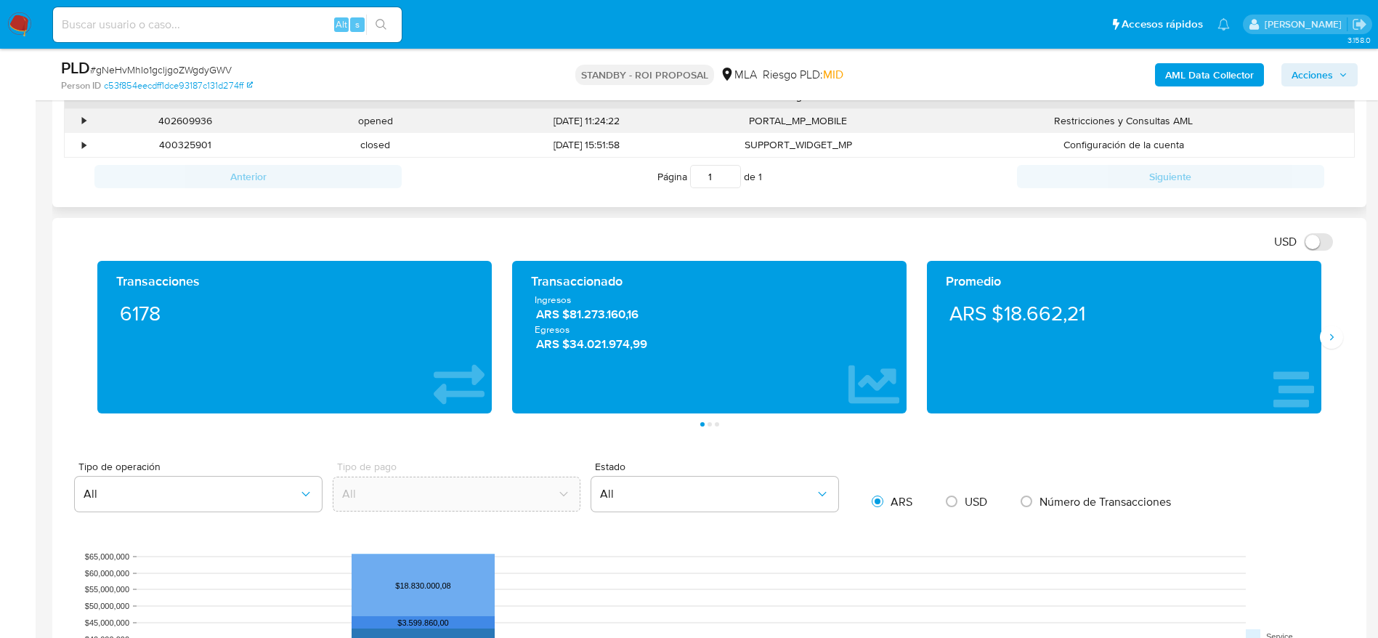
click at [179, 115] on div "402609936" at bounding box center [185, 121] width 190 height 24
copy div "402609936"
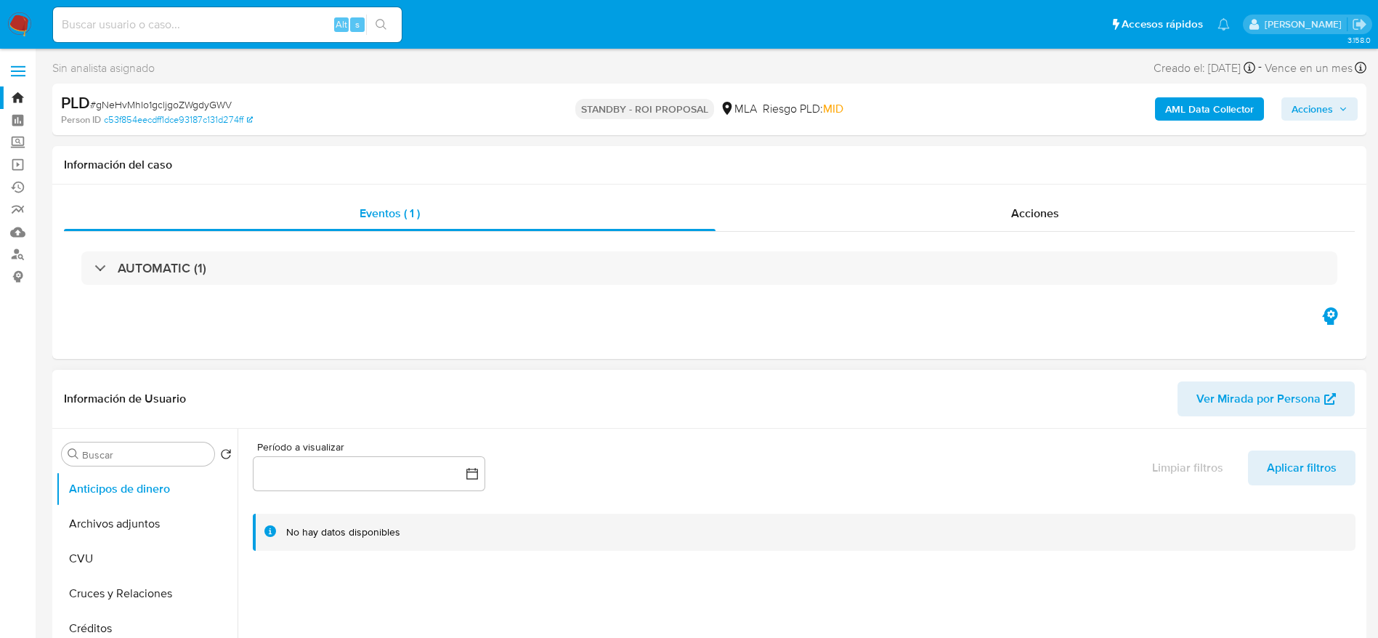
click at [123, 536] on button "Archivos adjuntos" at bounding box center [147, 523] width 182 height 35
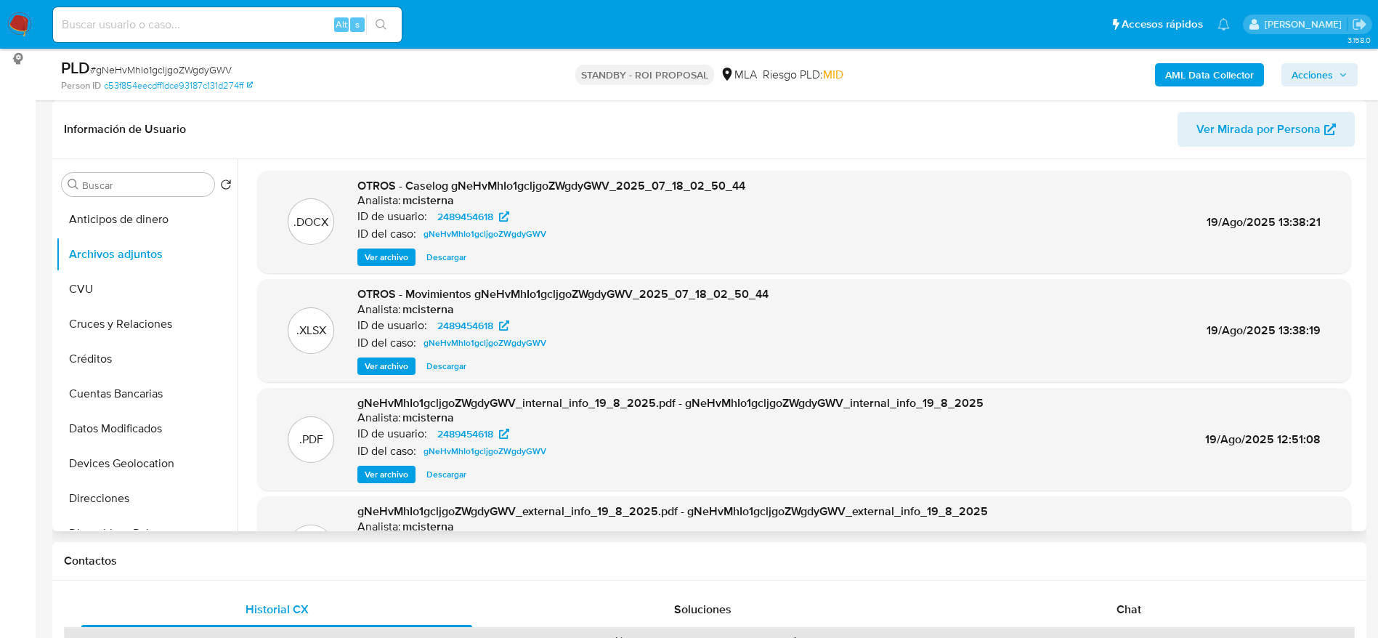
click at [454, 255] on span "Descargar" at bounding box center [446, 257] width 40 height 15
click at [457, 369] on span "Descargar" at bounding box center [446, 366] width 40 height 15
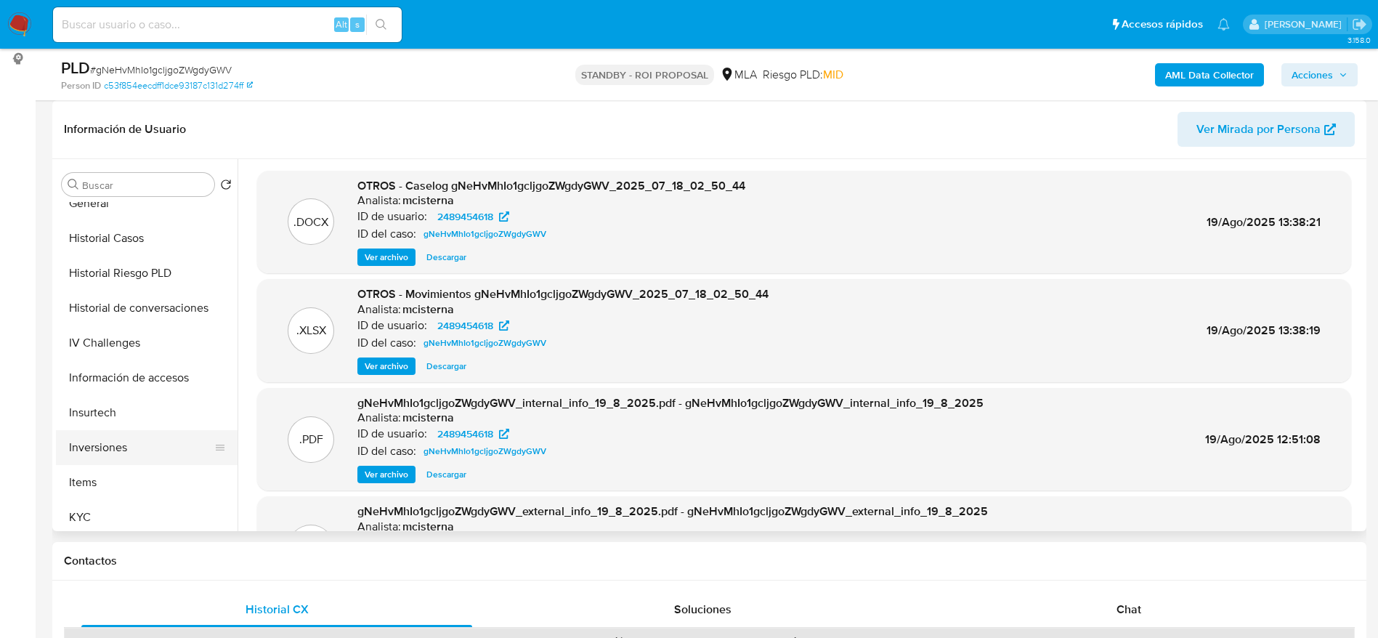
scroll to position [436, 0]
click at [86, 516] on button "KYC" at bounding box center [141, 515] width 170 height 35
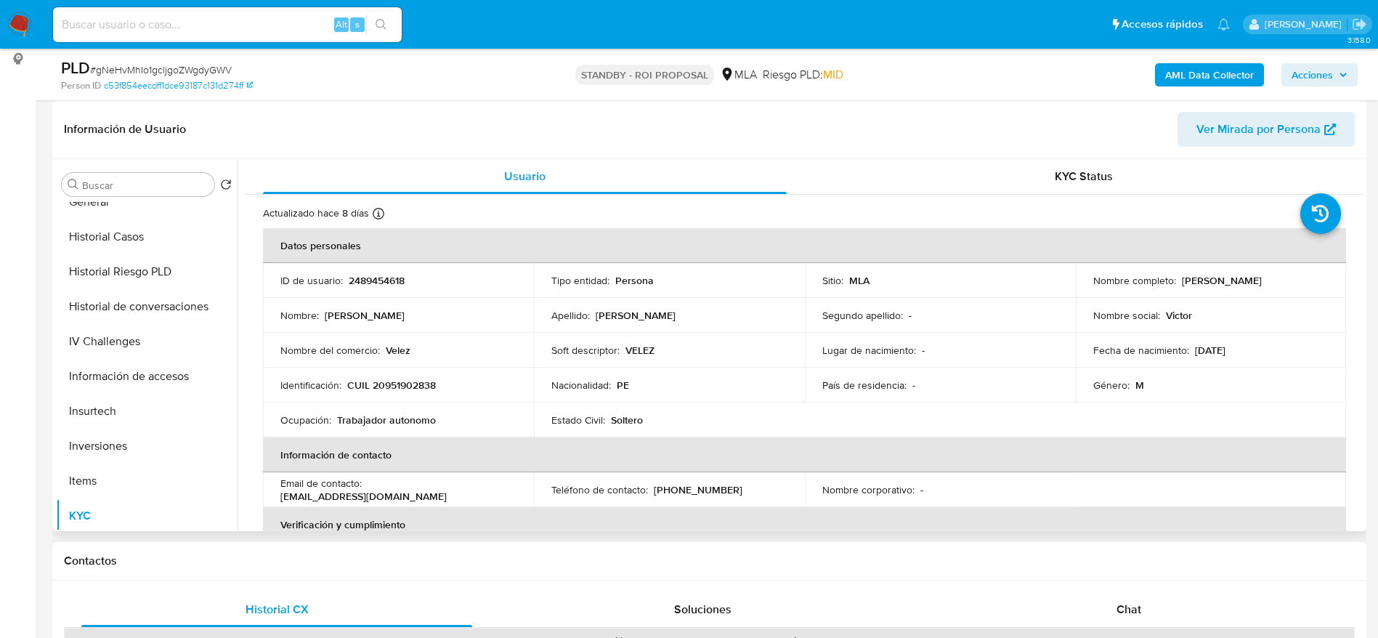
click at [398, 393] on td "Identificación : CUIL 20951902838" at bounding box center [398, 384] width 271 height 35
click at [397, 388] on p "CUIL 20951902838" at bounding box center [391, 384] width 89 height 13
copy p "20951902838"
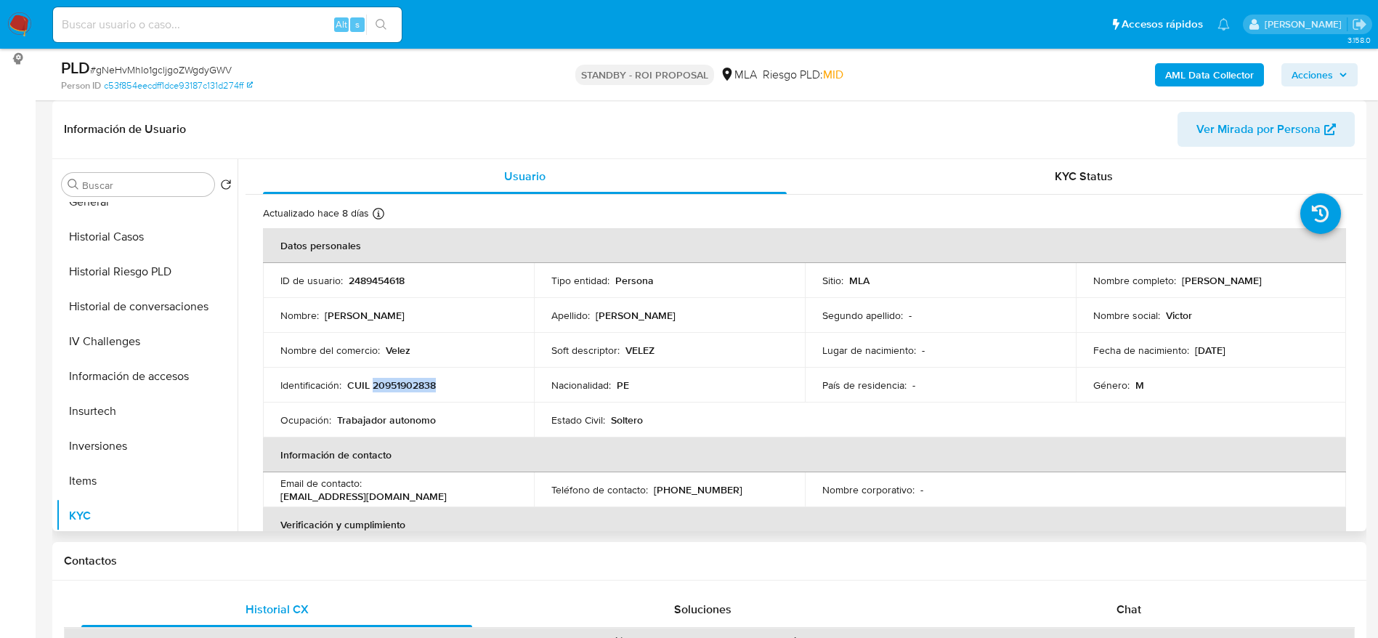
scroll to position [0, 0]
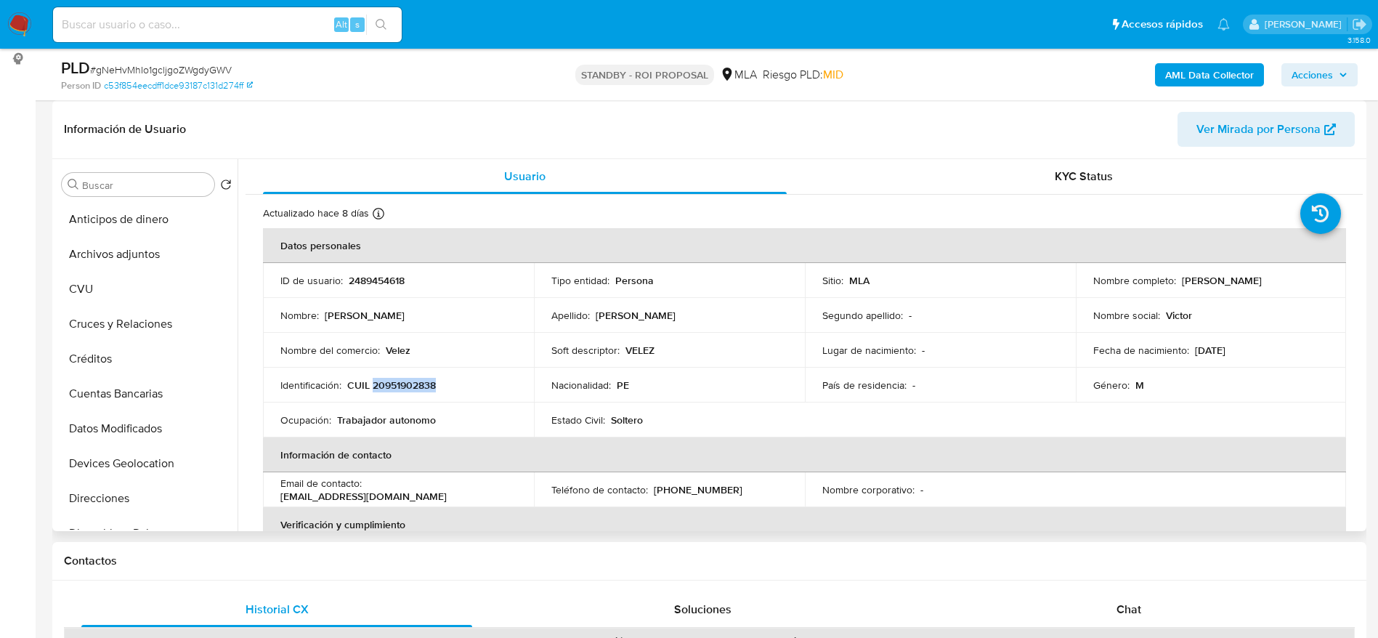
click at [123, 255] on button "Archivos adjuntos" at bounding box center [147, 254] width 182 height 35
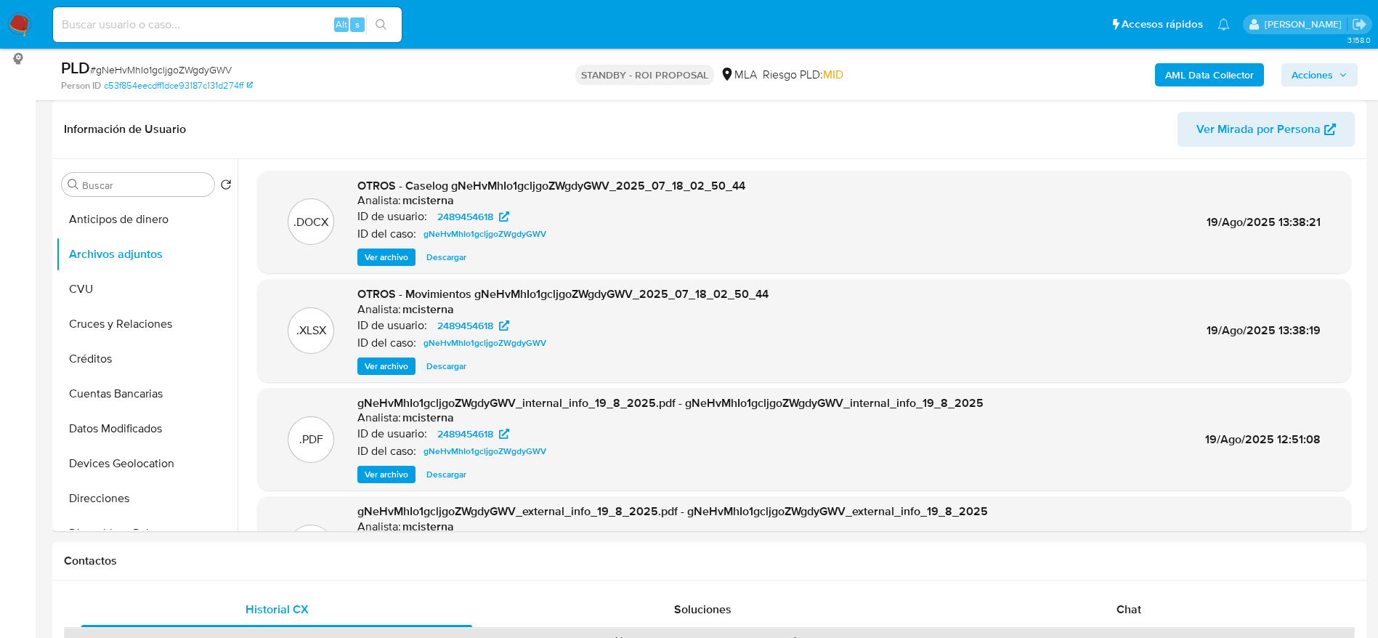
click at [18, 17] on img at bounding box center [19, 24] width 25 height 25
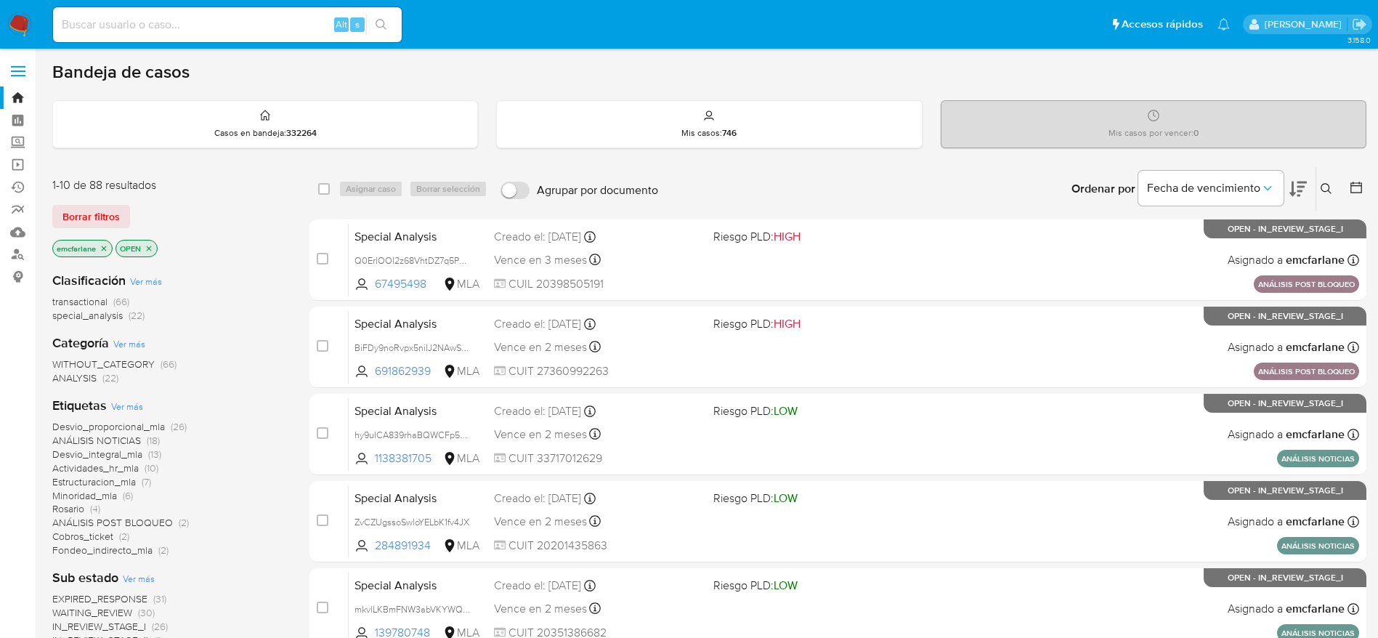
click at [181, 36] on div "Alt s" at bounding box center [227, 24] width 349 height 35
click at [181, 30] on input at bounding box center [227, 24] width 349 height 19
paste input "2sBu7xAiqqwsBZJKuTLhHBP8"
type input "2sBu7xAiqqwsBZJKuTLhHBP8"
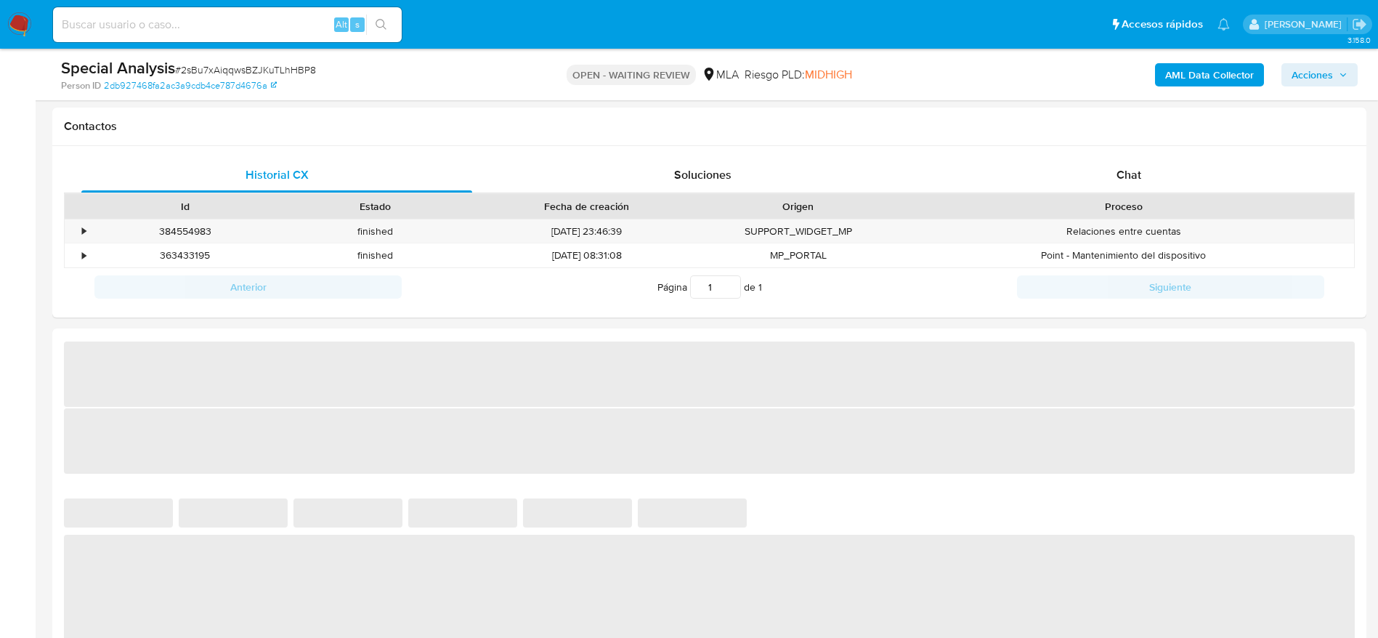
scroll to position [654, 0]
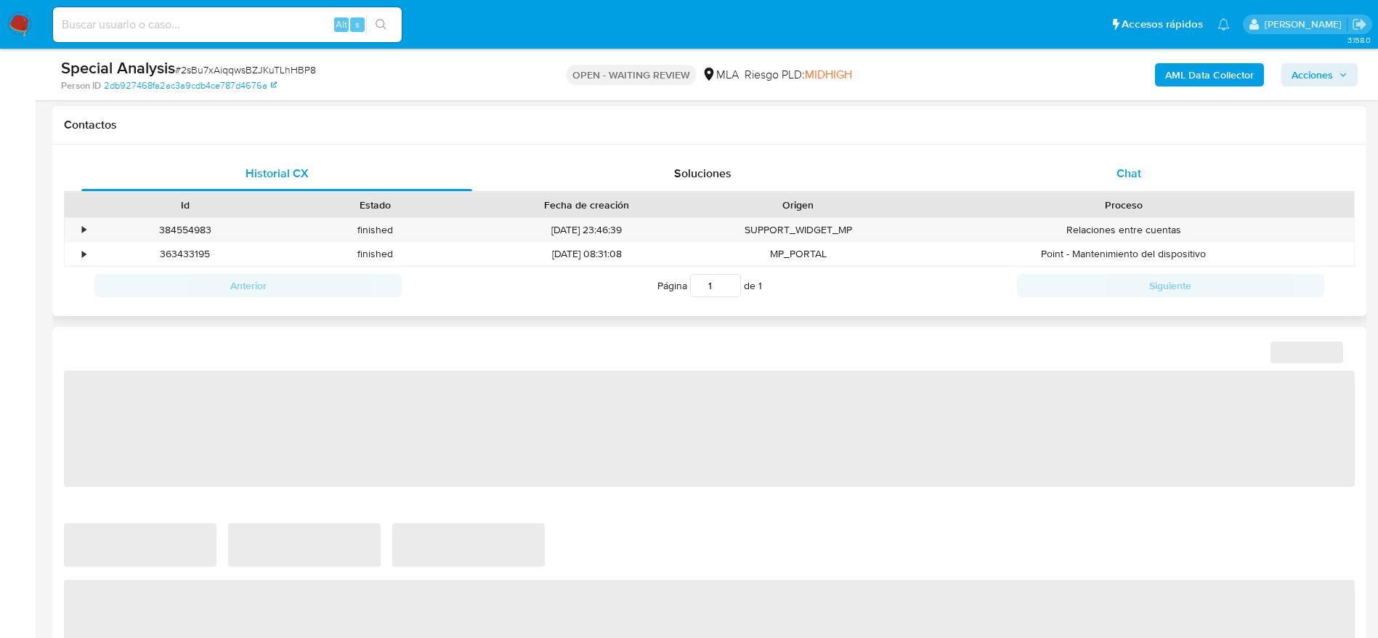
click at [1128, 160] on div "Chat" at bounding box center [1128, 173] width 391 height 35
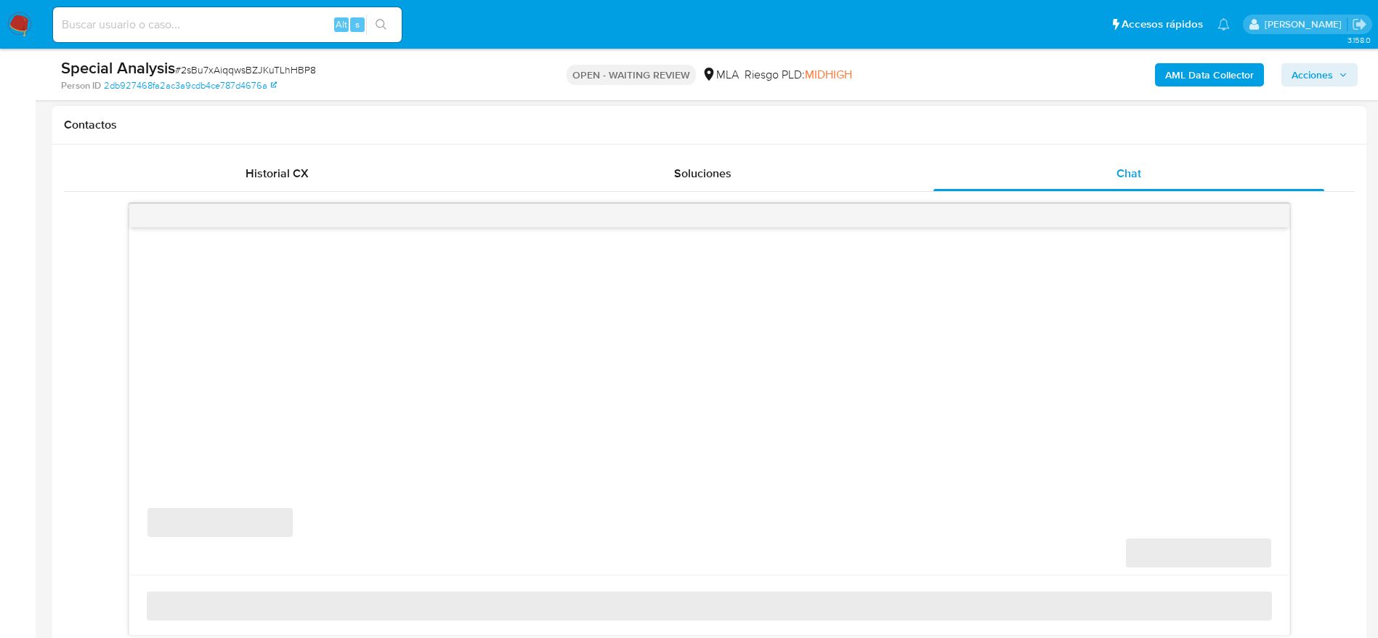
scroll to position [763, 0]
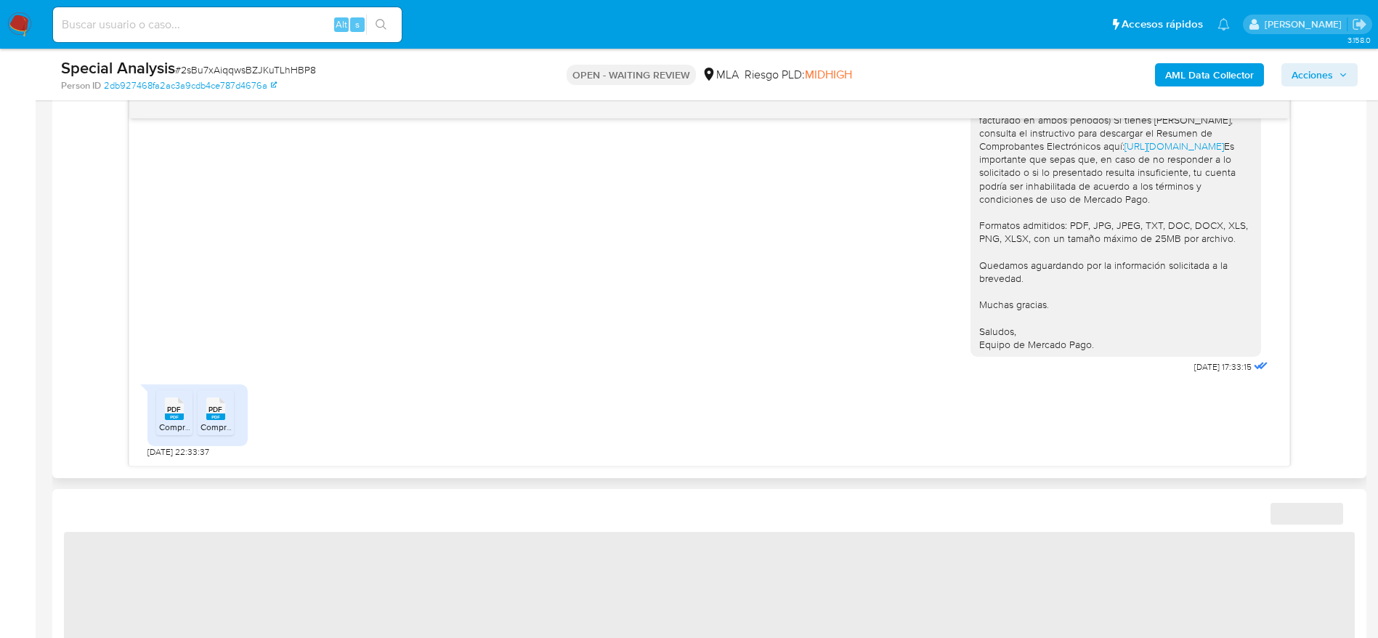
select select "10"
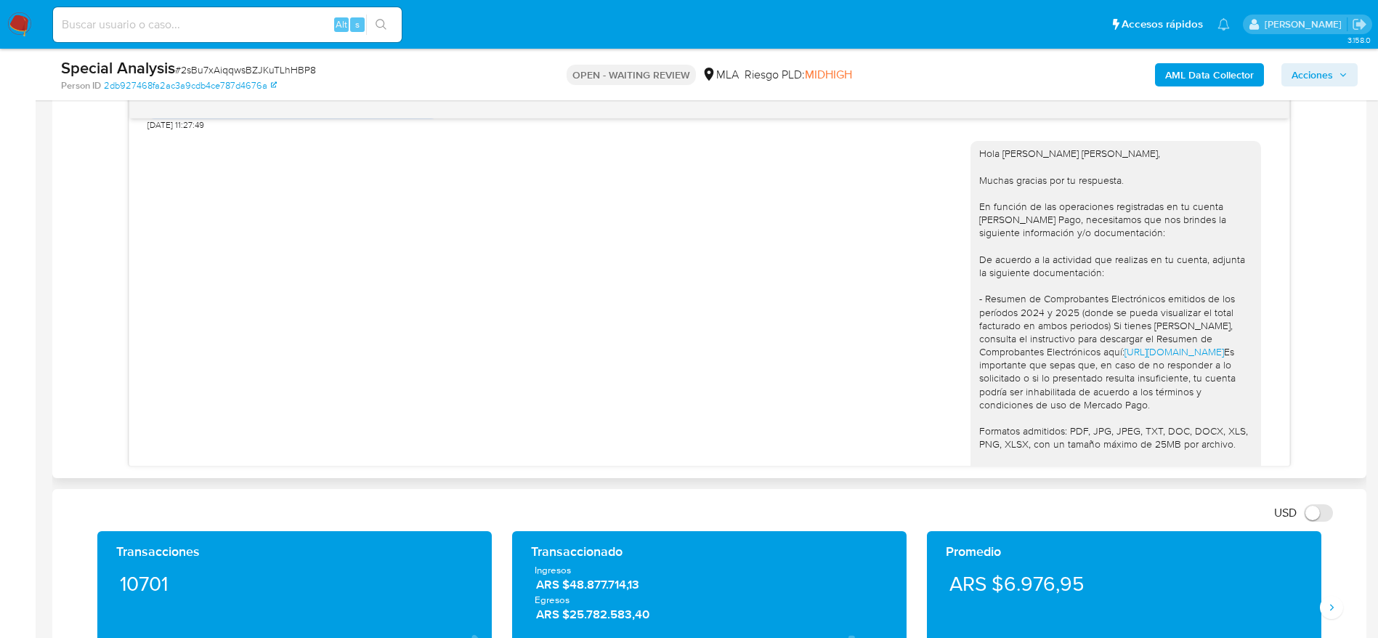
scroll to position [1128, 0]
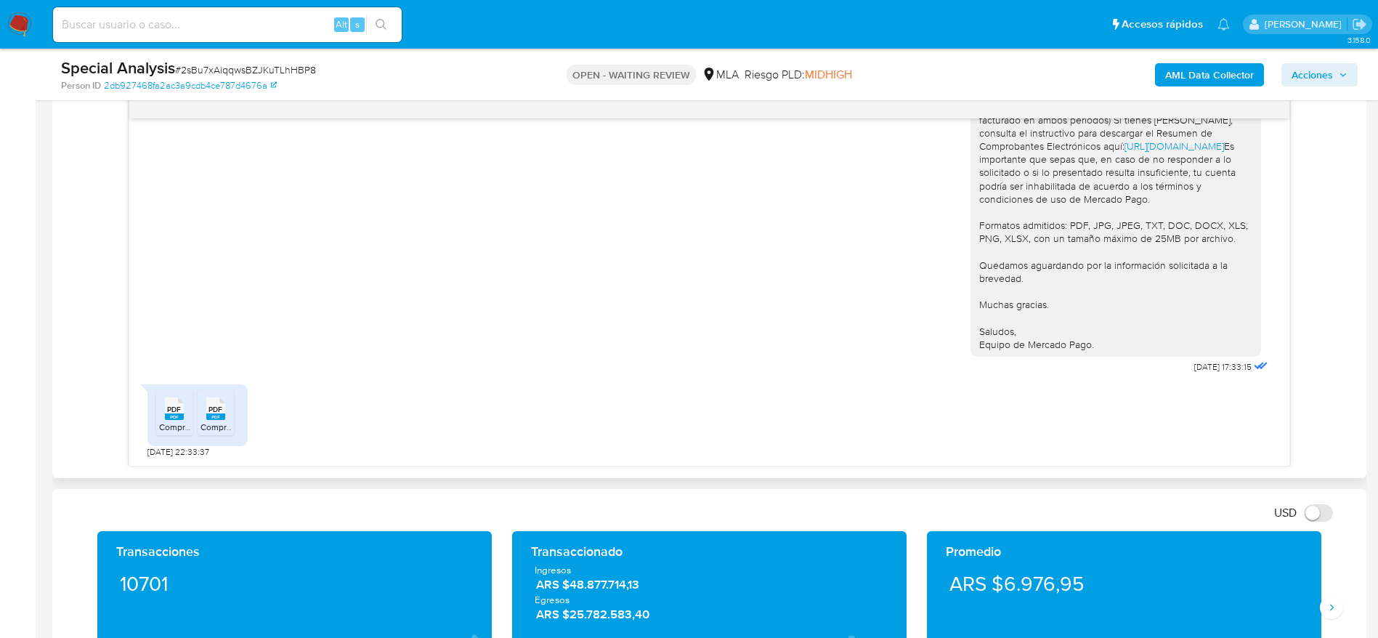
click at [176, 402] on div "PDF PDF" at bounding box center [174, 407] width 31 height 28
click at [220, 415] on rect at bounding box center [215, 416] width 19 height 7
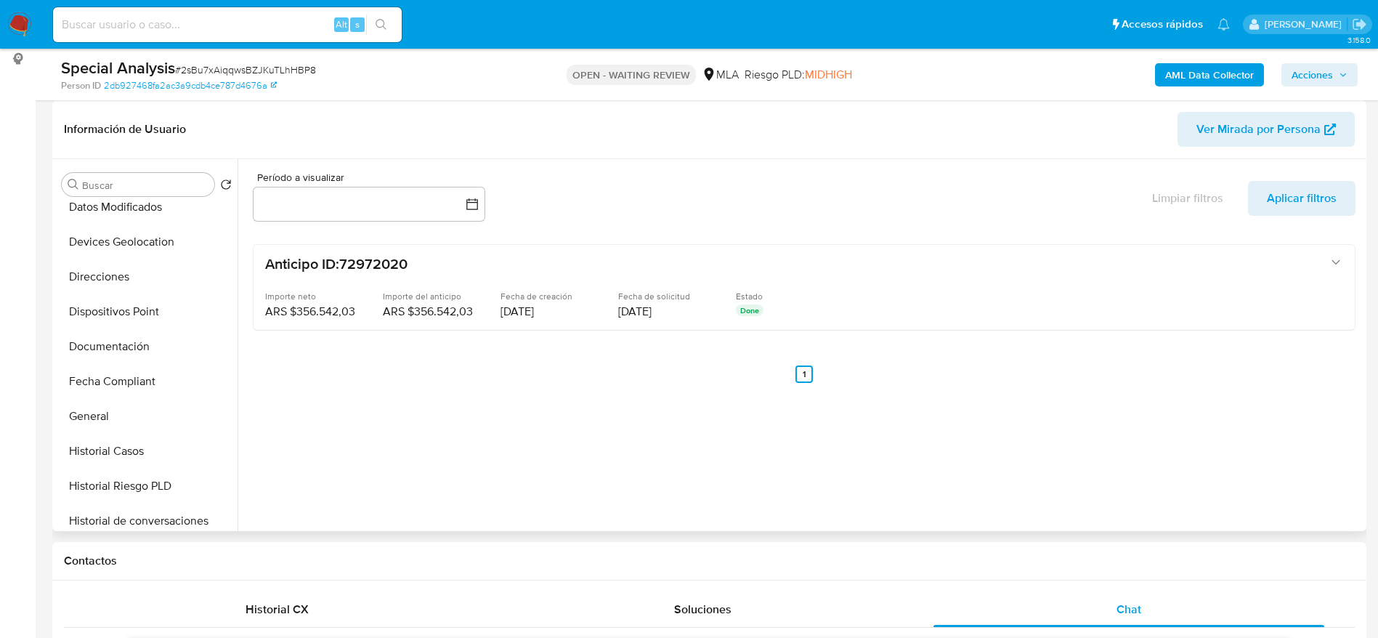
scroll to position [545, 0]
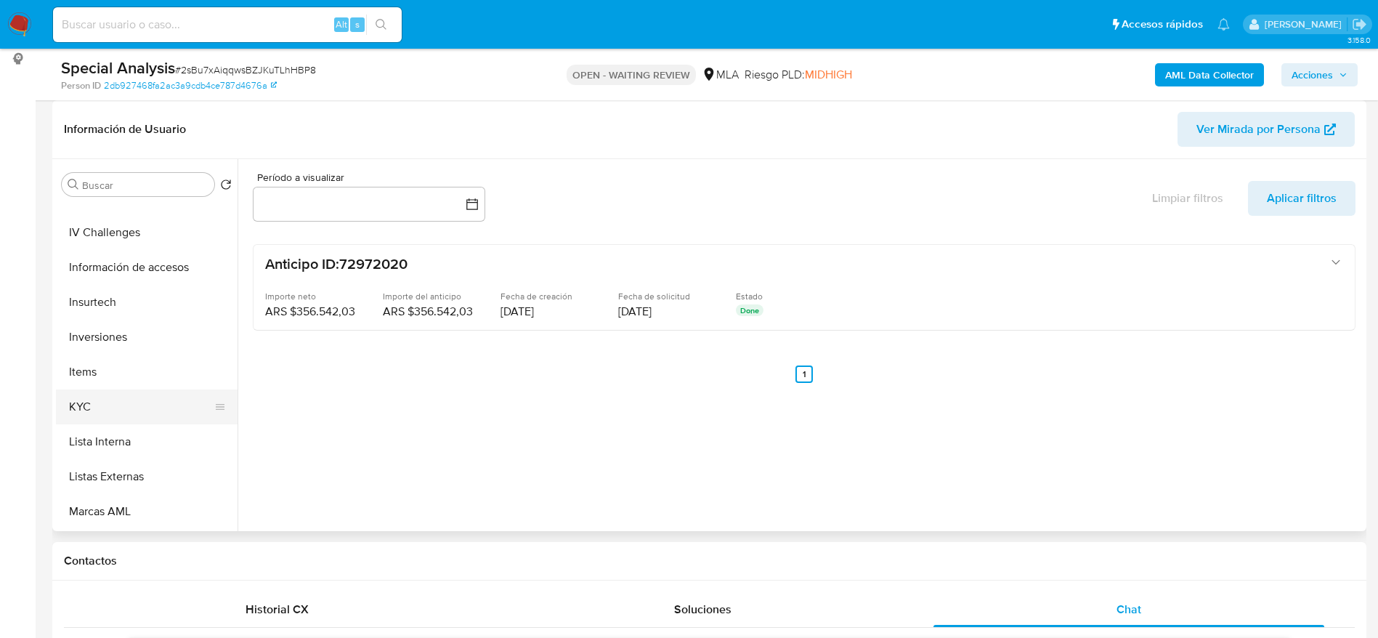
click at [107, 414] on button "KYC" at bounding box center [141, 406] width 170 height 35
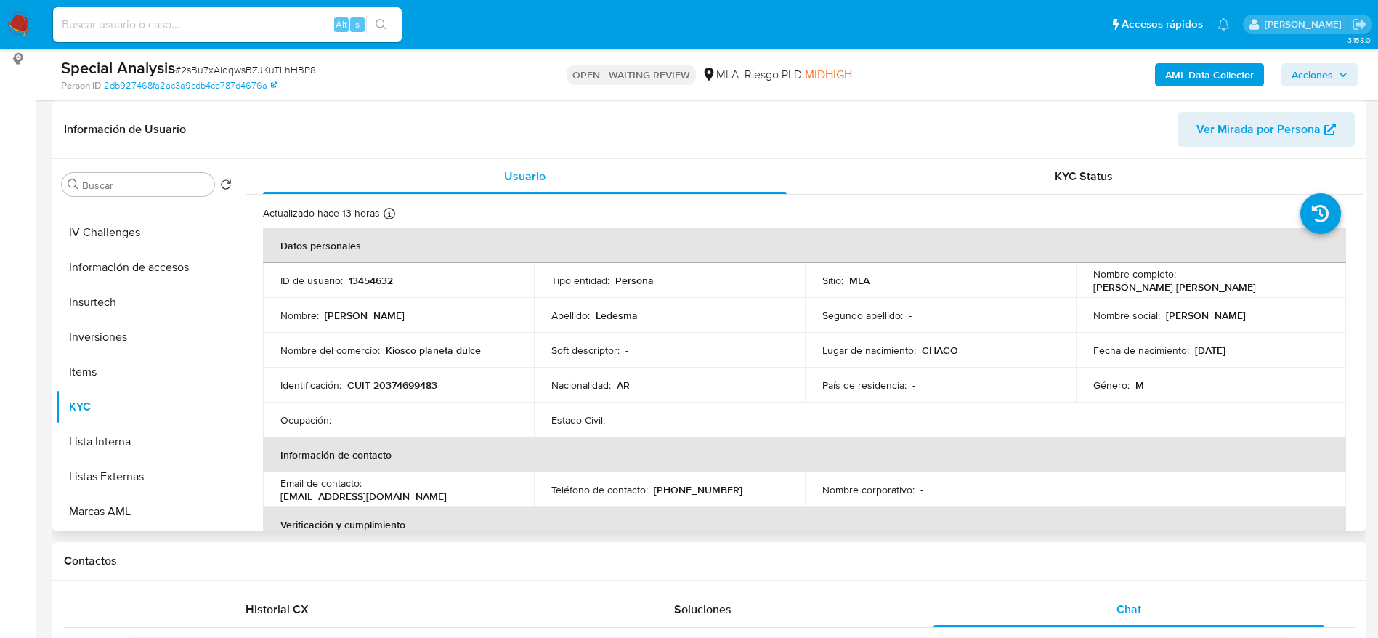
click at [424, 386] on p "CUIT 20374699483" at bounding box center [392, 384] width 90 height 13
copy p "20374699483"
click at [230, 20] on input at bounding box center [227, 24] width 349 height 19
paste input "7AXh3kjWuLBaHmHg8gDxAiBT"
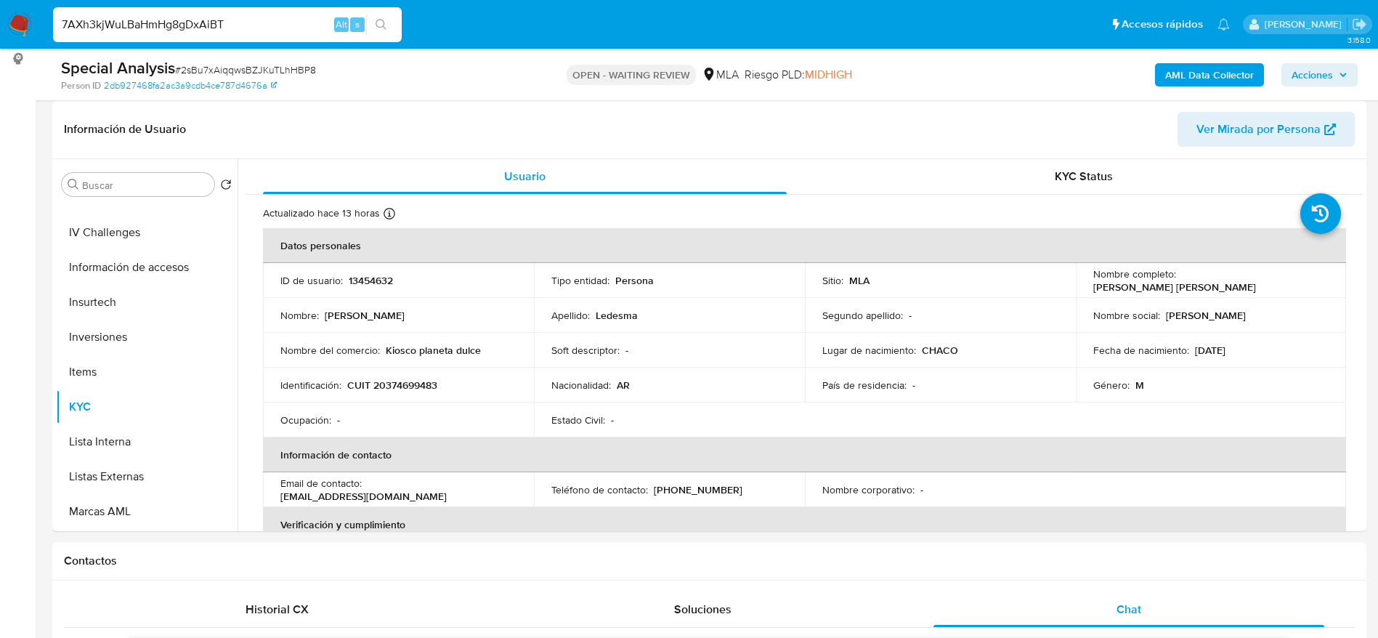
type input "7AXh3kjWuLBaHmHg8gDxAiBT"
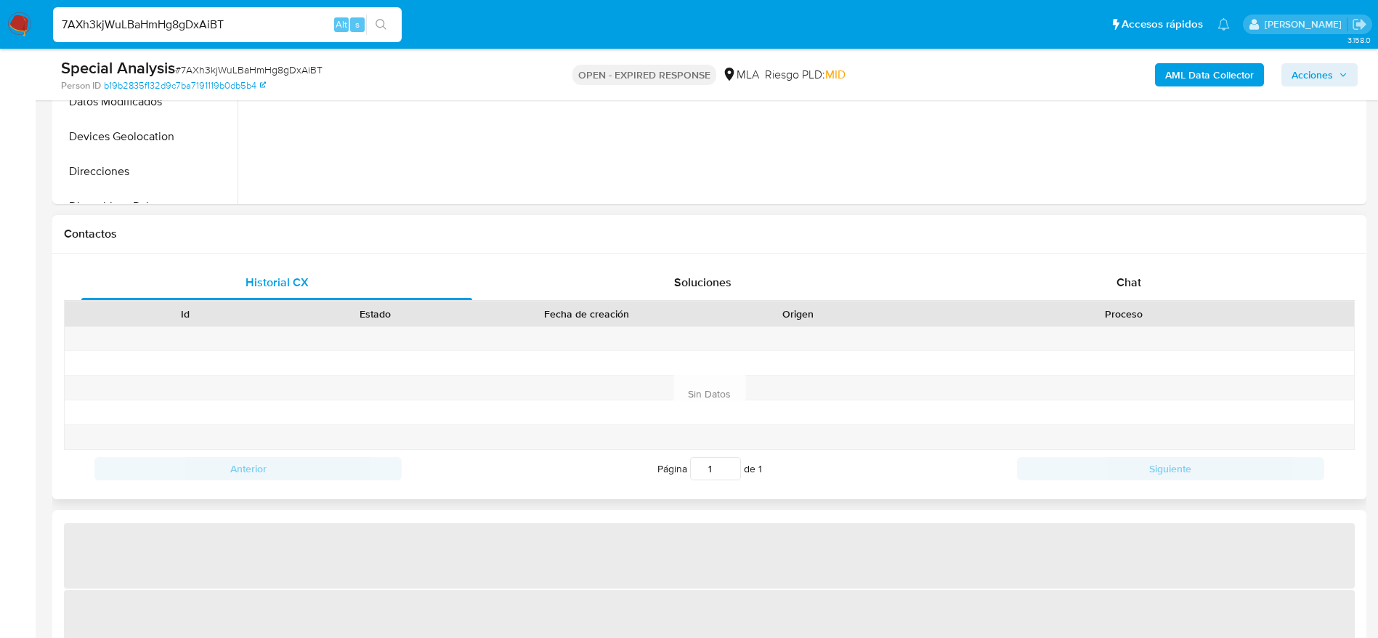
click at [1110, 281] on div "Chat" at bounding box center [1128, 282] width 391 height 35
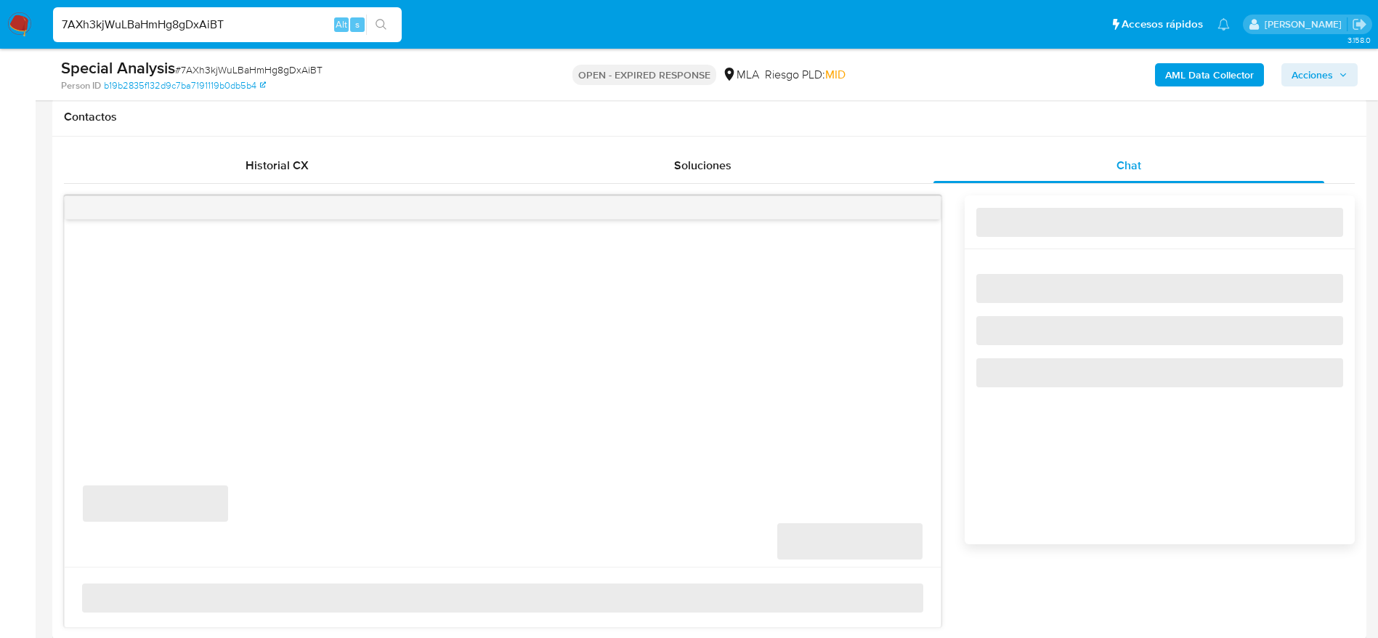
scroll to position [763, 0]
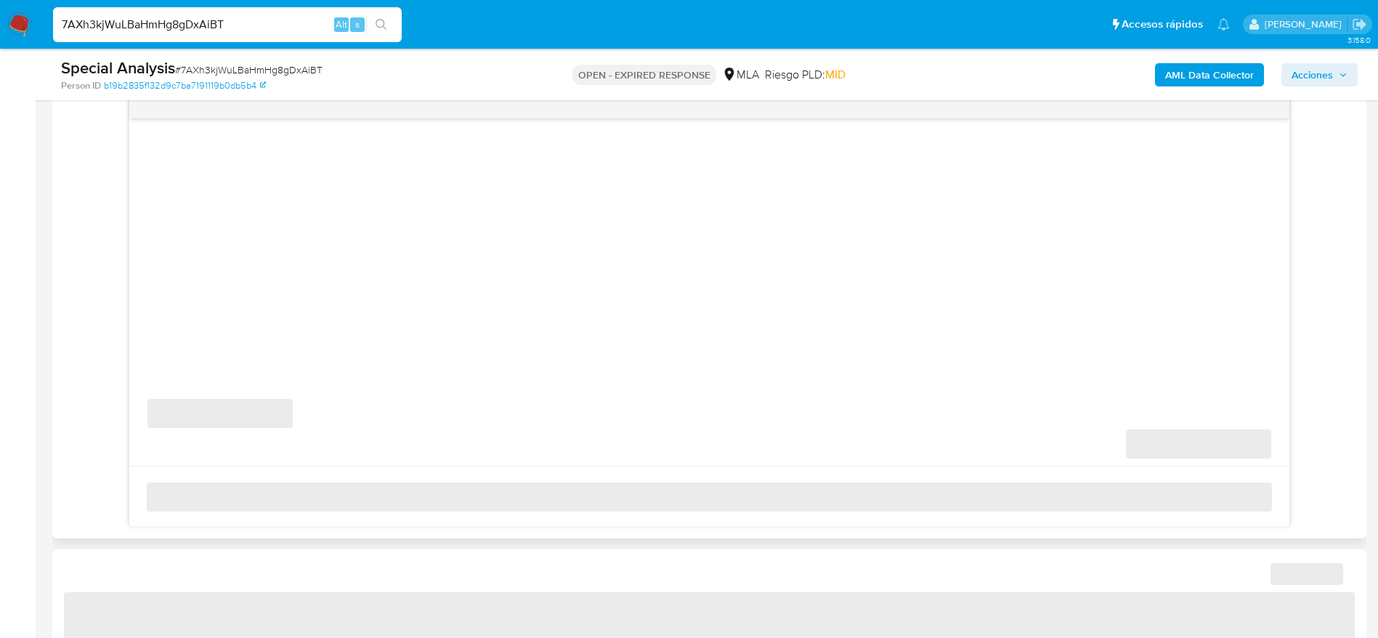
select select "10"
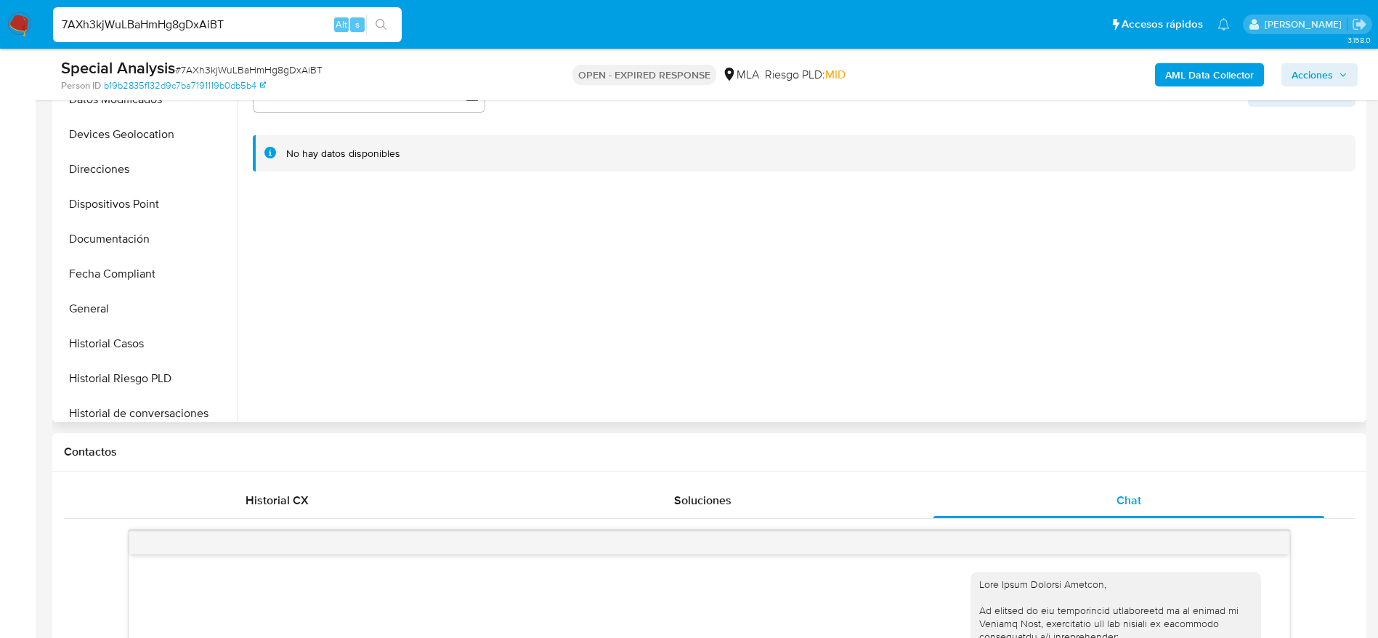
scroll to position [436, 0]
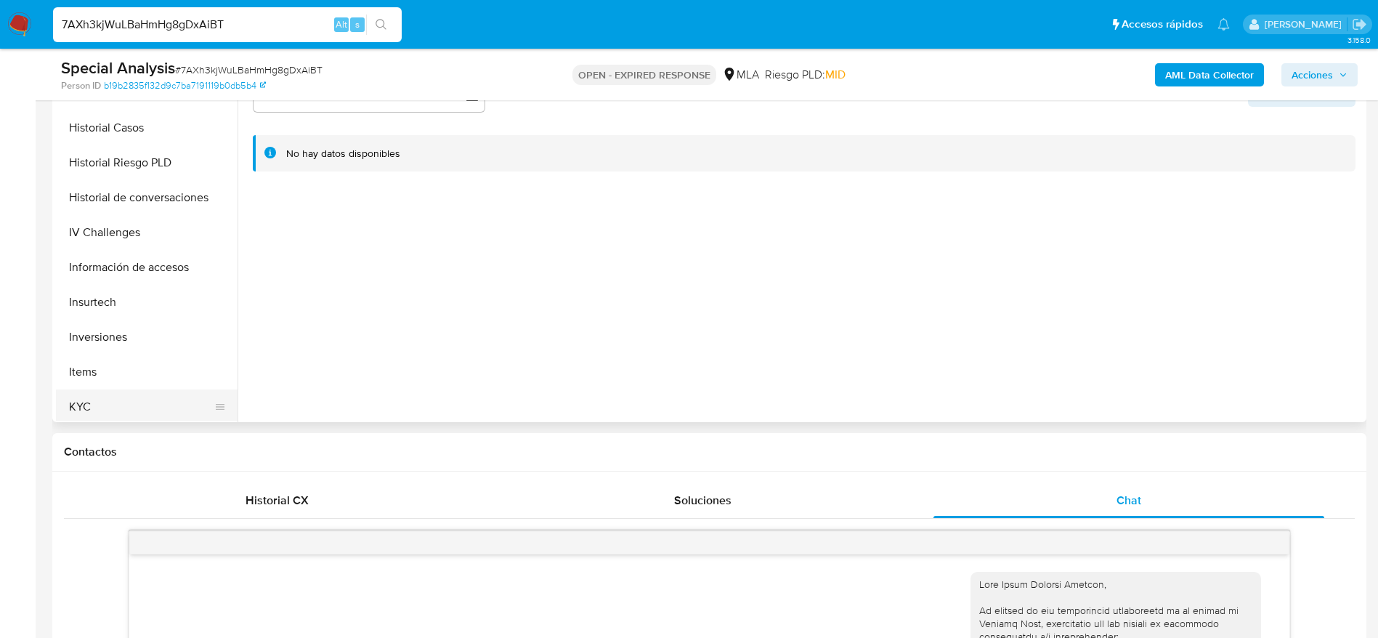
click at [109, 402] on button "KYC" at bounding box center [141, 406] width 170 height 35
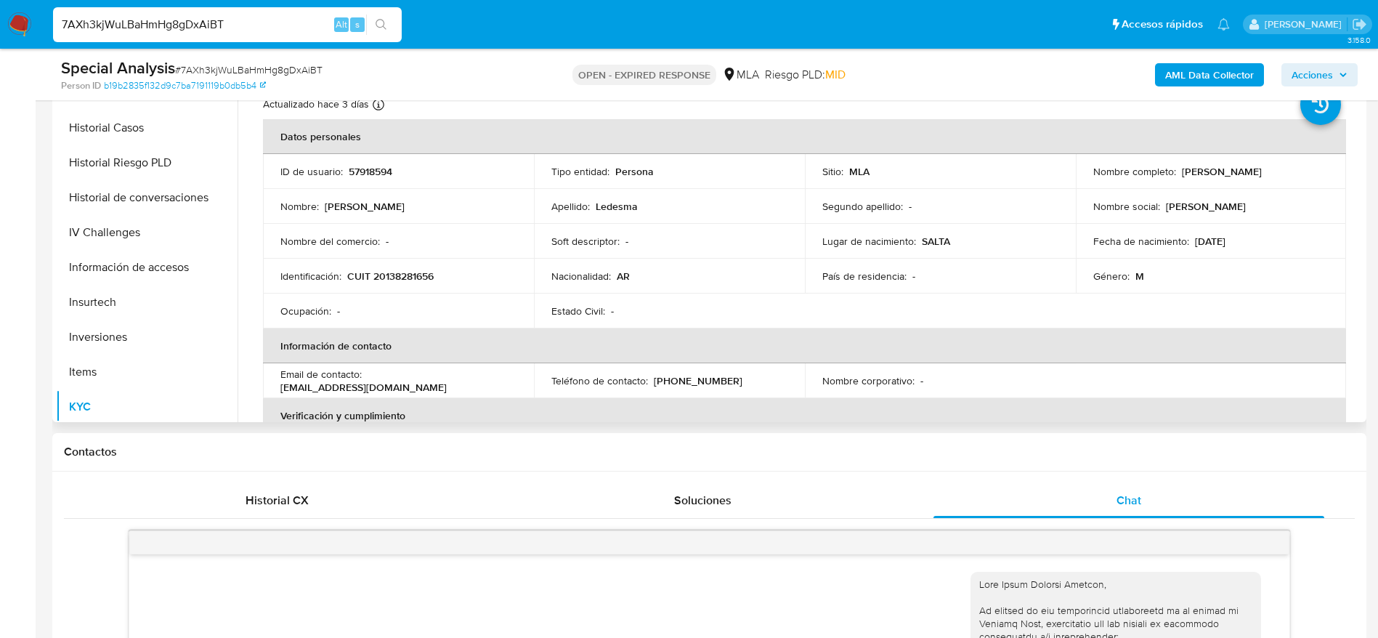
click at [406, 281] on p "CUIT 20138281656" at bounding box center [390, 275] width 86 height 13
copy p "20138281656"
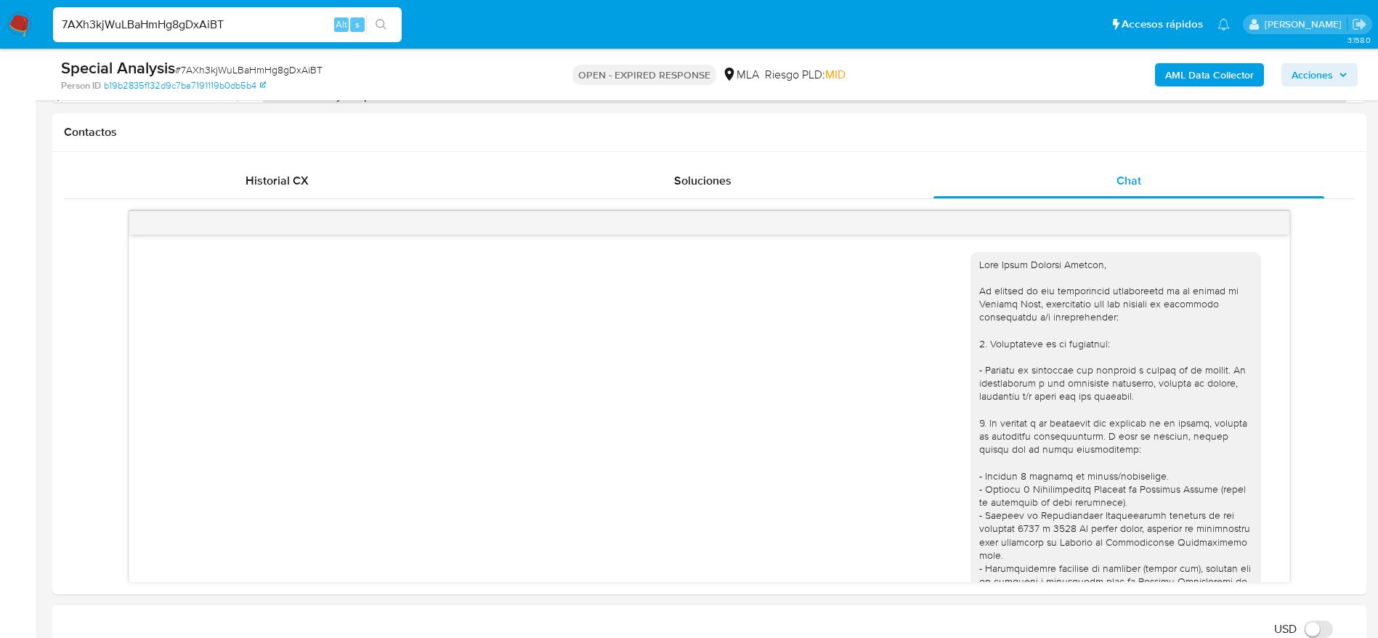
scroll to position [0, 0]
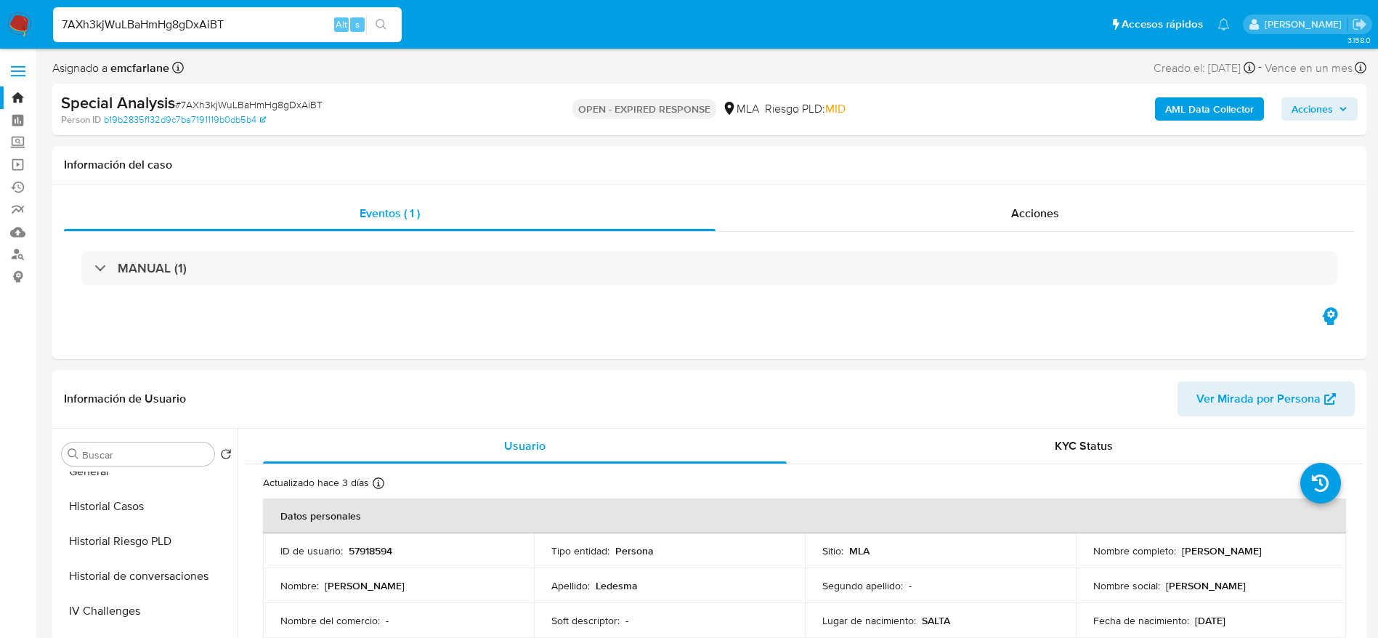
click at [244, 31] on input "7AXh3kjWuLBaHmHg8gDxAiBT" at bounding box center [227, 24] width 349 height 19
paste input "TgXXB4UOipTlPZQal29iDuUy"
type input "TgXXB4UOipTlPZQal29iDuUy"
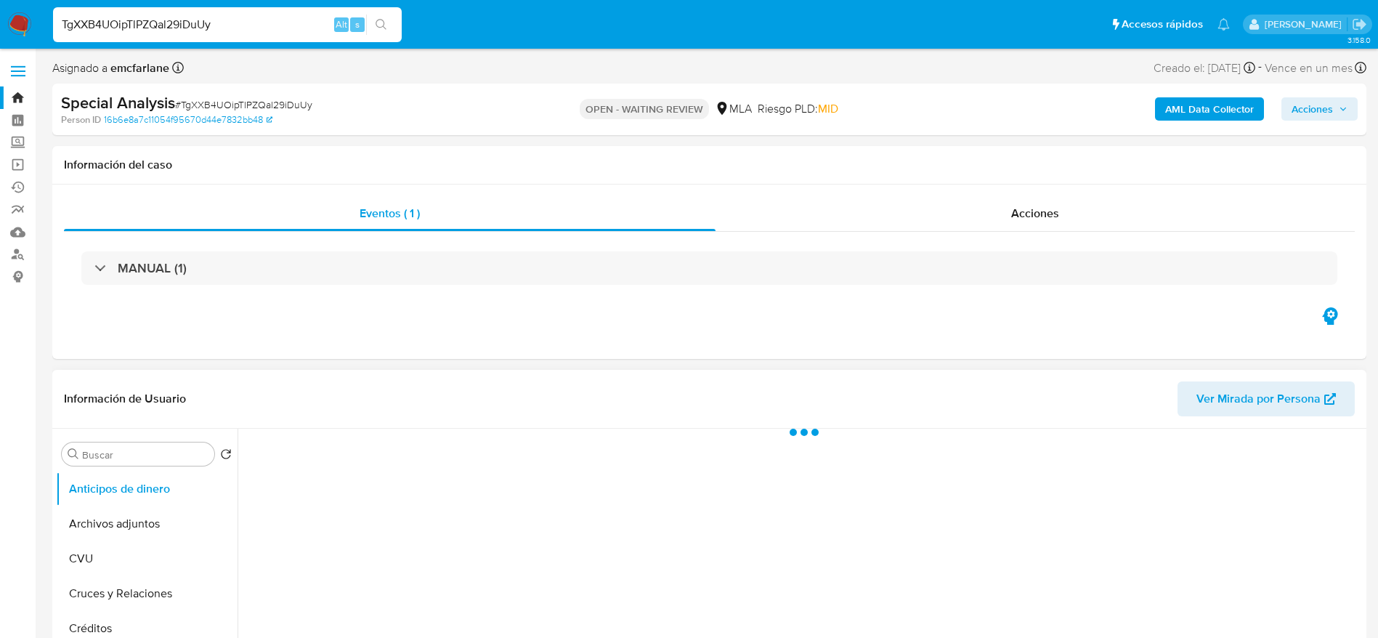
select select "10"
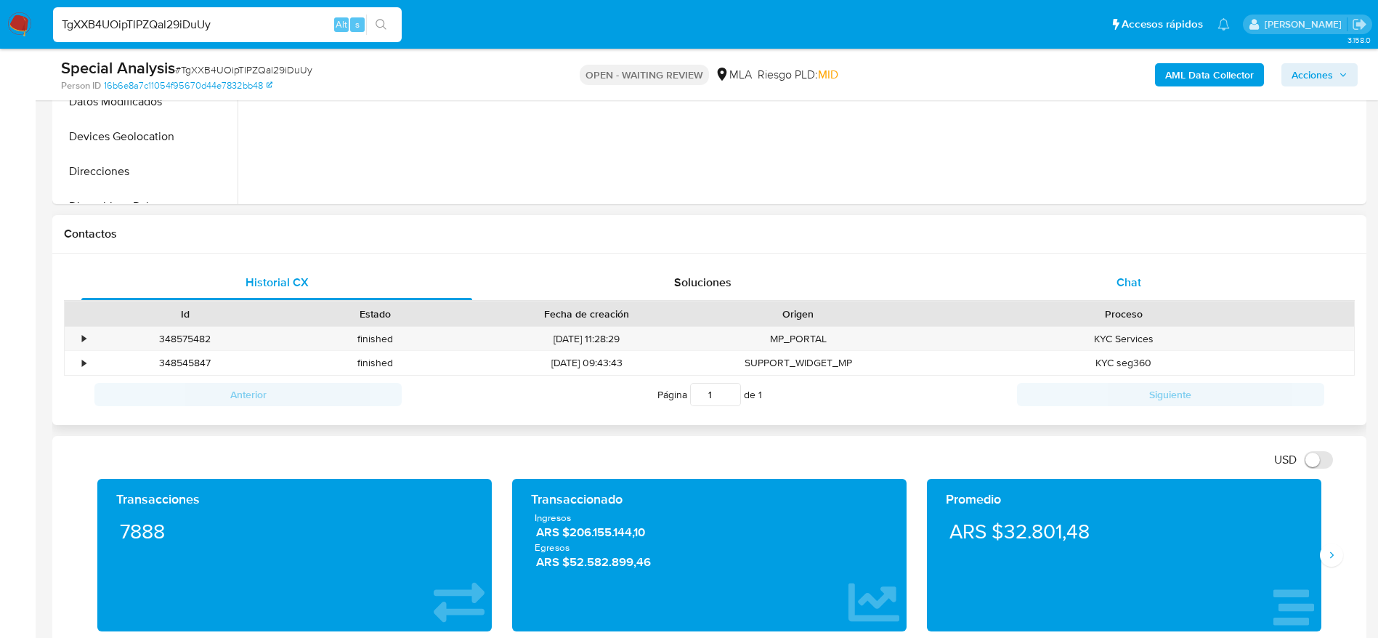
click at [1126, 283] on span "Chat" at bounding box center [1128, 282] width 25 height 17
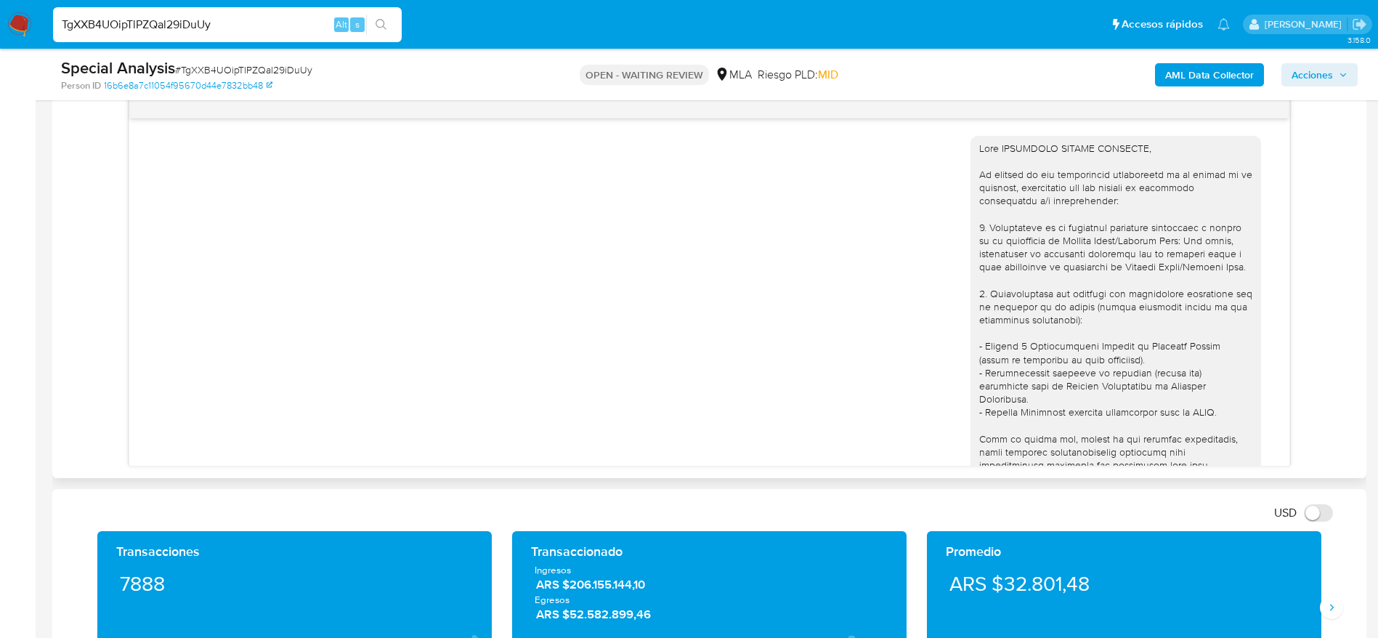
scroll to position [840, 0]
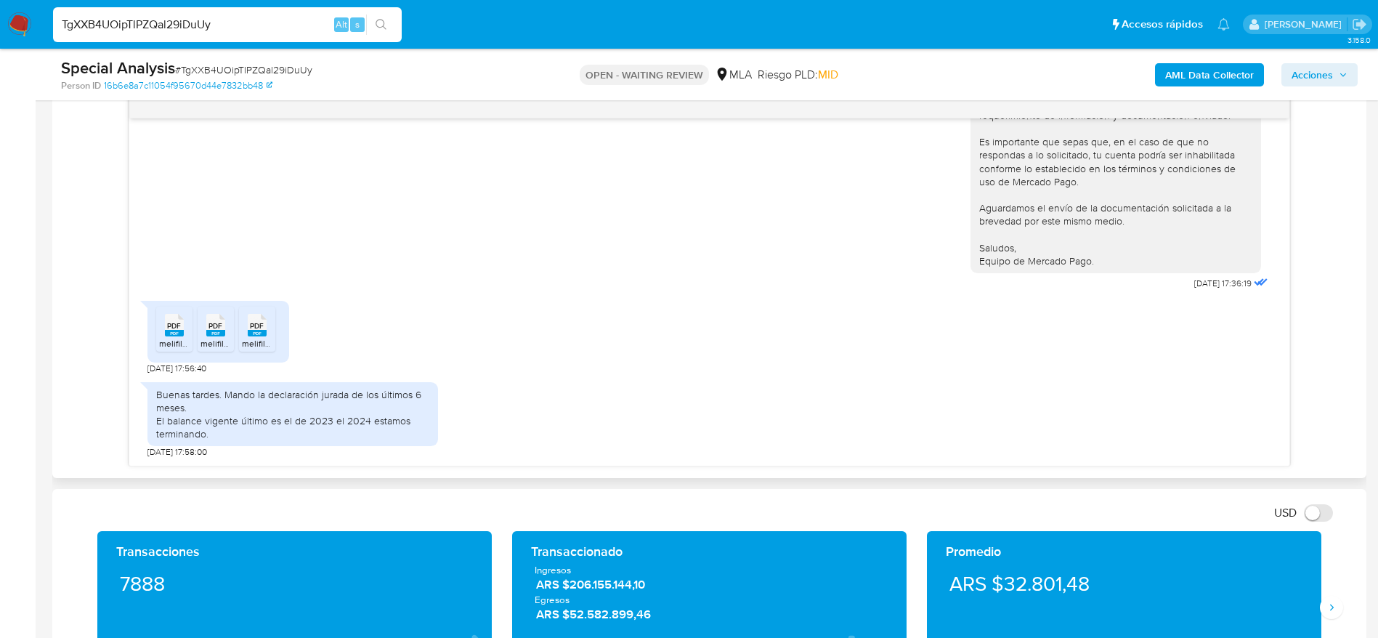
drag, startPoint x: 178, startPoint y: 336, endPoint x: 216, endPoint y: 332, distance: 38.7
click at [178, 337] on icon "PDF" at bounding box center [174, 324] width 19 height 25
click at [227, 327] on div "PDF PDF" at bounding box center [215, 323] width 31 height 28
click at [248, 331] on rect at bounding box center [257, 333] width 19 height 7
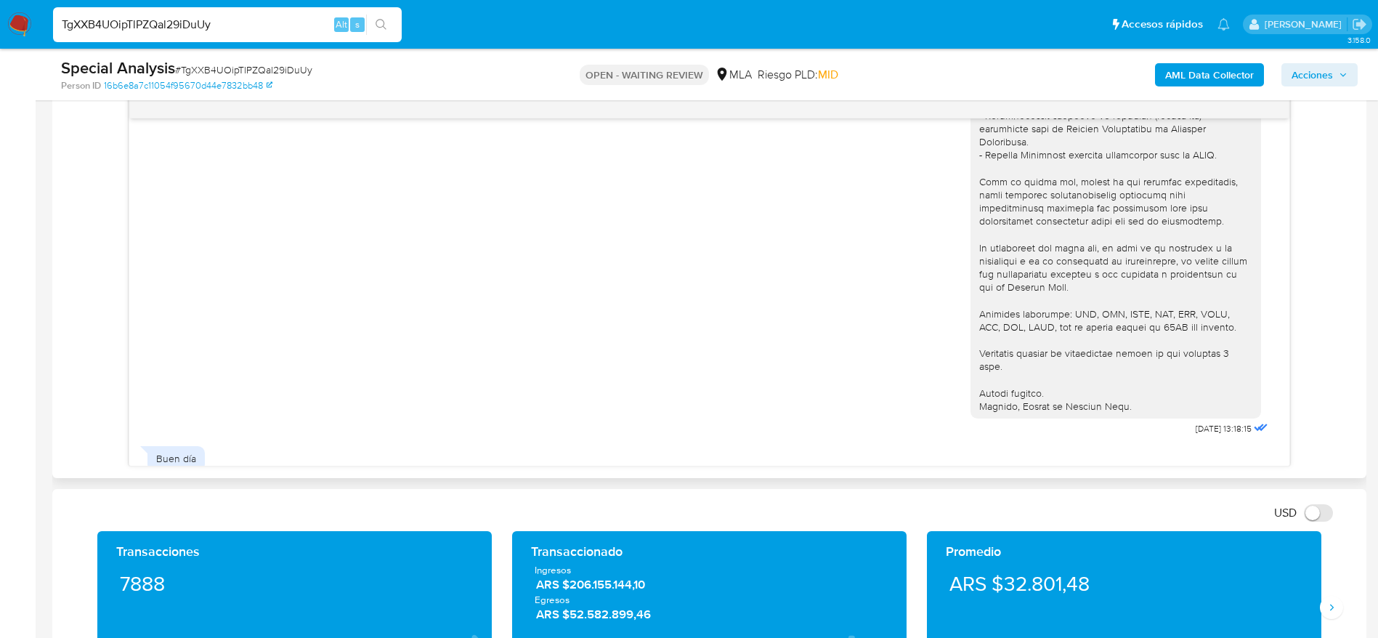
scroll to position [187, 0]
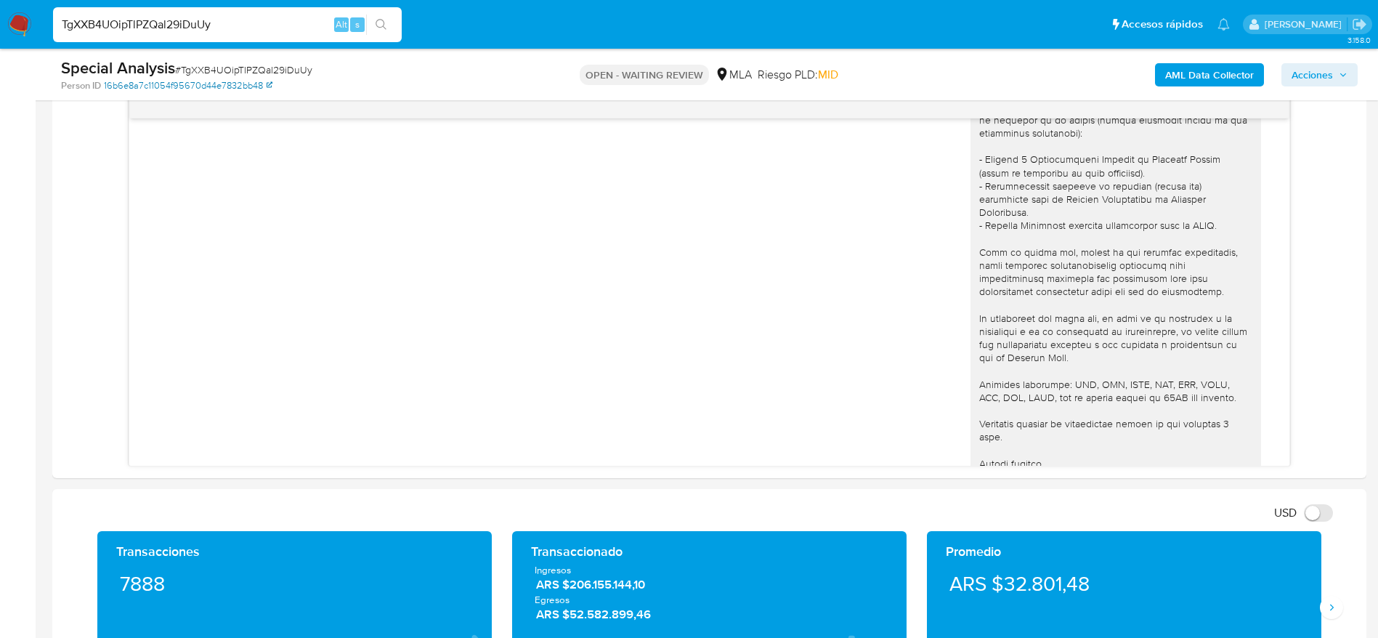
click at [200, 83] on link "16b6e8a7c11054f95670d44e7832bb48" at bounding box center [188, 85] width 168 height 13
click at [274, 69] on span "# TgXXB4UOipTlPZQal29iDuUy" at bounding box center [243, 69] width 137 height 15
drag, startPoint x: 274, startPoint y: 69, endPoint x: 239, endPoint y: 55, distance: 37.5
click at [274, 68] on span "# TgXXB4UOipTlPZQal29iDuUy" at bounding box center [243, 69] width 137 height 15
copy span "TgXXB4UOipTlPZQal29iDuUy"
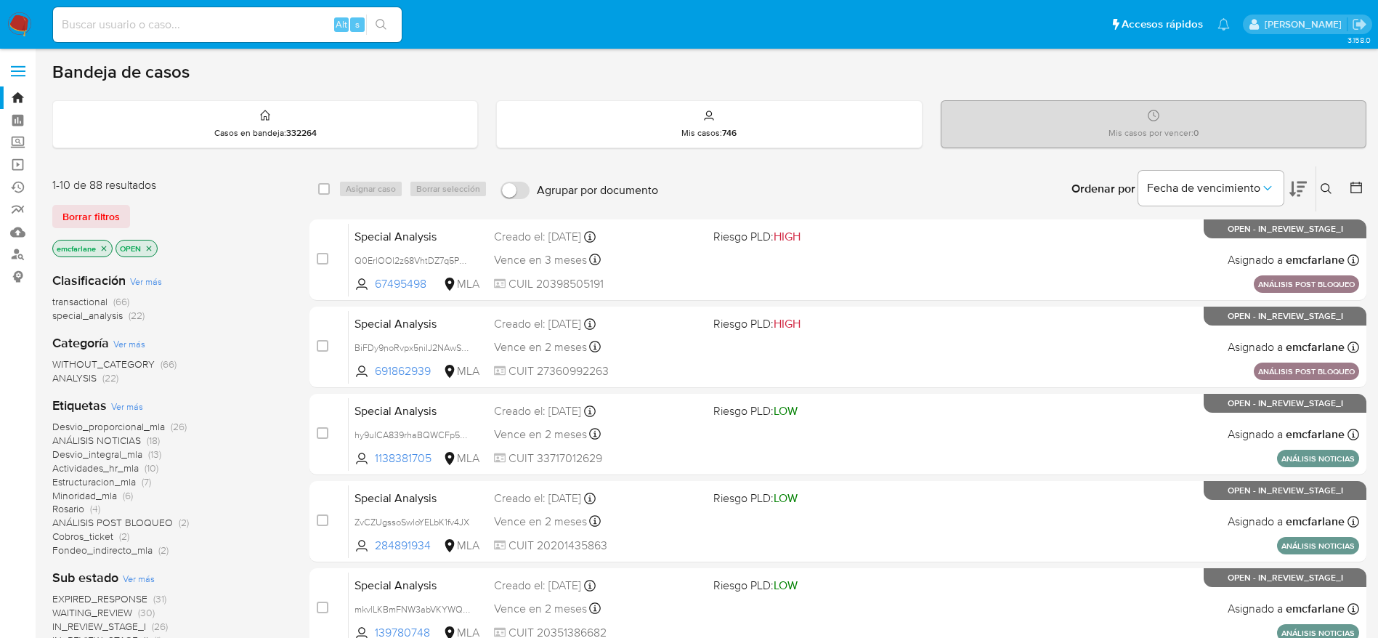
click at [92, 200] on div "1-10 de 88 resultados Borrar filtros emcfarlane OPEN" at bounding box center [168, 218] width 232 height 83
click at [89, 207] on span "Borrar filtros" at bounding box center [90, 216] width 57 height 20
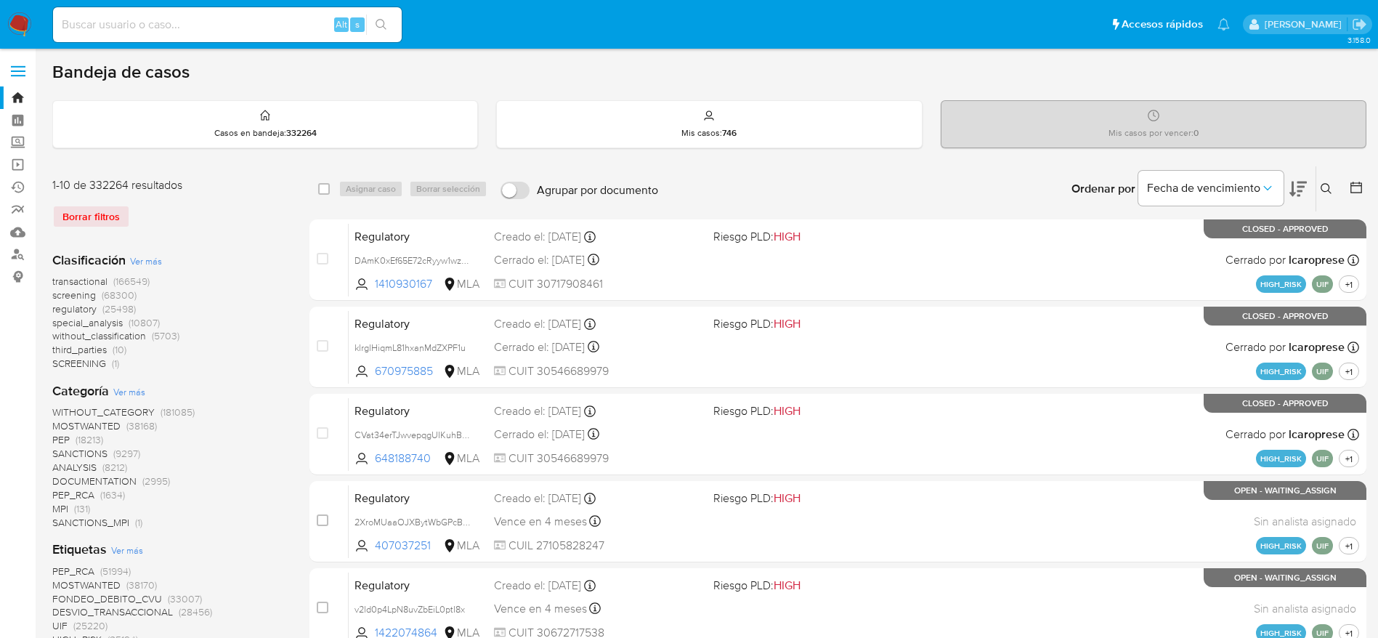
click at [1322, 192] on icon at bounding box center [1326, 189] width 12 height 12
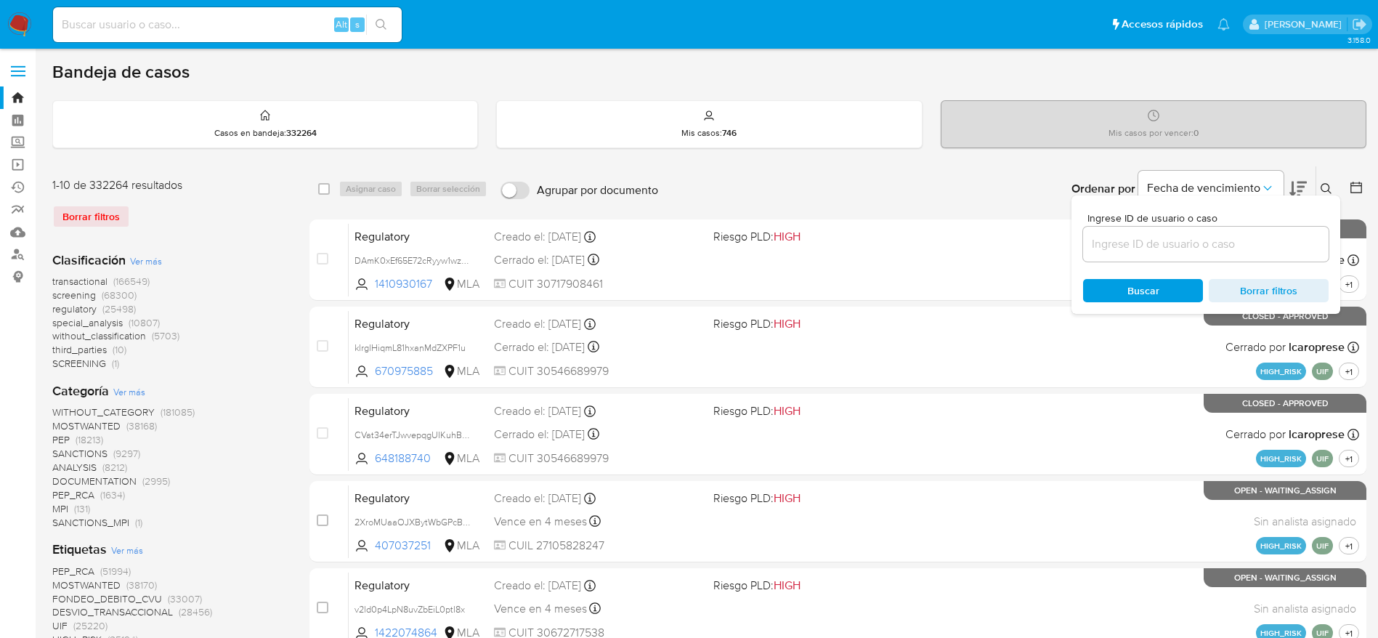
click at [1182, 233] on div at bounding box center [1205, 244] width 245 height 35
click at [1179, 240] on input at bounding box center [1205, 244] width 245 height 19
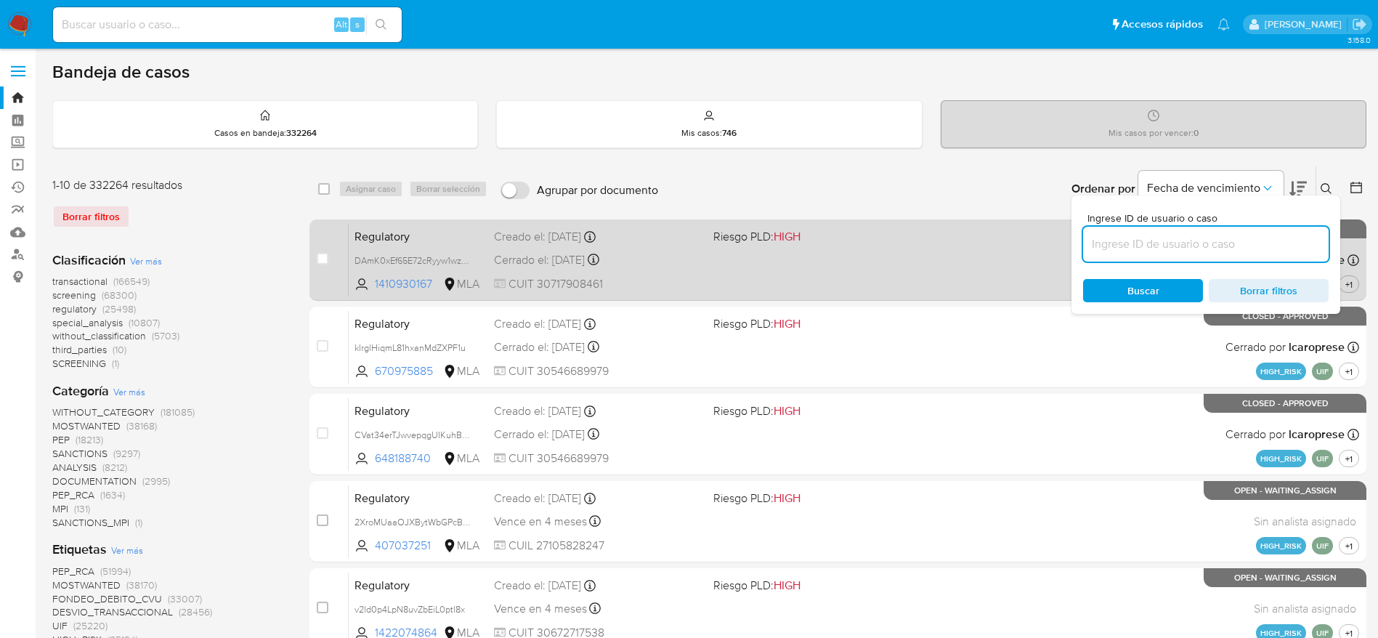
paste input "TgXXB4UOipTlPZQal29iDuUy"
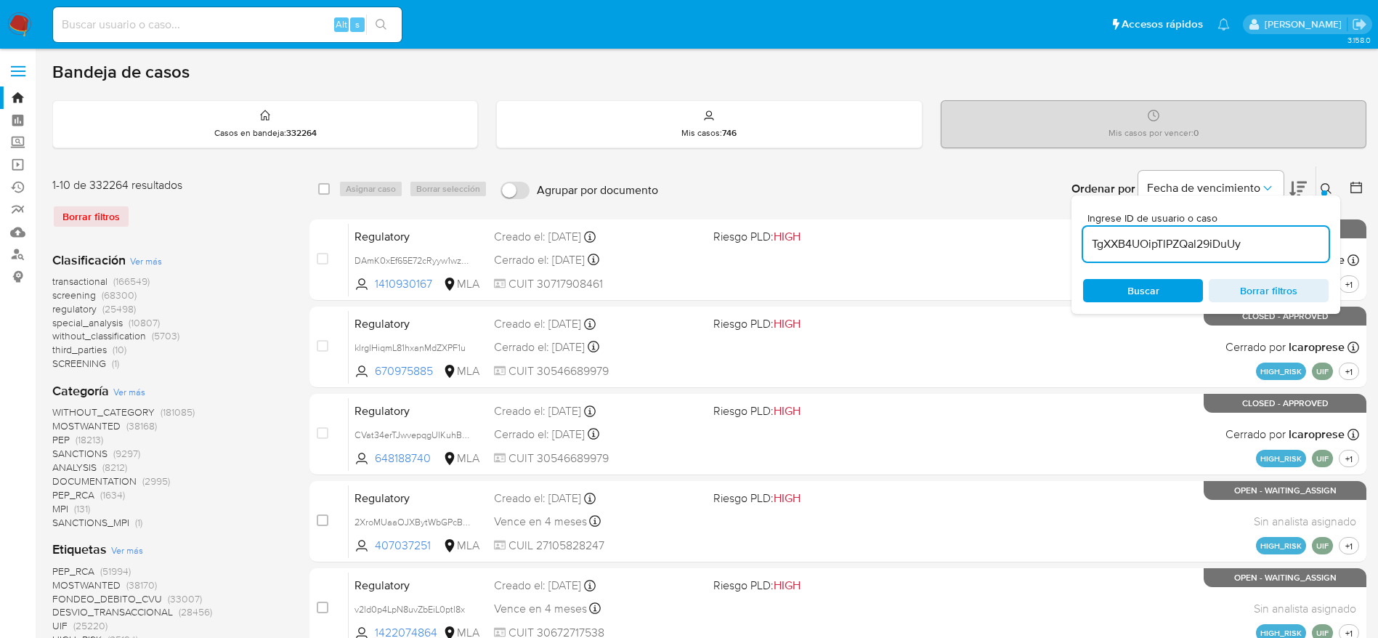
type input "TgXXB4UOipTlPZQal29iDuUy"
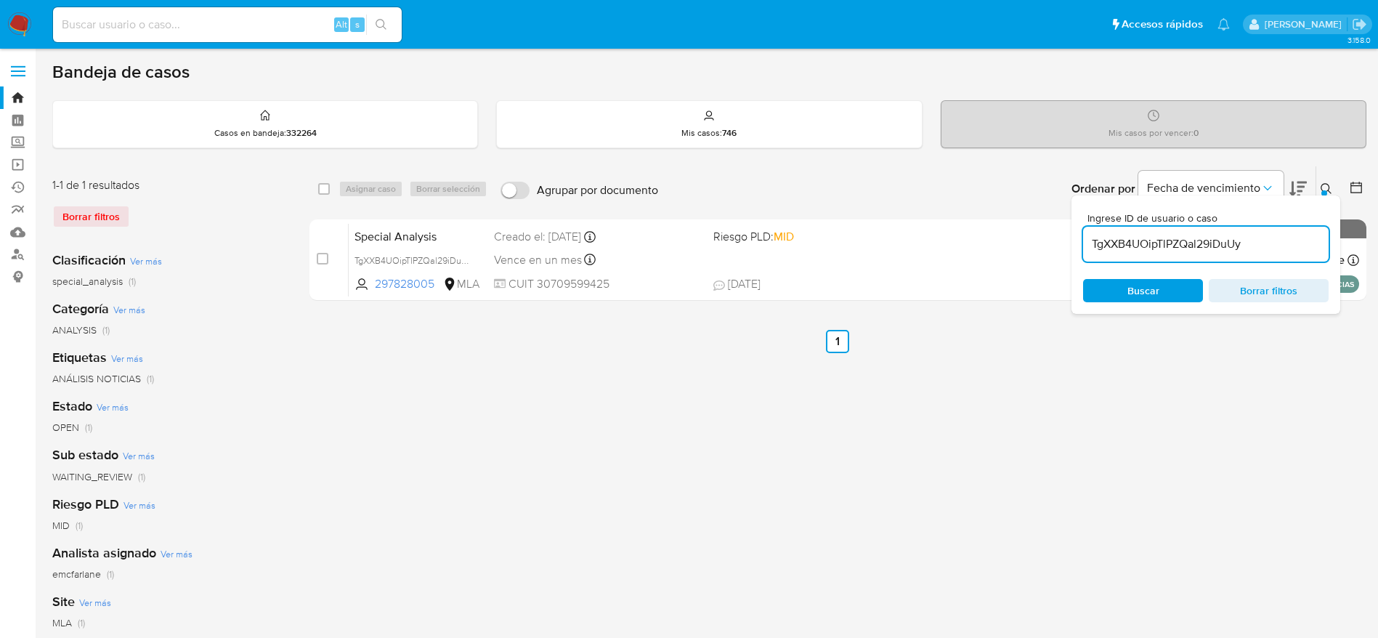
click at [323, 193] on input "checkbox" at bounding box center [324, 189] width 12 height 12
checkbox input "true"
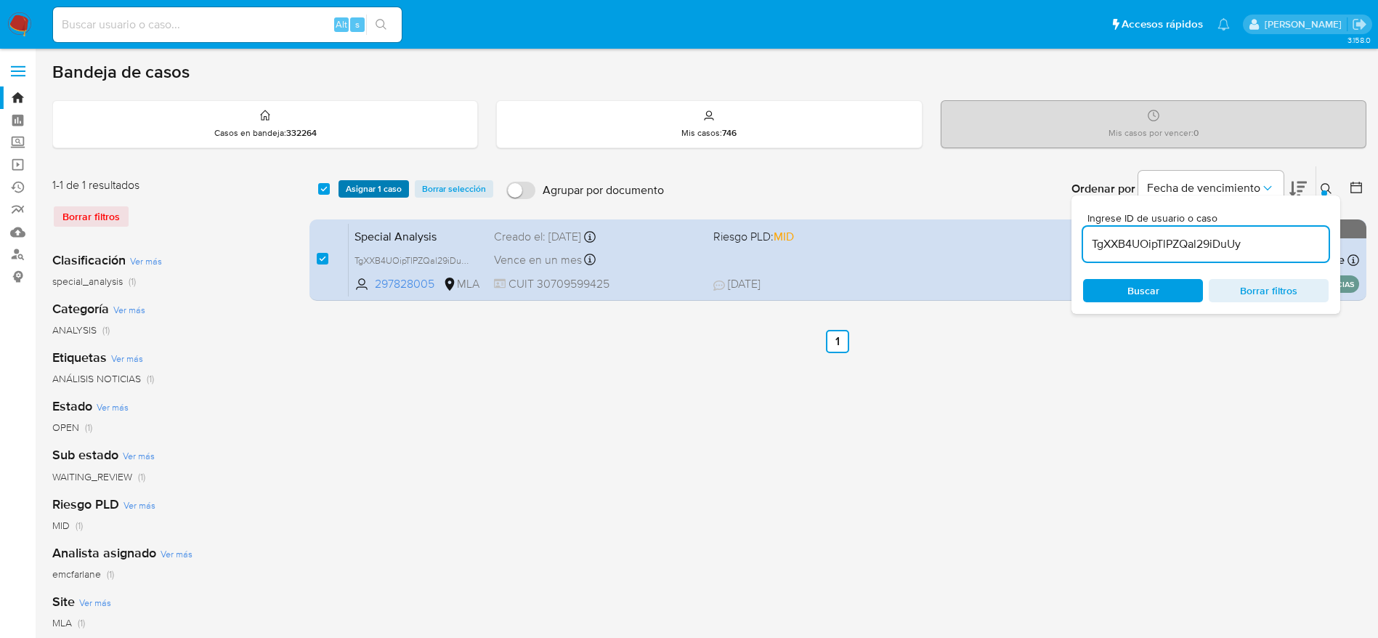
click at [374, 182] on span "Asignar 1 caso" at bounding box center [374, 189] width 56 height 15
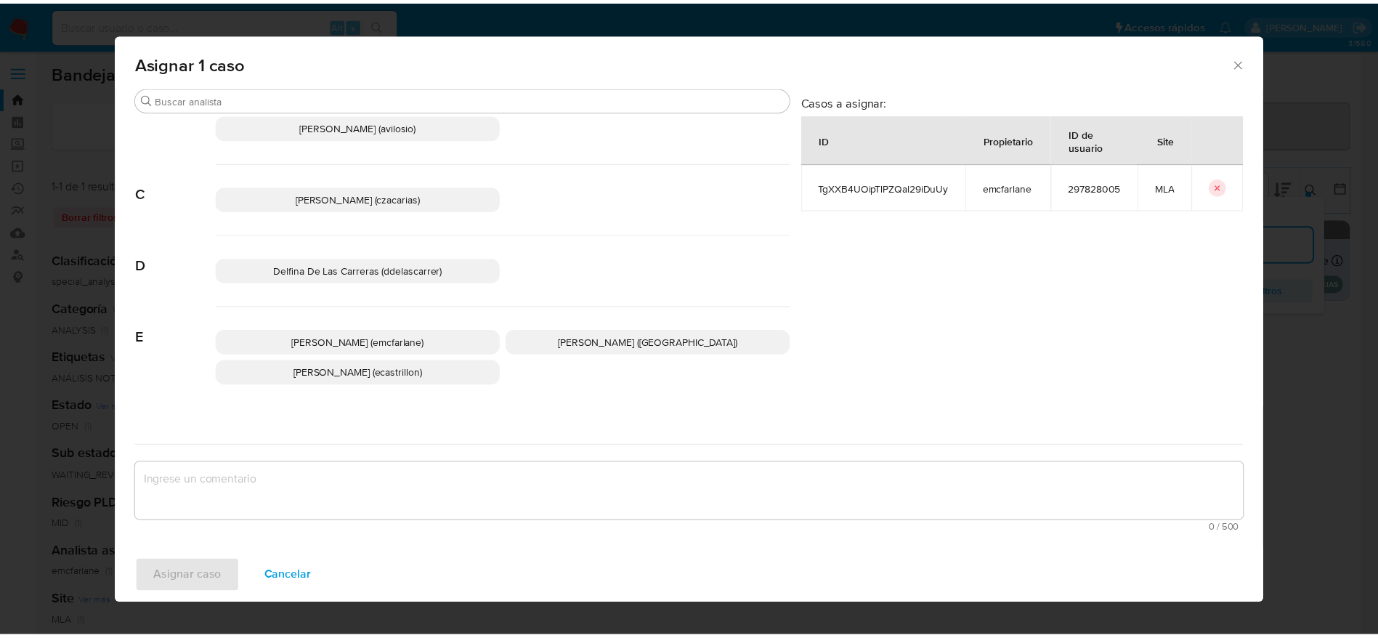
scroll to position [109, 0]
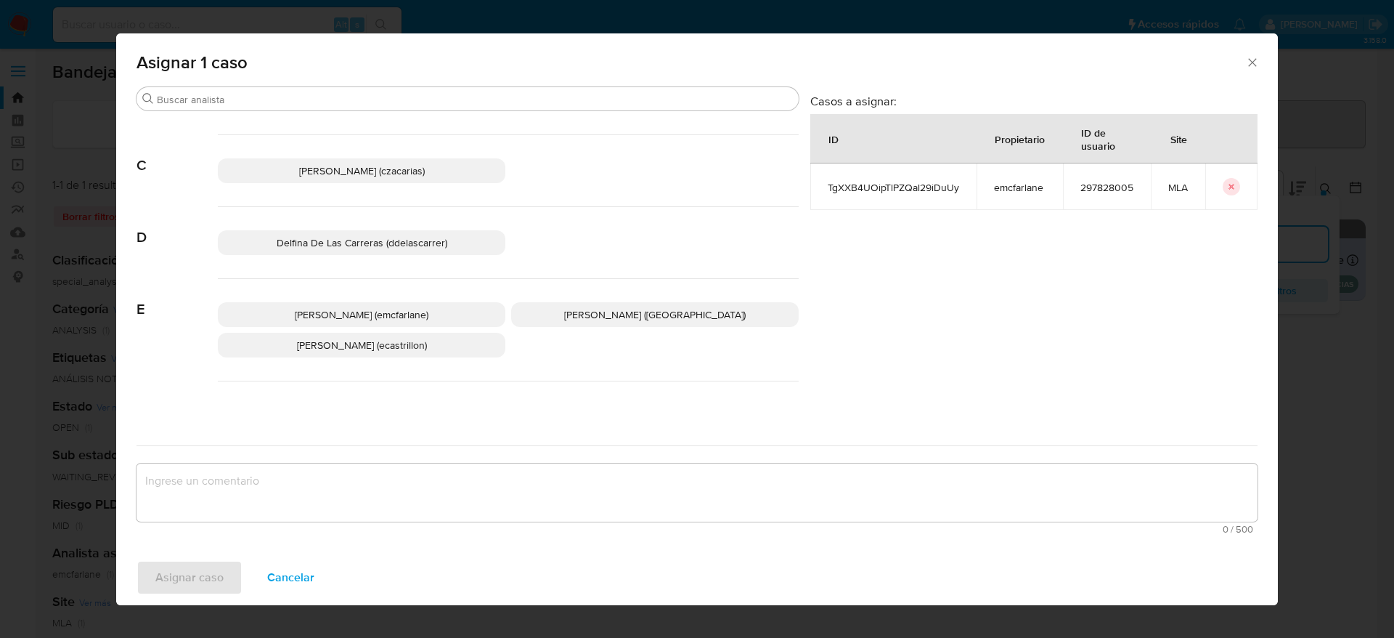
click at [379, 307] on span "Elaine Mc Farlane (emcfarlane)" at bounding box center [362, 314] width 134 height 15
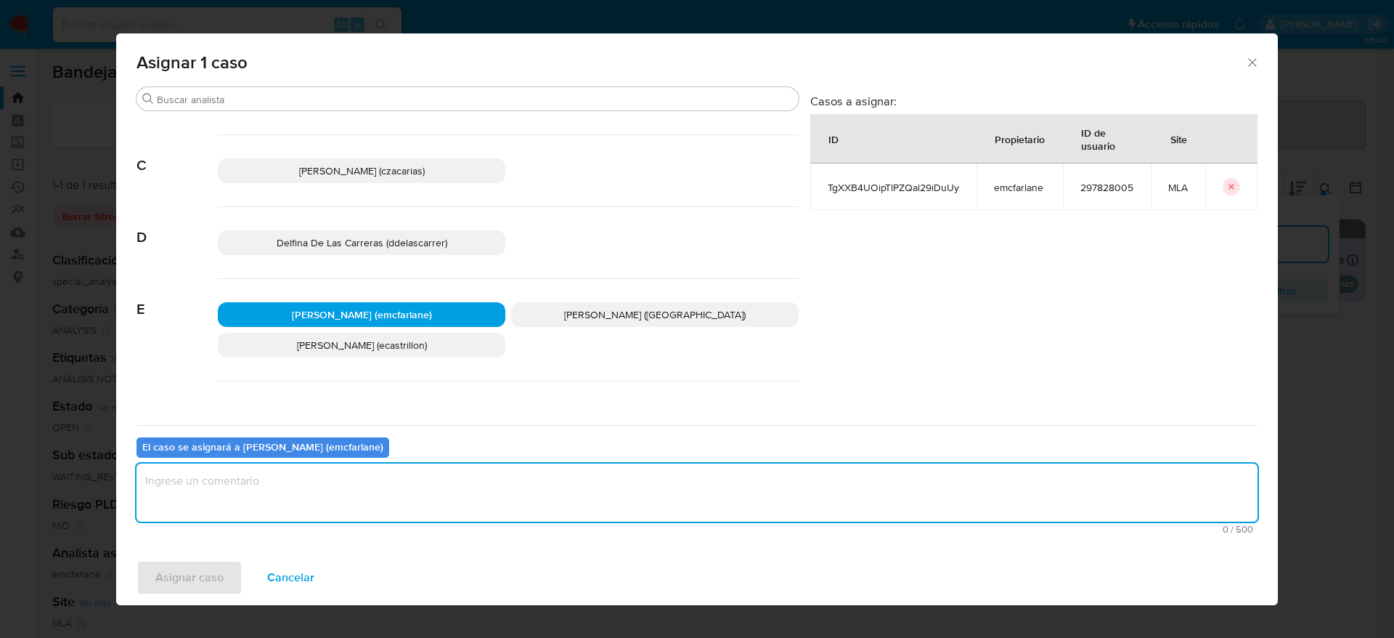
drag, startPoint x: 309, startPoint y: 512, endPoint x: 294, endPoint y: 517, distance: 16.1
click at [306, 511] on textarea "assign-modal" at bounding box center [697, 492] width 1121 height 58
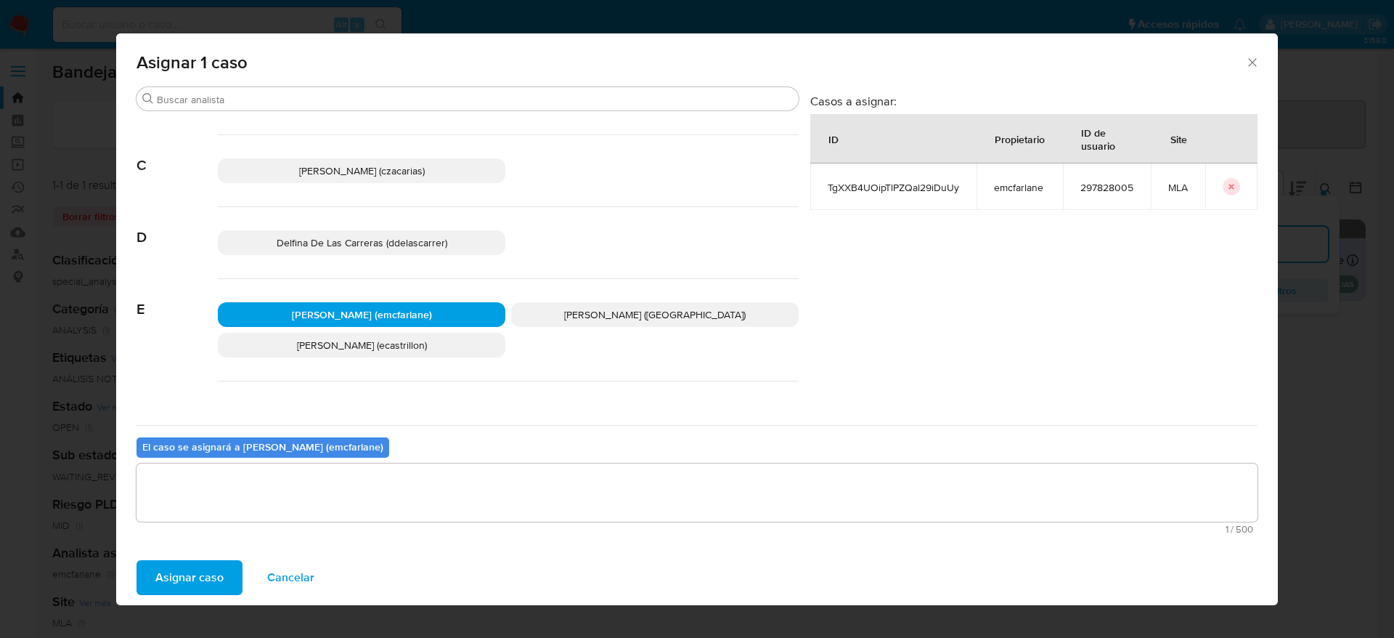
click at [186, 577] on span "Asignar caso" at bounding box center [189, 577] width 68 height 32
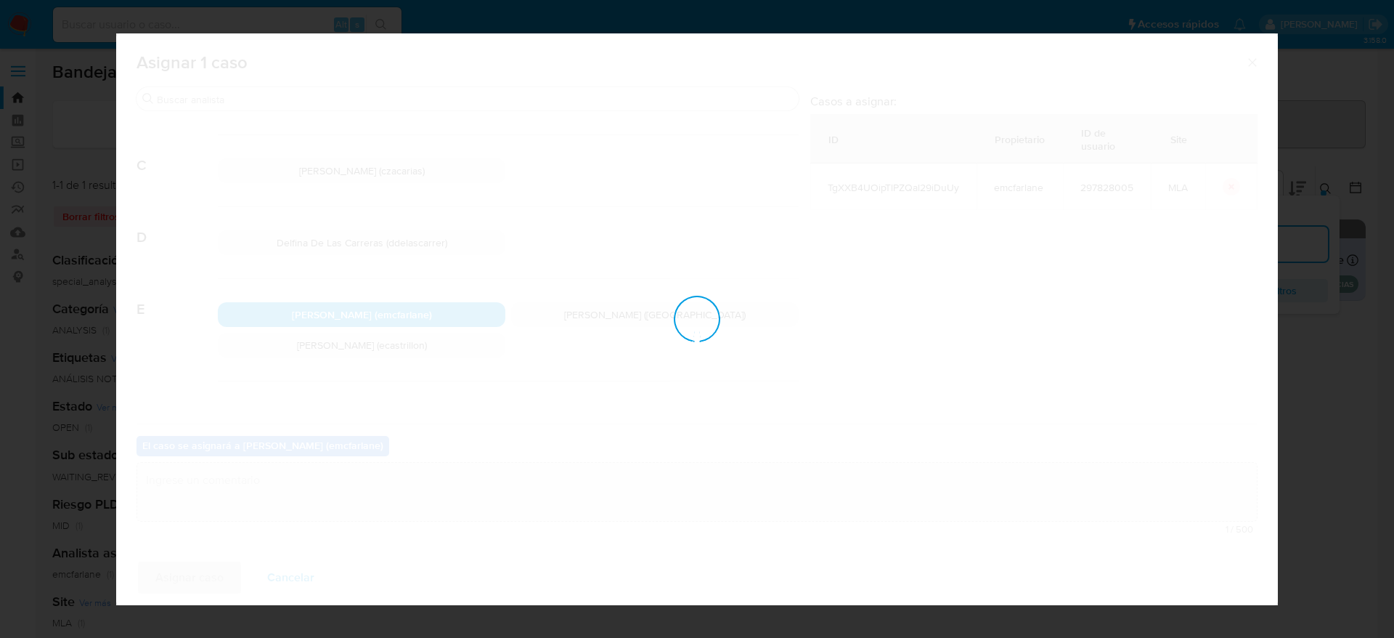
checkbox input "false"
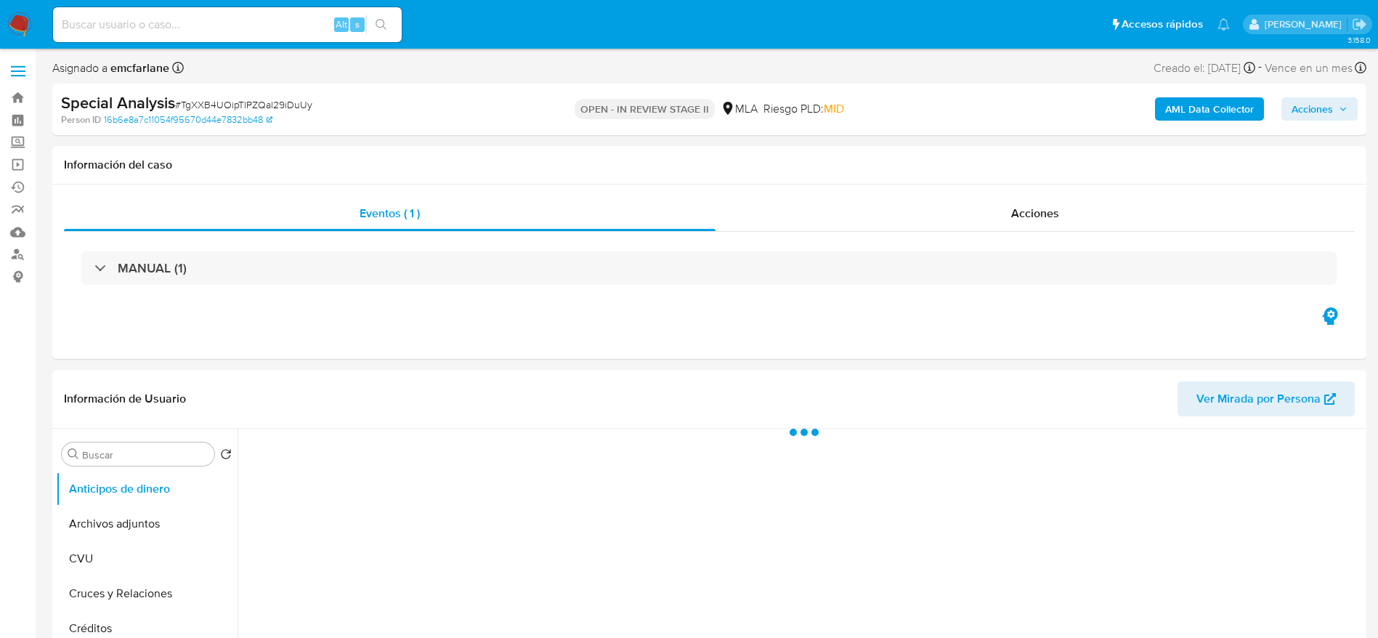
click at [1317, 97] on span "Acciones" at bounding box center [1311, 108] width 41 height 23
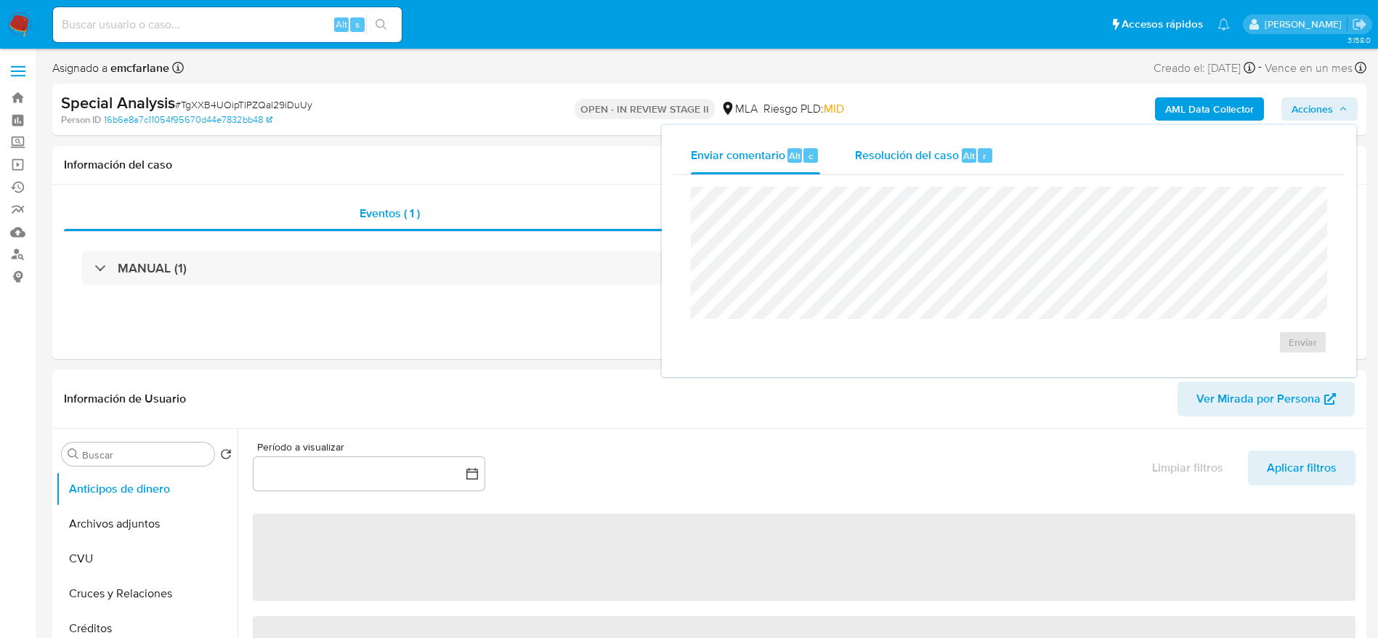
click at [945, 151] on span "Resolución del caso" at bounding box center [907, 155] width 104 height 17
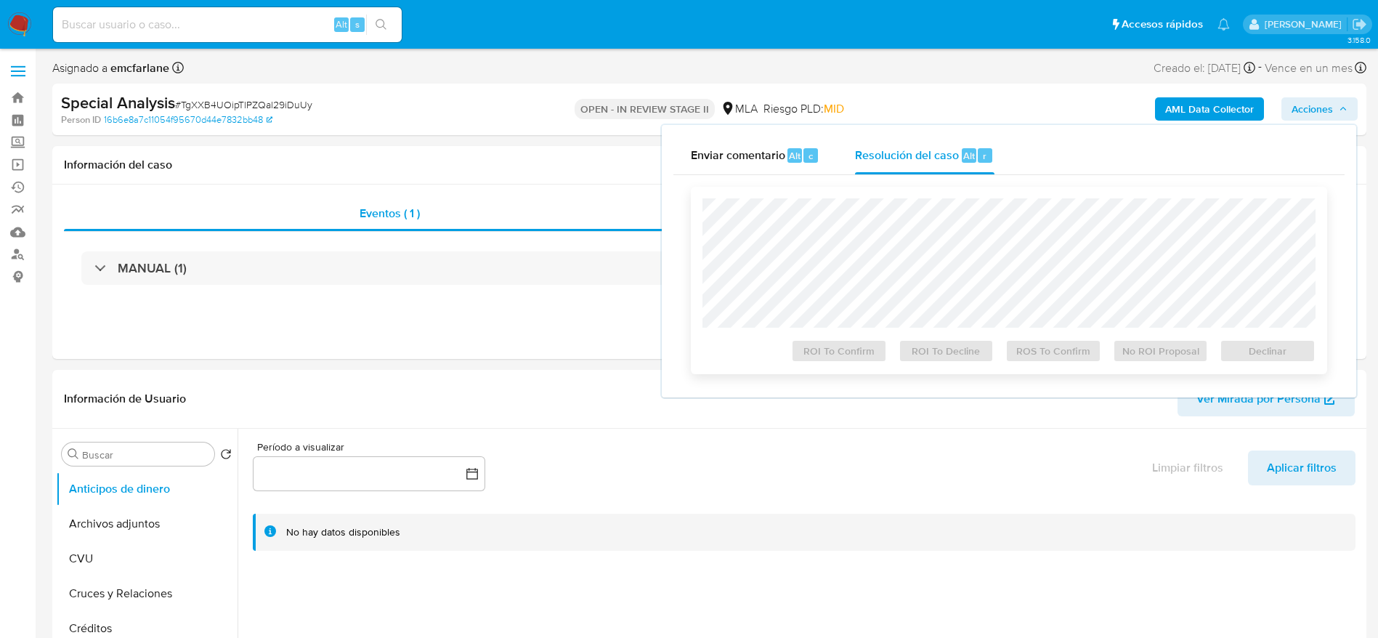
select select "10"
click at [1258, 358] on span "Declinar" at bounding box center [1268, 351] width 76 height 20
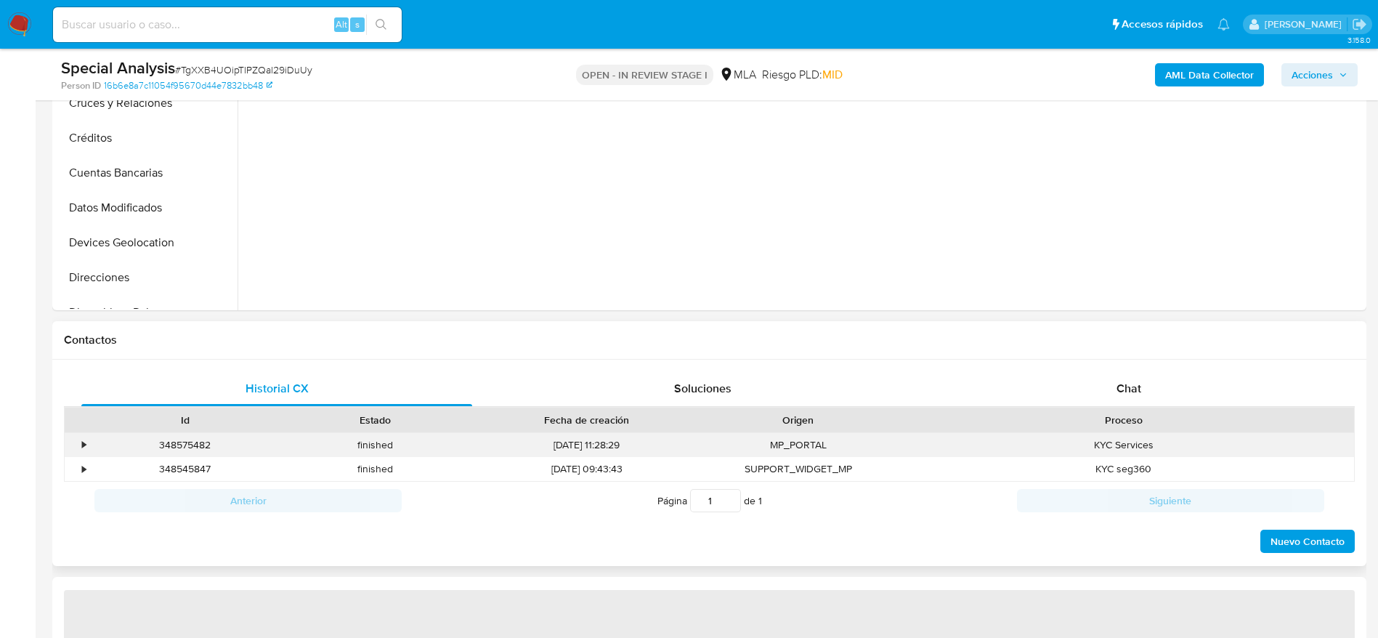
scroll to position [545, 0]
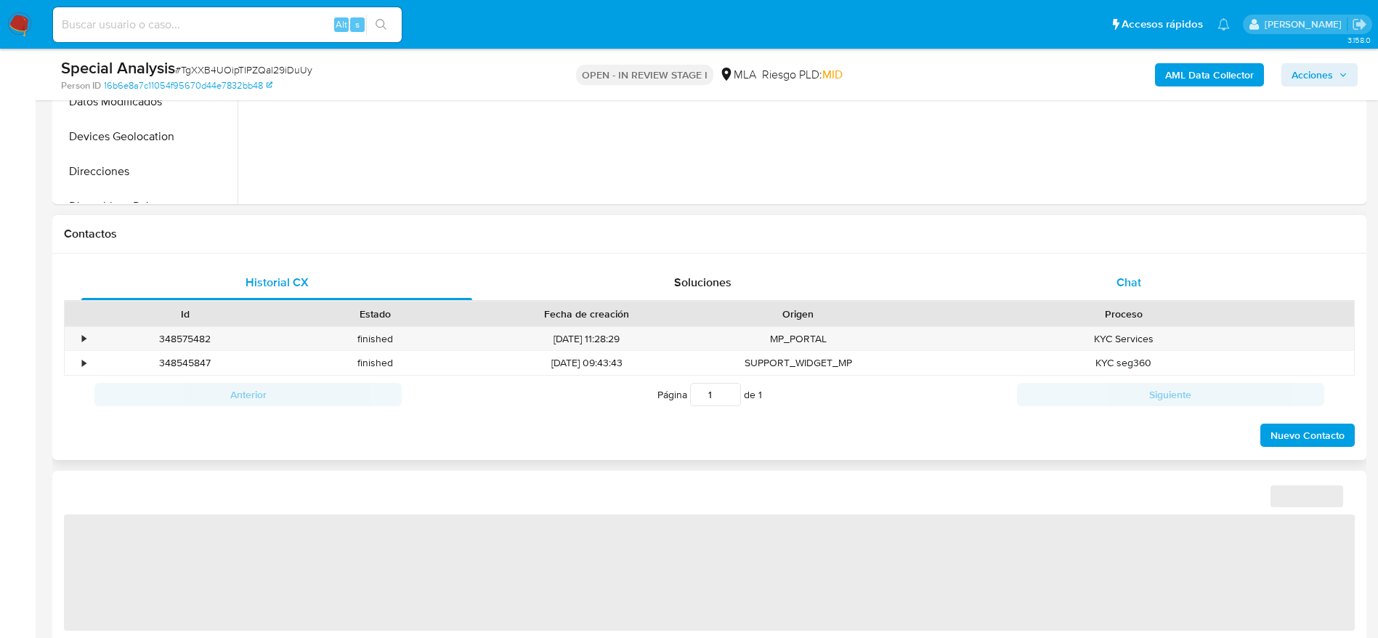
click at [1151, 267] on div "Chat" at bounding box center [1128, 282] width 391 height 35
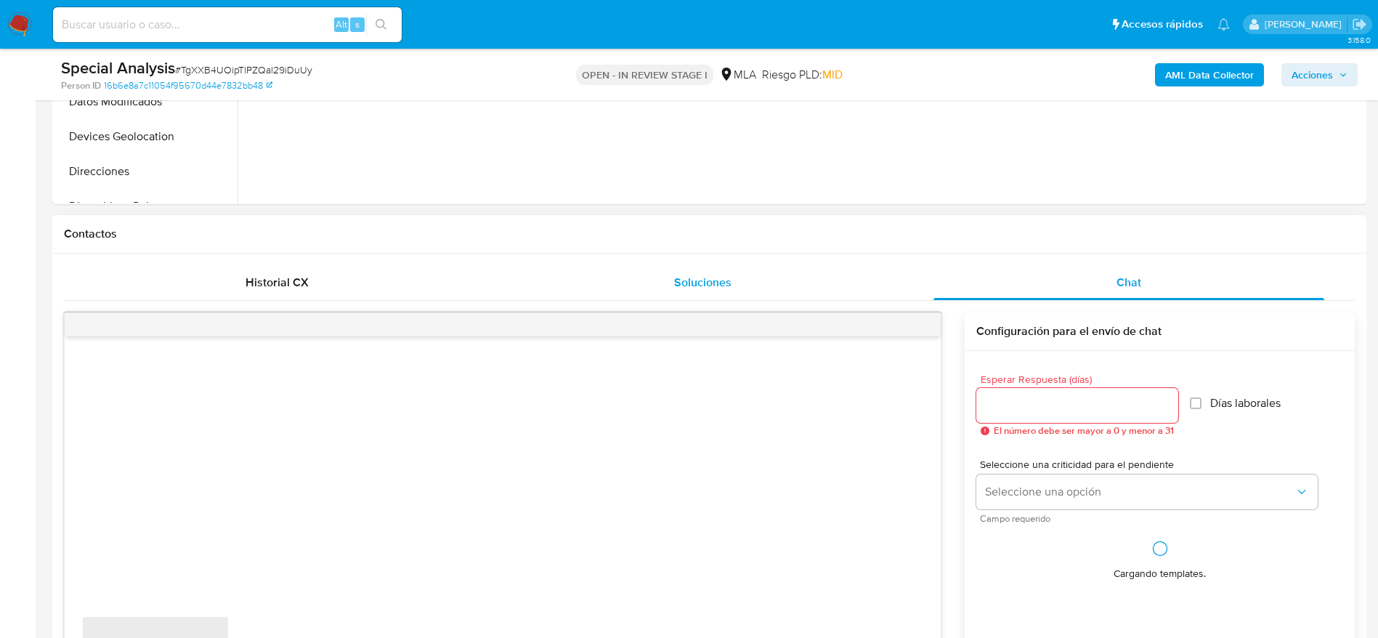
select select "10"
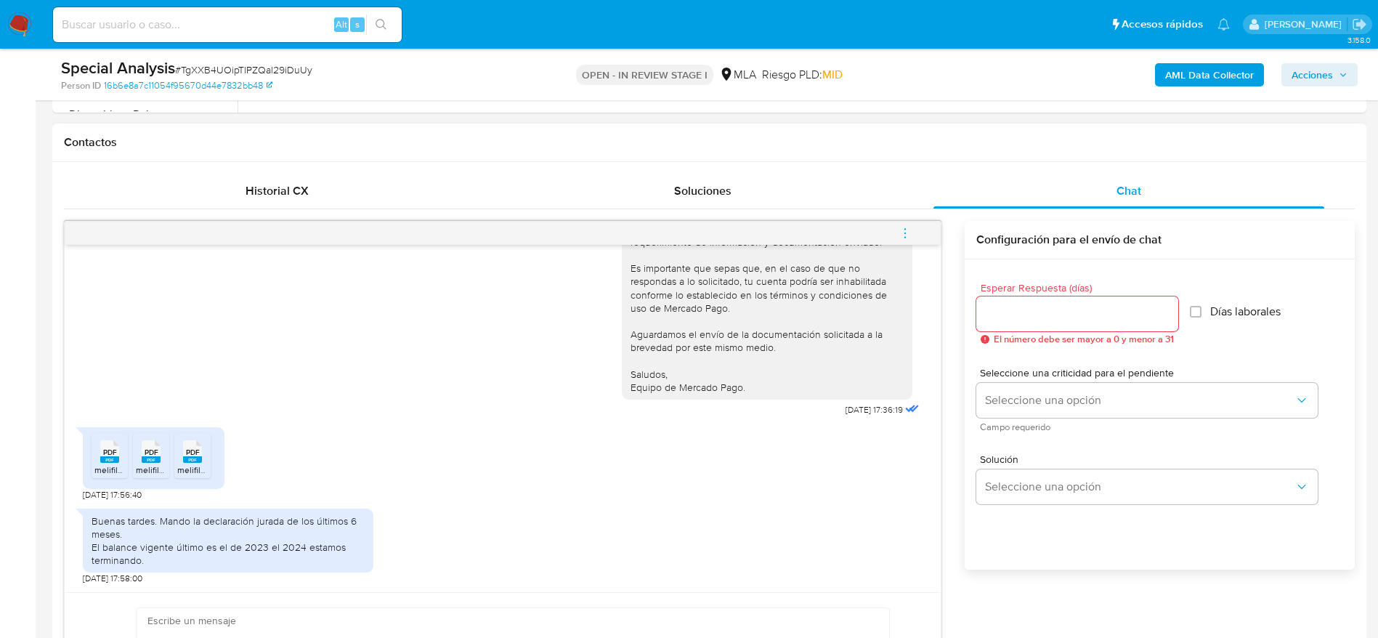
scroll to position [763, 0]
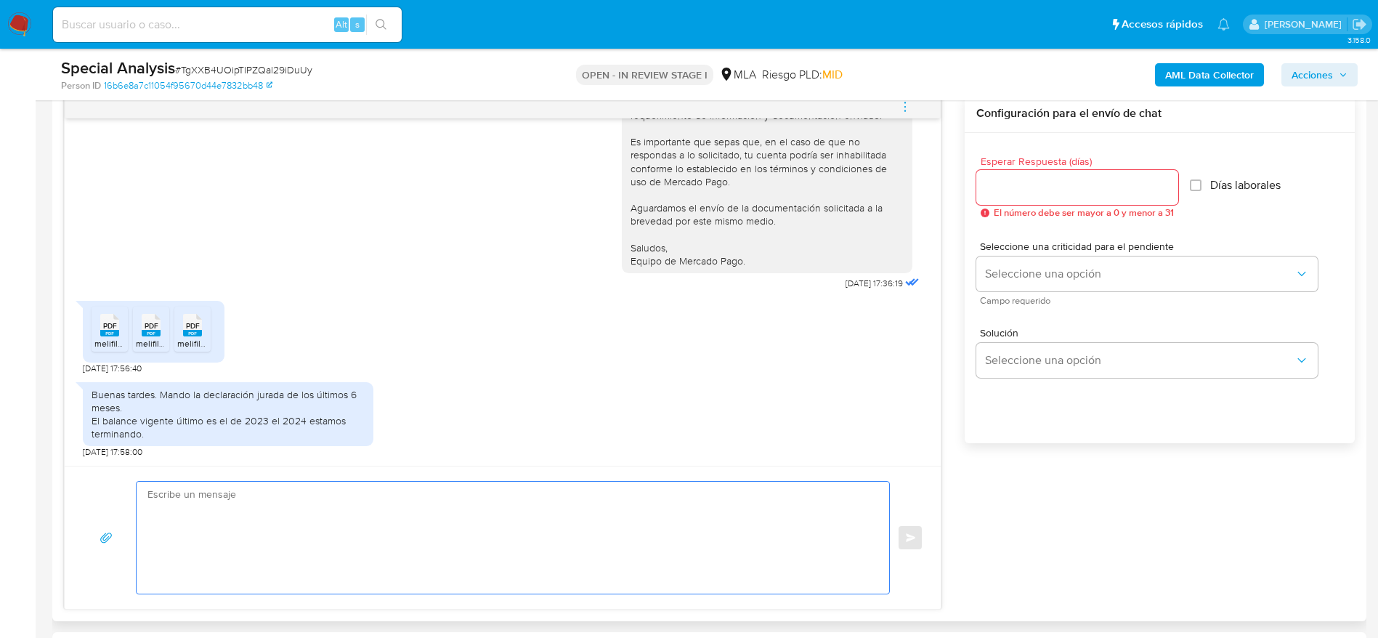
click at [290, 554] on textarea at bounding box center [508, 537] width 723 height 112
paste textarea "Lore IPSUMDOLO SITAME CONSECTE, Adipis elitsed doe te incididun. Ut laboree do …"
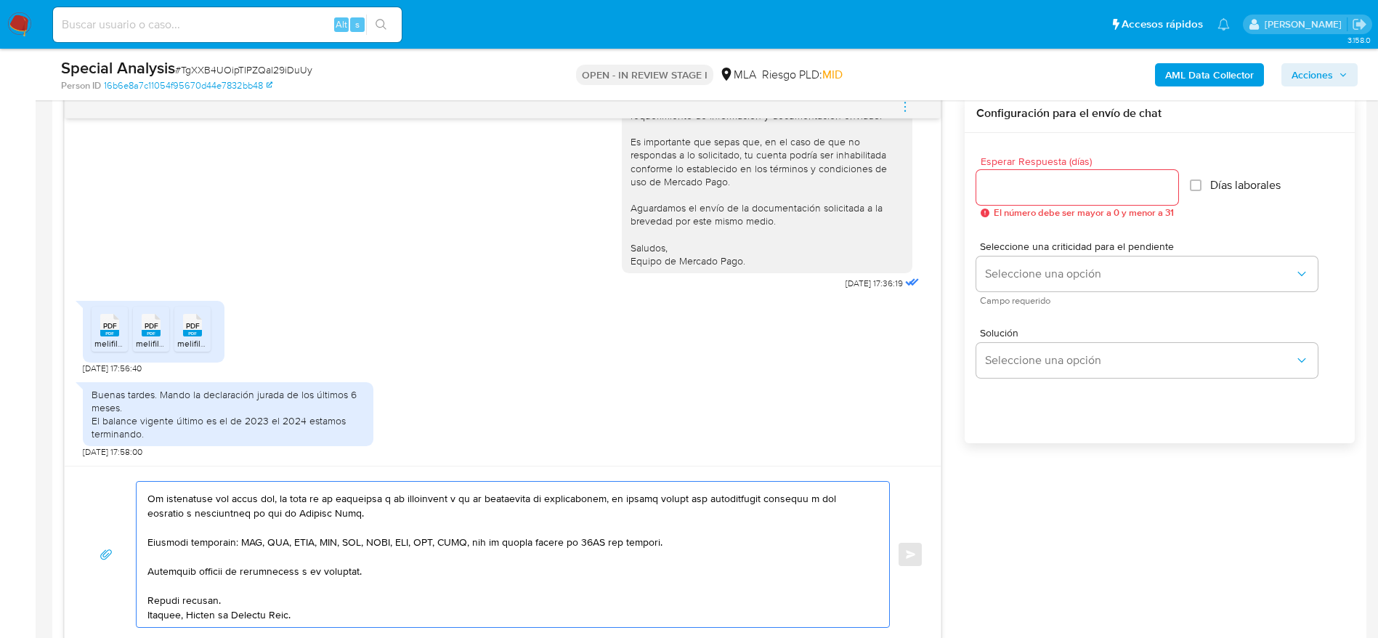
scroll to position [0, 0]
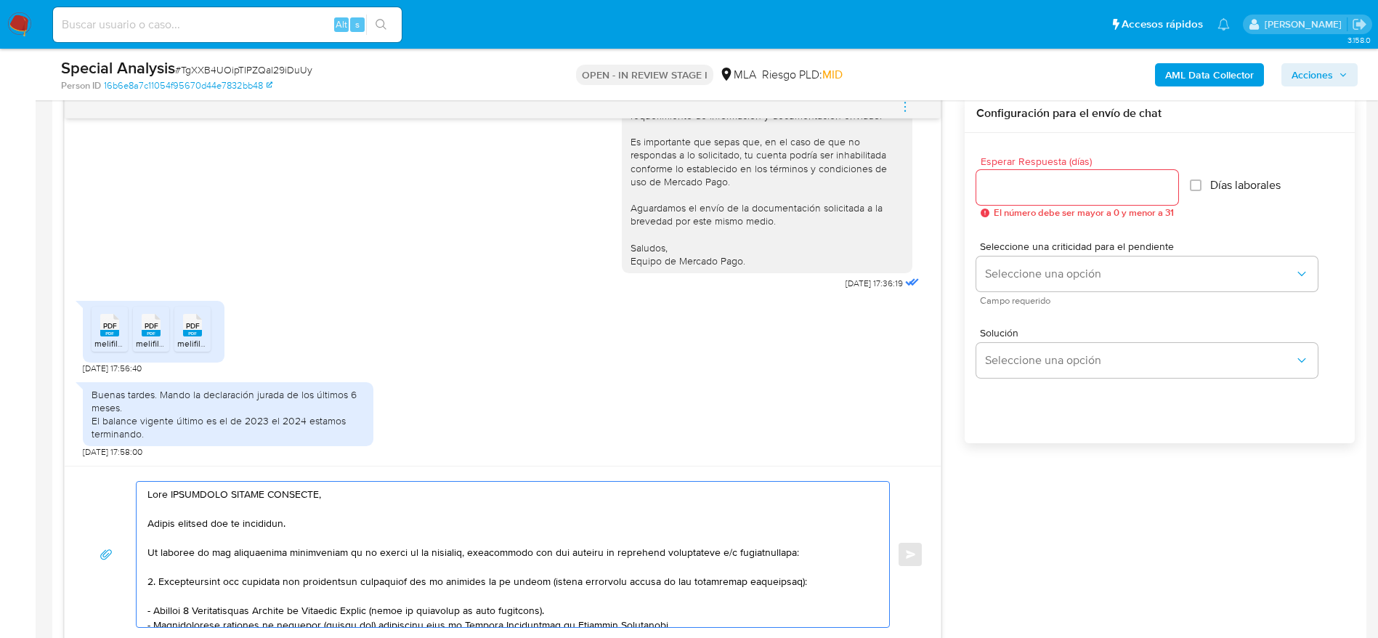
click at [309, 527] on textarea at bounding box center [508, 553] width 723 height 145
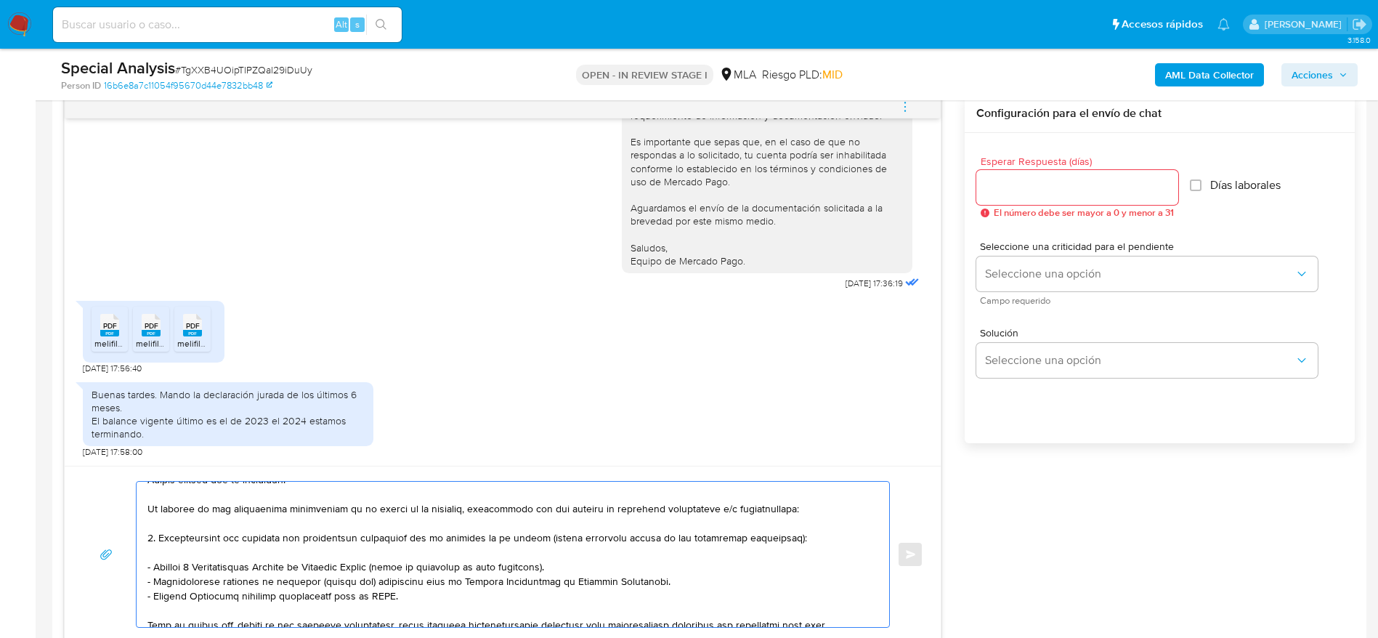
scroll to position [87, 0]
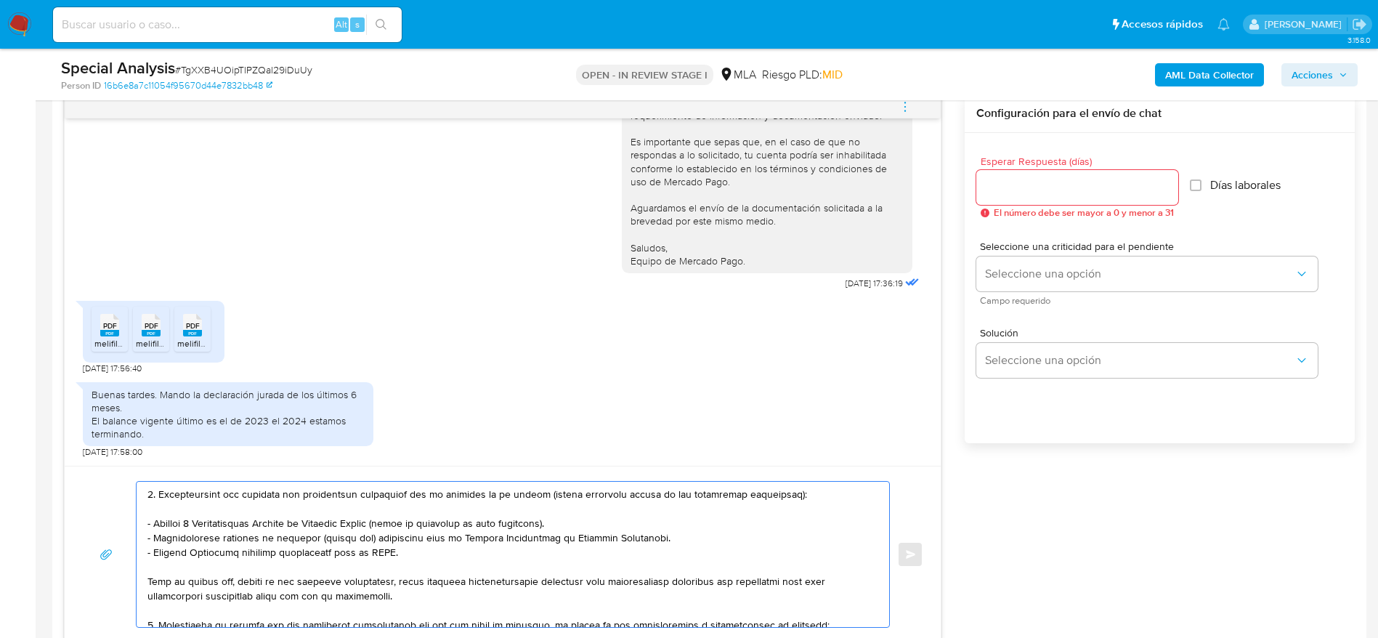
click at [667, 541] on textarea at bounding box center [508, 553] width 723 height 145
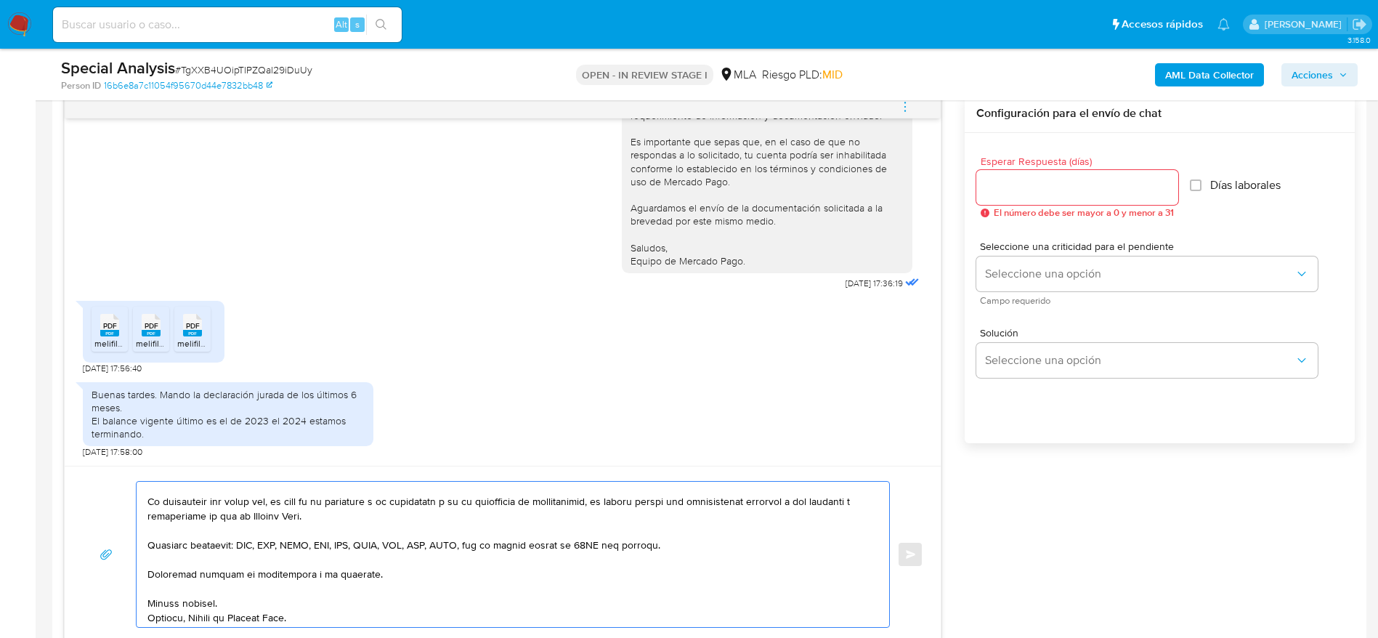
scroll to position [373, 0]
type textarea "Hola FUNDACION CIELOS ABIERTOS, Muchas gracias por tu respuesta. En función de …"
click at [998, 182] on input "Esperar Respuesta (días)" at bounding box center [1077, 187] width 202 height 19
type input "1"
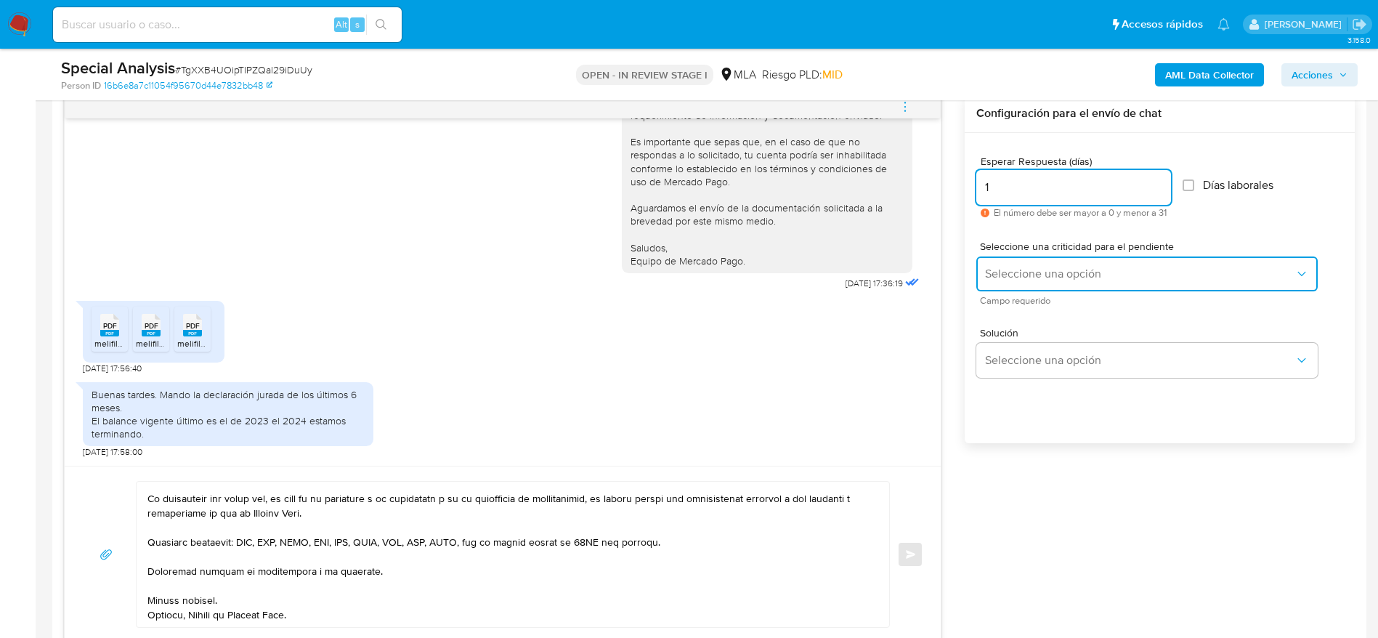
click at [1004, 279] on span "Seleccione una opción" at bounding box center [1139, 274] width 309 height 15
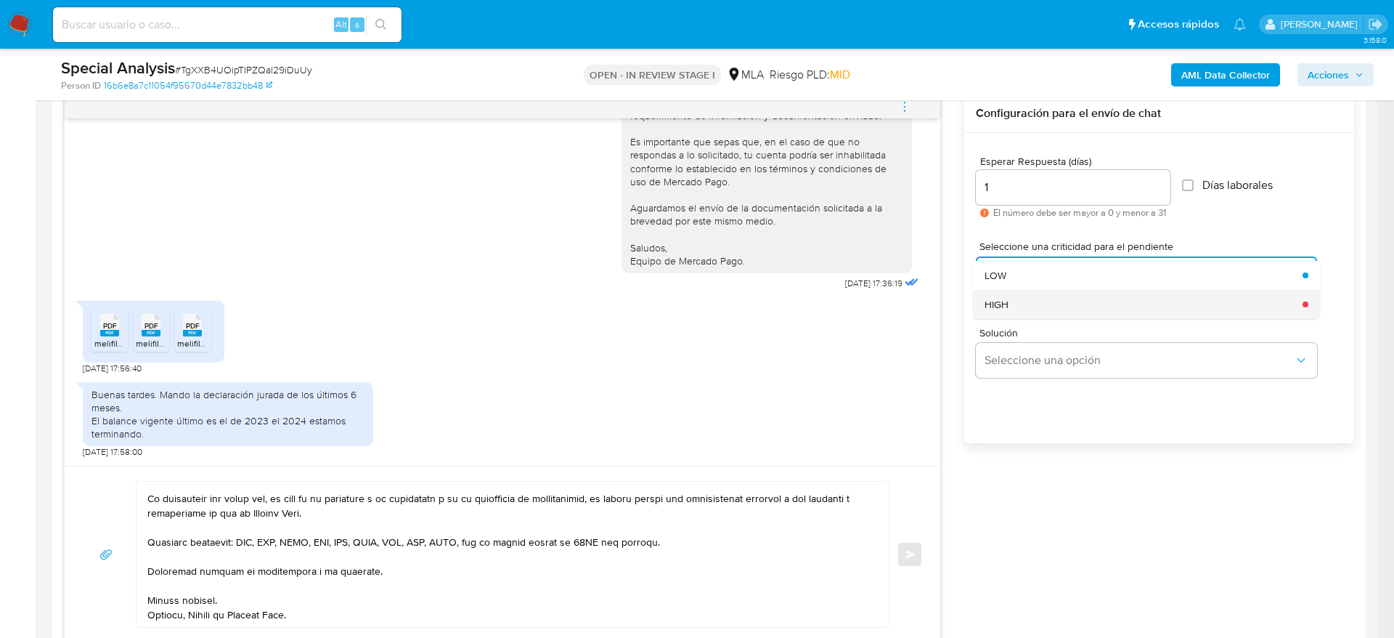
click at [1011, 301] on div "HIGH" at bounding box center [1139, 304] width 309 height 29
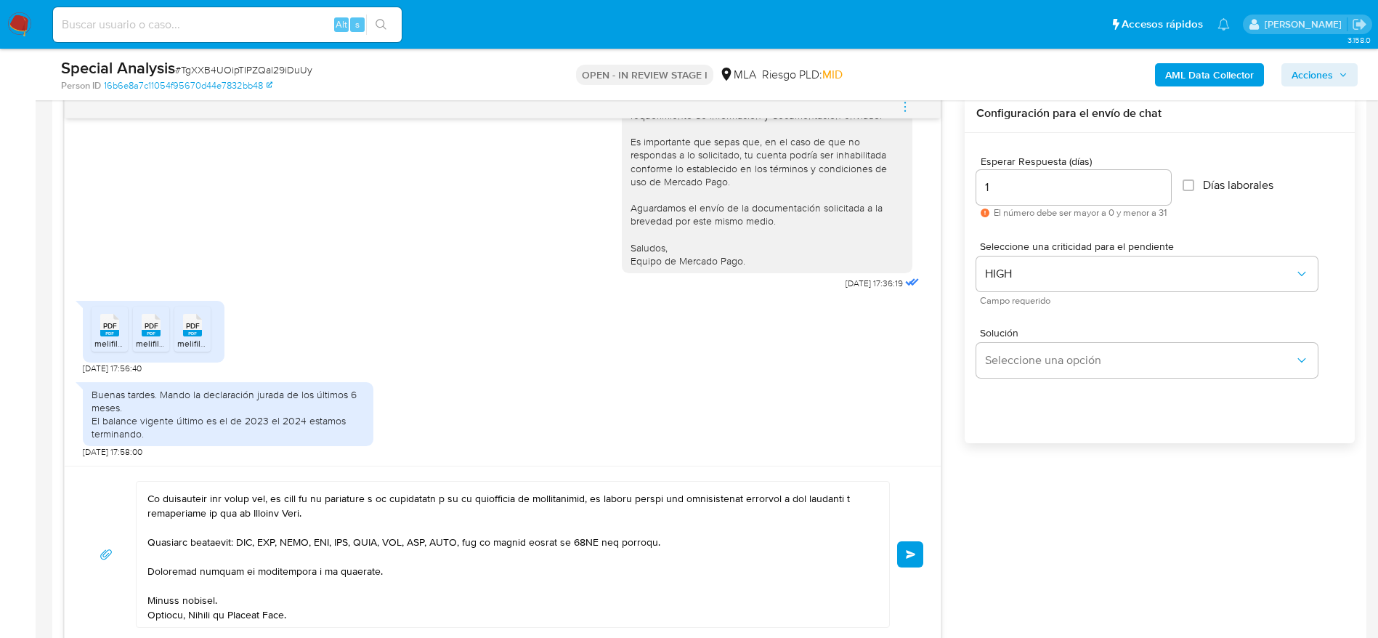
click at [913, 550] on span "Enviar" at bounding box center [911, 554] width 10 height 9
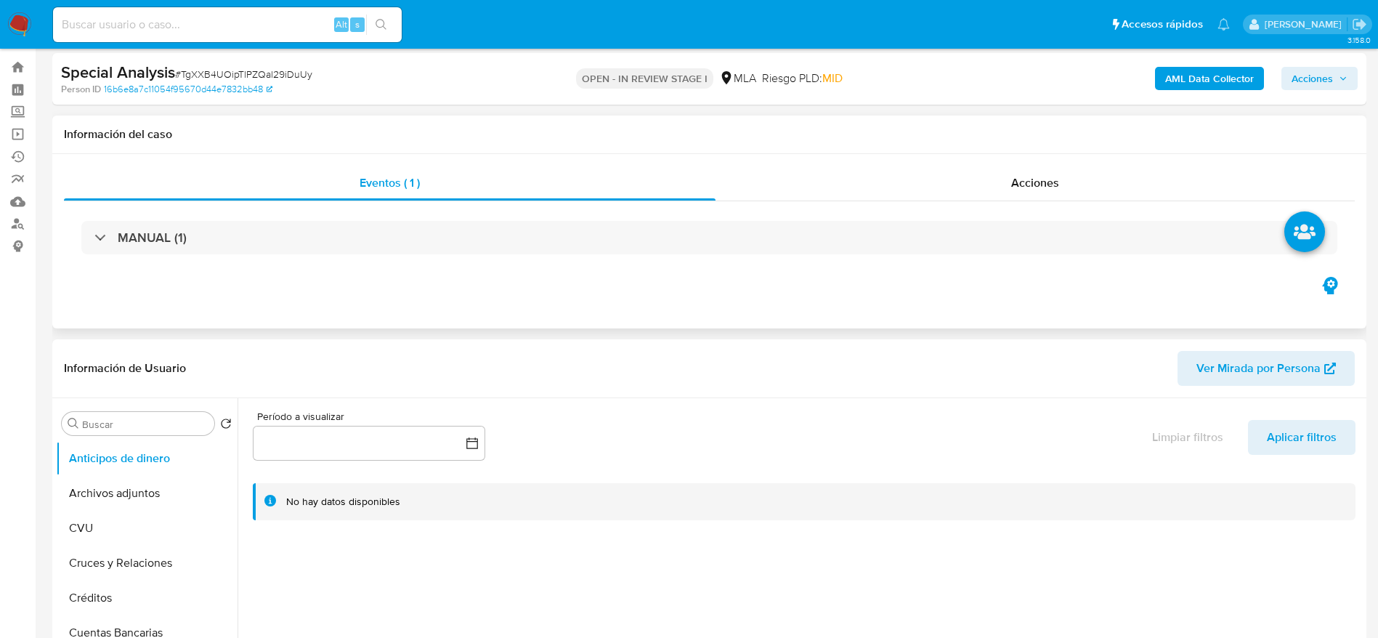
scroll to position [0, 0]
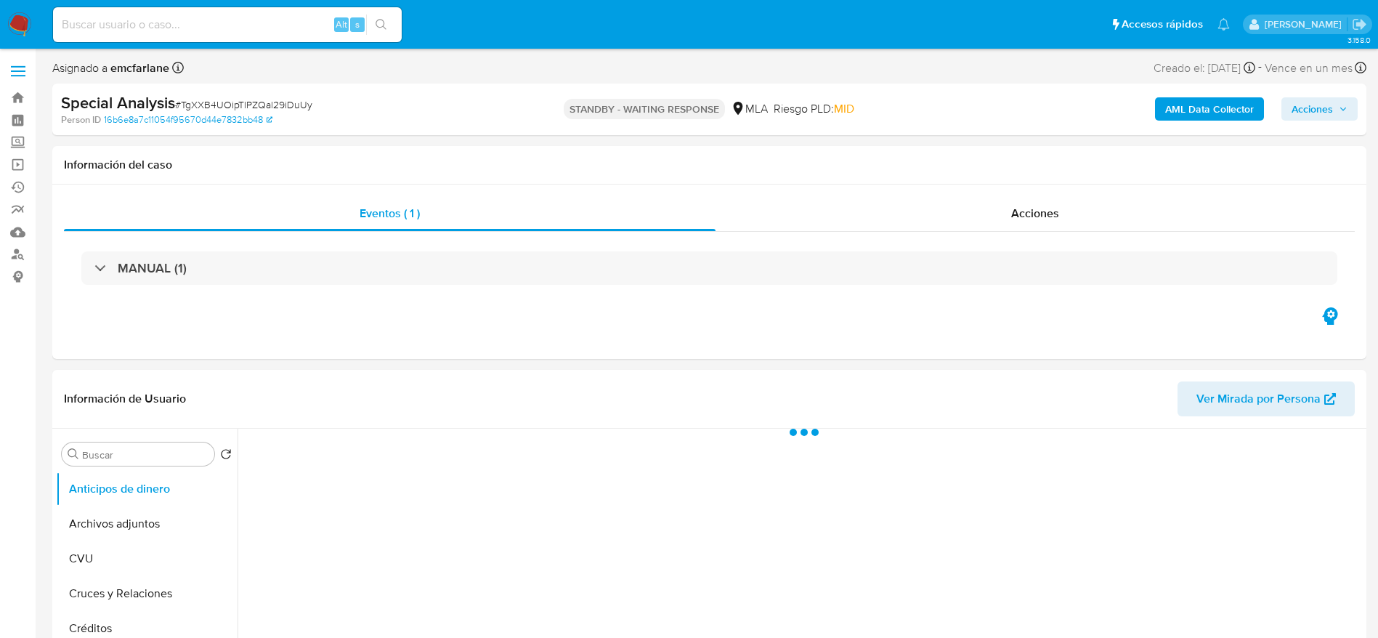
click at [242, 102] on span "# TgXXB4UOipTlPZQal29iDuUy" at bounding box center [243, 104] width 137 height 15
copy span "TgXXB4UOipTlPZQal29iDuUy"
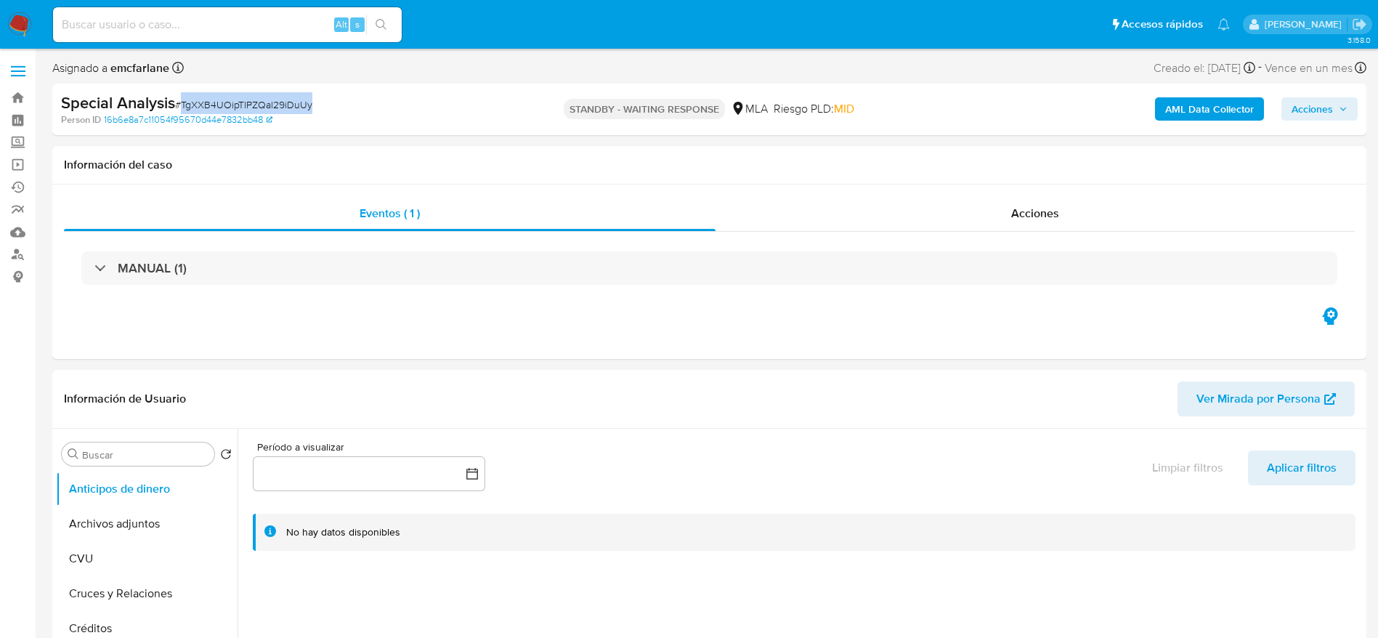
select select "10"
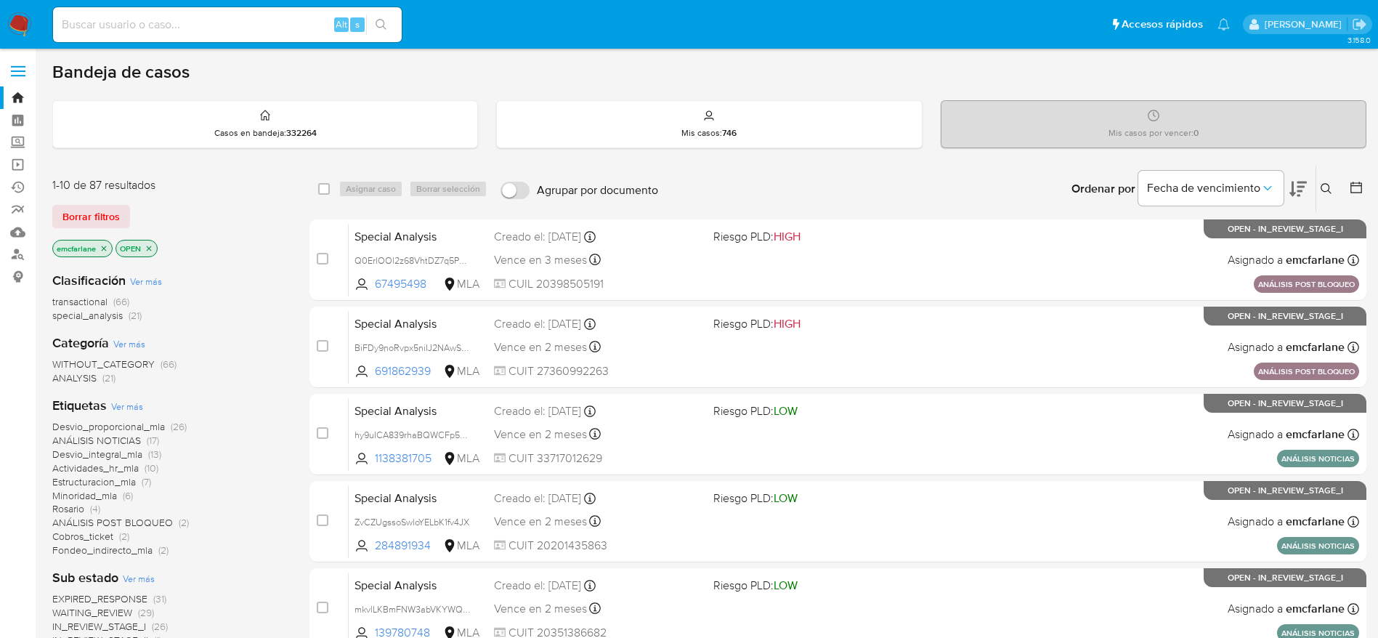
click at [88, 212] on span "Borrar filtros" at bounding box center [90, 216] width 57 height 20
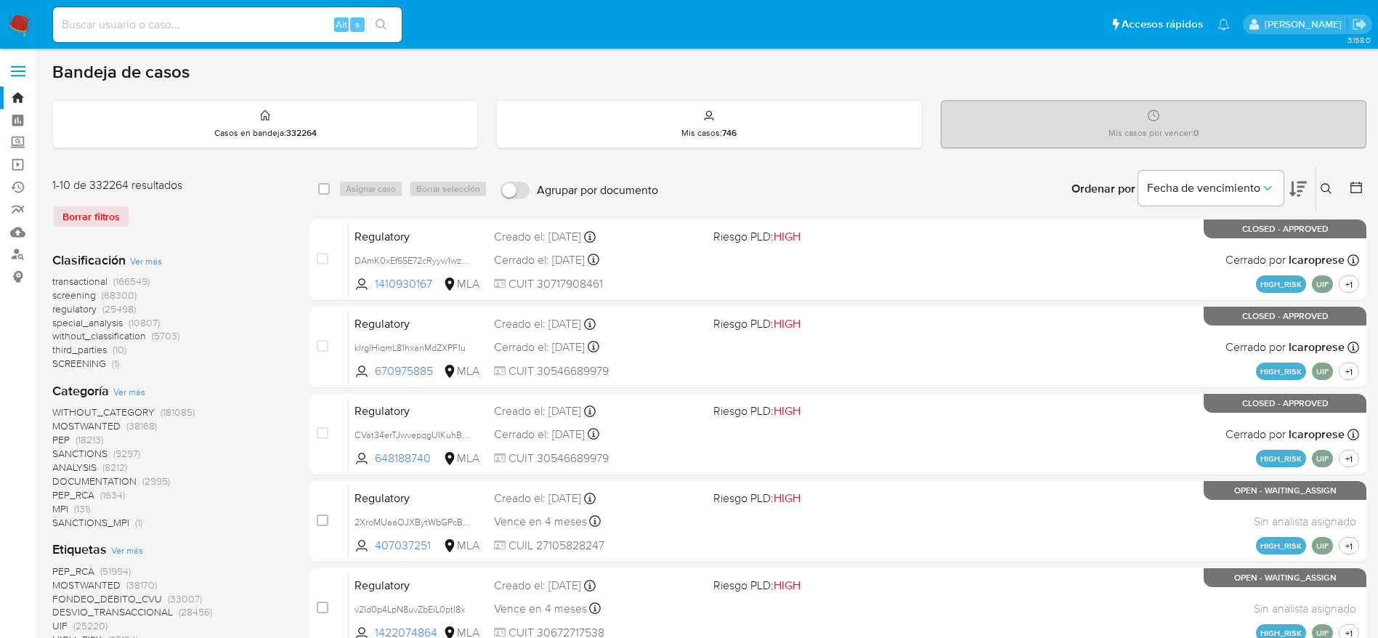
click at [1327, 188] on icon at bounding box center [1326, 189] width 12 height 12
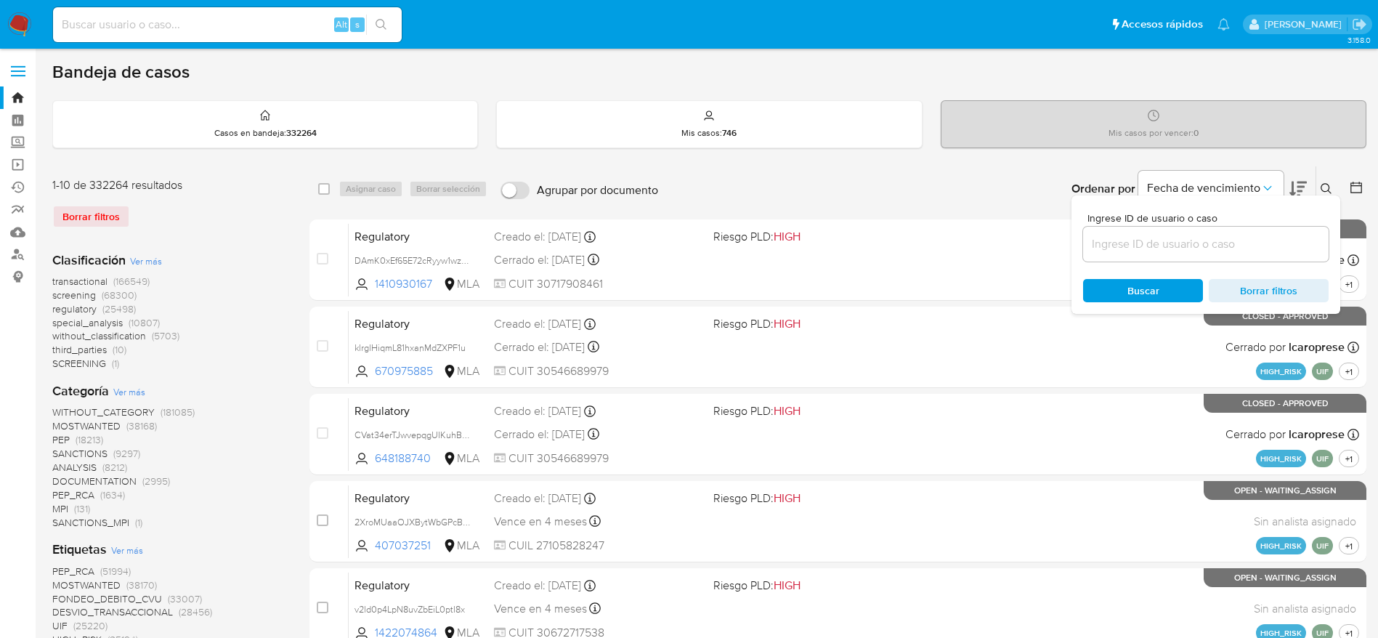
click at [1187, 246] on input at bounding box center [1205, 244] width 245 height 19
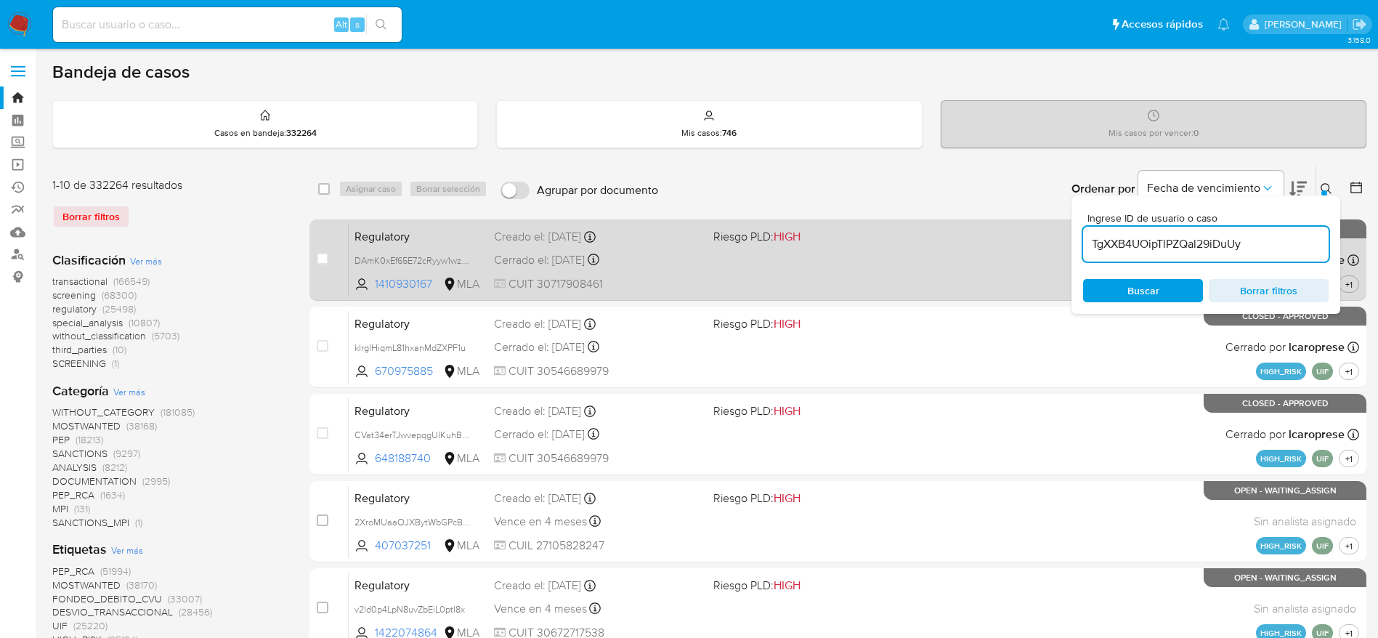
type input "TgXXB4UOipTlPZQal29iDuUy"
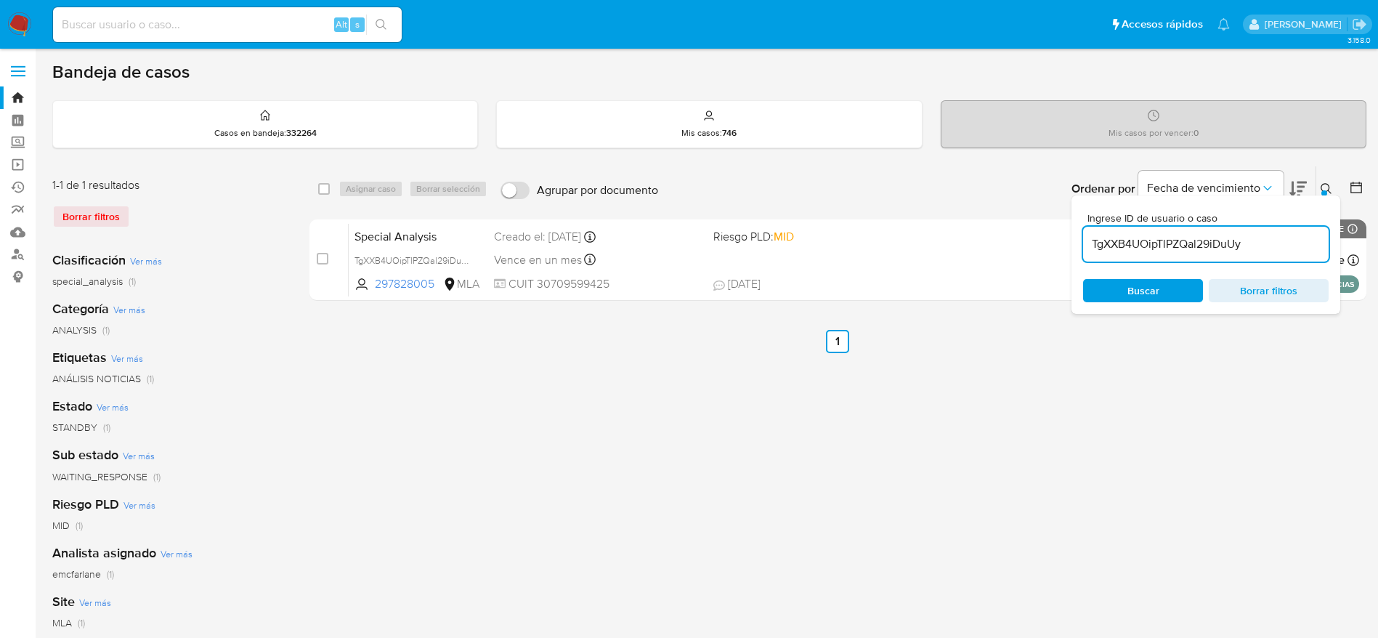
click at [323, 186] on input "checkbox" at bounding box center [324, 189] width 12 height 12
checkbox input "true"
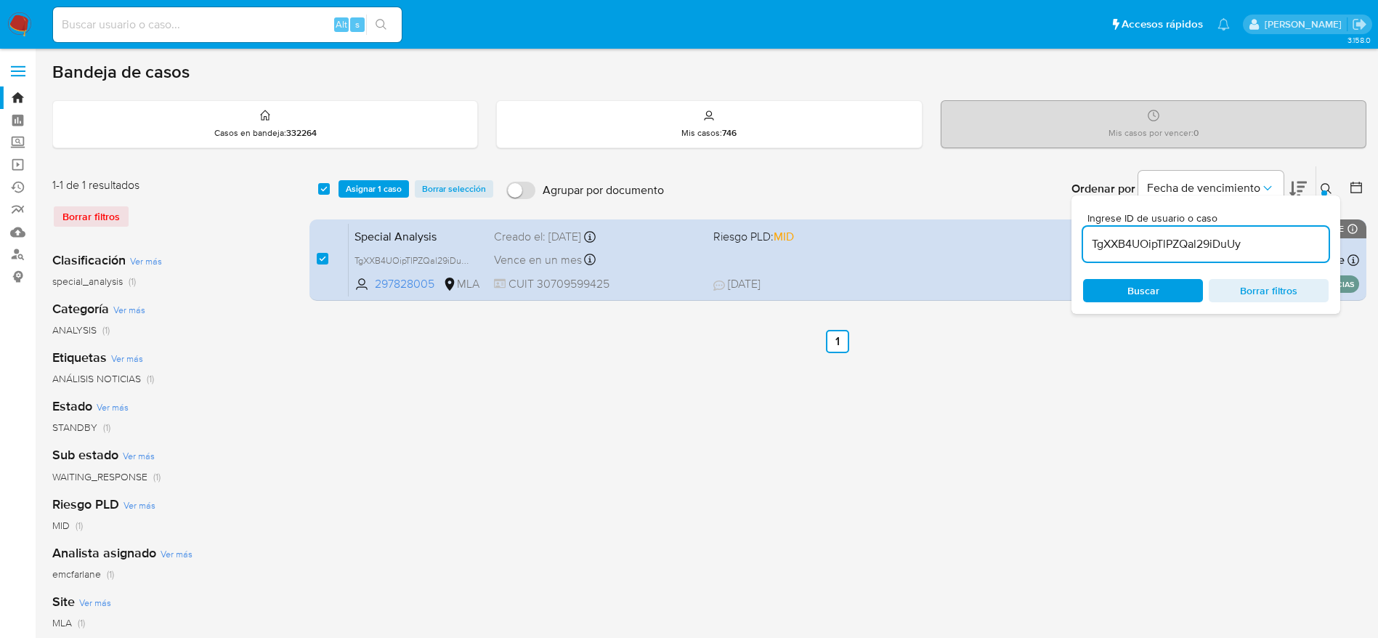
click at [349, 198] on div "select-all-cases-checkbox Asignar 1 caso Borrar selección Agrupar por documento…" at bounding box center [837, 188] width 1057 height 45
click at [382, 196] on span "Asignar 1 caso" at bounding box center [374, 189] width 56 height 15
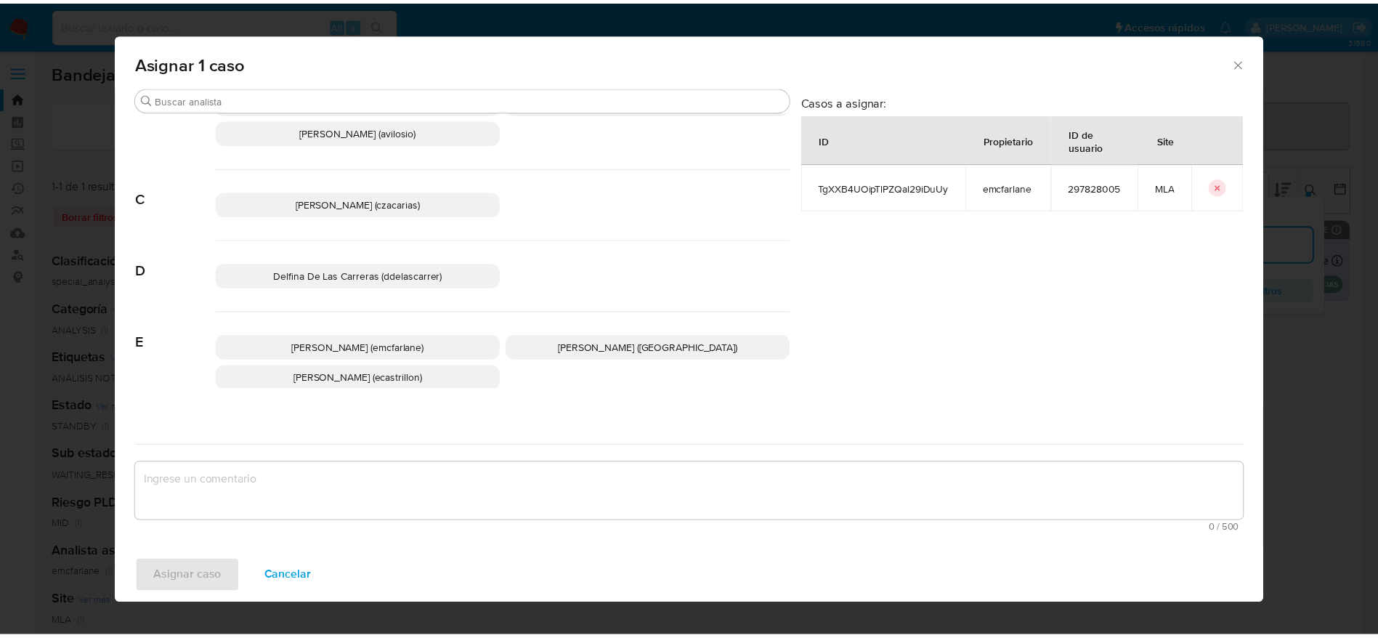
scroll to position [109, 0]
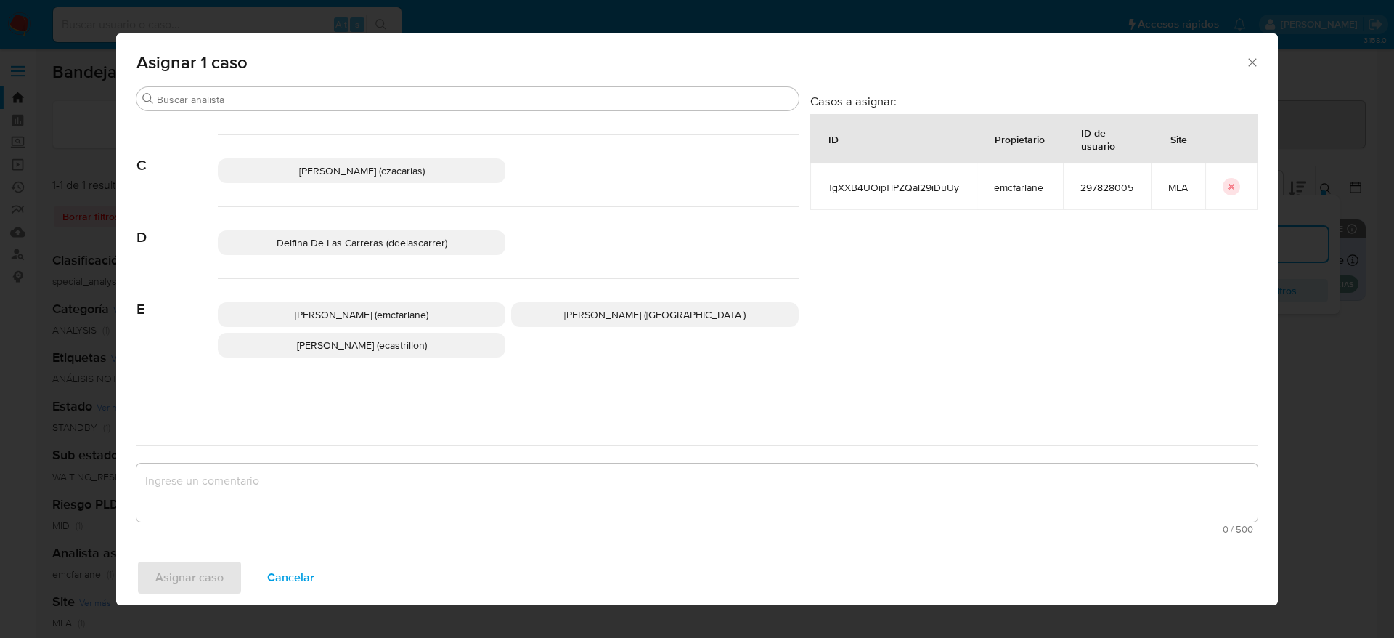
click at [362, 298] on div "Elaine Mc Farlane (emcfarlane) Emmanuel Hernan Vitiello (evitiello) Ezequiel Go…" at bounding box center [508, 330] width 581 height 102
click at [363, 312] on span "Elaine Mc Farlane (emcfarlane)" at bounding box center [362, 314] width 134 height 15
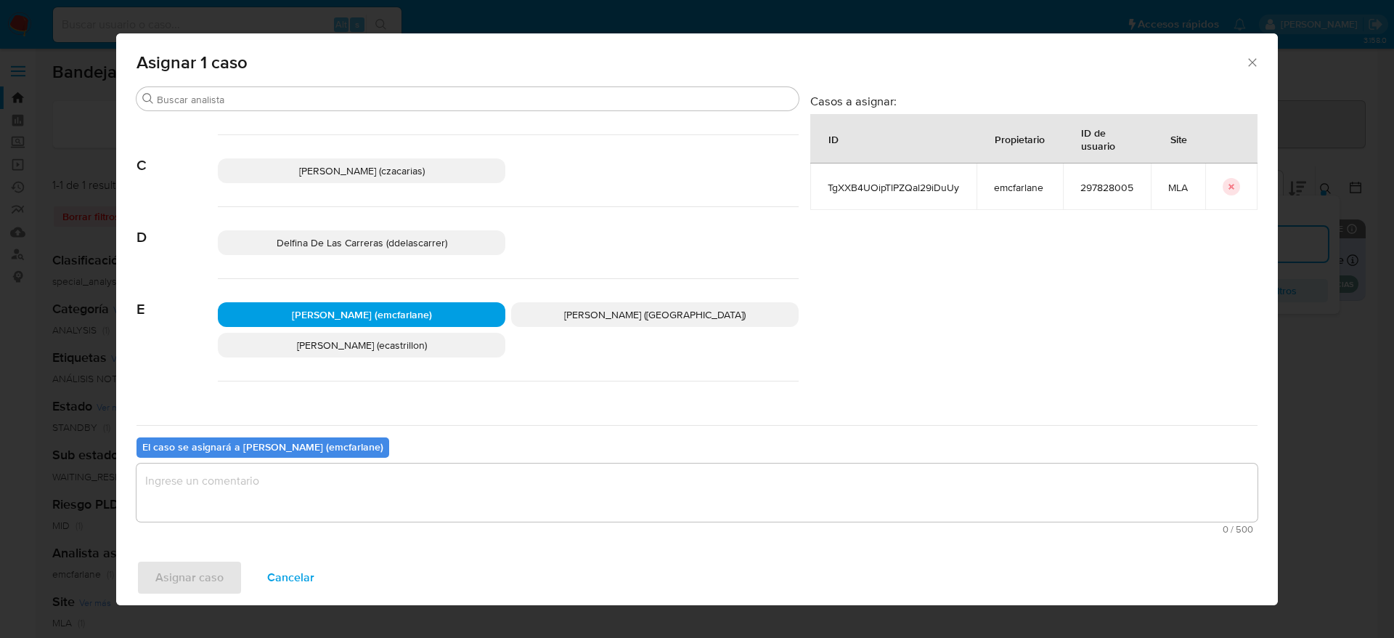
click at [283, 484] on textarea "assign-modal" at bounding box center [697, 492] width 1121 height 58
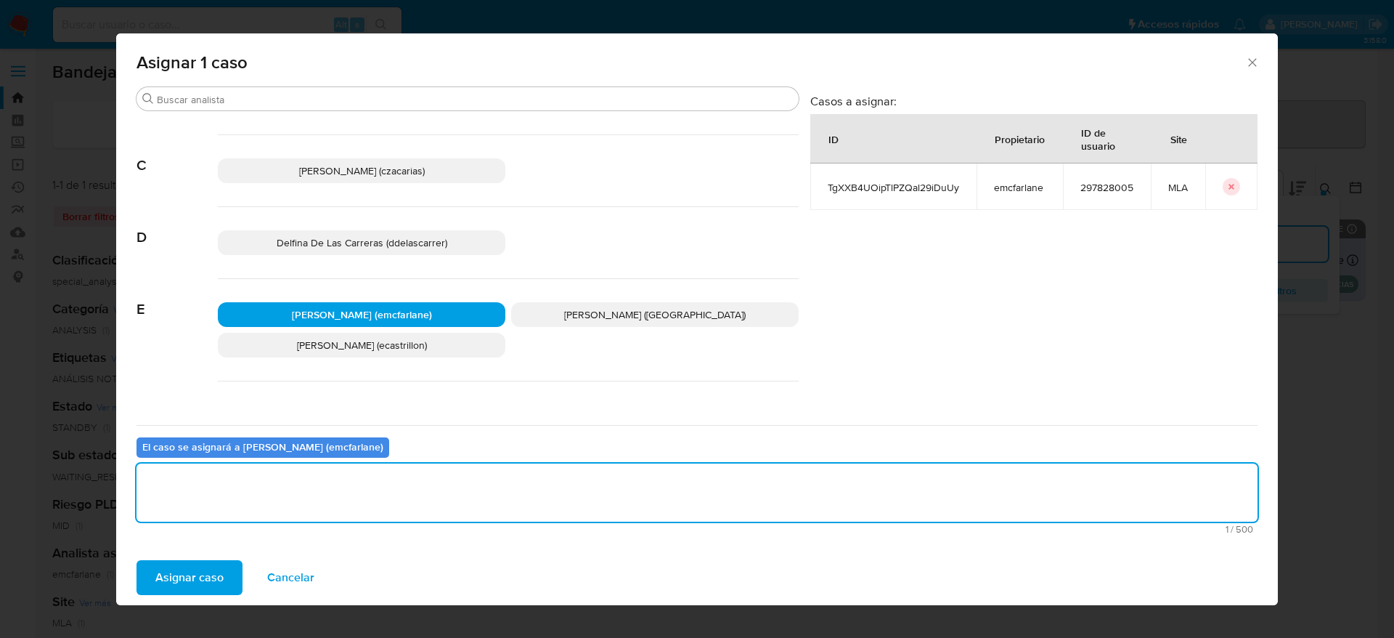
click at [193, 585] on span "Asignar caso" at bounding box center [189, 577] width 68 height 32
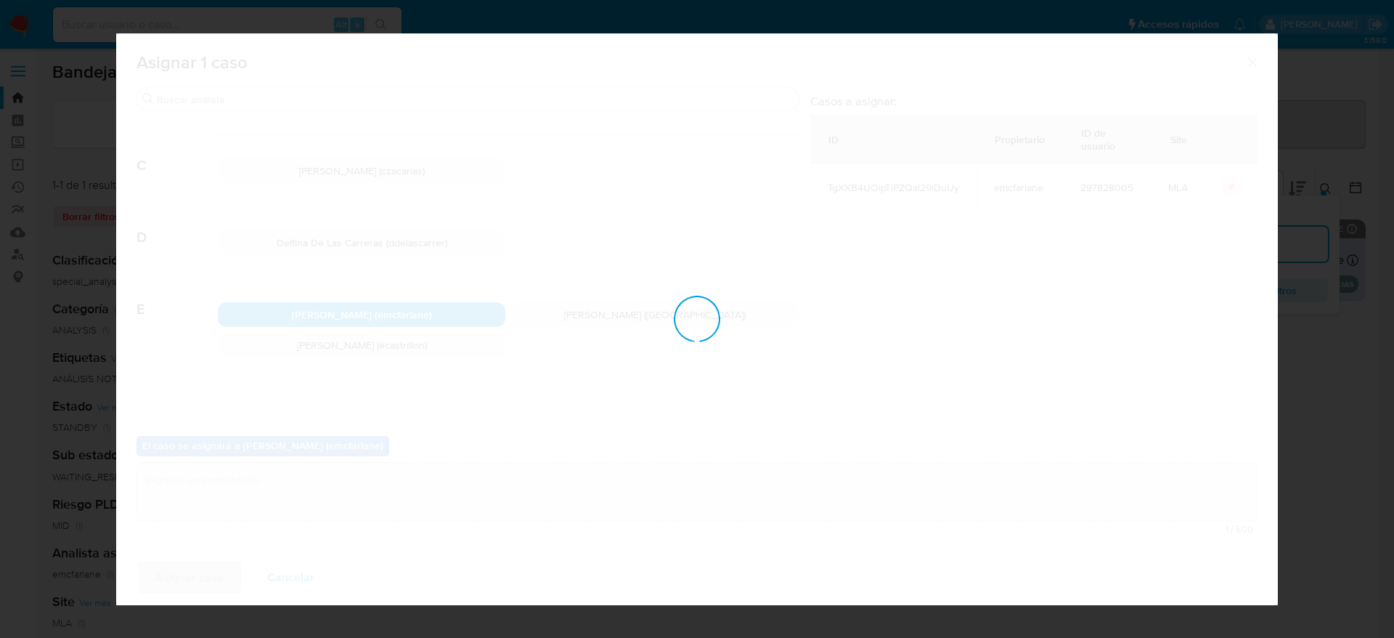
checkbox input "false"
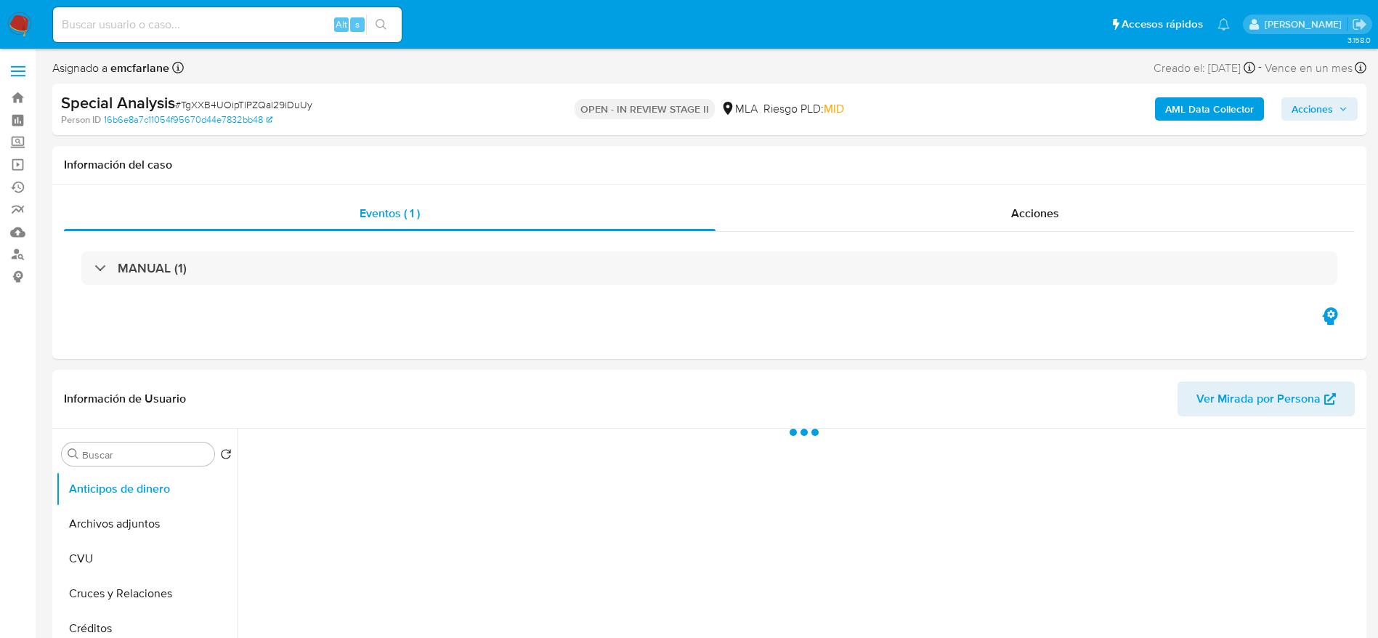
click at [1306, 120] on span "Acciones" at bounding box center [1311, 108] width 41 height 23
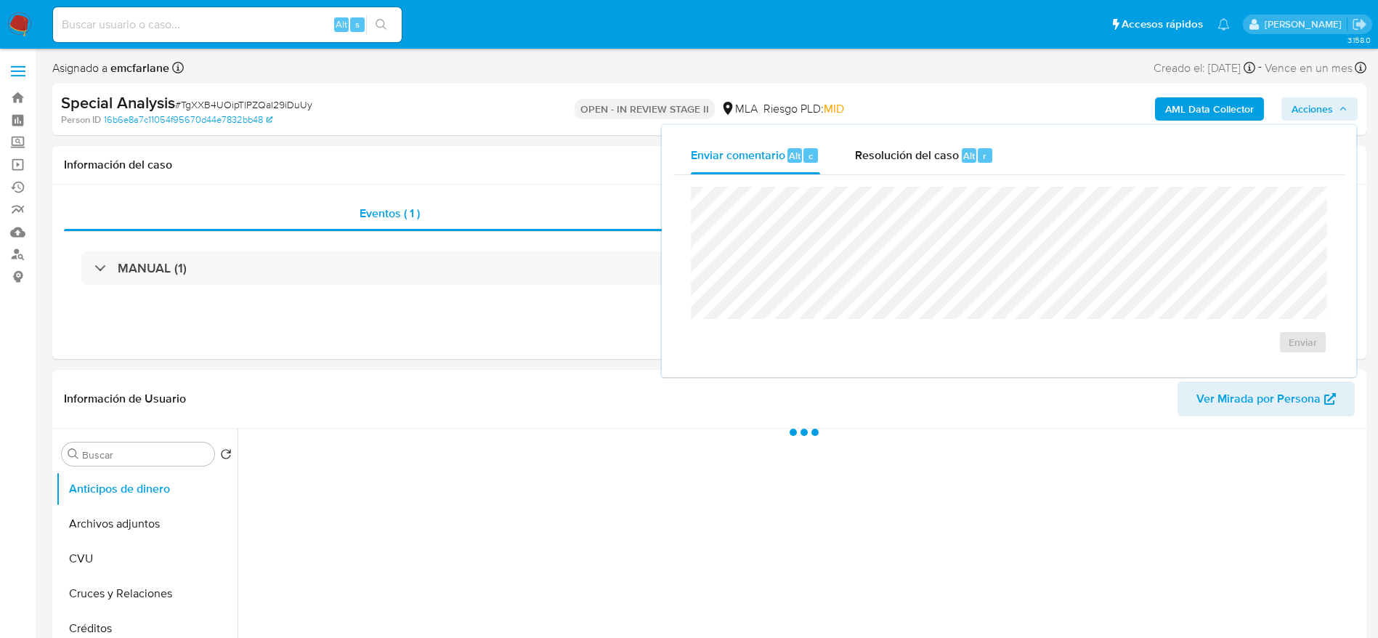
click at [978, 161] on div "r" at bounding box center [985, 155] width 15 height 15
select select "10"
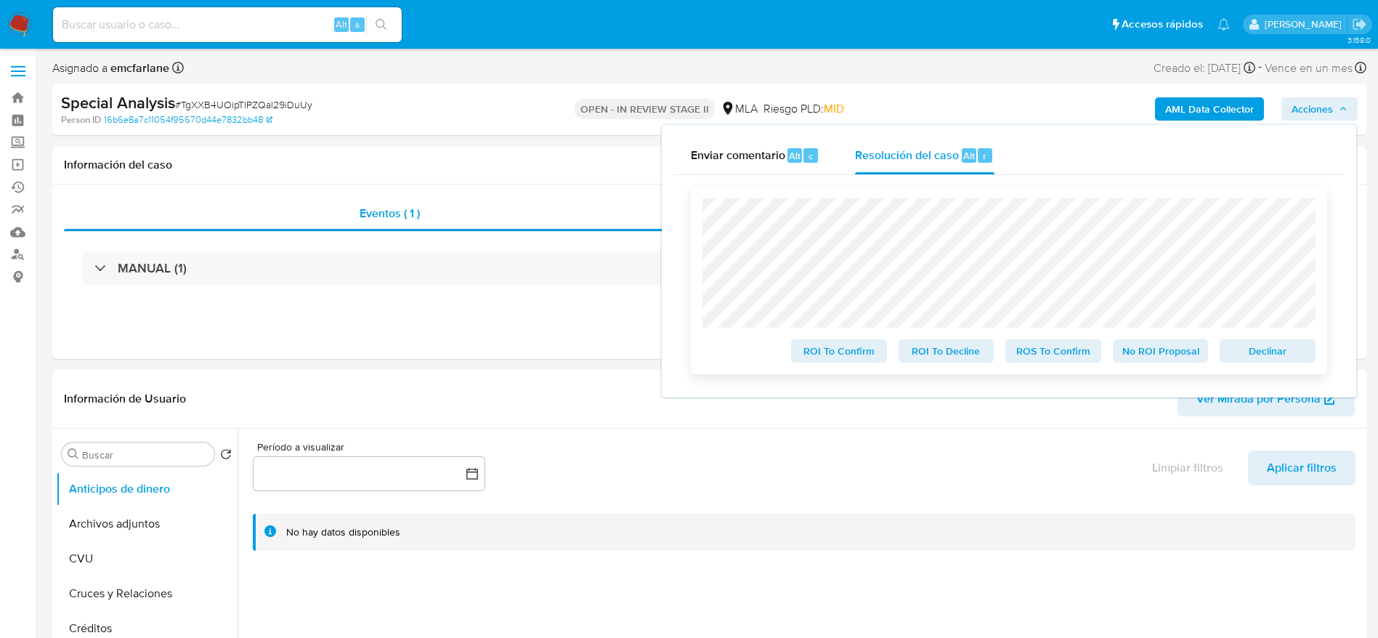
drag, startPoint x: 1303, startPoint y: 354, endPoint x: 940, endPoint y: 370, distance: 363.5
click at [1302, 354] on span "Declinar" at bounding box center [1268, 351] width 76 height 20
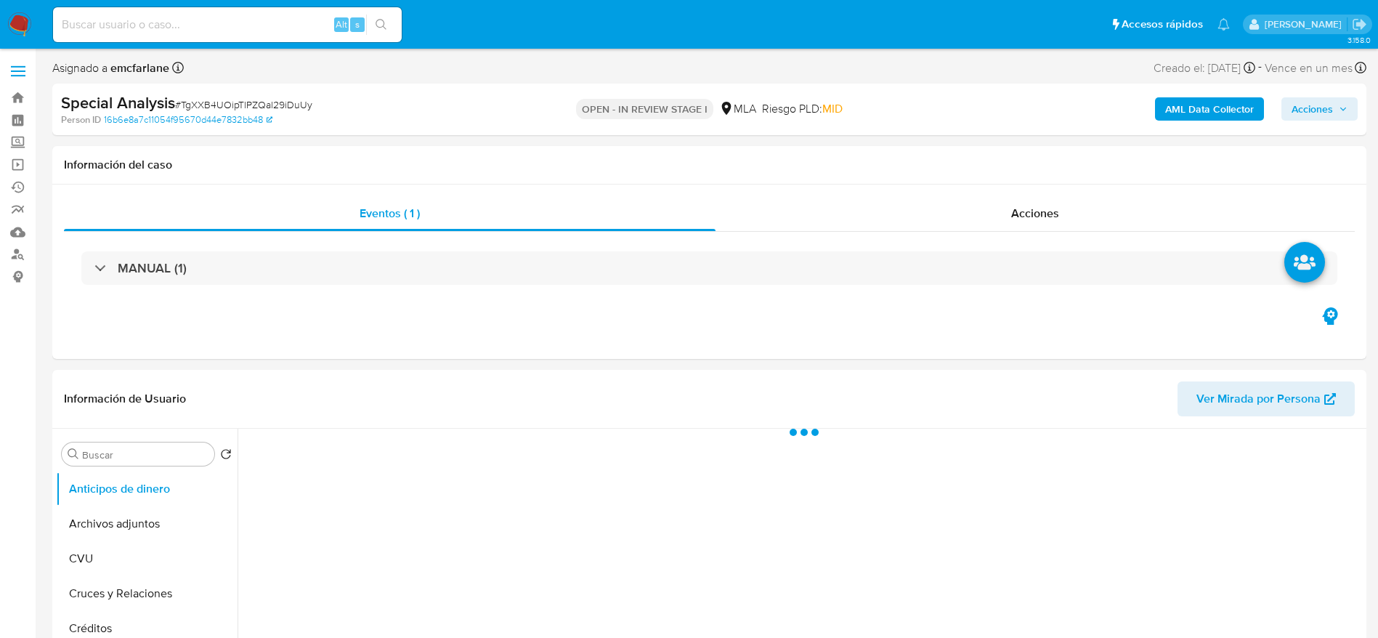
select select "10"
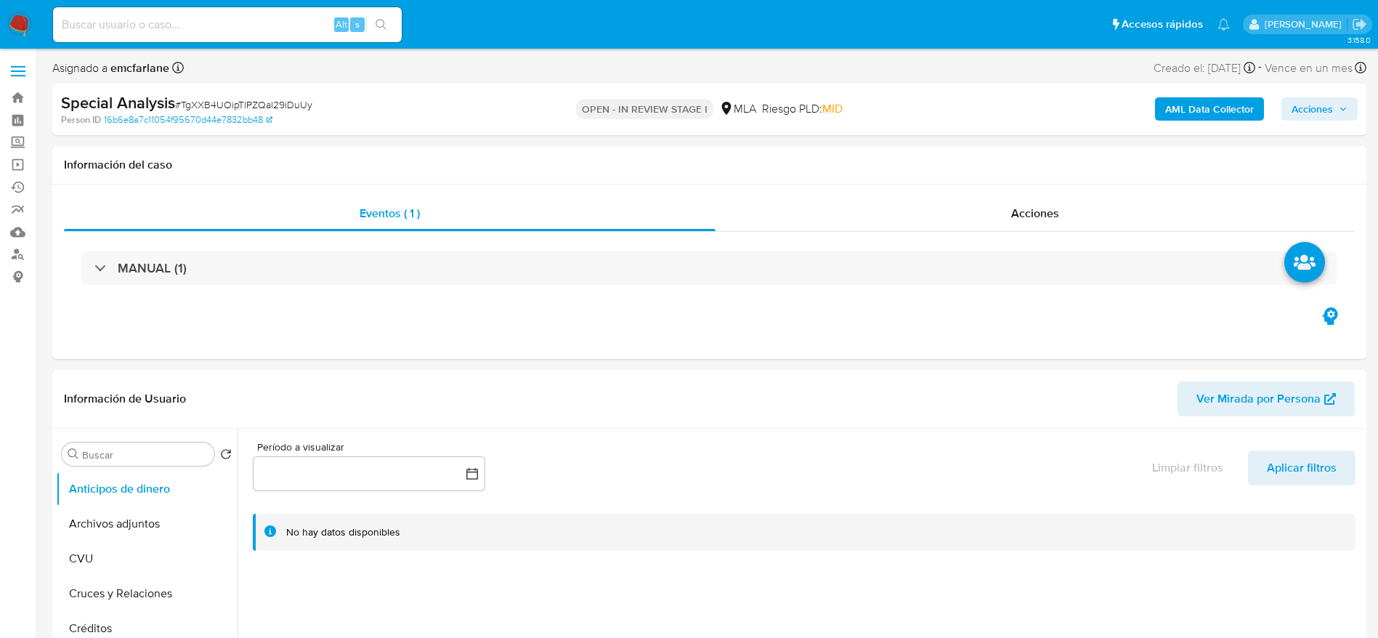
click at [238, 28] on input at bounding box center [227, 24] width 349 height 19
paste input "YMm7NaSPD0ZcxLUklw24AZrs"
type input "YMm7NaSPD0ZcxLUklw24AZrs"
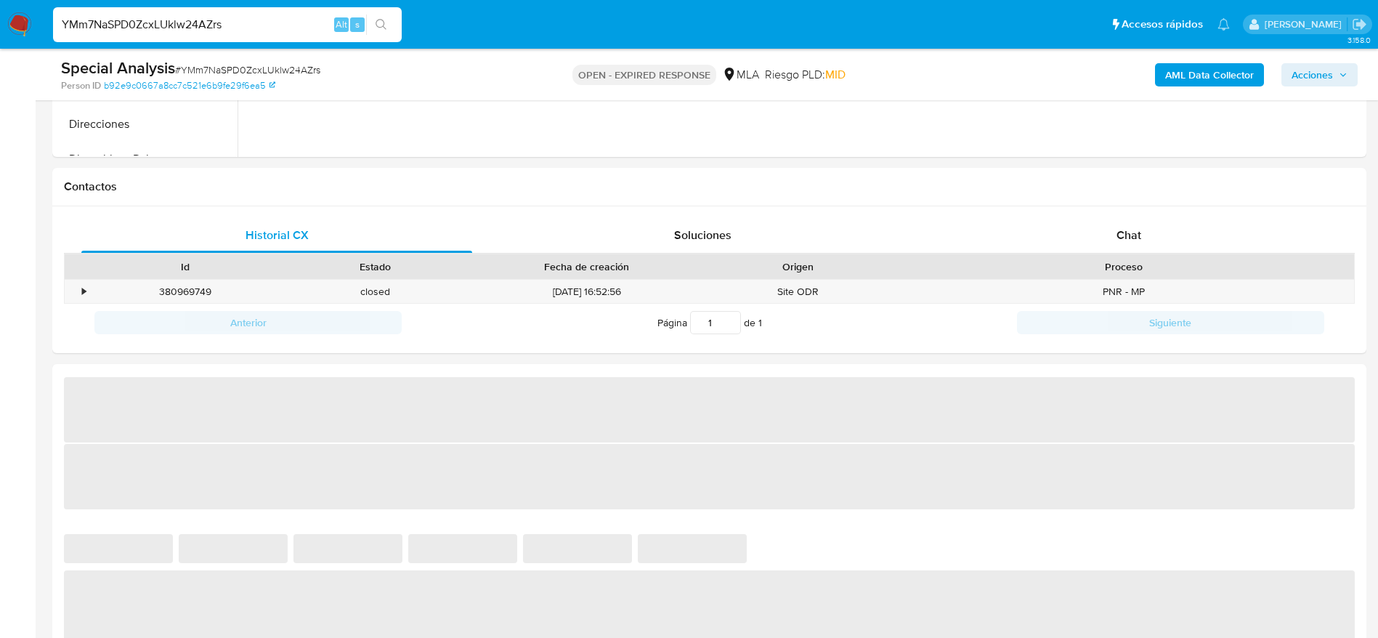
scroll to position [654, 0]
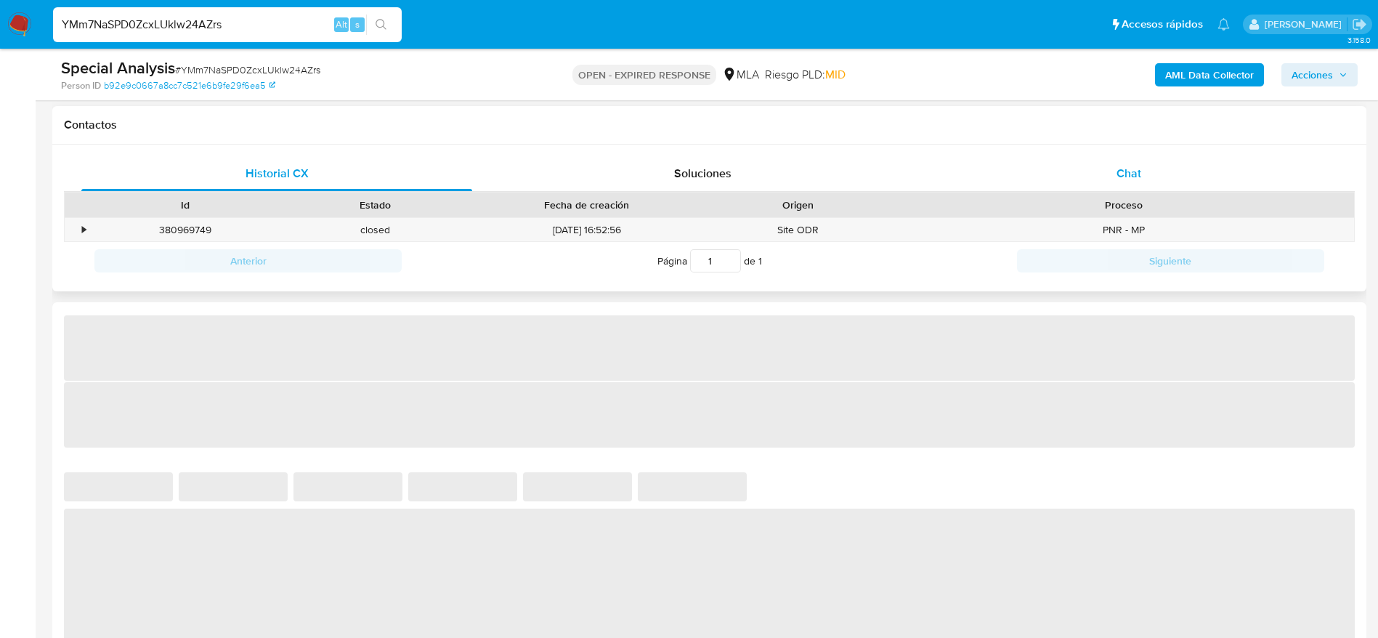
click at [1118, 176] on span "Chat" at bounding box center [1128, 173] width 25 height 17
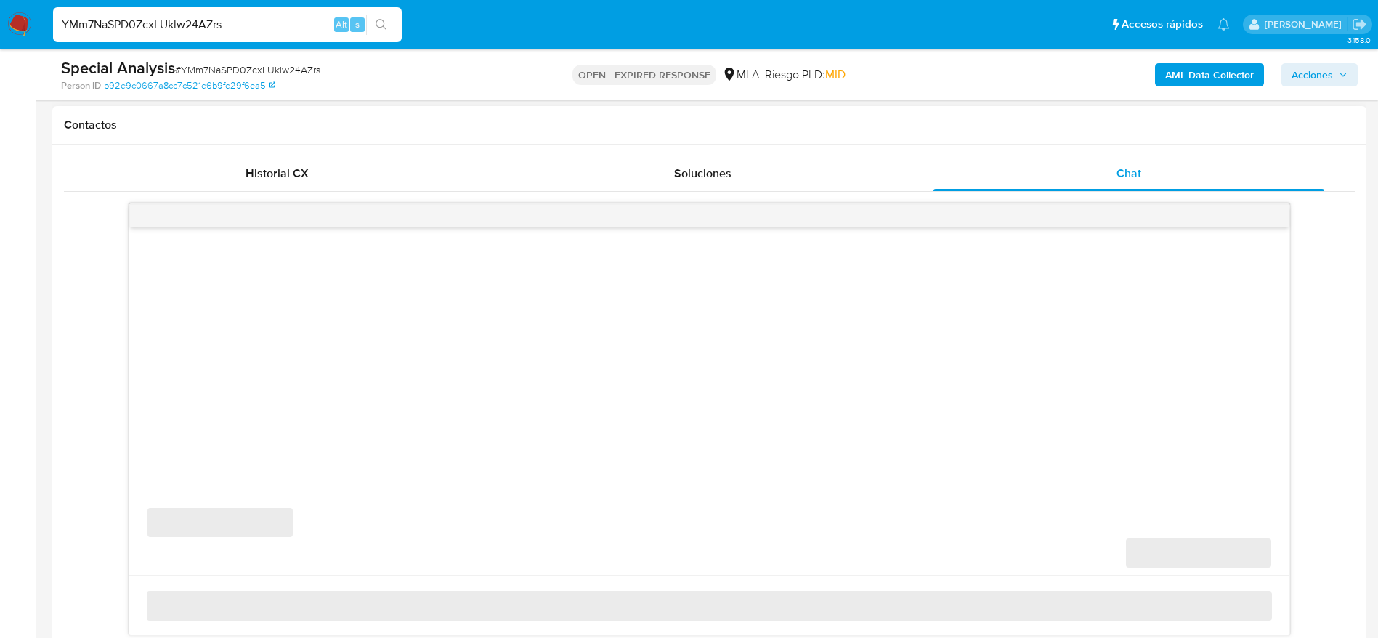
select select "10"
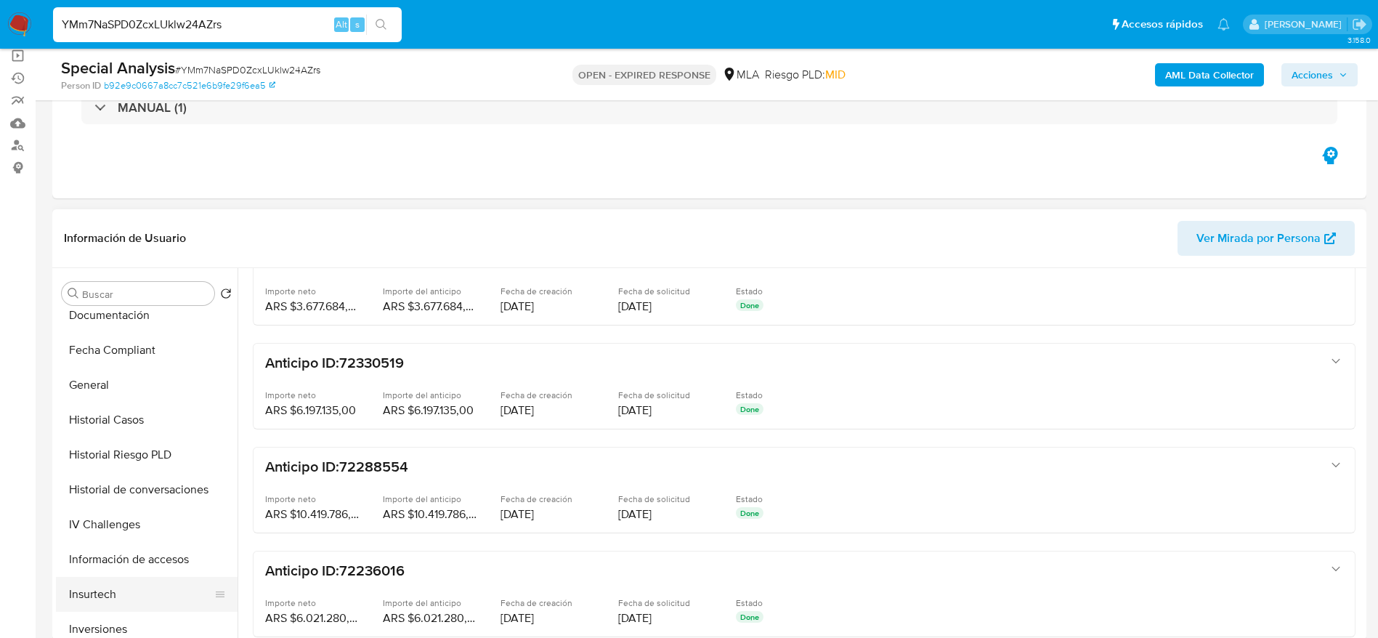
scroll to position [436, 0]
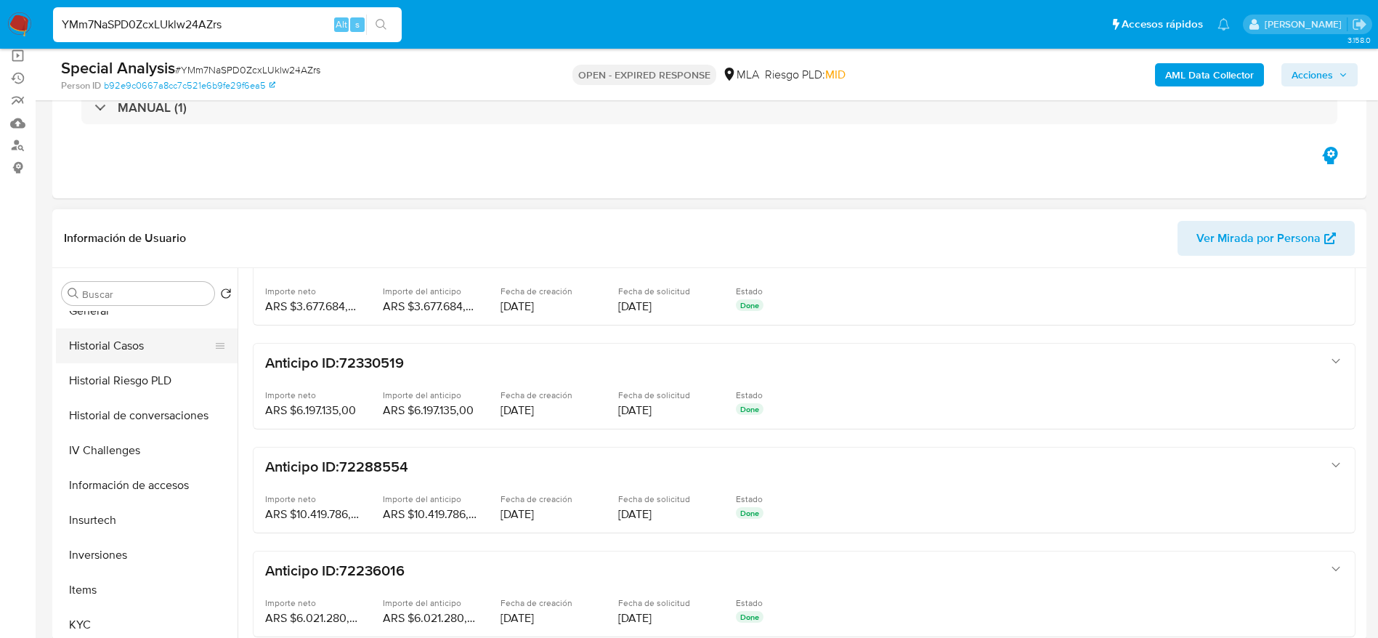
click at [102, 332] on button "Historial Casos" at bounding box center [141, 345] width 170 height 35
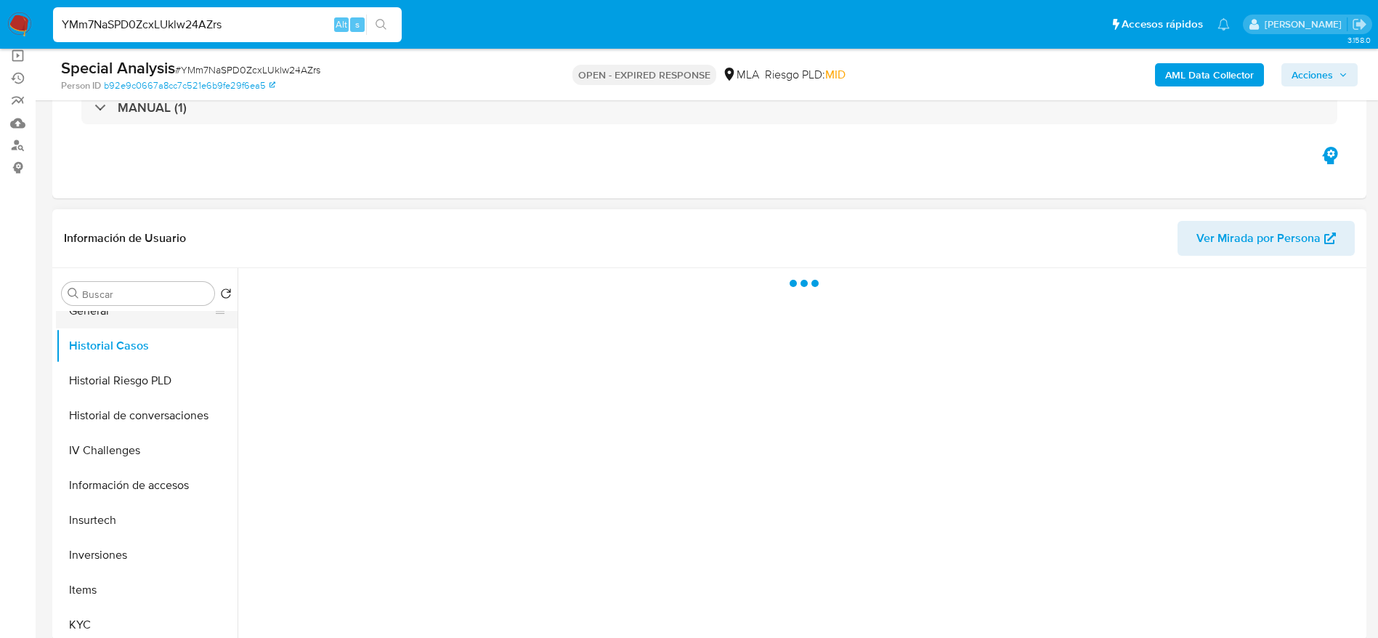
scroll to position [0, 0]
click at [93, 317] on button "General" at bounding box center [141, 310] width 170 height 35
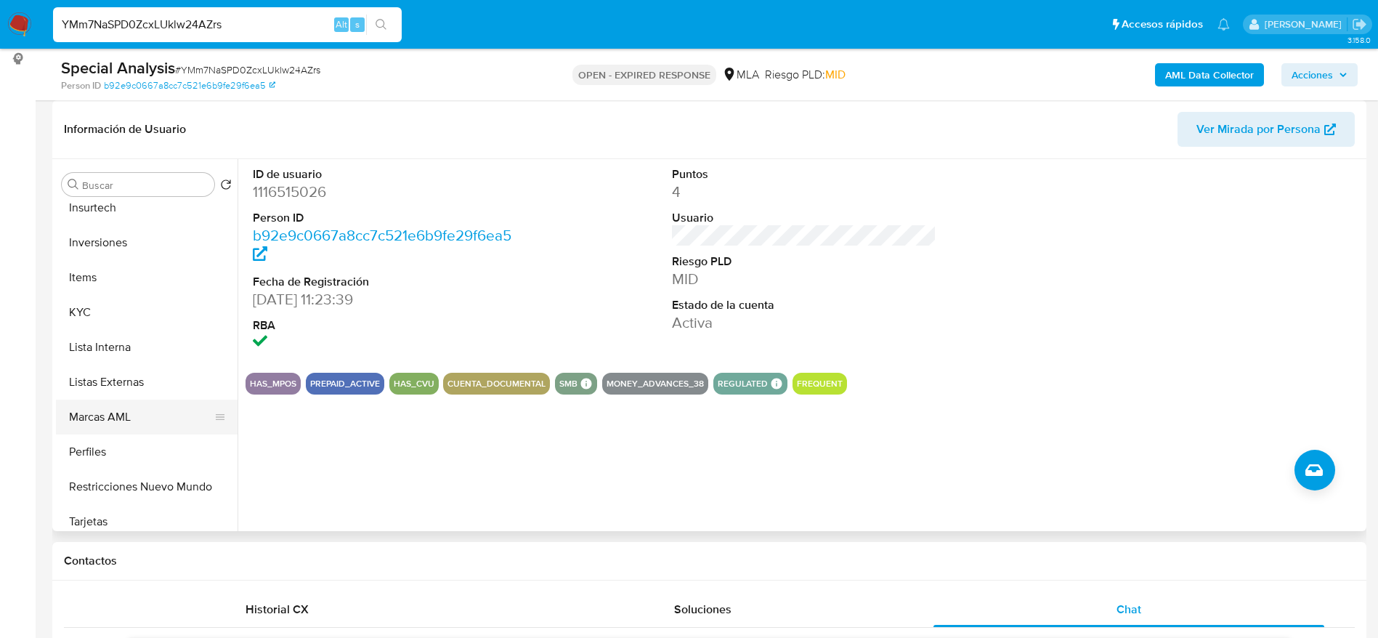
scroll to position [654, 0]
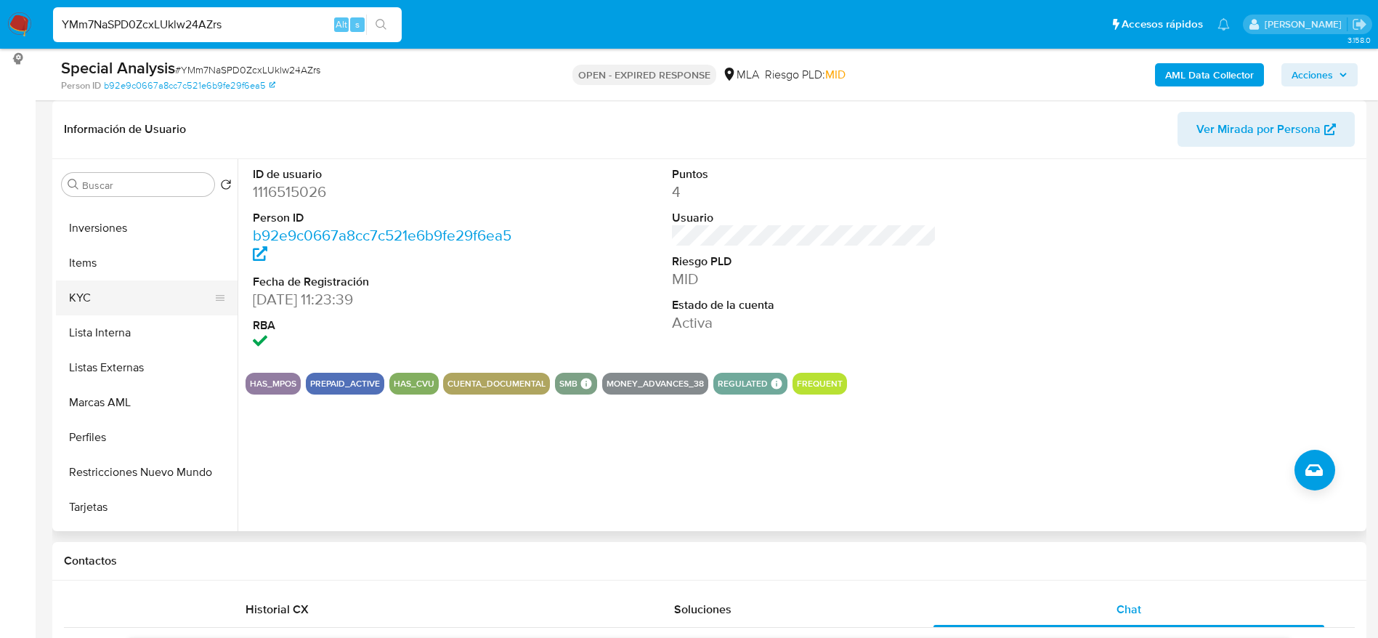
click at [73, 280] on button "KYC" at bounding box center [141, 297] width 170 height 35
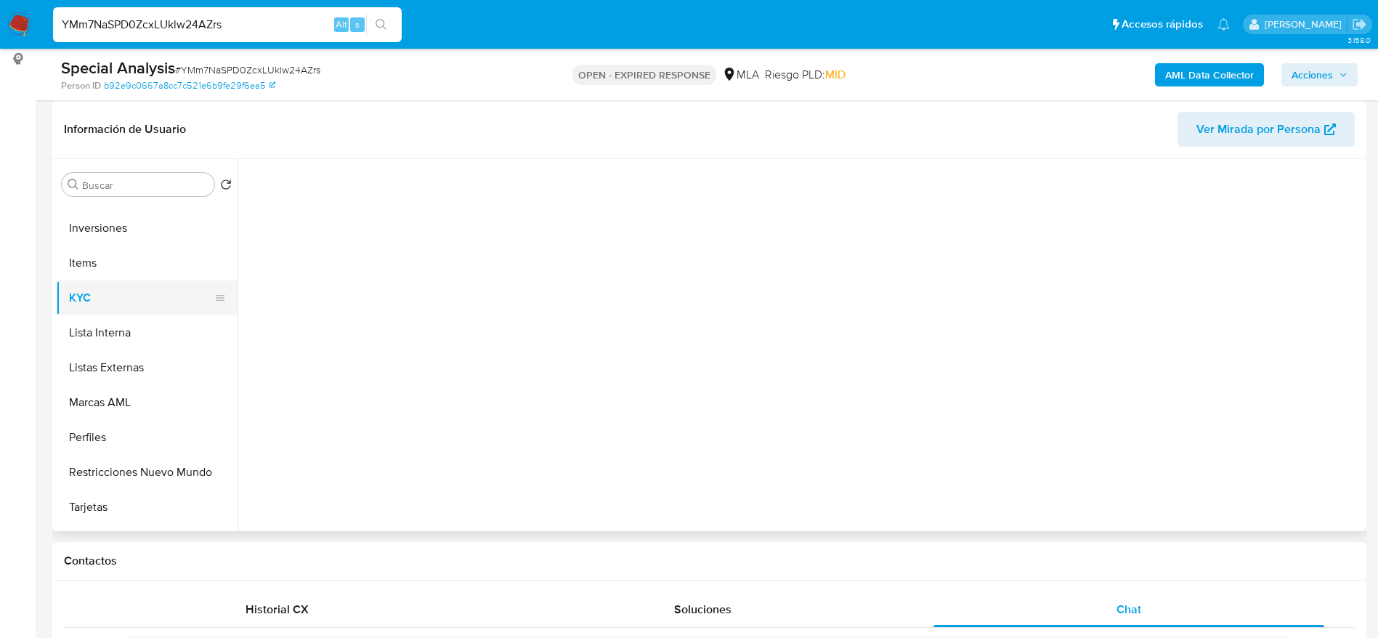
click at [93, 305] on button "KYC" at bounding box center [141, 297] width 170 height 35
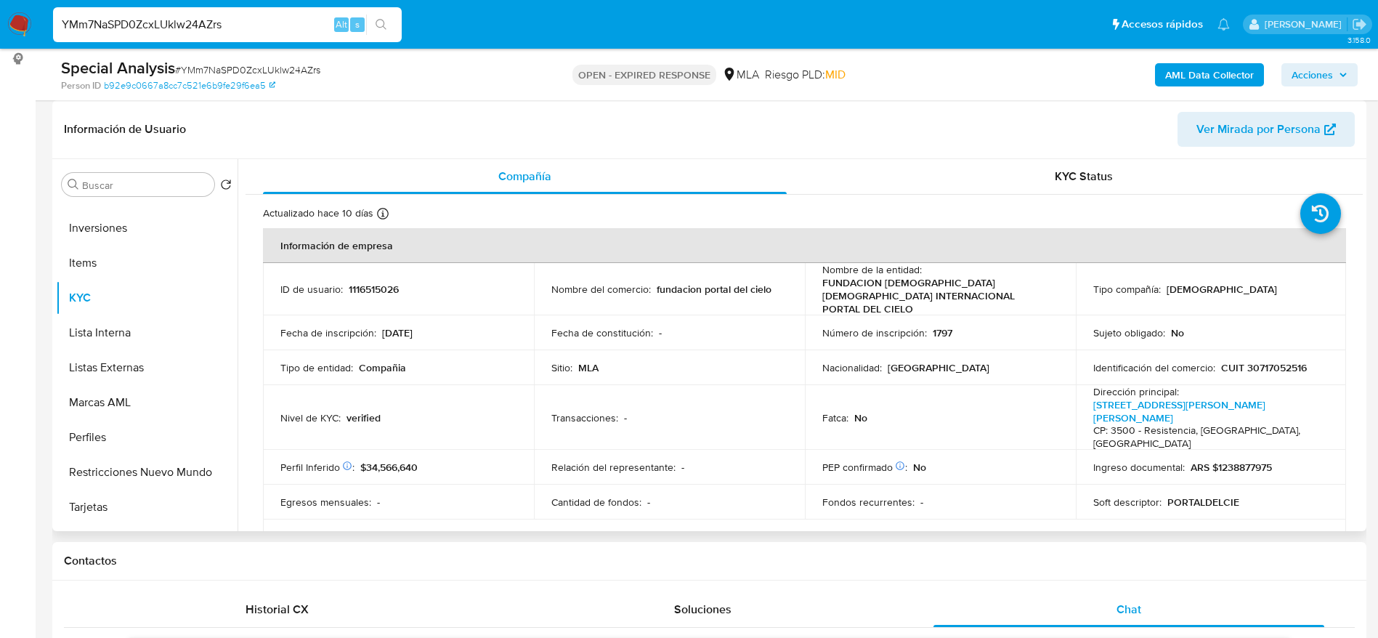
click at [1264, 362] on td "Identificación del comercio : CUIT 30717052516" at bounding box center [1211, 367] width 271 height 35
click at [1266, 361] on p "CUIT 30717052516" at bounding box center [1264, 367] width 86 height 13
copy p "30717052516"
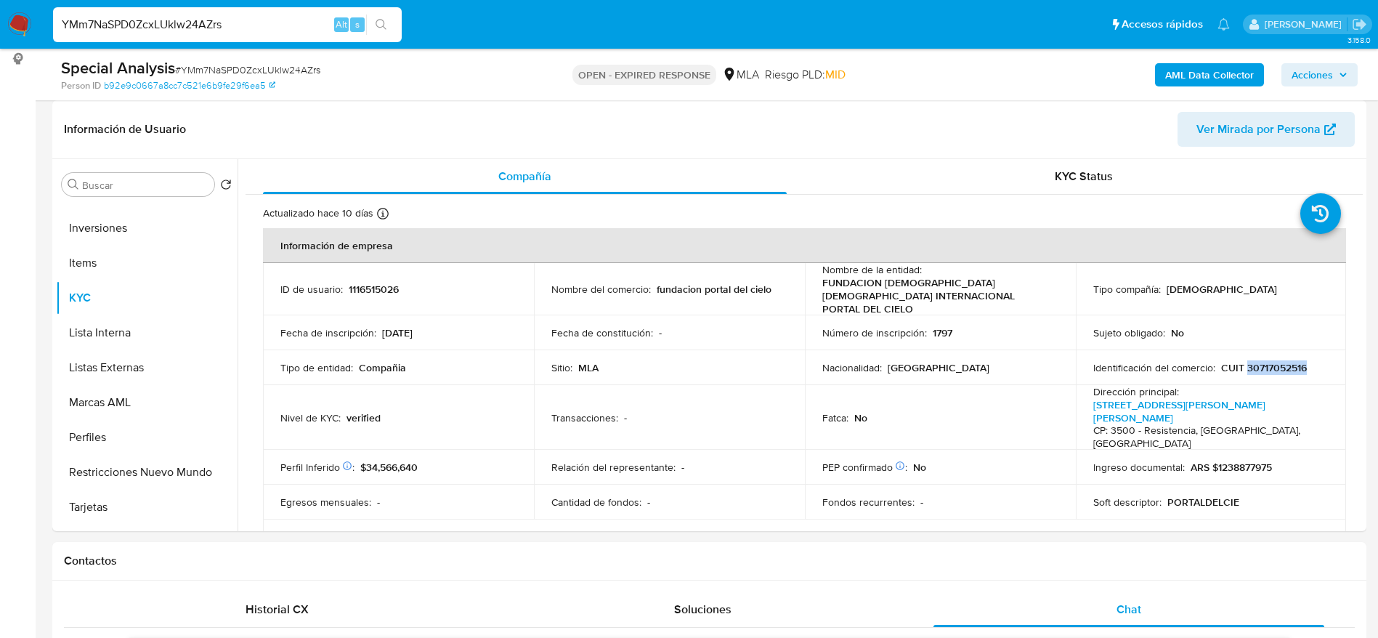
copy p "30717052516"
